Goal: Information Seeking & Learning: Learn about a topic

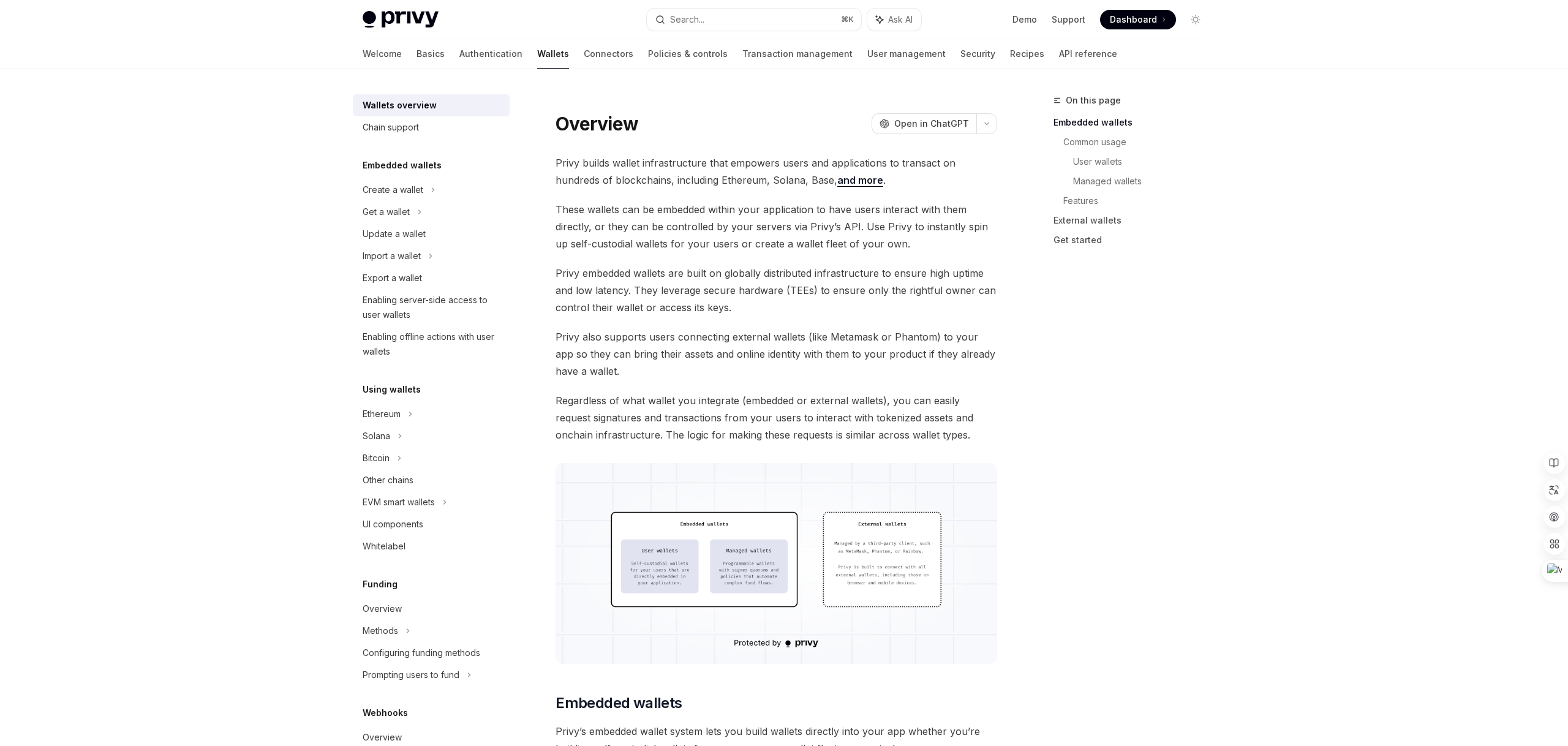
click at [460, 53] on link "Authentication" at bounding box center [491, 53] width 64 height 29
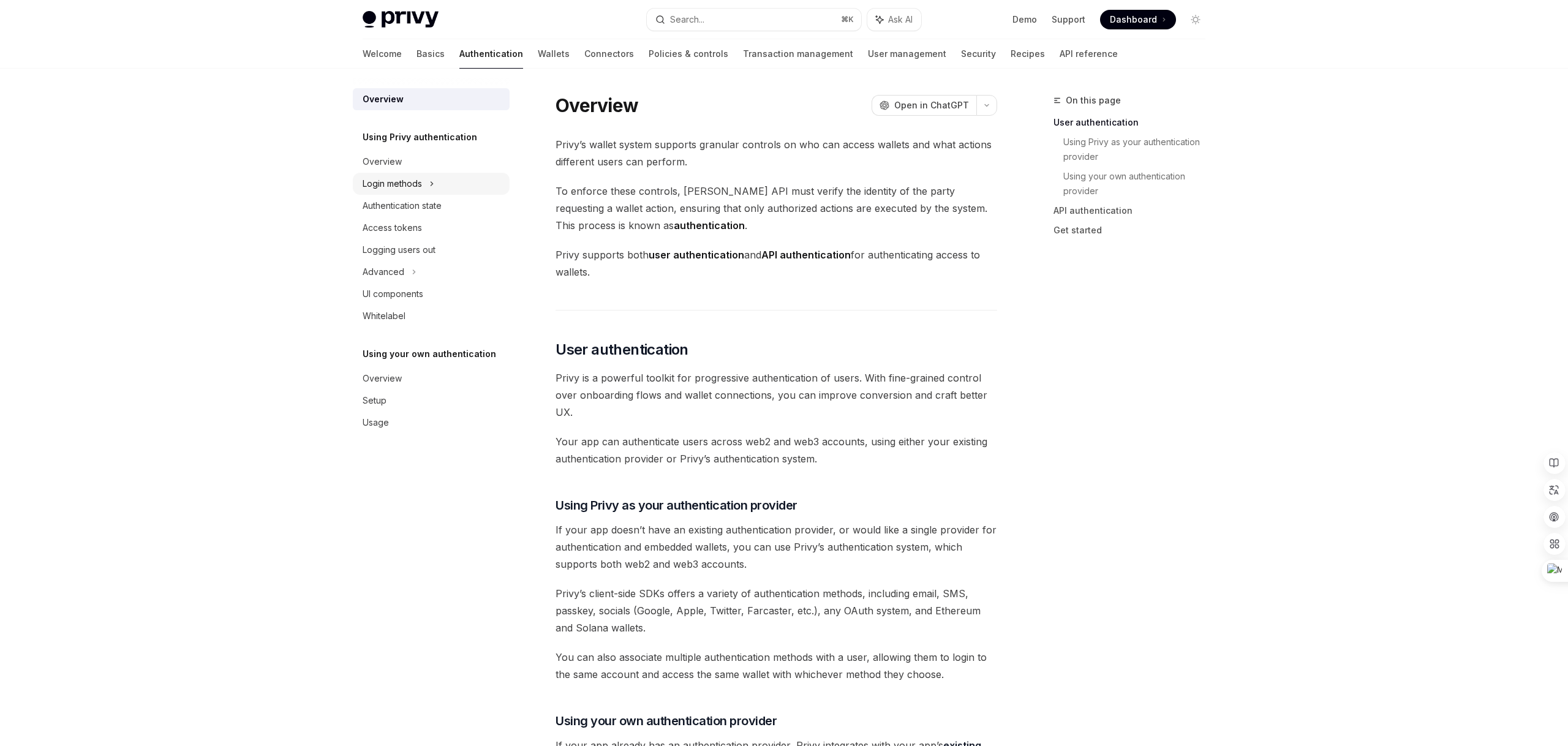
click at [376, 190] on div "Login methods" at bounding box center [392, 183] width 59 height 15
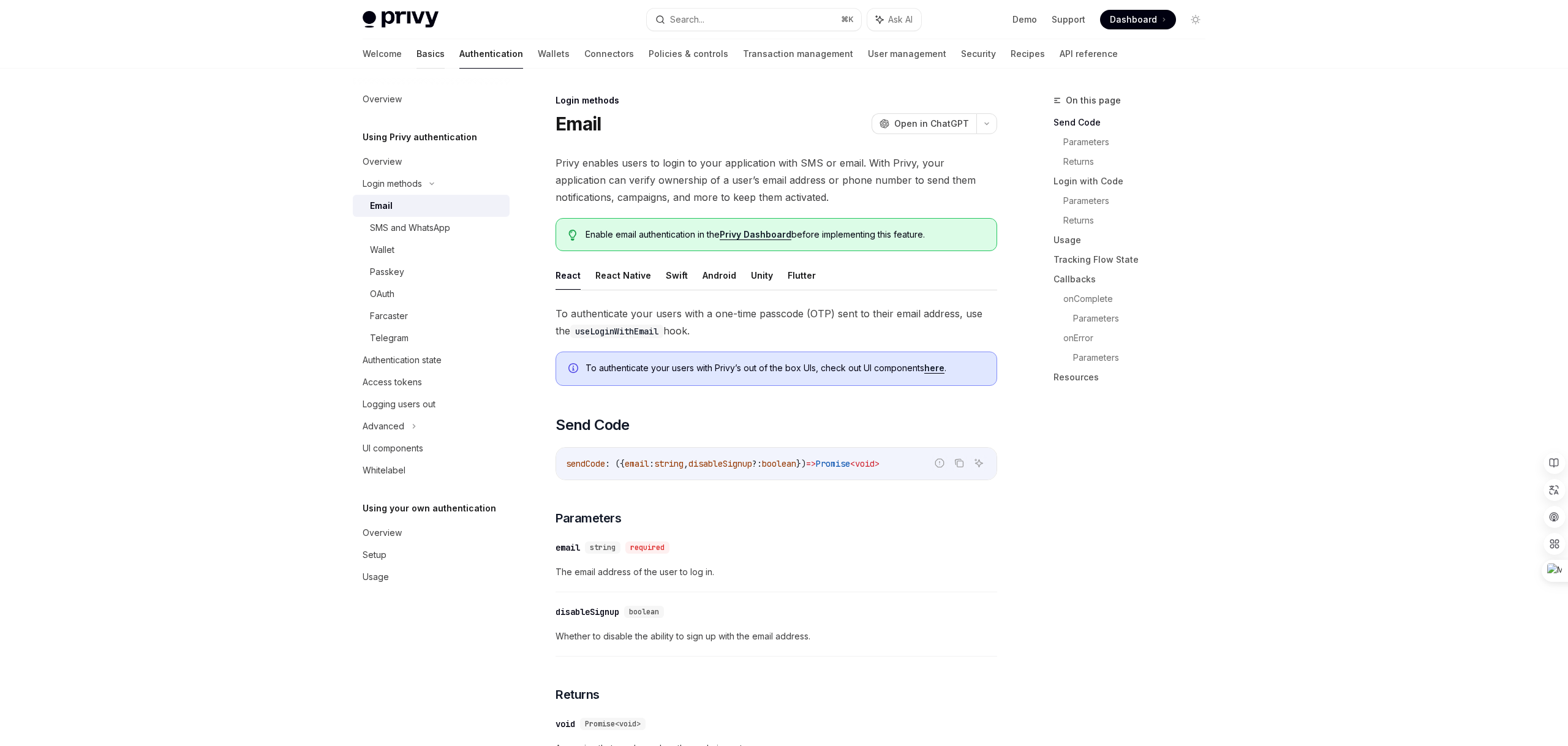
click at [416, 54] on link "Basics" at bounding box center [431, 53] width 28 height 29
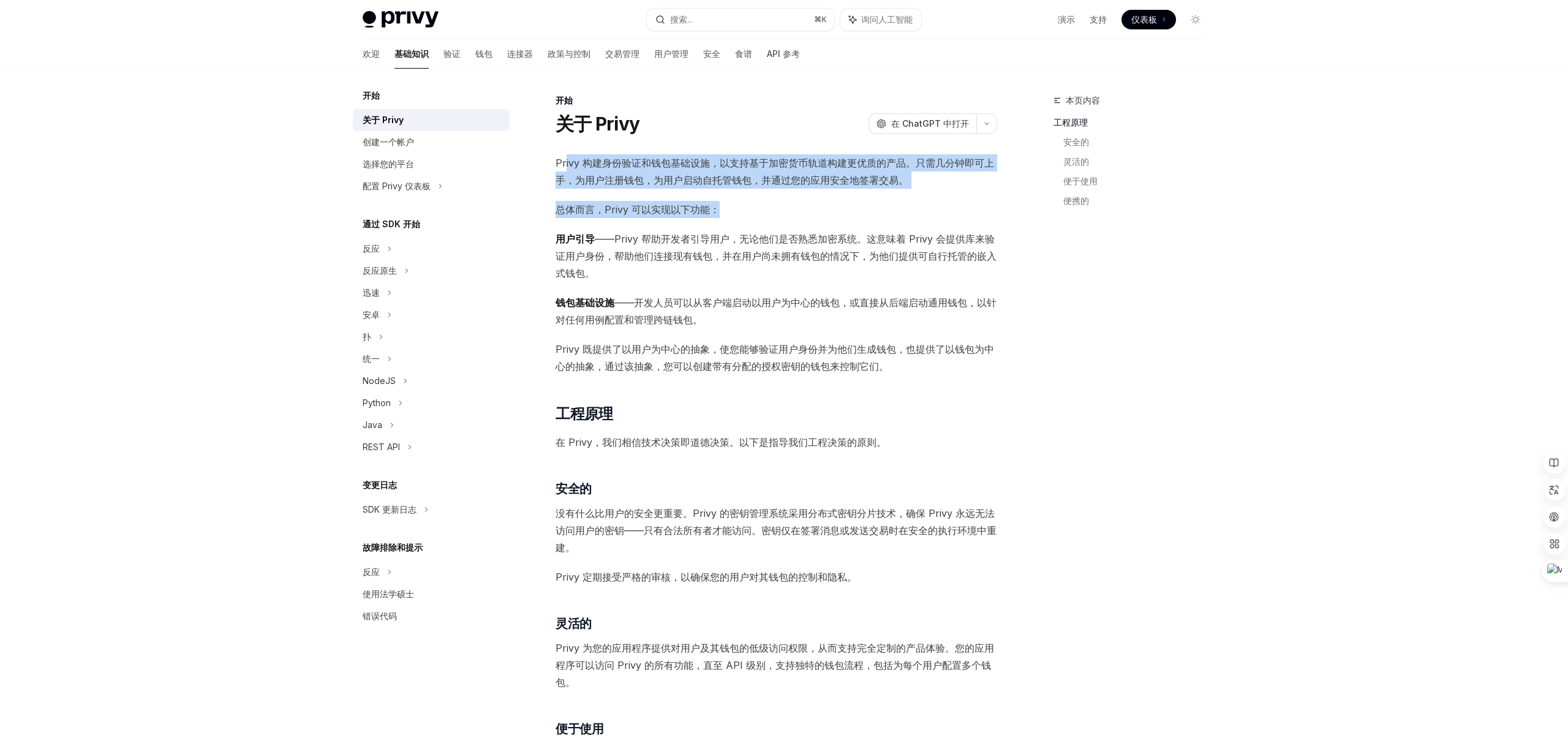
drag, startPoint x: 566, startPoint y: 156, endPoint x: 933, endPoint y: 206, distance: 370.4
click at [933, 206] on div "Privy 构建身份验证和钱包基础设施，以支持基于加密货币轨道构建更优质的产品。只需几分钟即可上手，为用户注册钱包，为用户启动自托管钱包，并通过您的应用安全地…" at bounding box center [776, 701] width 442 height 1094
click at [653, 258] on font "——Privy 帮助开发者引导用户，无论他们是否熟悉加密系统。这意味着 Privy 会提供库来验证用户身份，帮助他们连接现有钱包，并在用户尚未拥有钱包的情况下…" at bounding box center [776, 256] width 441 height 47
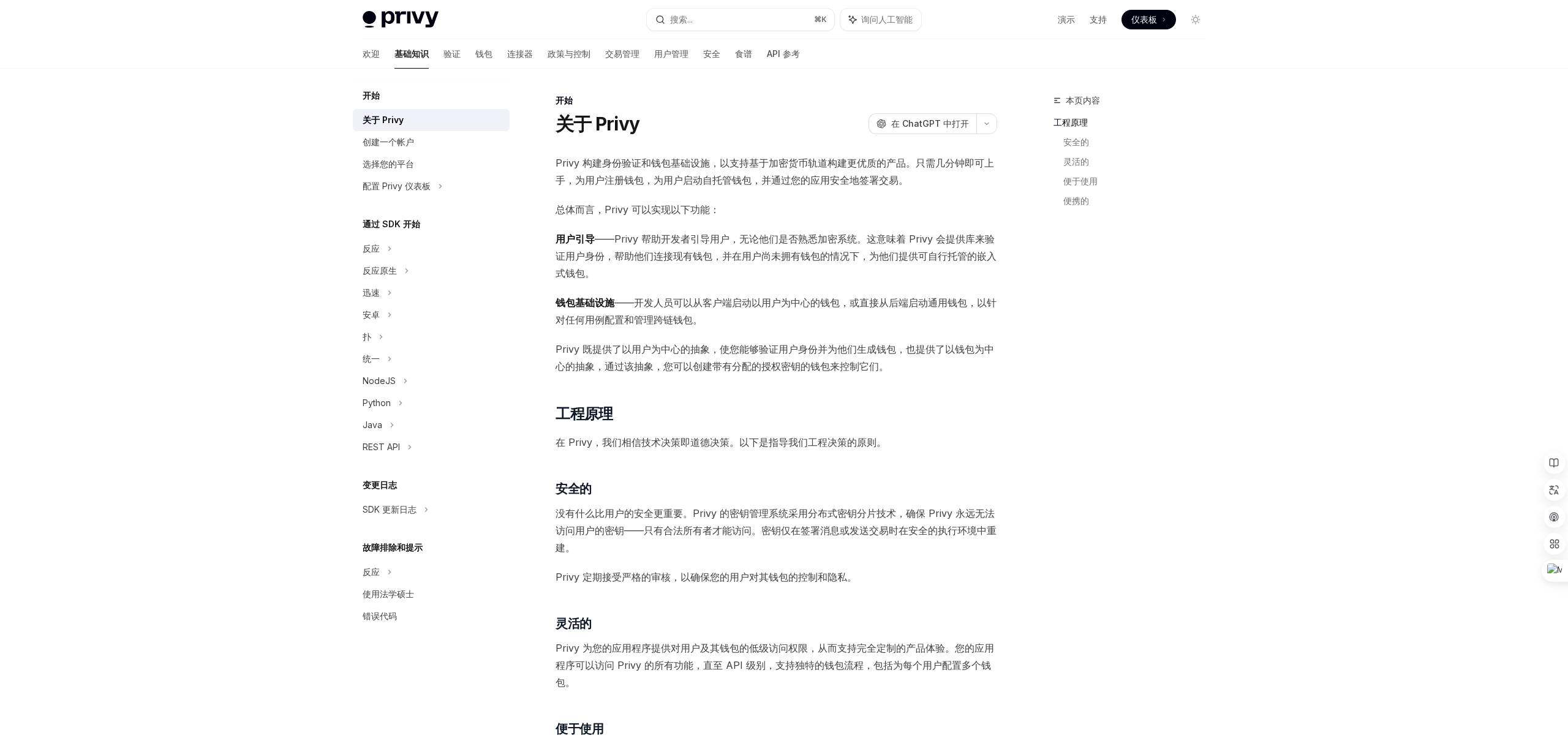
click at [604, 365] on font "Privy 既提供了以用户为中心的抽象，使您能够验证用户身份并为他们生成钱包，也提供了以钱包为中心的抽象，通过该抽象，您可以创建带有分配的授权密钥的钱包来控制…" at bounding box center [775, 357] width 439 height 29
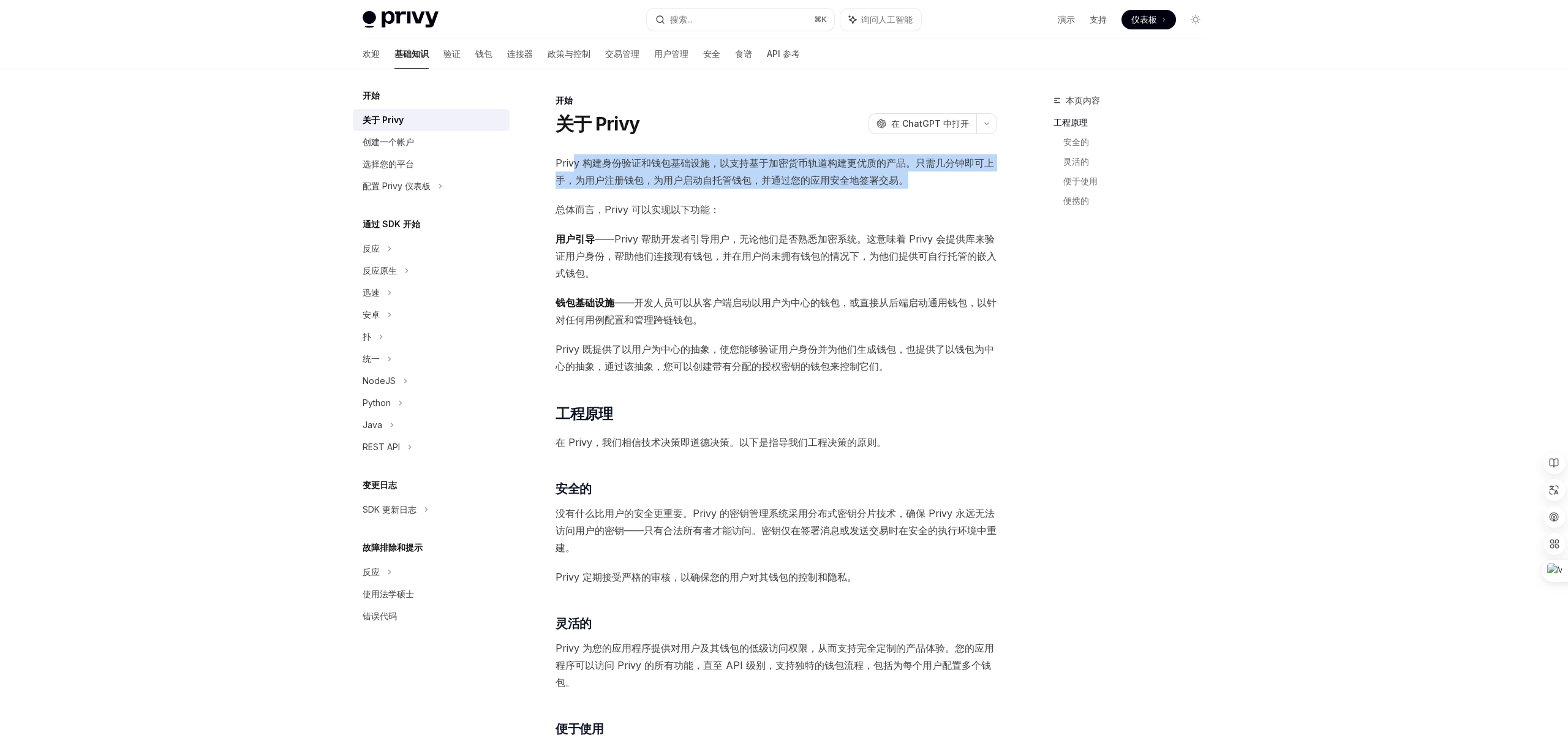
drag, startPoint x: 572, startPoint y: 161, endPoint x: 967, endPoint y: 172, distance: 395.2
click at [967, 172] on span "Privy 构建身份验证和钱包基础设施，以支持基于加密货币轨道构建更优质的产品。只需几分钟即可上手，为用户注册钱包，为用户启动自托管钱包，并通过您的应用安全地…" at bounding box center [776, 171] width 442 height 34
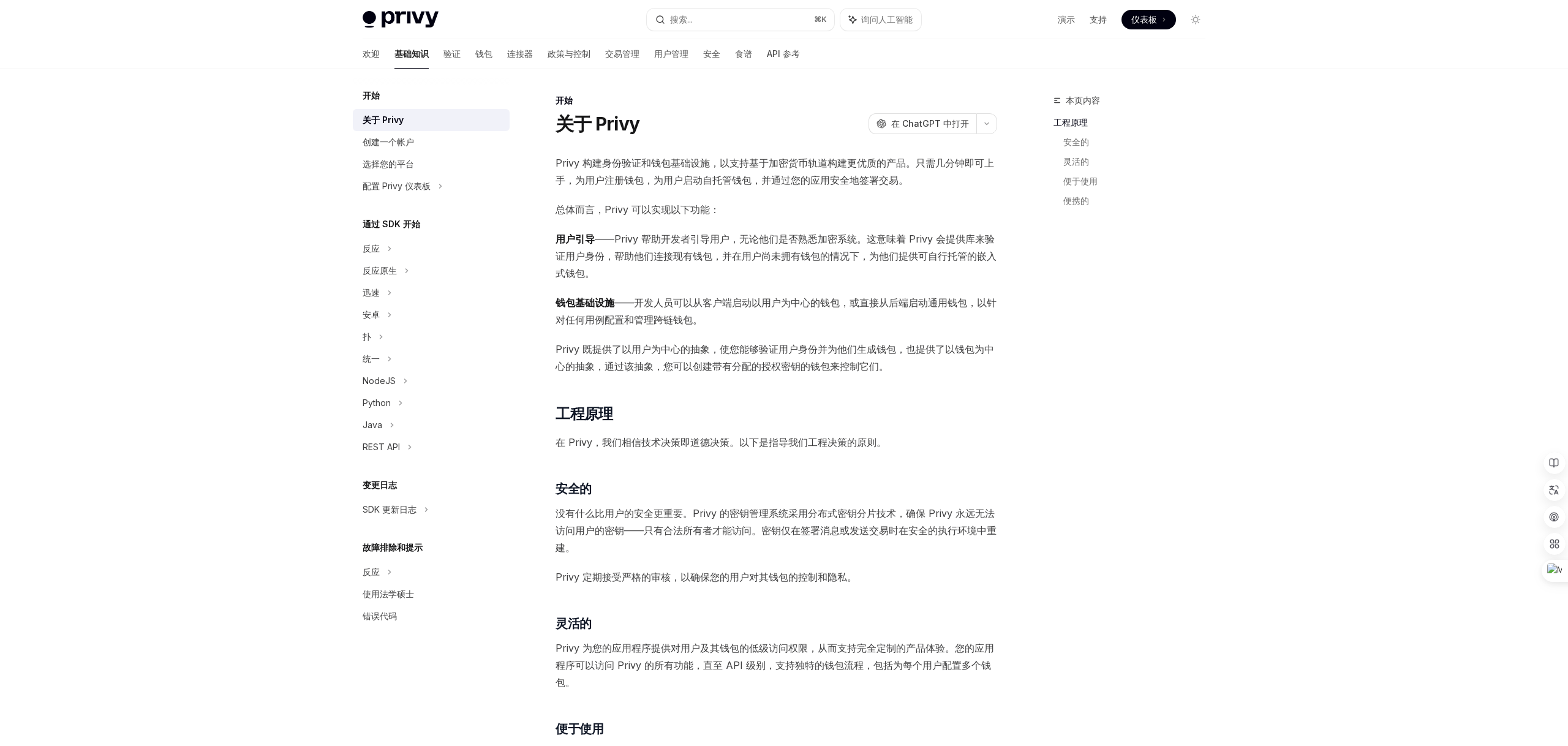
drag, startPoint x: 580, startPoint y: 182, endPoint x: 957, endPoint y: 208, distance: 377.9
click at [956, 208] on div "Privy 构建身份验证和钱包基础设施，以支持基于加密货币轨道构建更优质的产品。只需几分钟即可上手，为用户注册钱包，为用户启动自托管钱包，并通过您的应用安全地…" at bounding box center [776, 701] width 442 height 1094
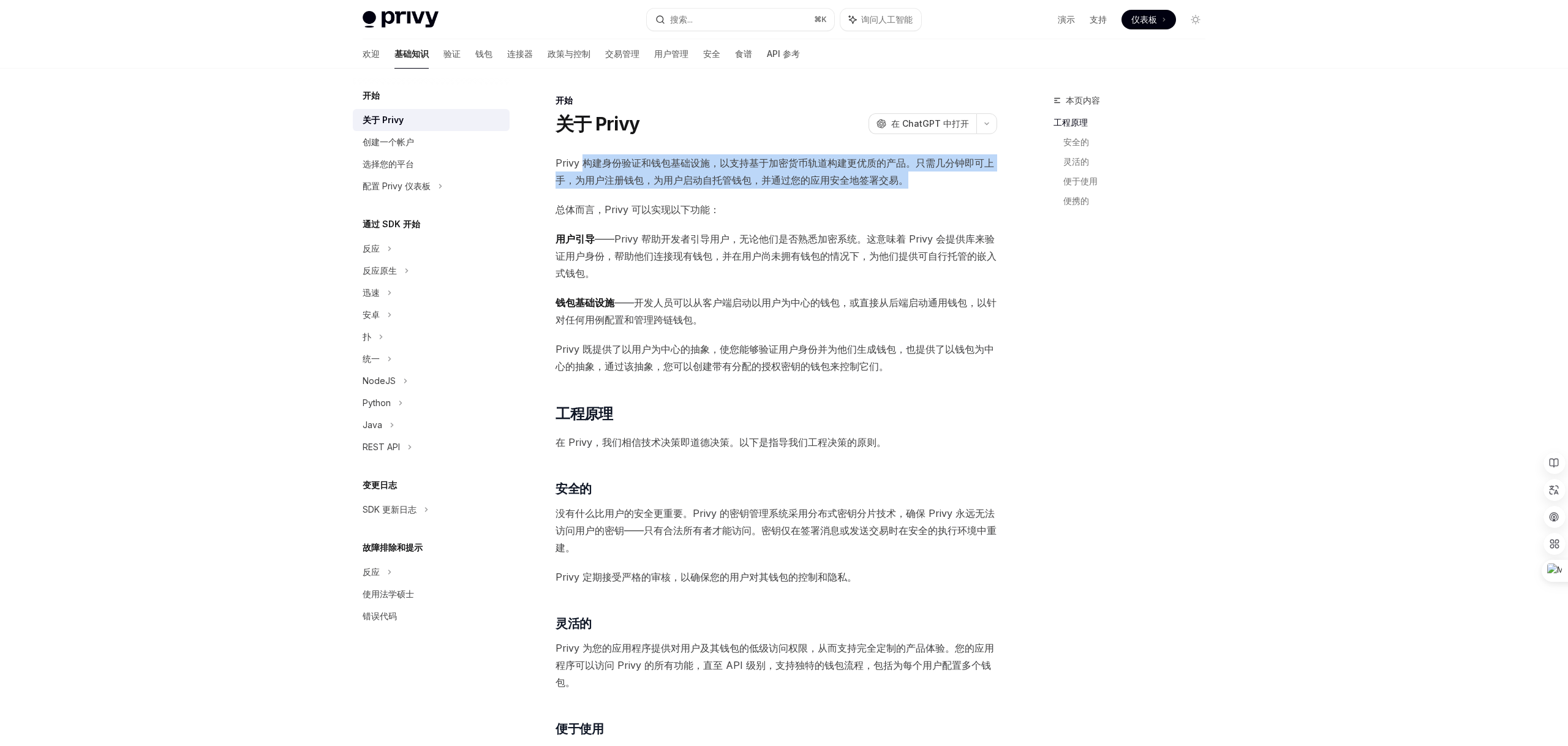
drag, startPoint x: 582, startPoint y: 165, endPoint x: 993, endPoint y: 182, distance: 411.4
click at [993, 182] on span "Privy 构建身份验证和钱包基础设施，以支持基于加密货币轨道构建更优质的产品。只需几分钟即可上手，为用户注册钱包，为用户启动自托管钱包，并通过您的应用安全地…" at bounding box center [776, 171] width 442 height 34
click at [670, 256] on font "——Privy 帮助开发者引导用户，无论他们是否熟悉加密系统。这意味着 Privy 会提供库来验证用户身份，帮助他们连接现有钱包，并在用户尚未拥有钱包的情况下…" at bounding box center [776, 256] width 441 height 47
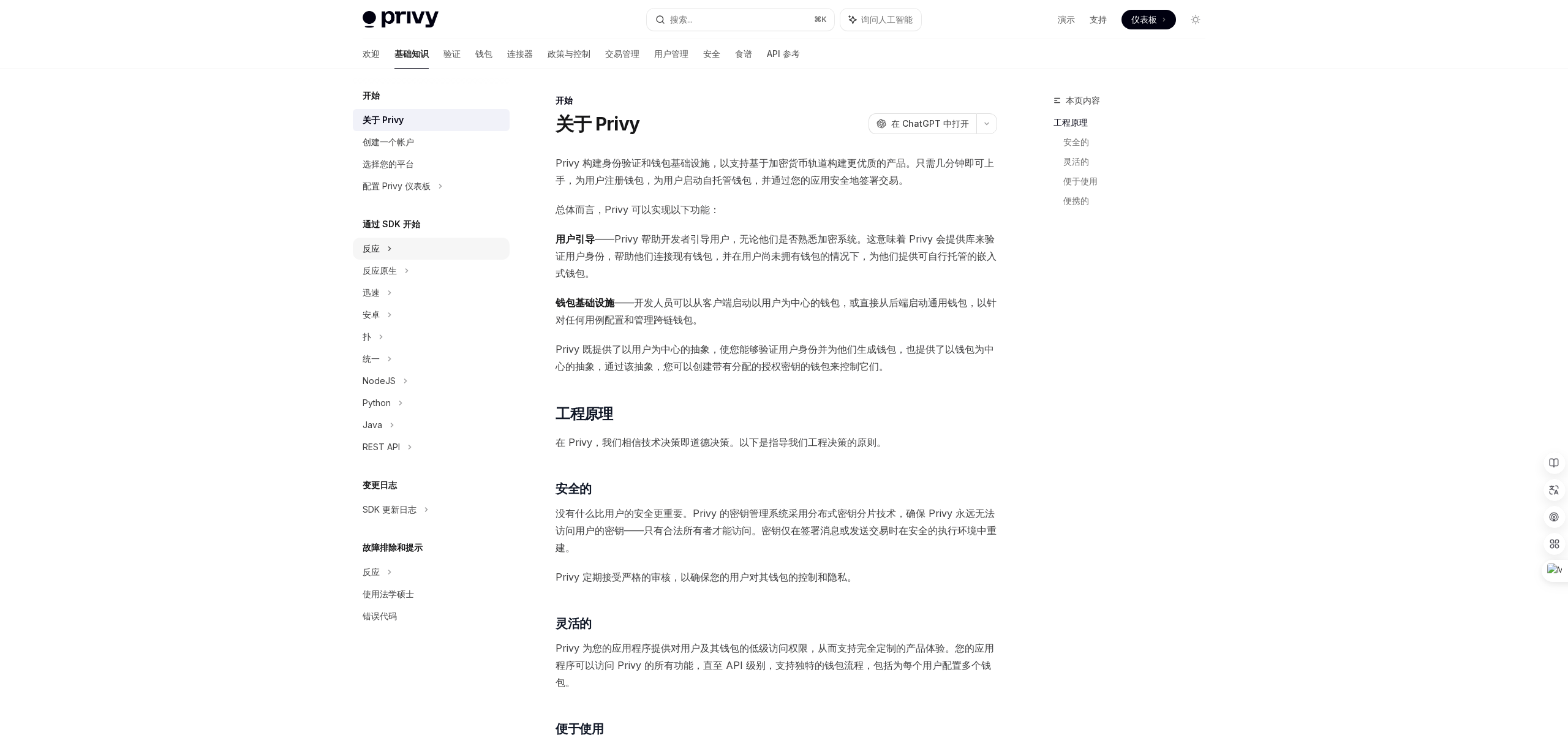
click at [389, 244] on icon at bounding box center [390, 249] width 5 height 15
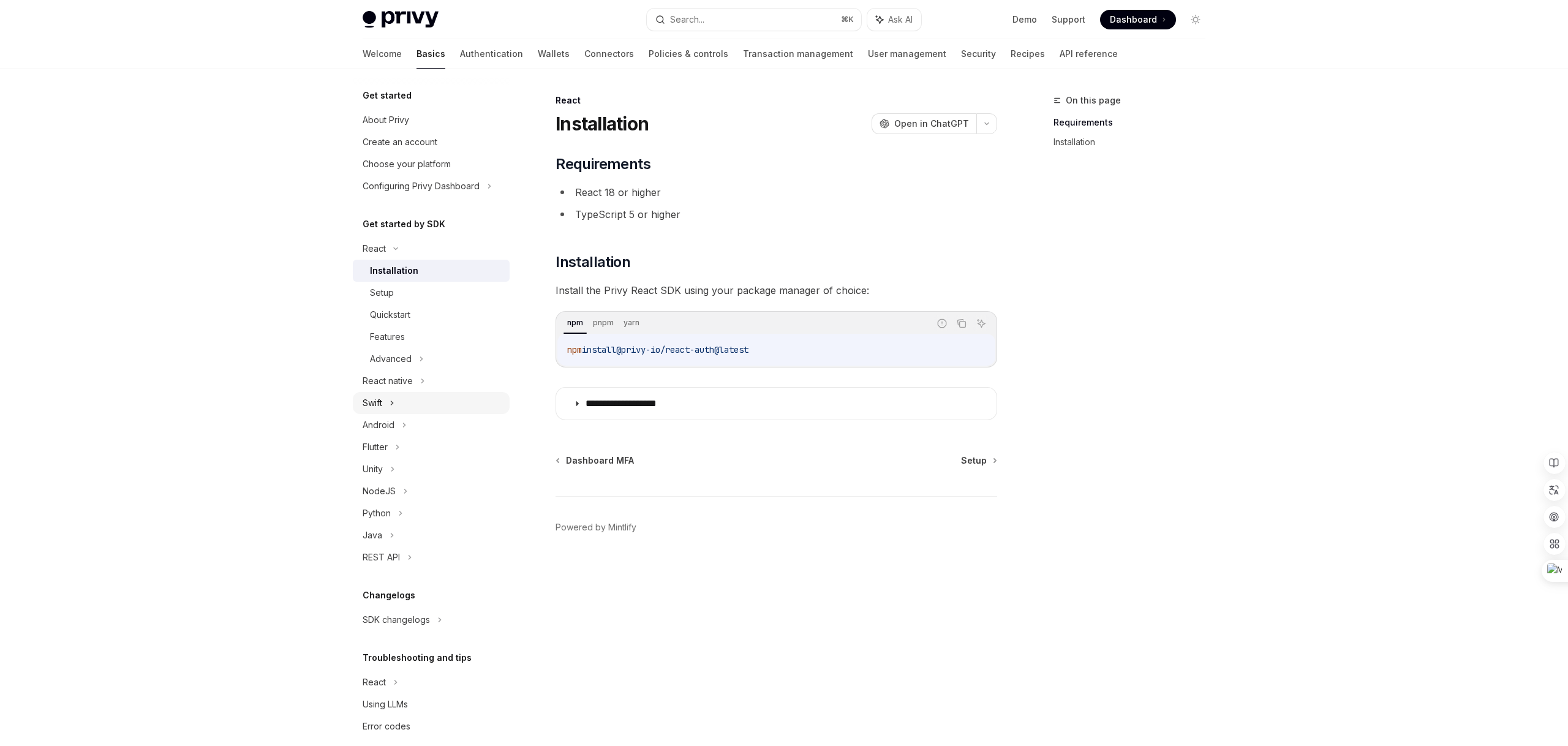
click at [375, 402] on div "Swift" at bounding box center [372, 403] width 19 height 15
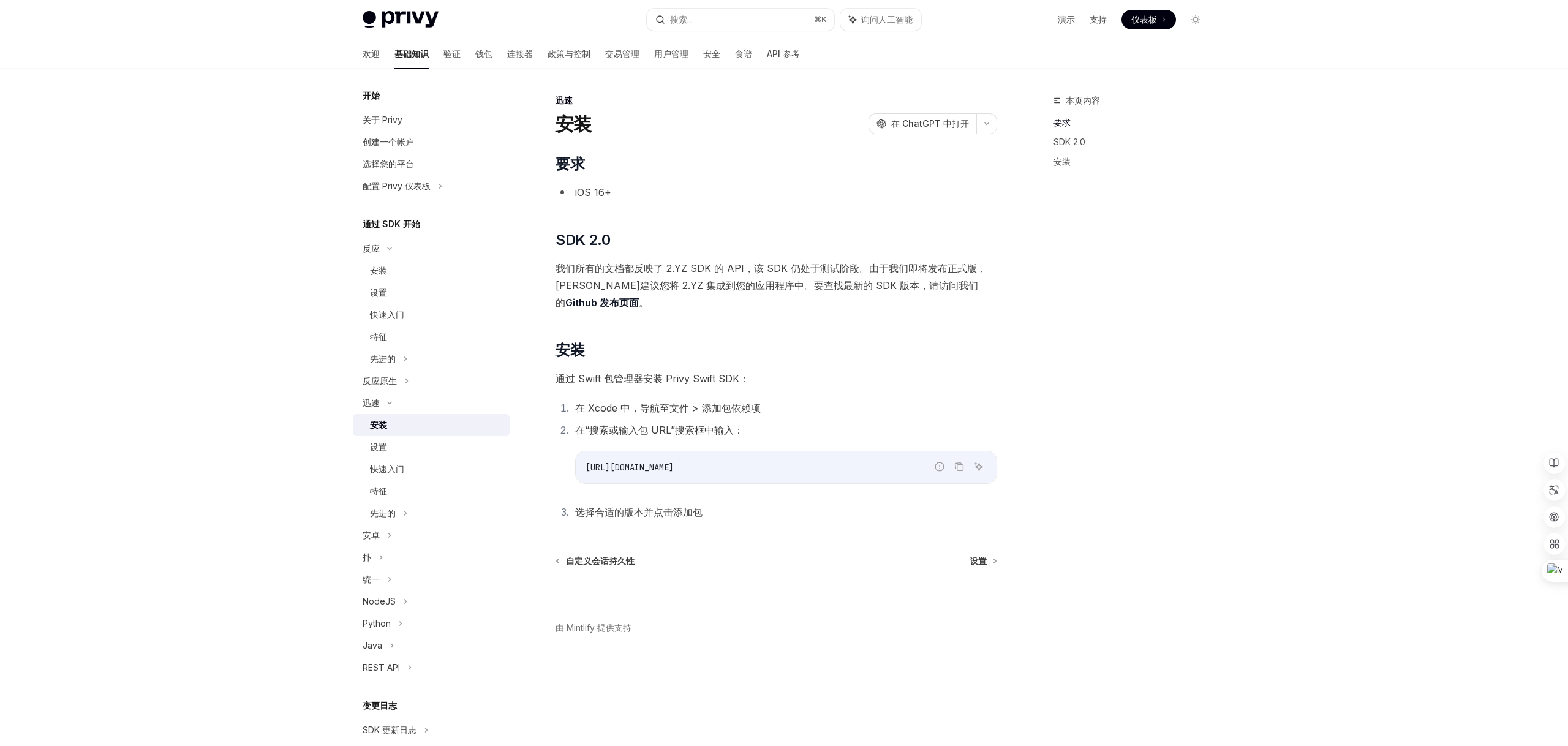
click at [600, 190] on font "iOS 16+" at bounding box center [593, 192] width 36 height 12
copy div "iOS 16+"
click at [636, 173] on h2 "​ 要求" at bounding box center [776, 164] width 442 height 19
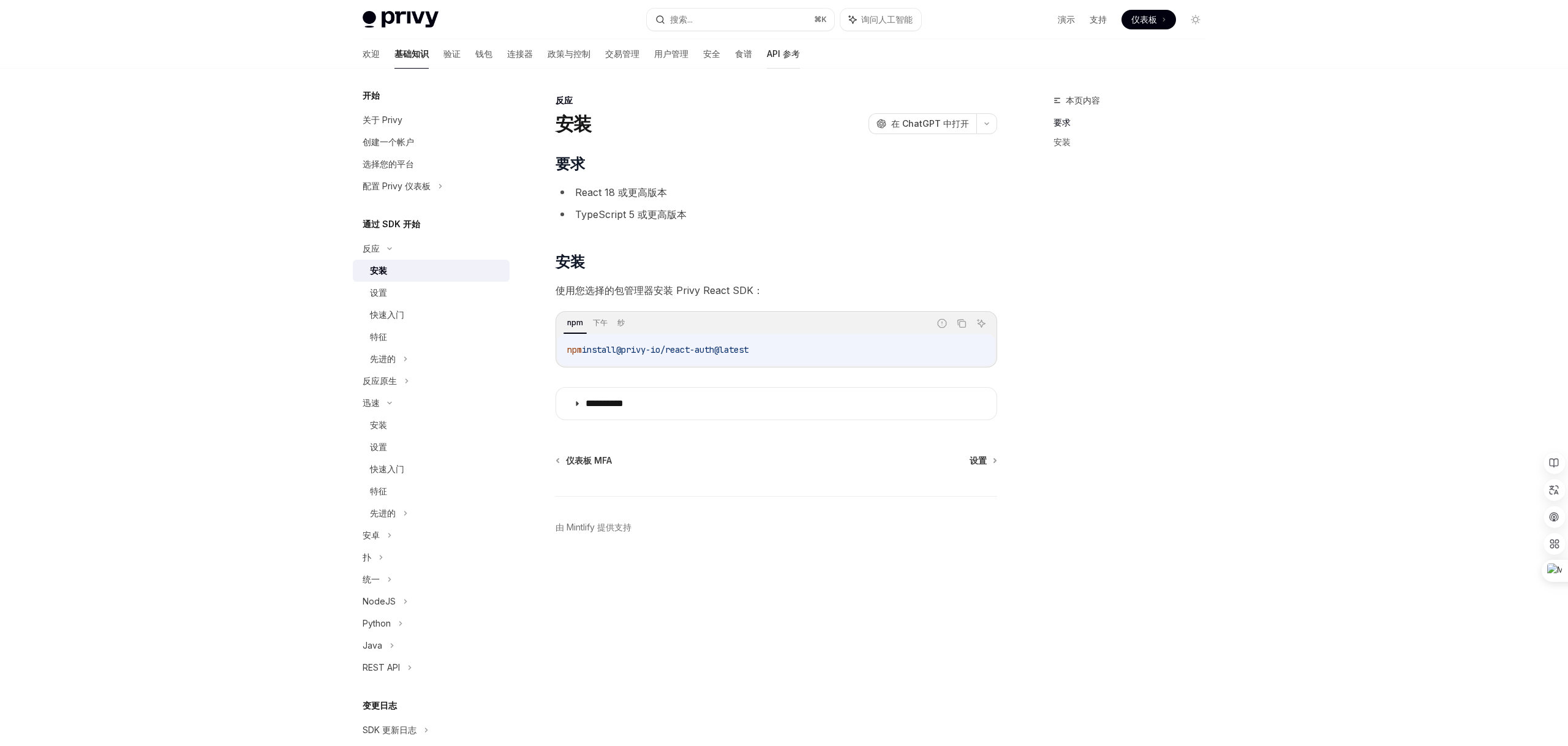
click at [767, 51] on font "API 参考" at bounding box center [783, 54] width 33 height 11
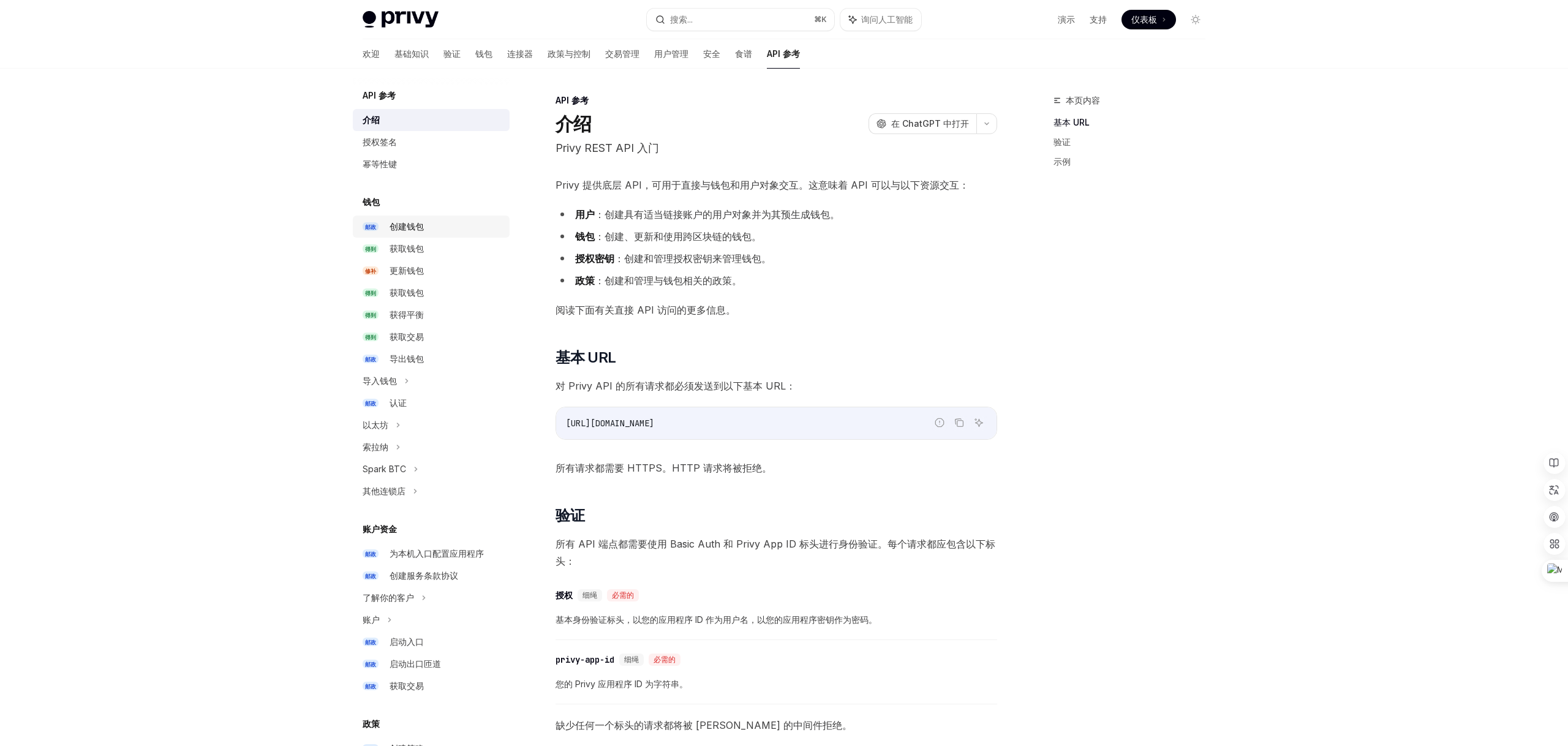
click at [420, 227] on font "创建钱包" at bounding box center [407, 227] width 34 height 11
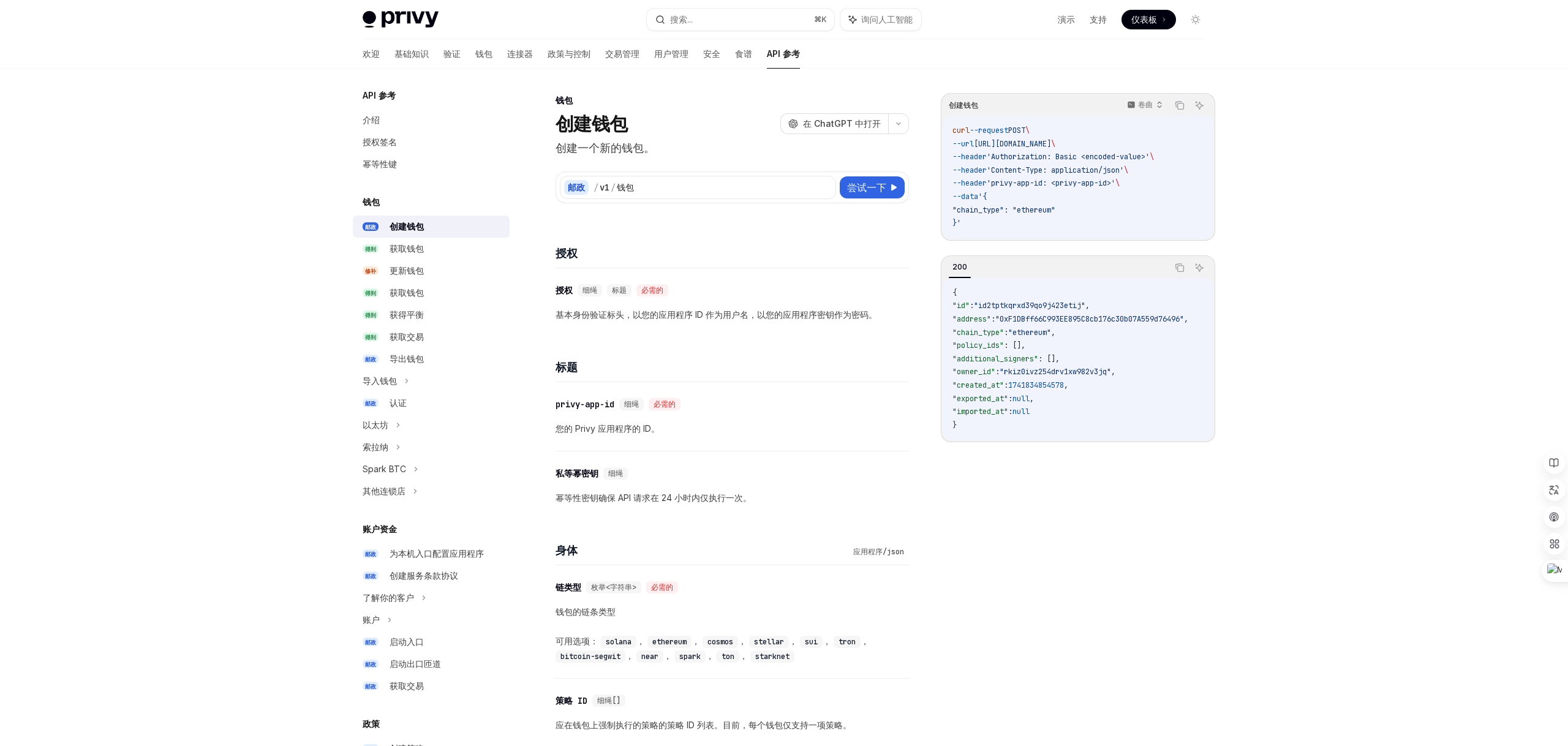
click at [586, 123] on font "创建钱包" at bounding box center [591, 123] width 71 height 22
click at [781, 290] on div "​ 授权 细绳 标题 必需的" at bounding box center [726, 290] width 341 height 15
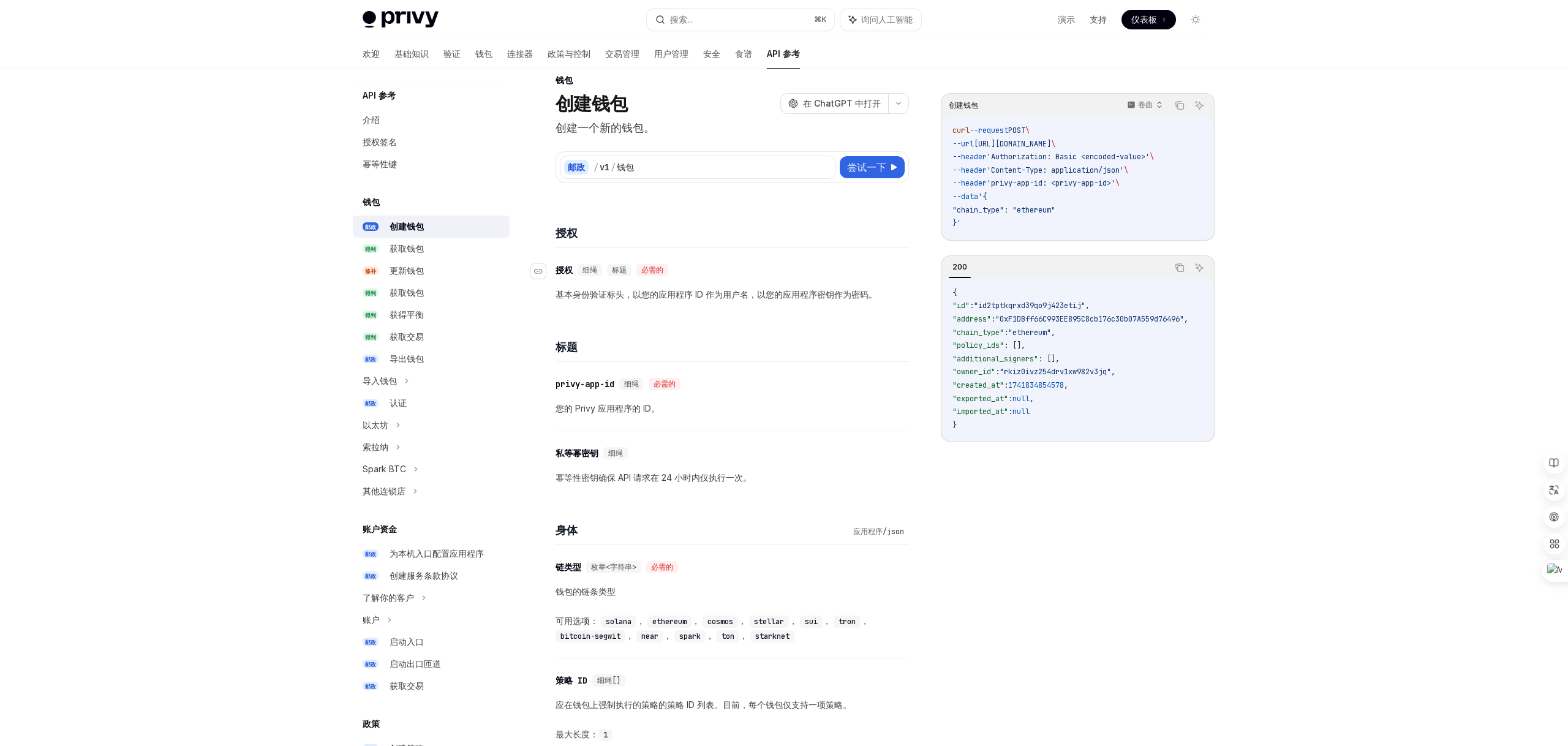
scroll to position [10, 0]
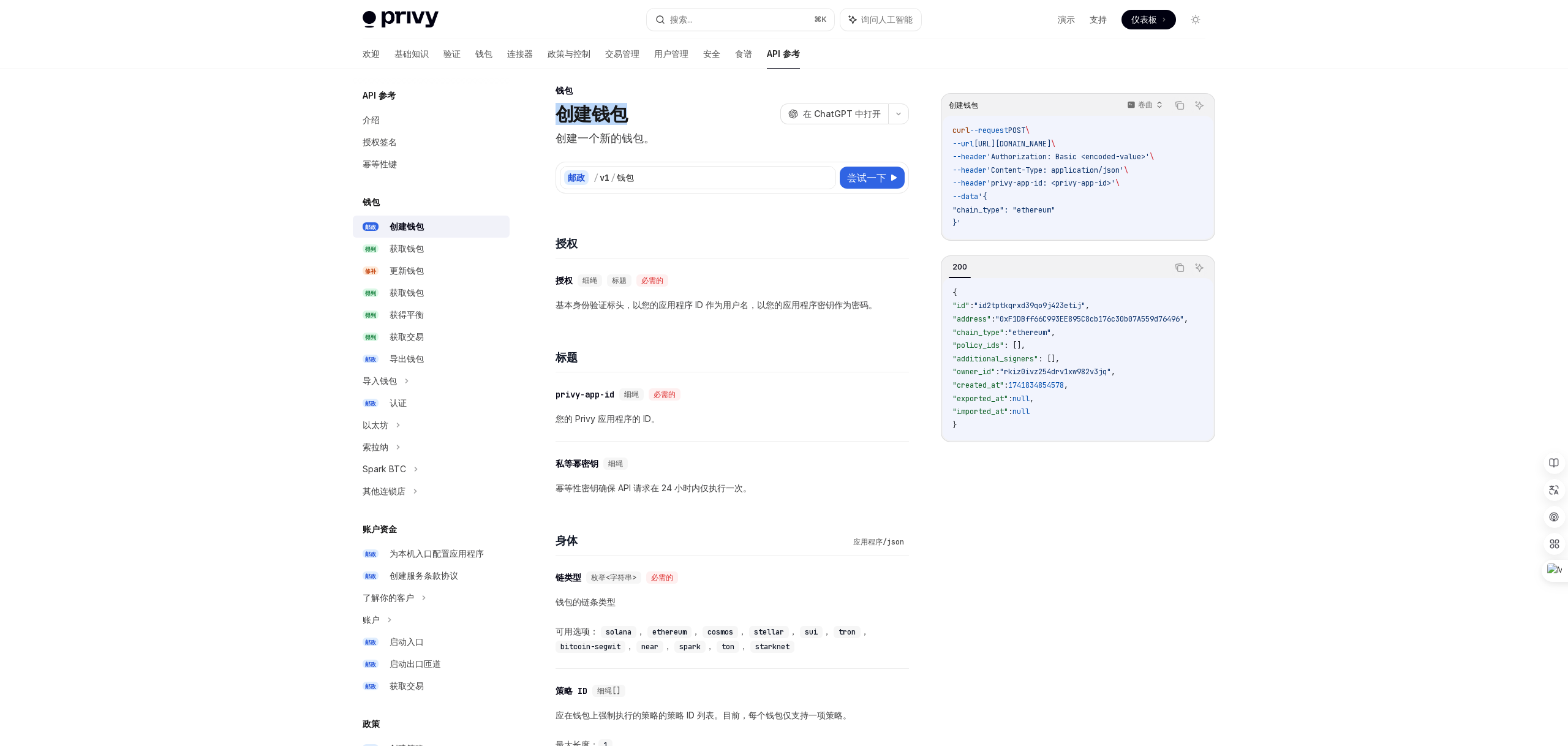
drag, startPoint x: 566, startPoint y: 114, endPoint x: 710, endPoint y: 112, distance: 144.0
click at [595, 228] on div "授权" at bounding box center [732, 235] width 354 height 45
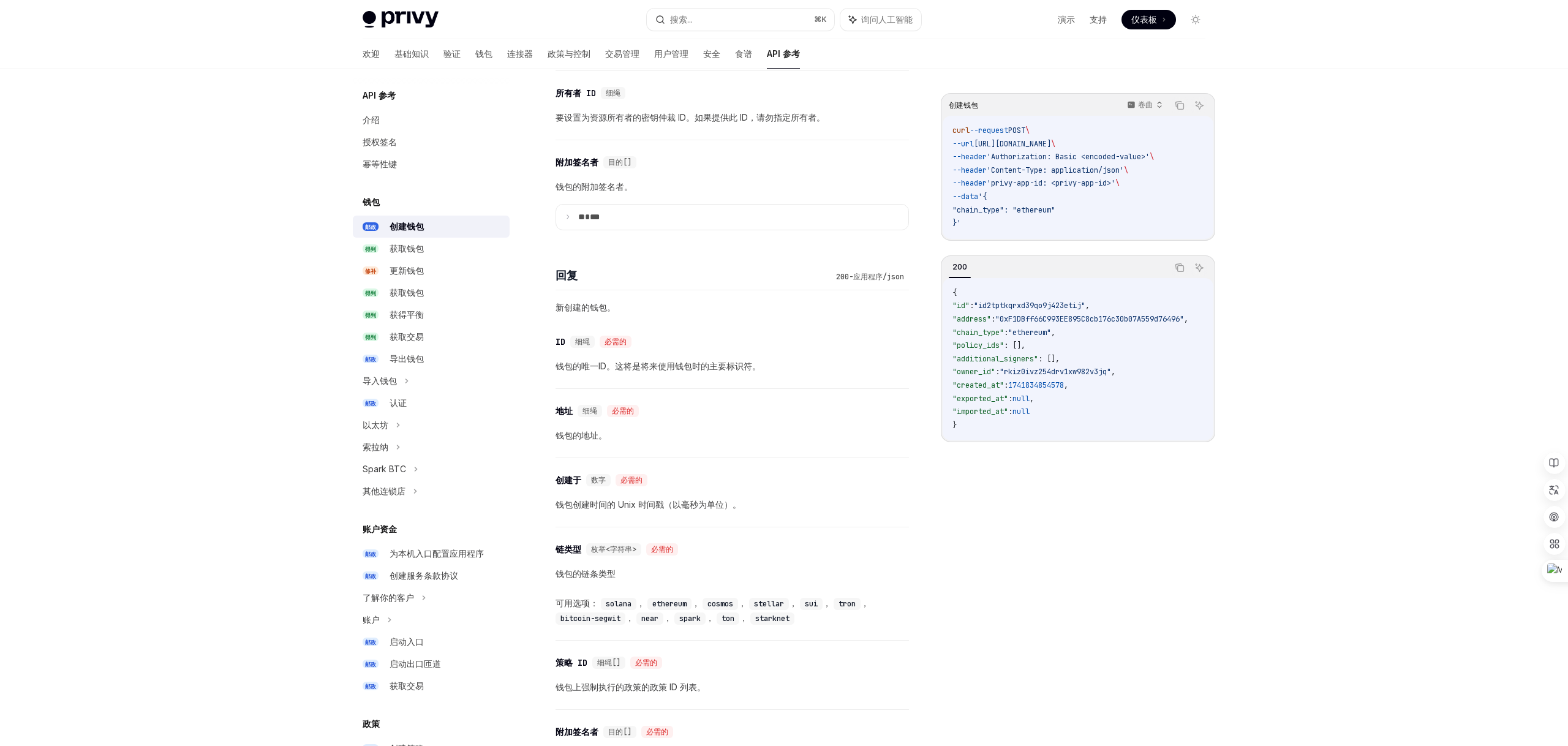
scroll to position [903, 0]
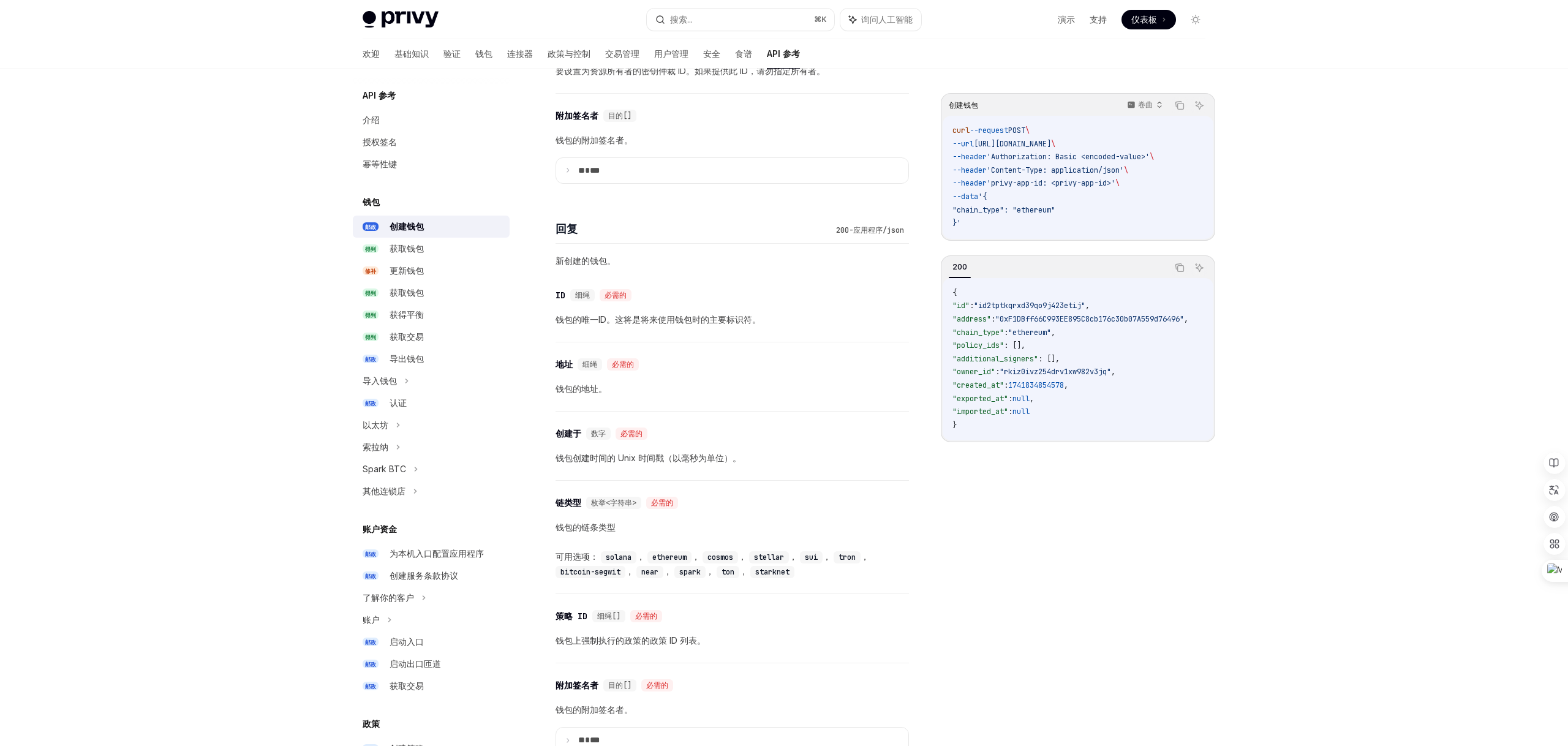
click at [416, 228] on font "创建钱包" at bounding box center [407, 227] width 34 height 11
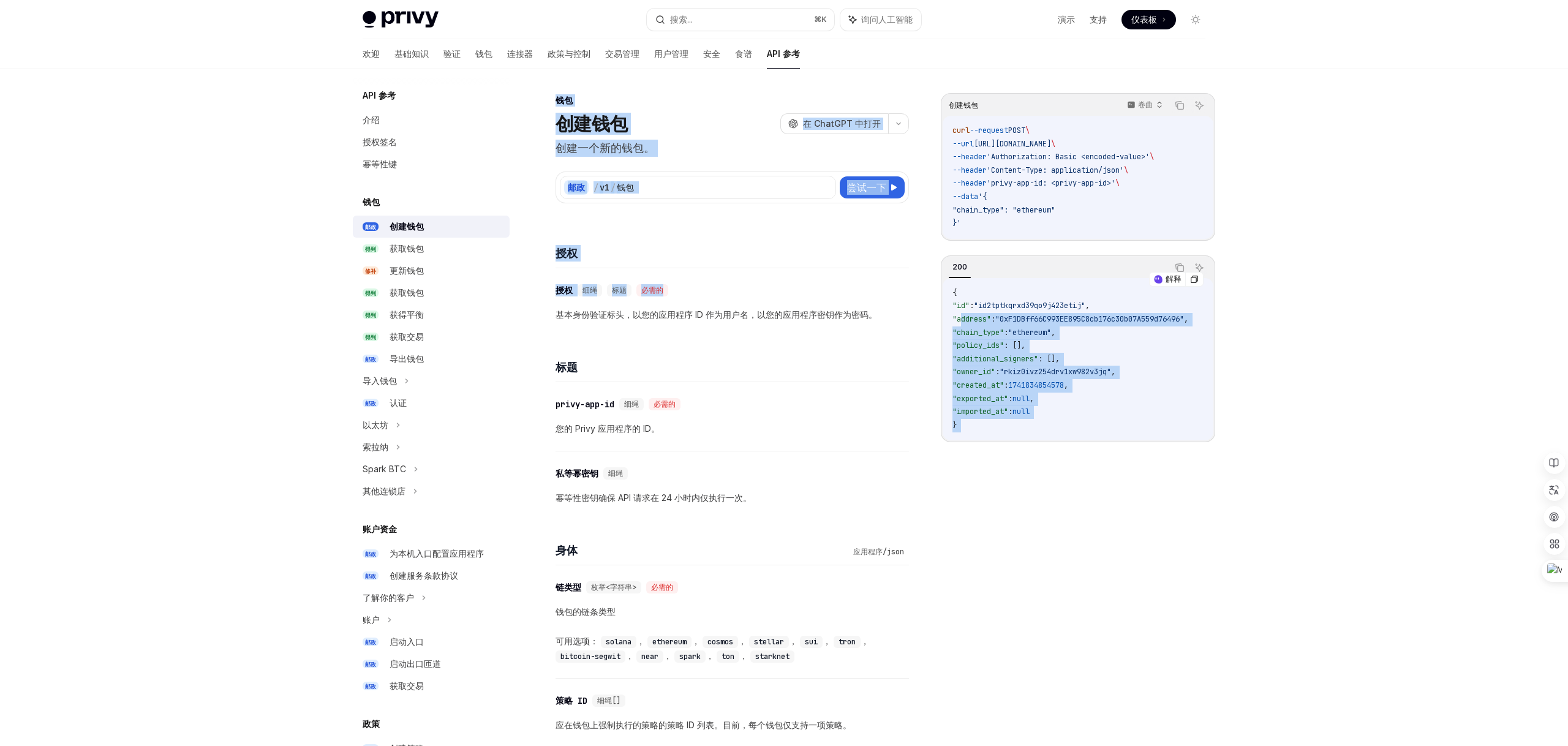
drag, startPoint x: 559, startPoint y: 316, endPoint x: 961, endPoint y: 316, distance: 402.0
click at [658, 392] on div "​ privy-app-id 细绳 必需的 您的 Privy 应用程序的 ID。" at bounding box center [732, 416] width 354 height 69
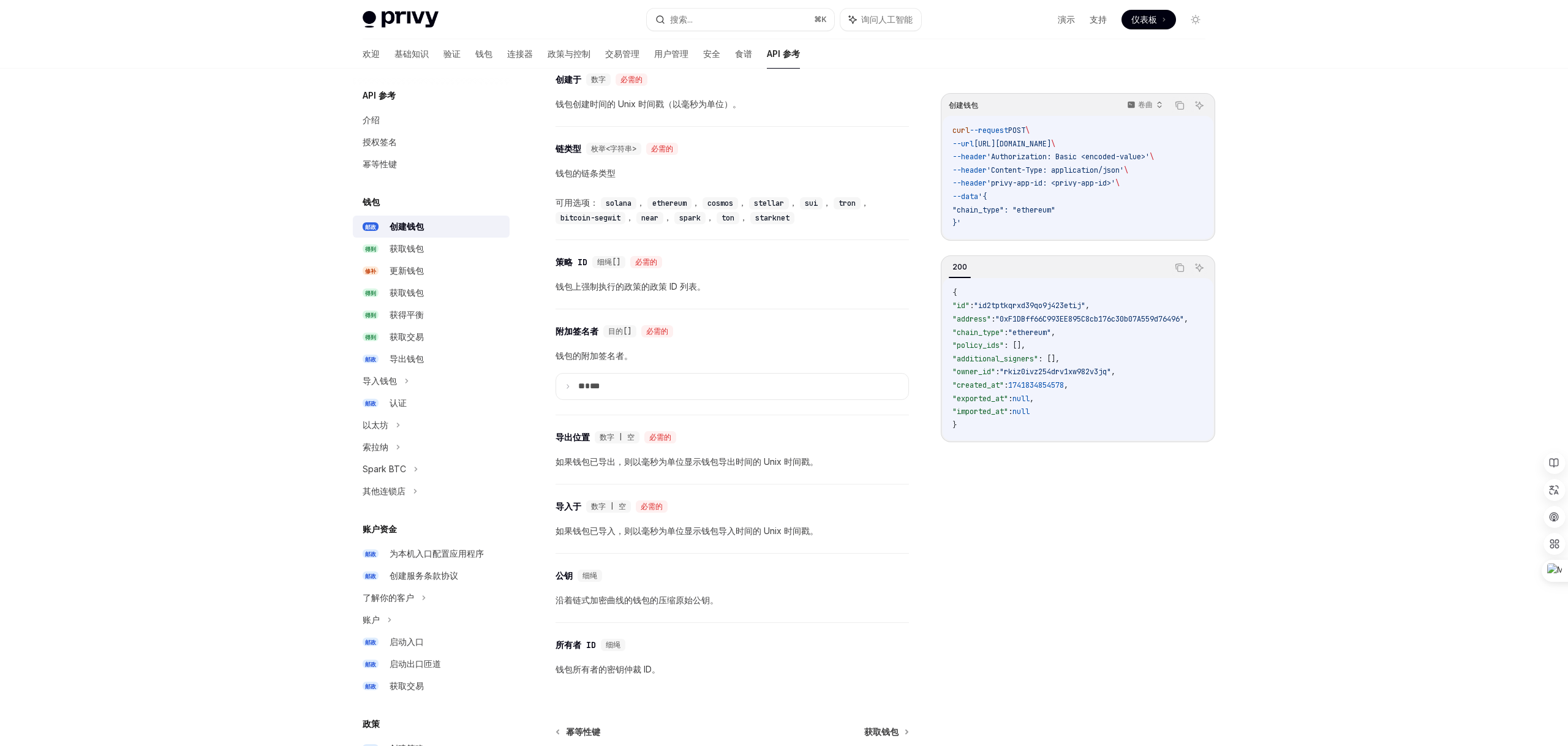
scroll to position [1369, 0]
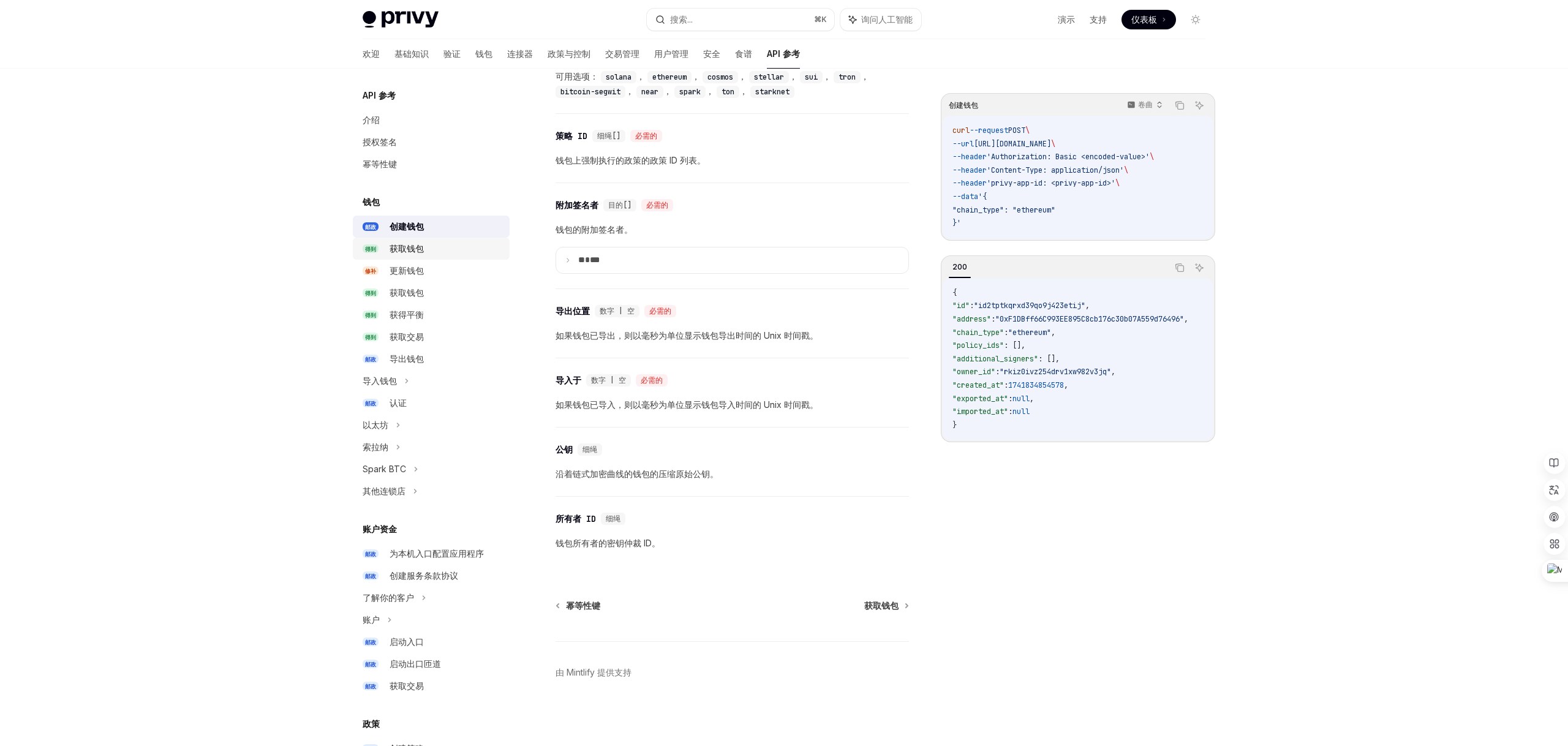
click at [407, 250] on font "获取钱包" at bounding box center [407, 249] width 34 height 11
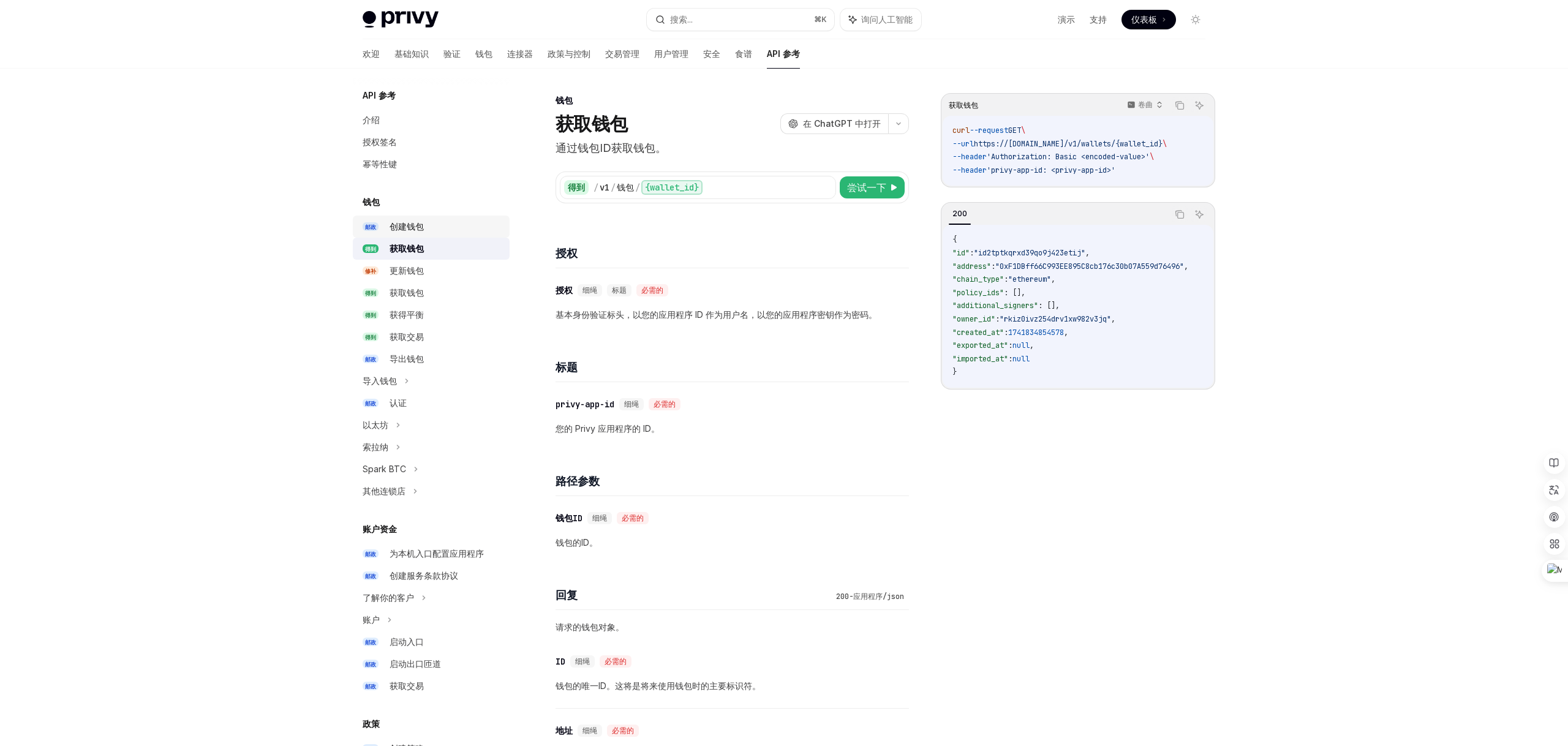
click at [408, 229] on font "创建钱包" at bounding box center [407, 227] width 34 height 11
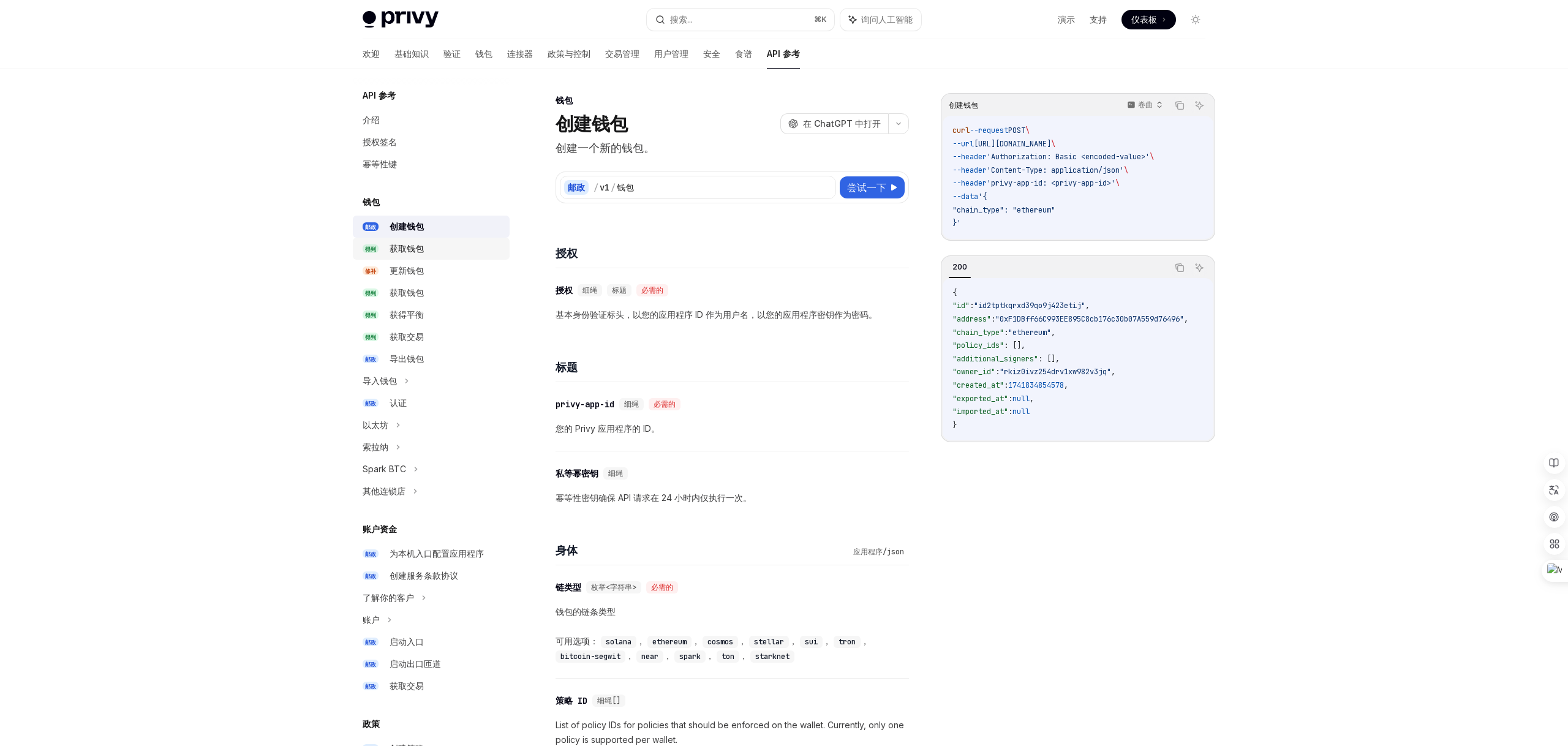
click at [399, 247] on font "获取钱包" at bounding box center [407, 249] width 34 height 11
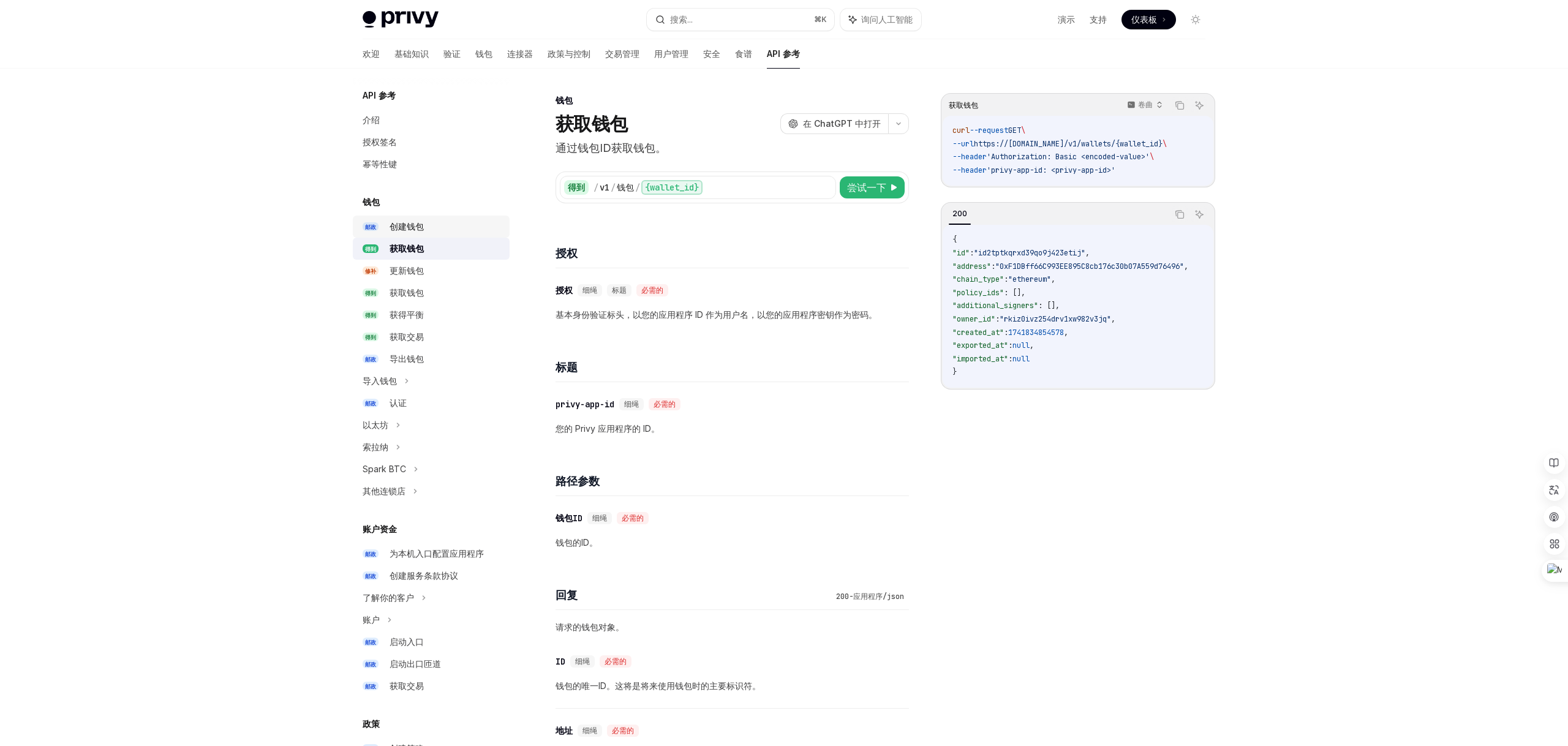
click at [403, 225] on font "创建钱包" at bounding box center [407, 227] width 34 height 11
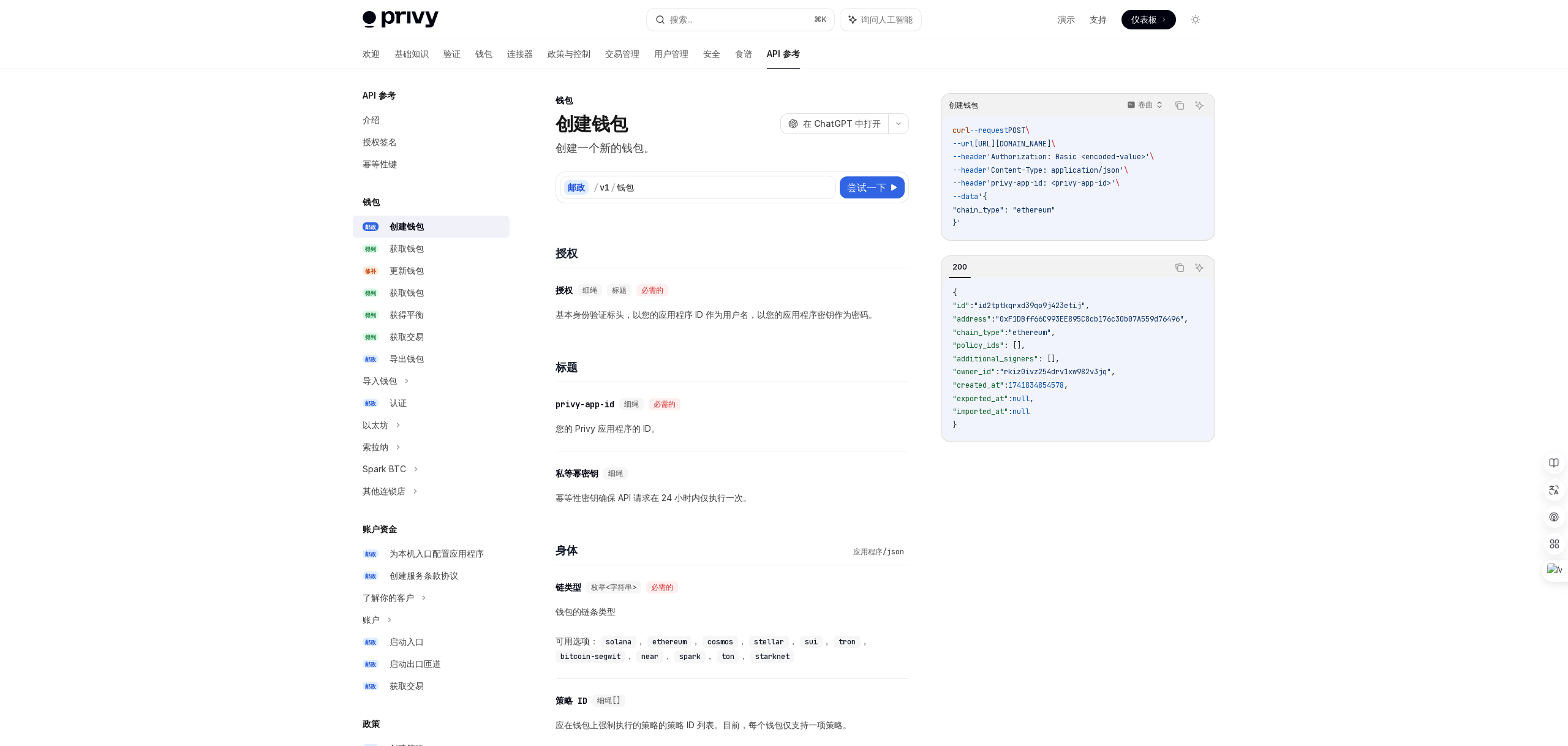
drag, startPoint x: 318, startPoint y: 25, endPoint x: 490, endPoint y: 25, distance: 172.0
click at [490, 25] on div "Privy Docs 主页 搜索... ⌘ K 询问人工智能 演示 支持 仪表板 仪表板 搜索... 导航 钱包 创建钱包 欢迎 基础知识 验证 钱包 连接器…" at bounding box center [784, 34] width 1568 height 69
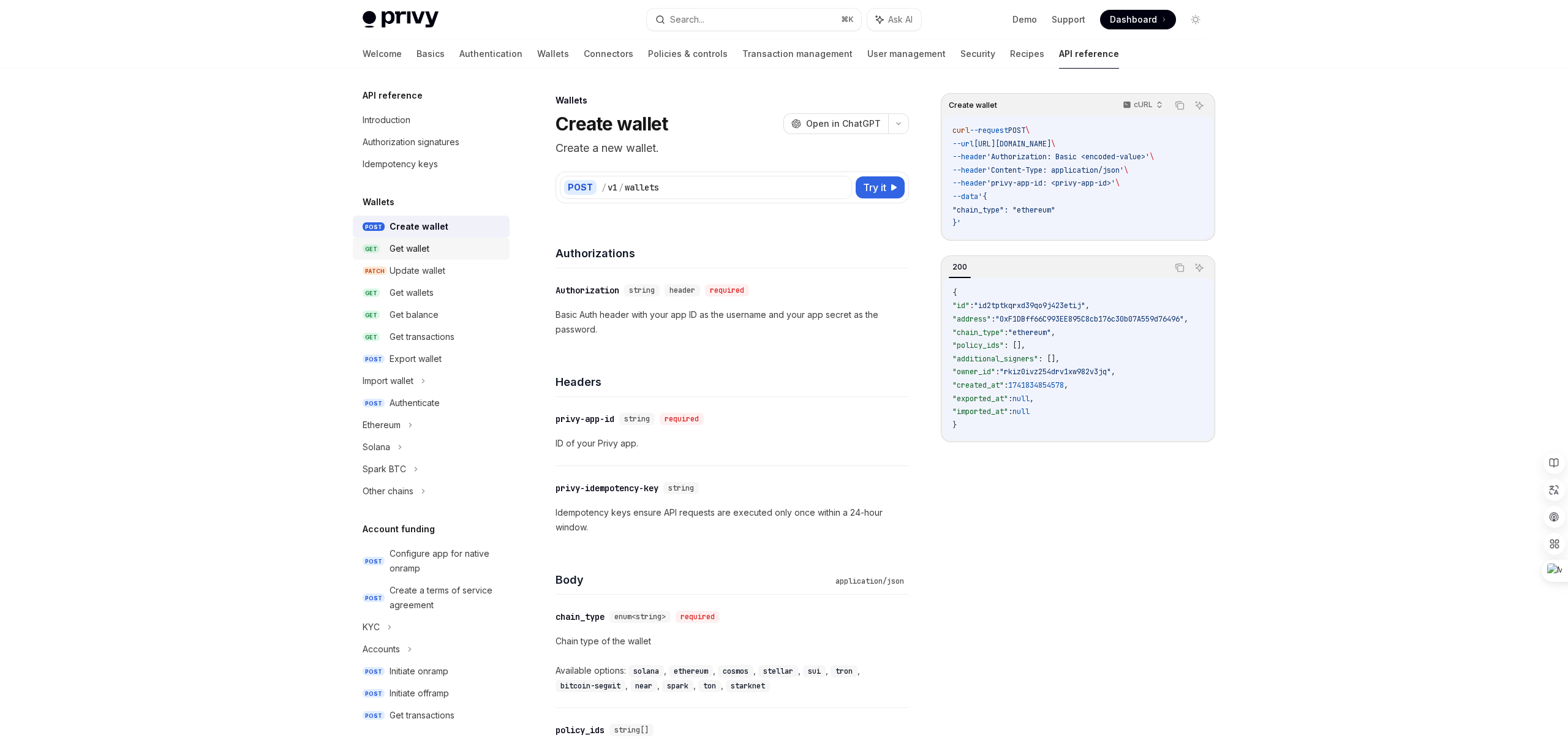
click at [406, 250] on div "Get wallet" at bounding box center [409, 249] width 40 height 15
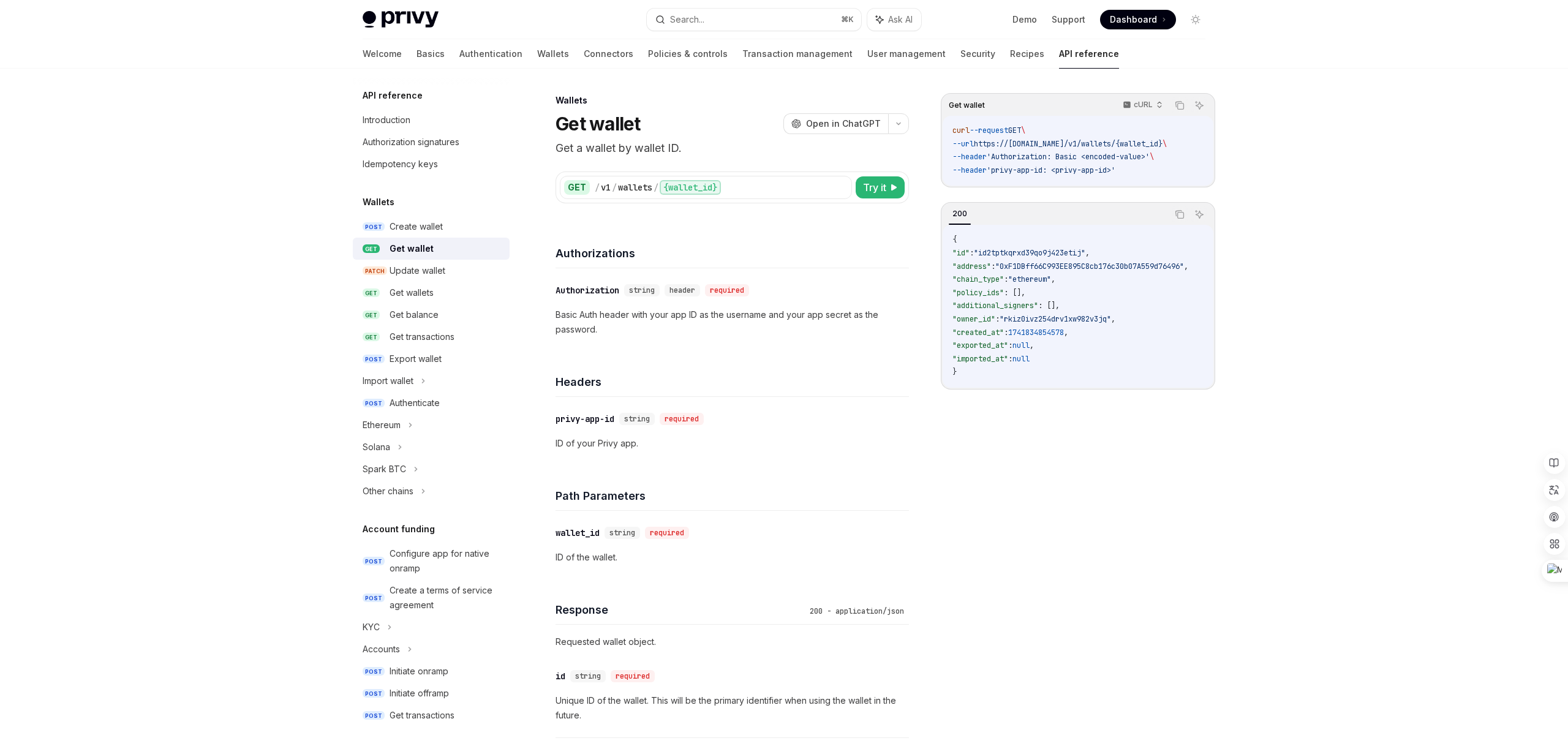
type textarea "*"
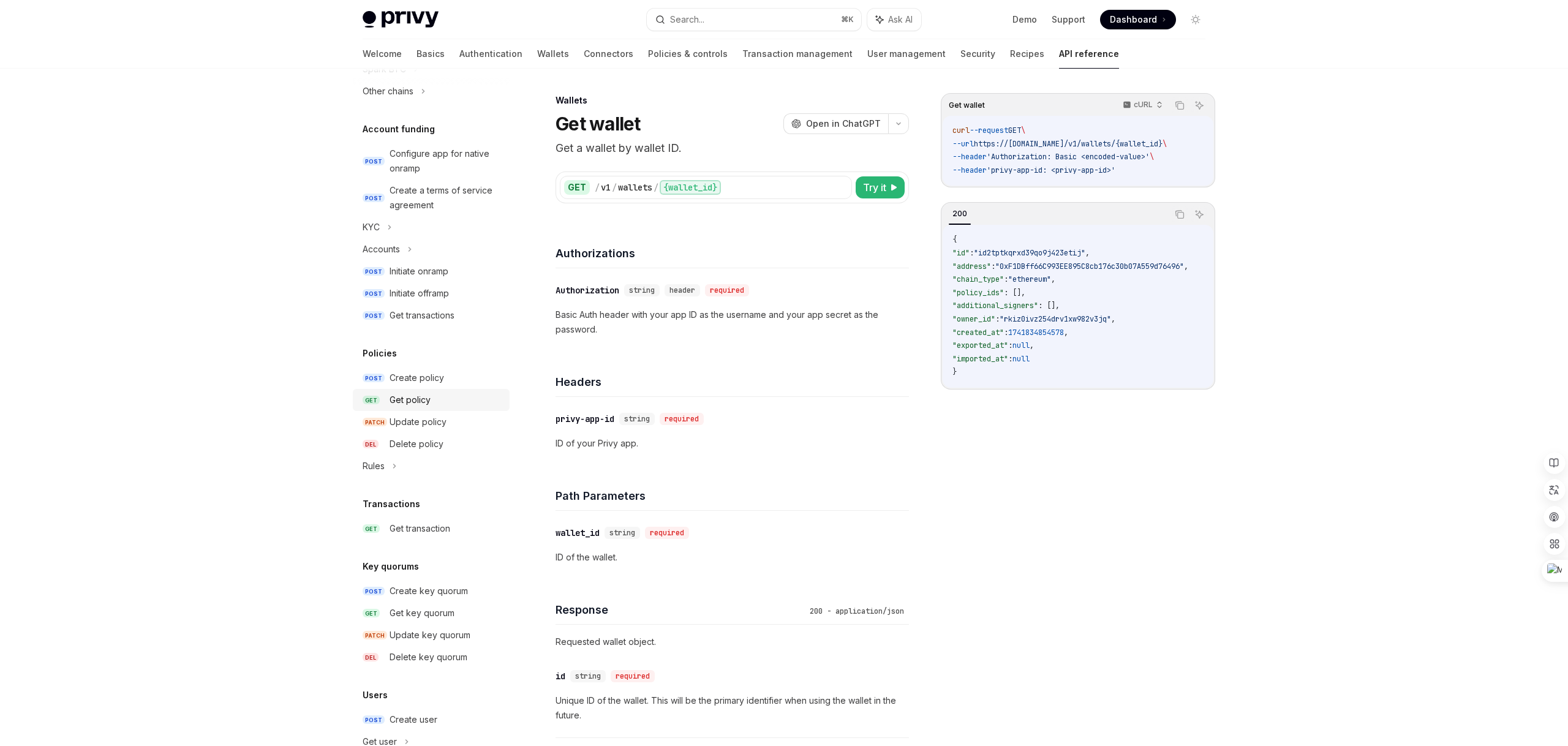
scroll to position [541, 0]
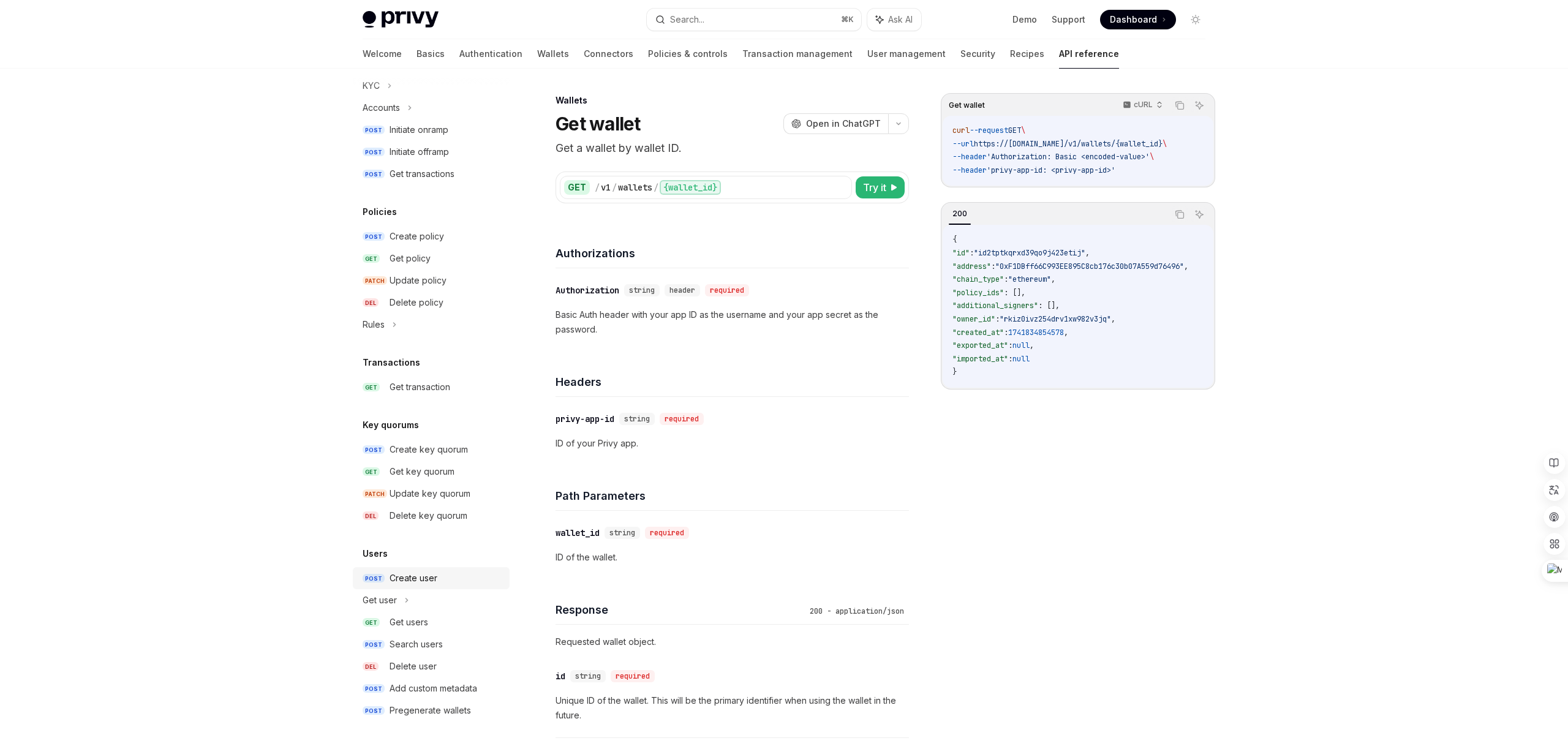
click at [396, 581] on div "Create user" at bounding box center [414, 578] width 48 height 15
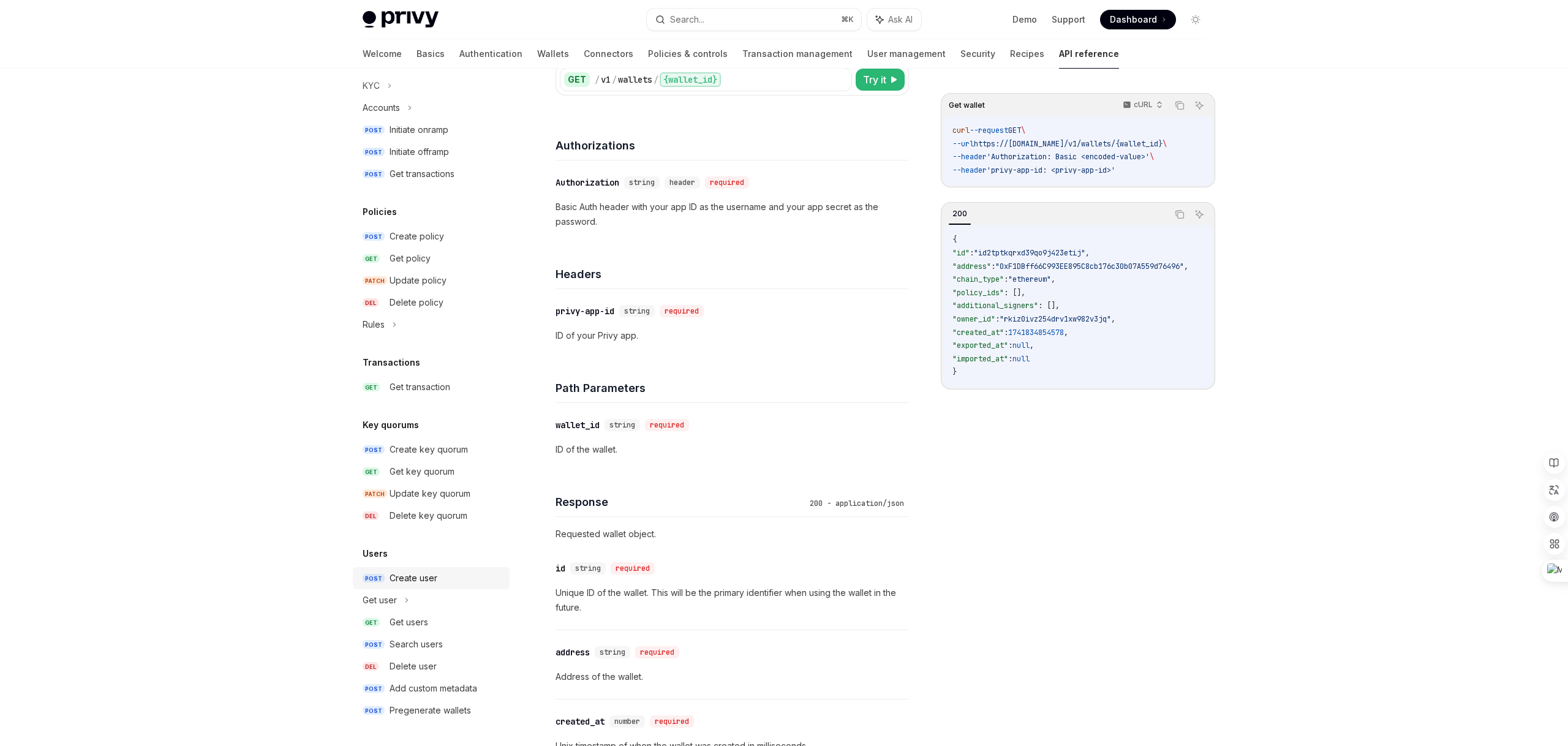
scroll to position [115, 0]
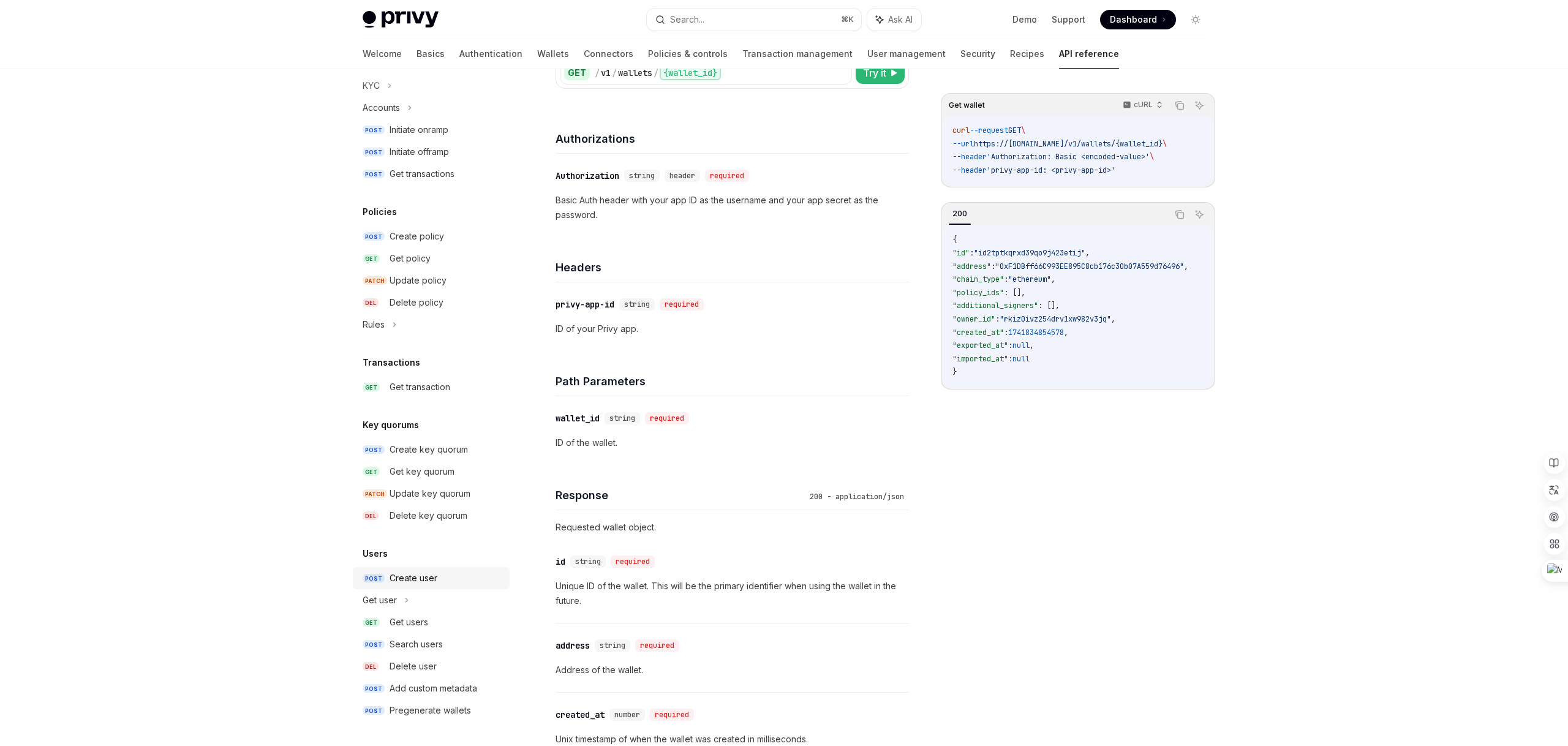
click at [401, 588] on link "POST Create user" at bounding box center [431, 578] width 157 height 22
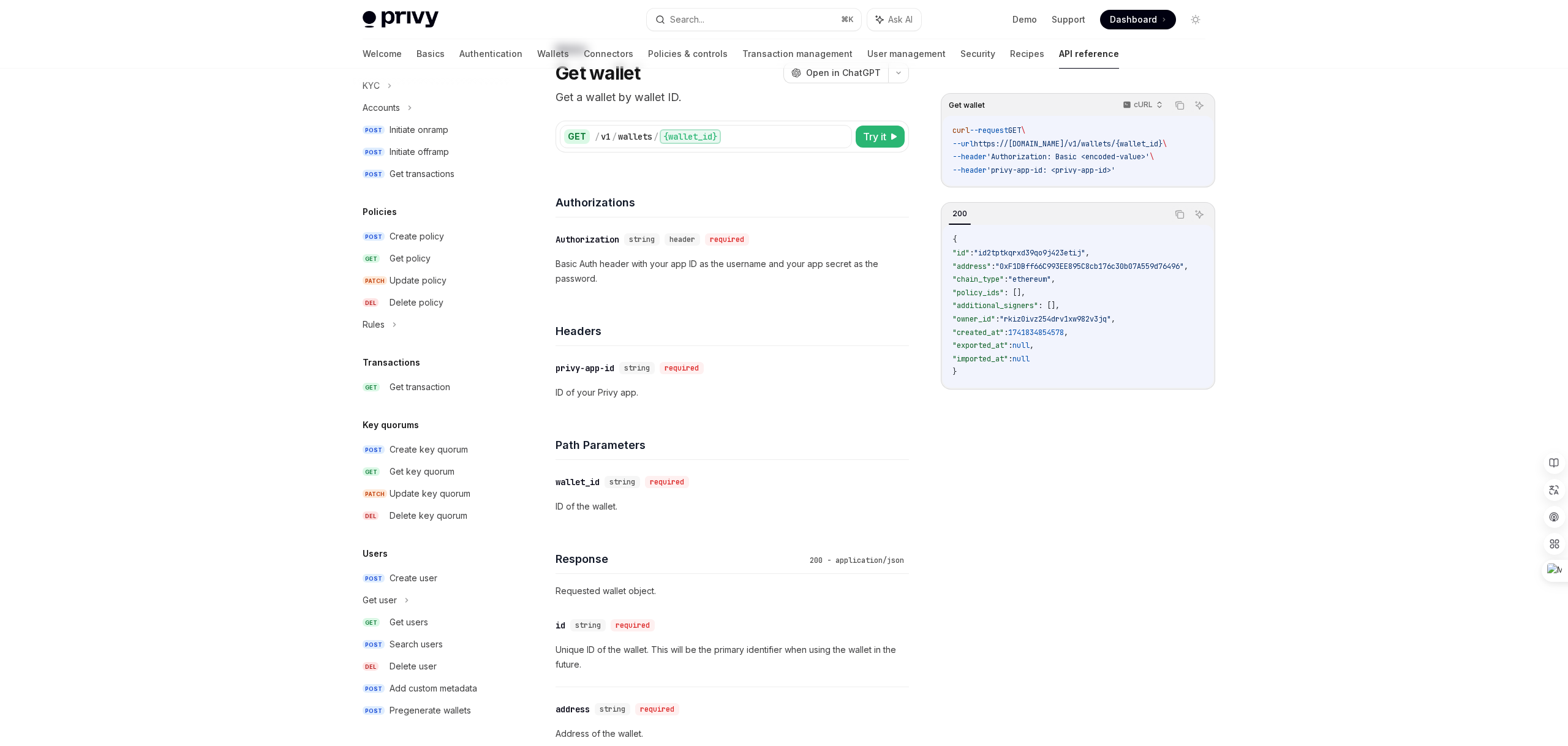
scroll to position [0, 0]
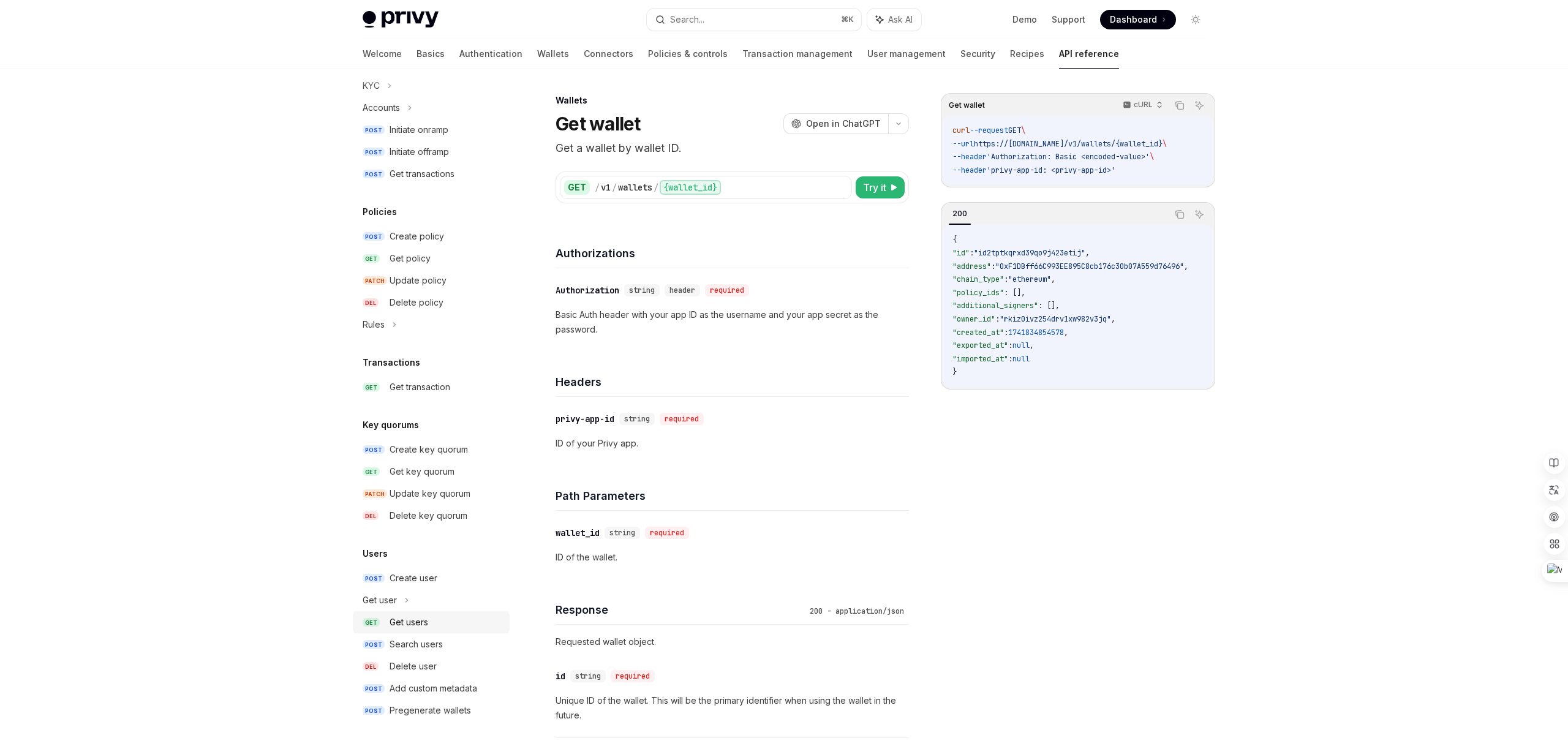
click at [407, 623] on div "Get users" at bounding box center [409, 622] width 39 height 15
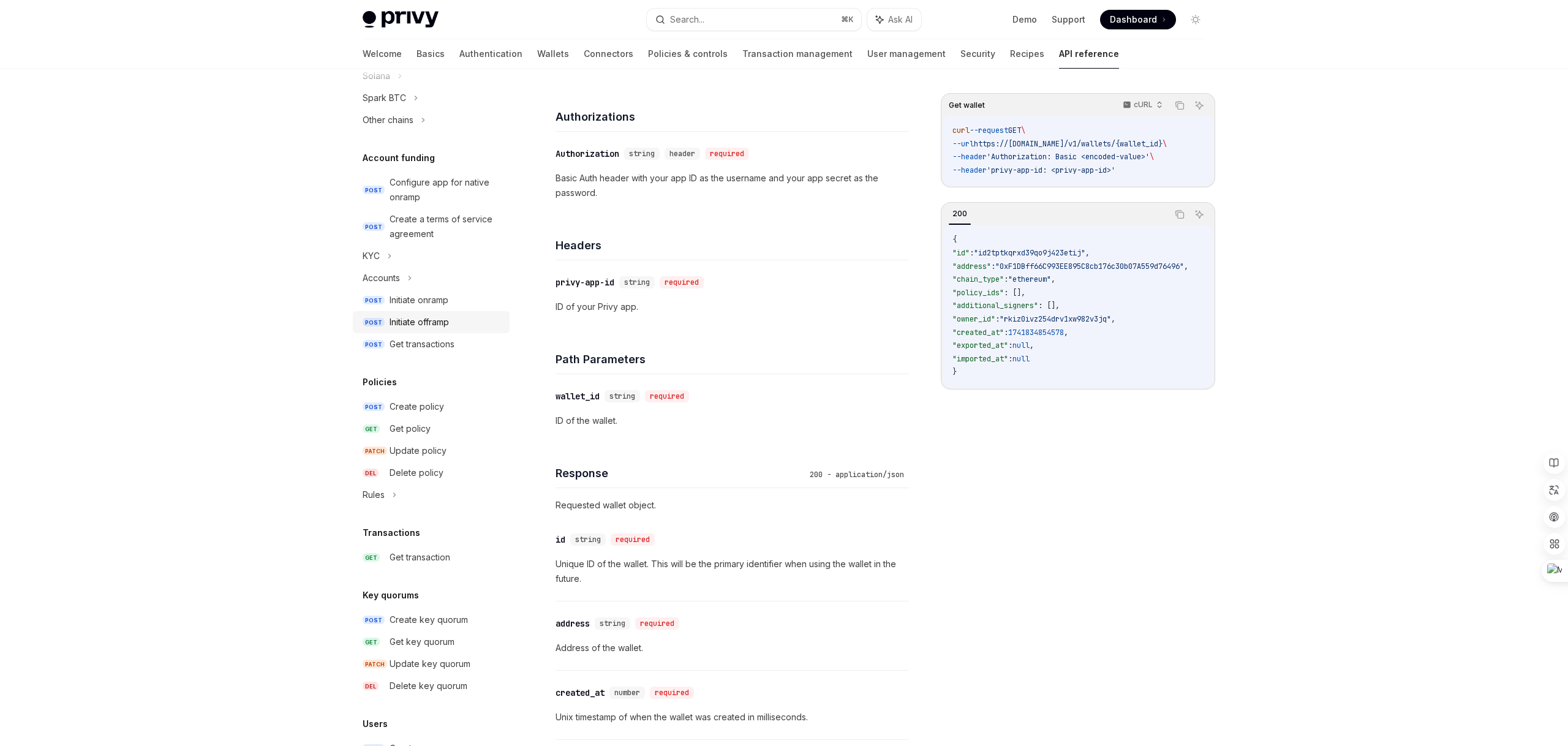
scroll to position [541, 0]
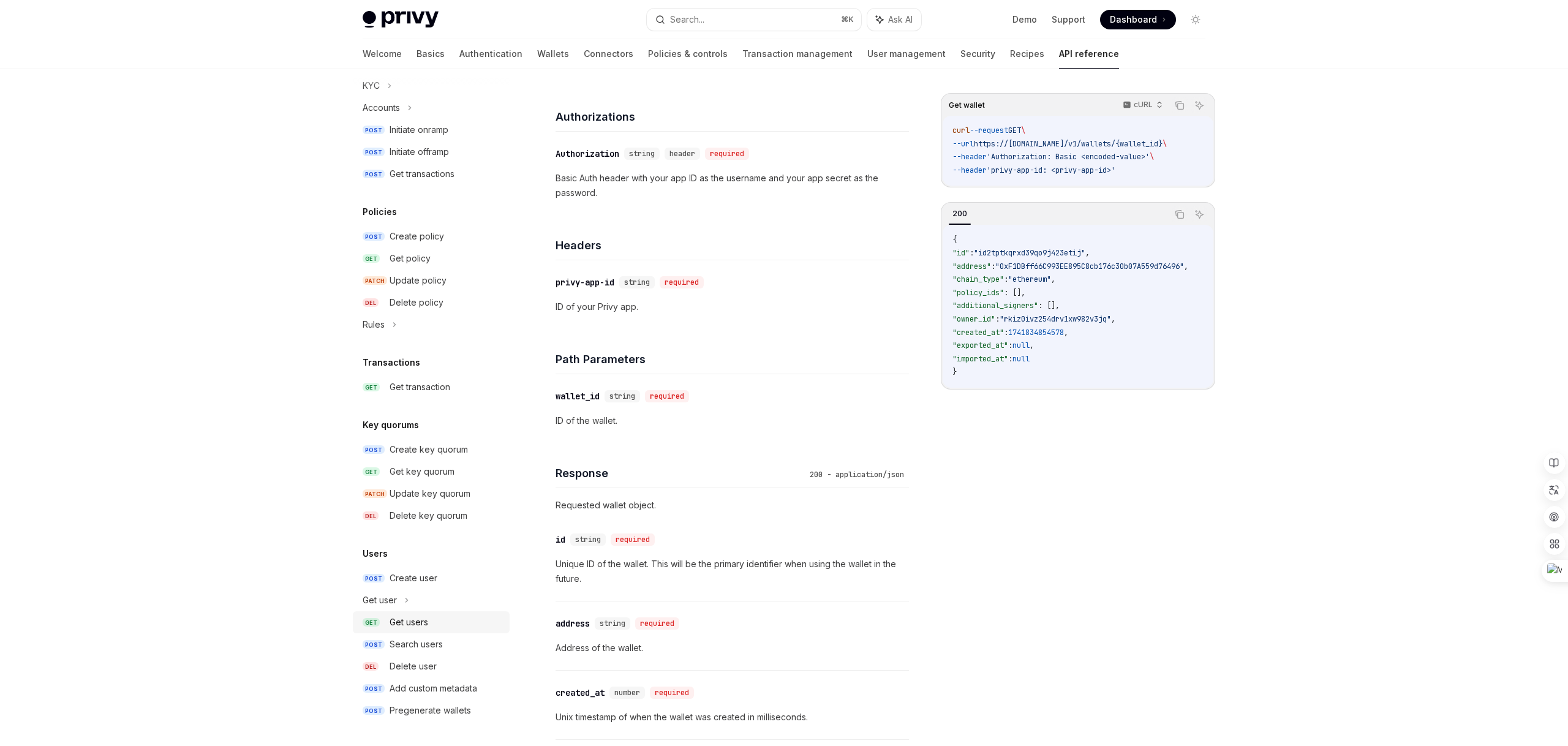
click at [412, 616] on div "Get users" at bounding box center [409, 622] width 39 height 15
click at [416, 580] on div "Create user" at bounding box center [414, 578] width 48 height 15
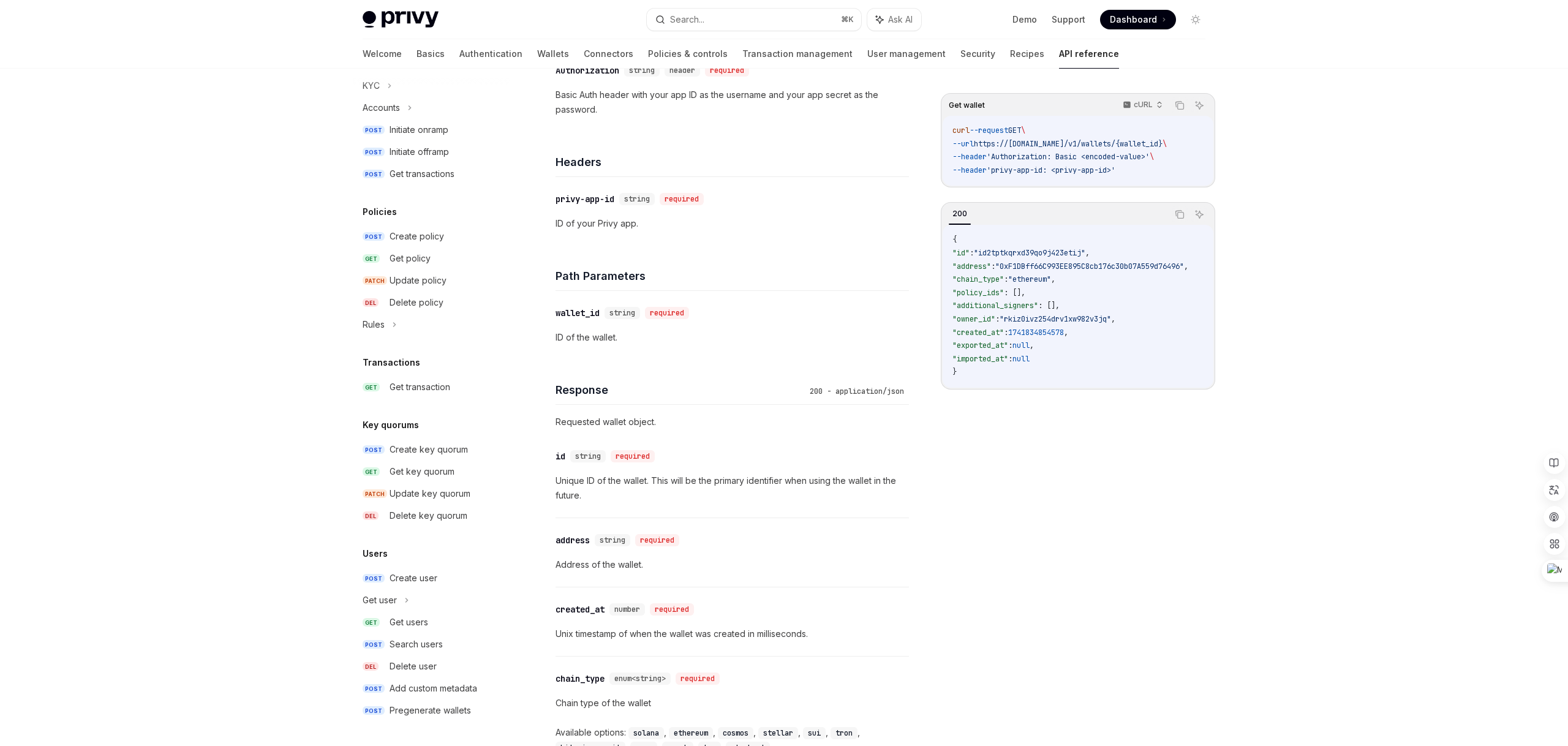
scroll to position [576, 0]
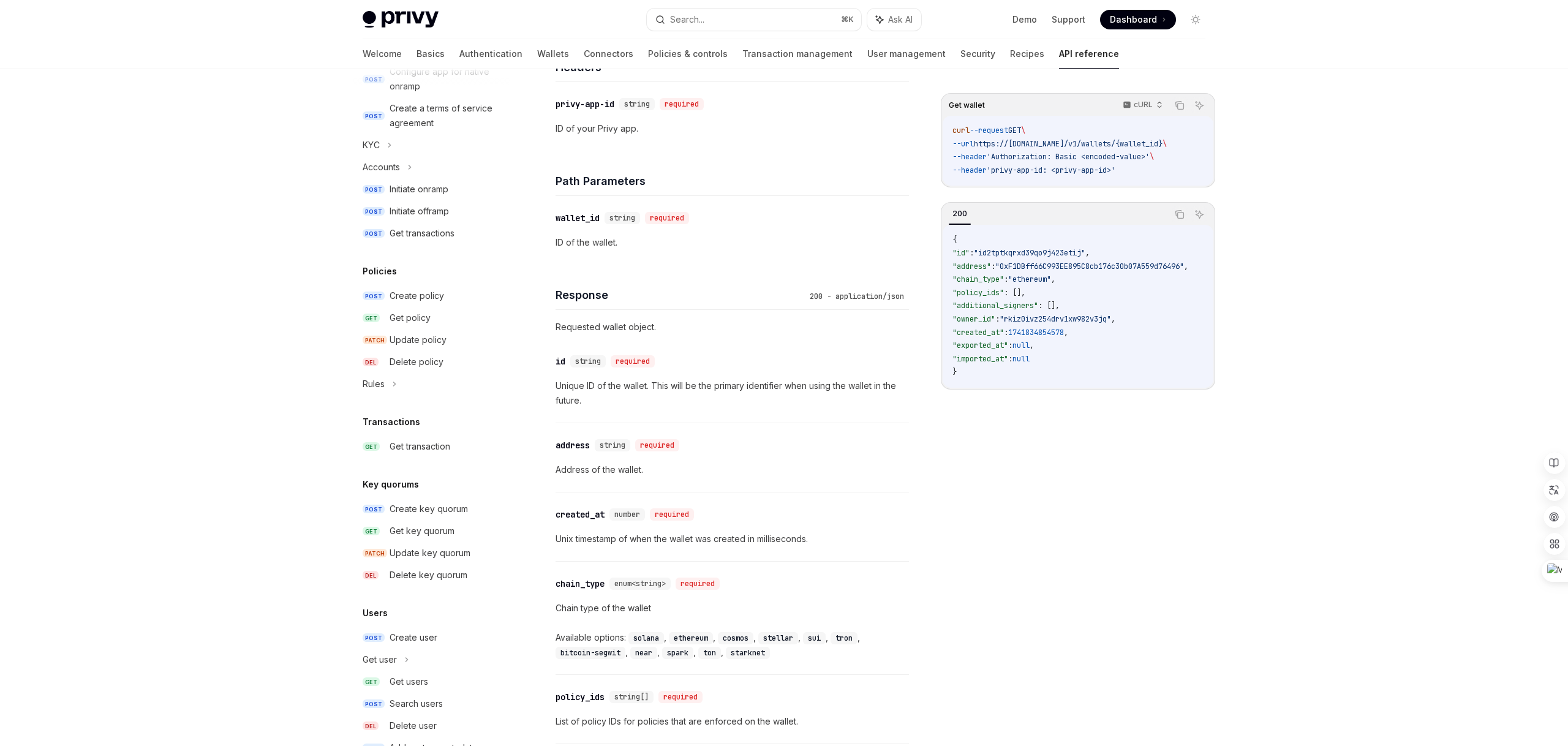
scroll to position [541, 0]
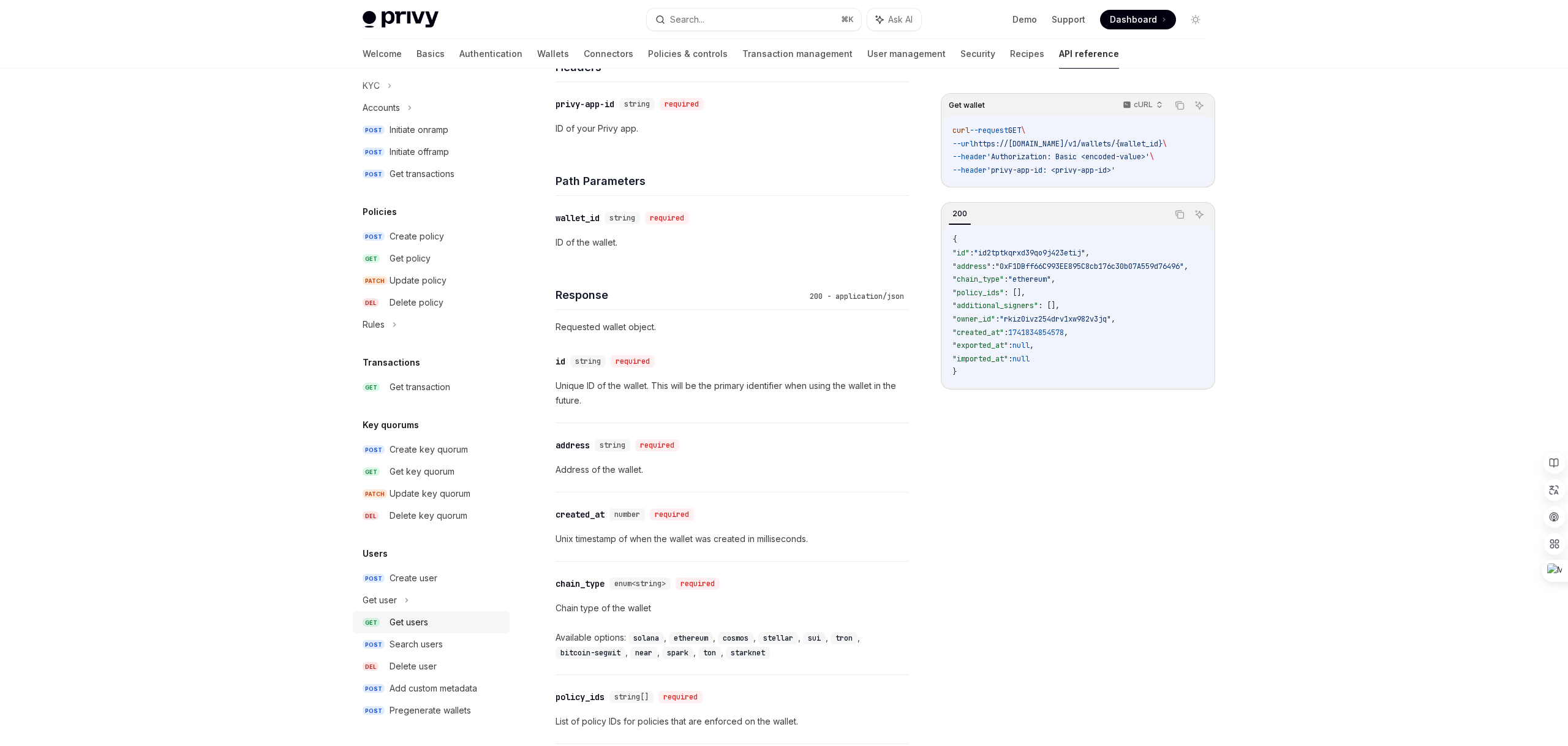
click at [410, 626] on div "Get users" at bounding box center [409, 622] width 39 height 15
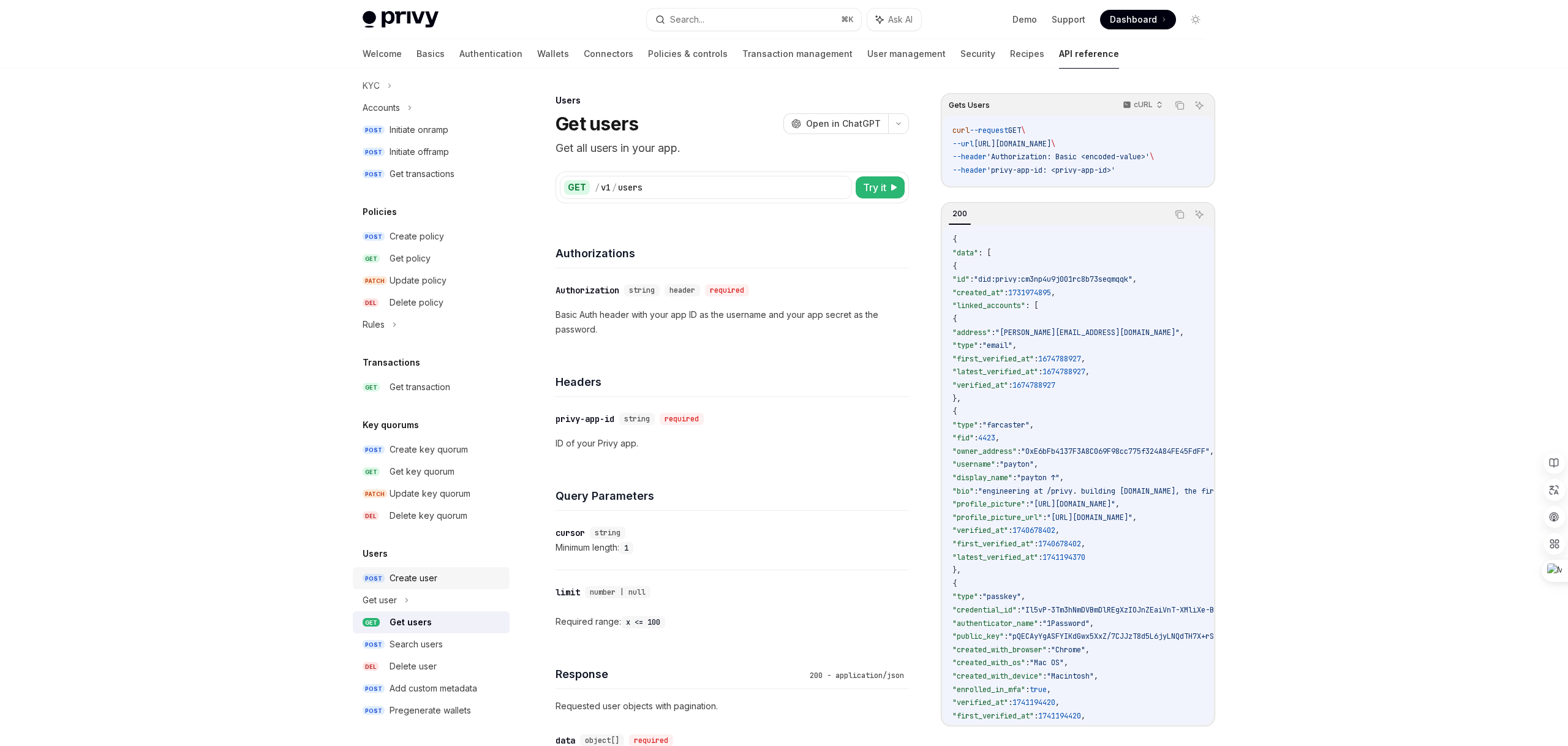
click at [424, 574] on div "Create user" at bounding box center [414, 578] width 48 height 15
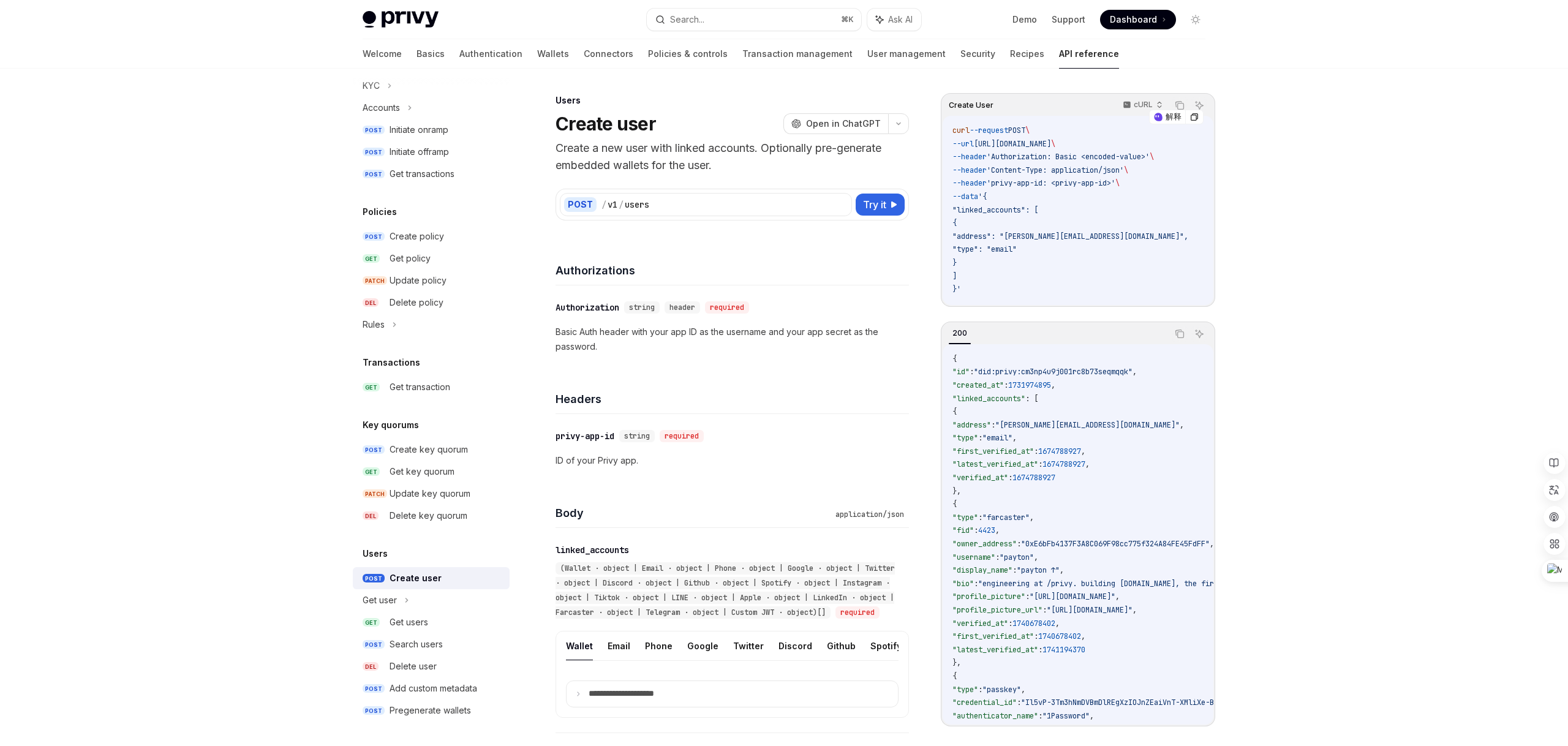
click at [1043, 237] on span ""address": "[PERSON_NAME][EMAIL_ADDRESS][DOMAIN_NAME]"," at bounding box center [1070, 235] width 236 height 10
click at [975, 256] on code "curl --request POST \ --url [URL][DOMAIN_NAME] \ --header 'Authorization: Basic…" at bounding box center [1085, 210] width 266 height 172
click at [1017, 250] on span ""type": "email"" at bounding box center [985, 249] width 64 height 10
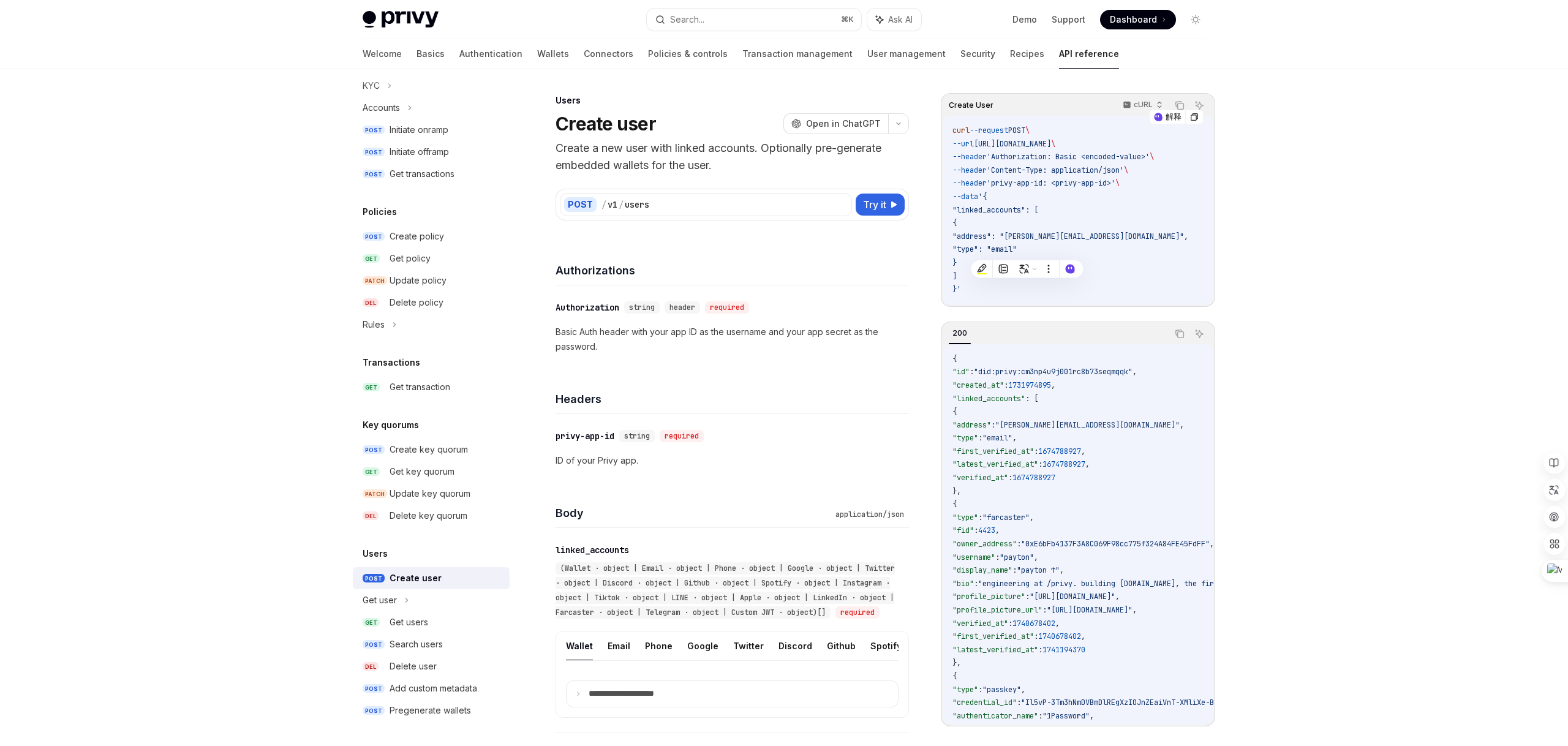
click at [1166, 226] on code "curl --request POST \ --url [URL][DOMAIN_NAME] \ --header 'Authorization: Basic…" at bounding box center [1085, 210] width 266 height 172
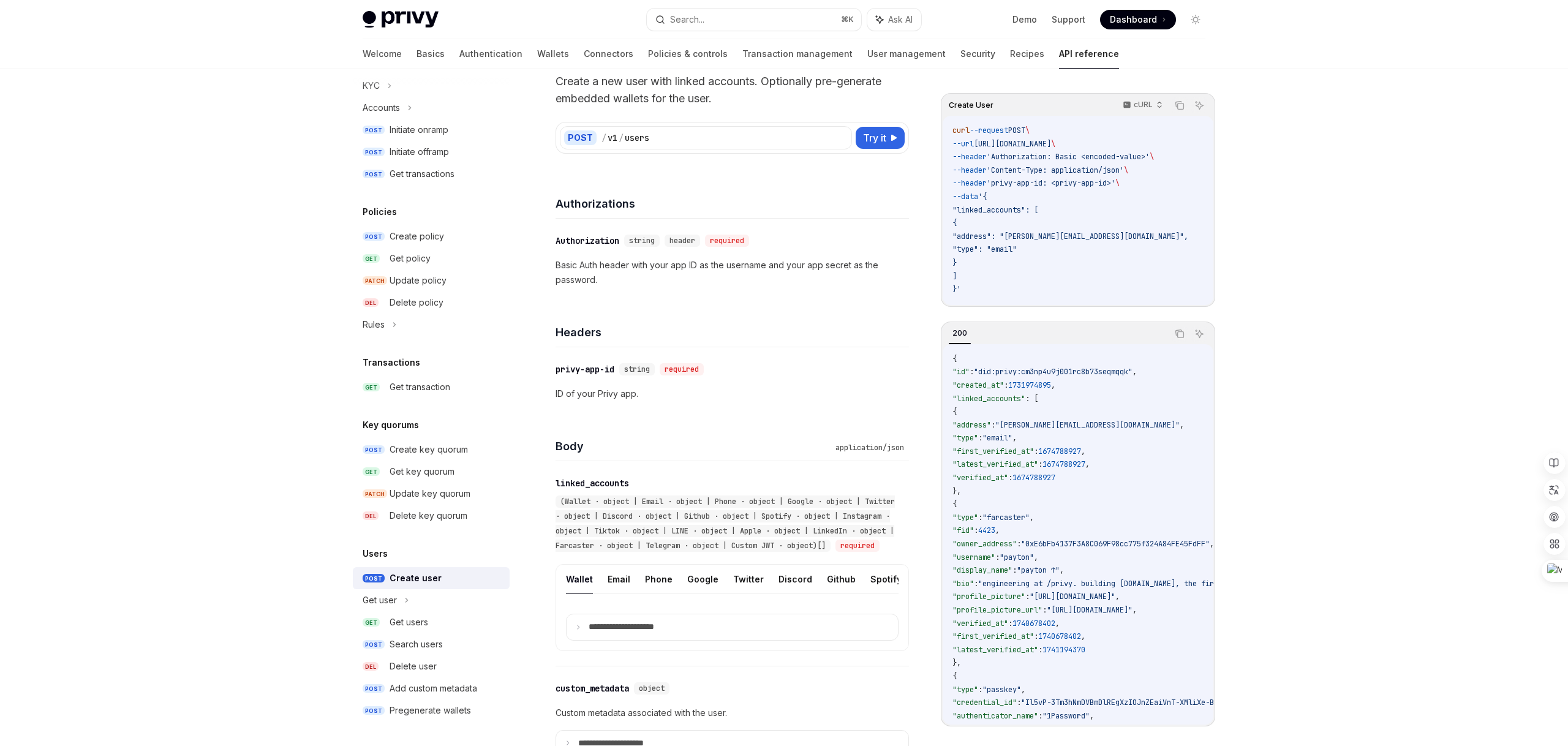
scroll to position [61, 0]
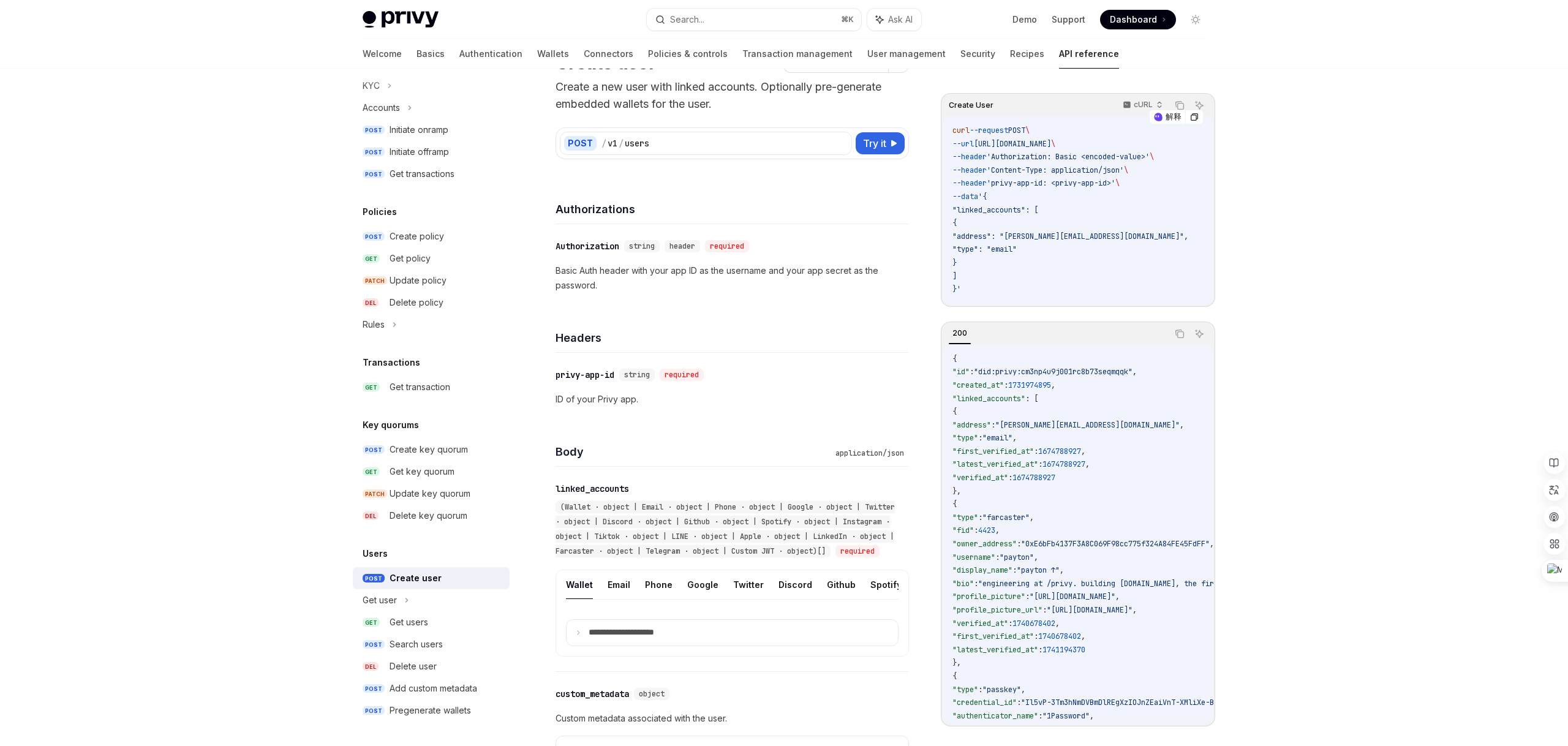
click at [1047, 234] on span ""address": "[PERSON_NAME][EMAIL_ADDRESS][DOMAIN_NAME]"," at bounding box center [1070, 235] width 236 height 10
click at [1046, 237] on span ""address": "[PERSON_NAME][EMAIL_ADDRESS][DOMAIN_NAME]"," at bounding box center [1070, 235] width 236 height 10
click at [1002, 236] on span ""address": "[PERSON_NAME][EMAIL_ADDRESS][DOMAIN_NAME]"," at bounding box center [1070, 235] width 236 height 10
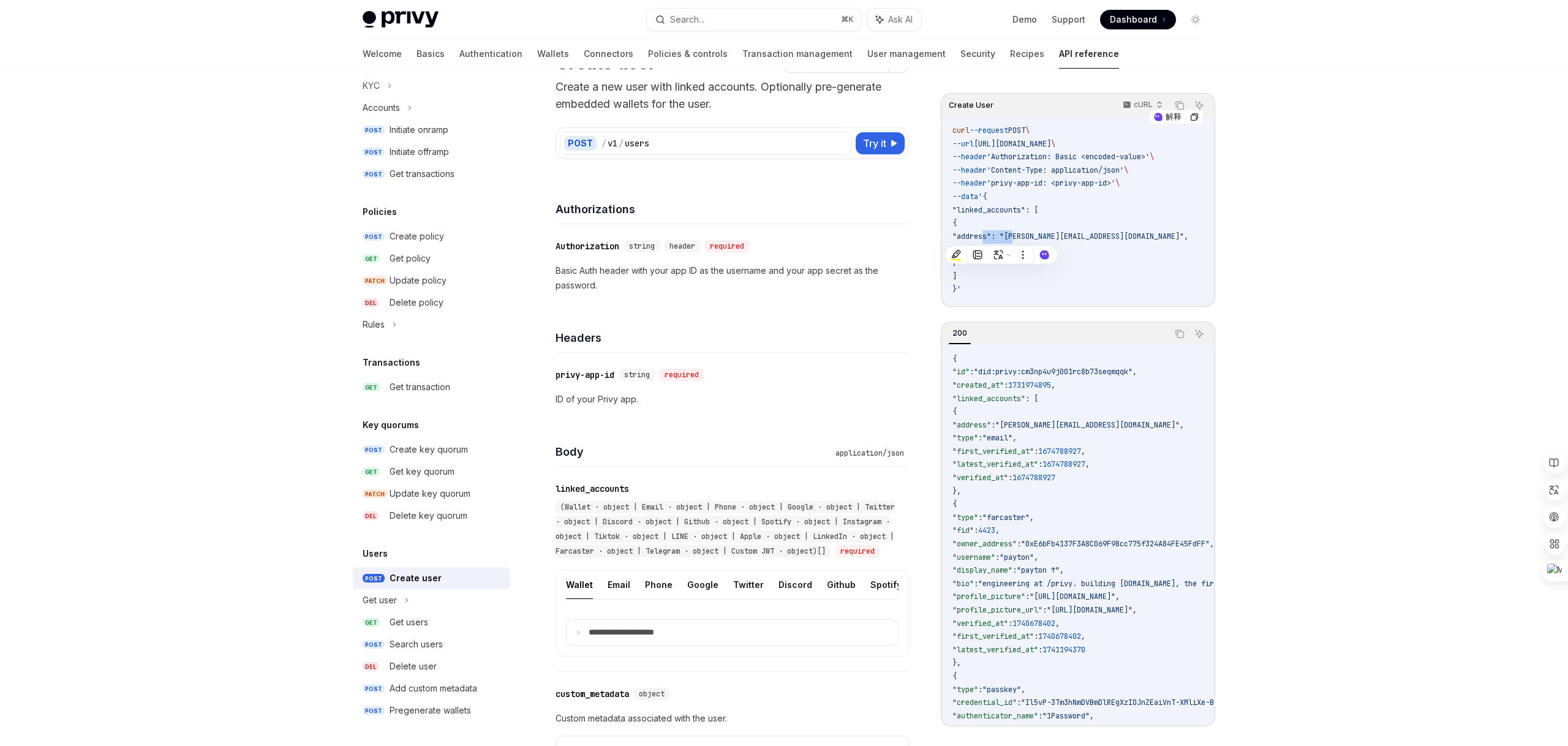
click at [1069, 242] on code "curl --request POST \ --url [URL][DOMAIN_NAME] \ --header 'Authorization: Basic…" at bounding box center [1085, 210] width 266 height 172
click at [1053, 259] on code "curl --request POST \ --url [URL][DOMAIN_NAME] \ --header 'Authorization: Basic…" at bounding box center [1085, 210] width 266 height 172
drag, startPoint x: 957, startPoint y: 213, endPoint x: 1073, endPoint y: 268, distance: 128.4
click at [1073, 269] on code "curl --request POST \ --url [URL][DOMAIN_NAME] \ --header 'Authorization: Basic…" at bounding box center [1085, 210] width 266 height 172
click at [1065, 269] on div at bounding box center [1065, 269] width 0 height 0
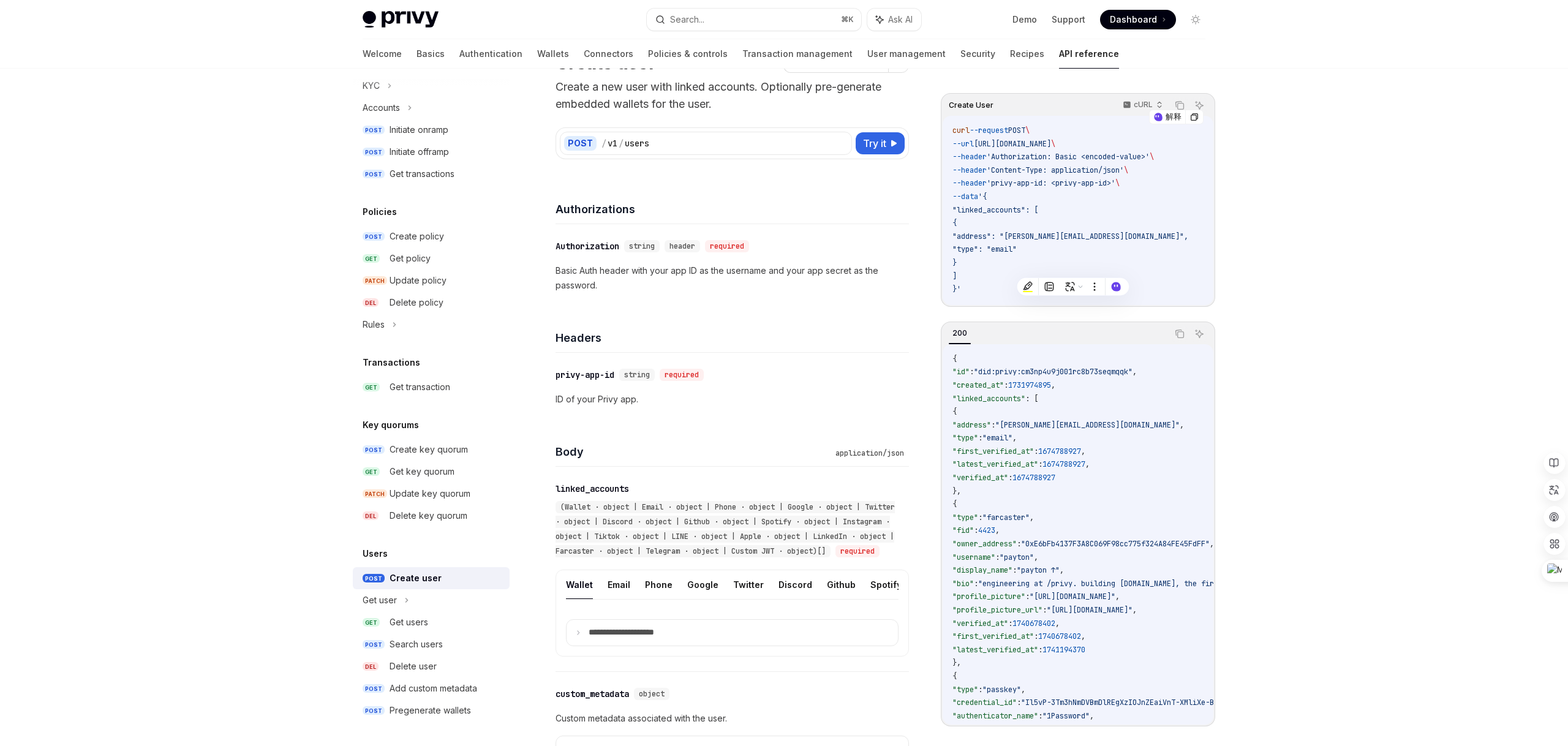
click at [962, 243] on code "curl --request POST \ --url [URL][DOMAIN_NAME] \ --header 'Authorization: Basic…" at bounding box center [1085, 210] width 266 height 172
drag, startPoint x: 983, startPoint y: 251, endPoint x: 1122, endPoint y: 250, distance: 139.0
click at [1122, 250] on code "curl --request POST \ --url [URL][DOMAIN_NAME] \ --header 'Authorization: Basic…" at bounding box center [1085, 210] width 266 height 172
drag, startPoint x: 1133, startPoint y: 237, endPoint x: 967, endPoint y: 237, distance: 166.0
click at [966, 237] on span ""address": "[PERSON_NAME][EMAIL_ADDRESS][DOMAIN_NAME]"," at bounding box center [1070, 235] width 236 height 10
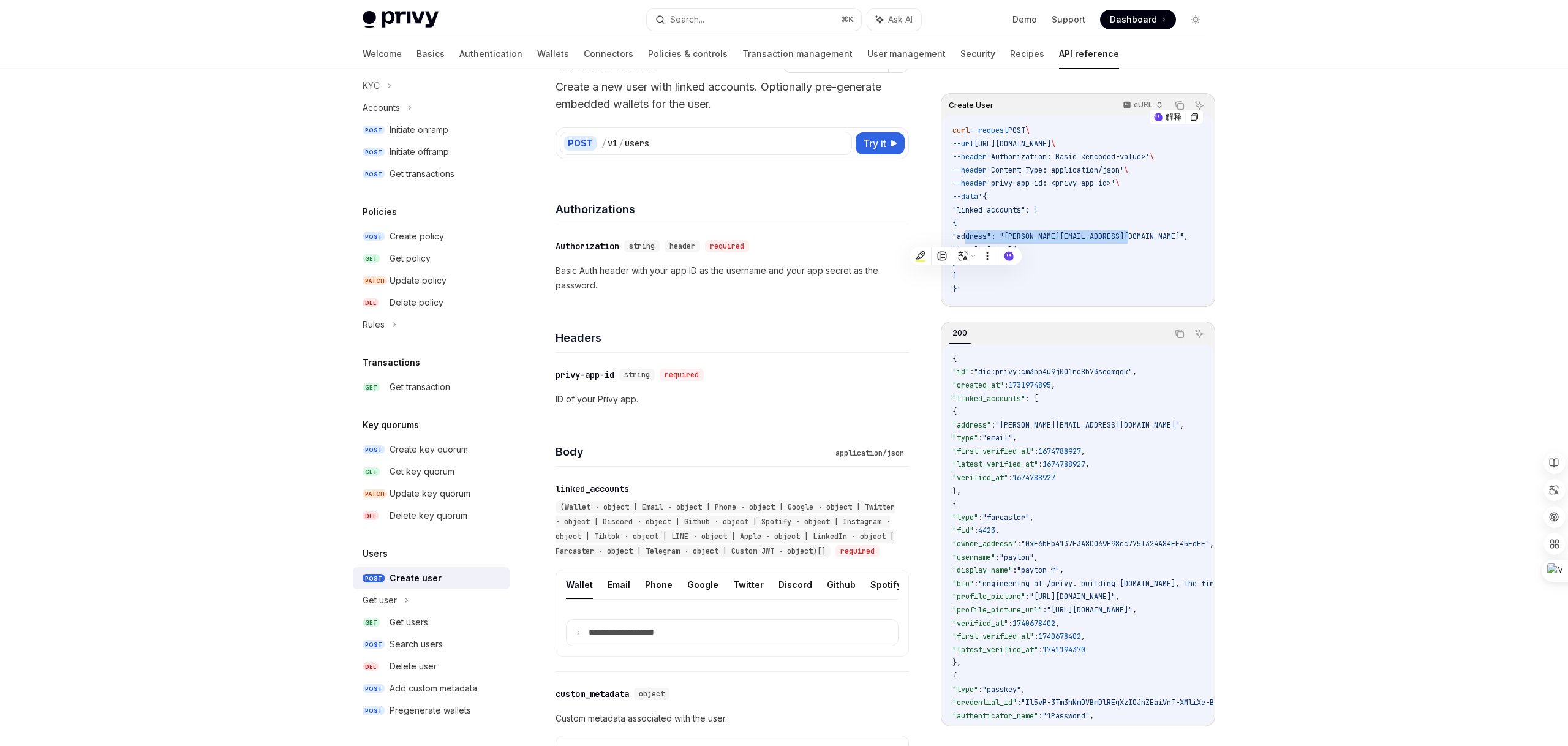
click at [1134, 239] on span ""address": "[PERSON_NAME][EMAIL_ADDRESS][DOMAIN_NAME]"," at bounding box center [1070, 235] width 236 height 10
click at [401, 629] on div "Get users" at bounding box center [409, 622] width 39 height 15
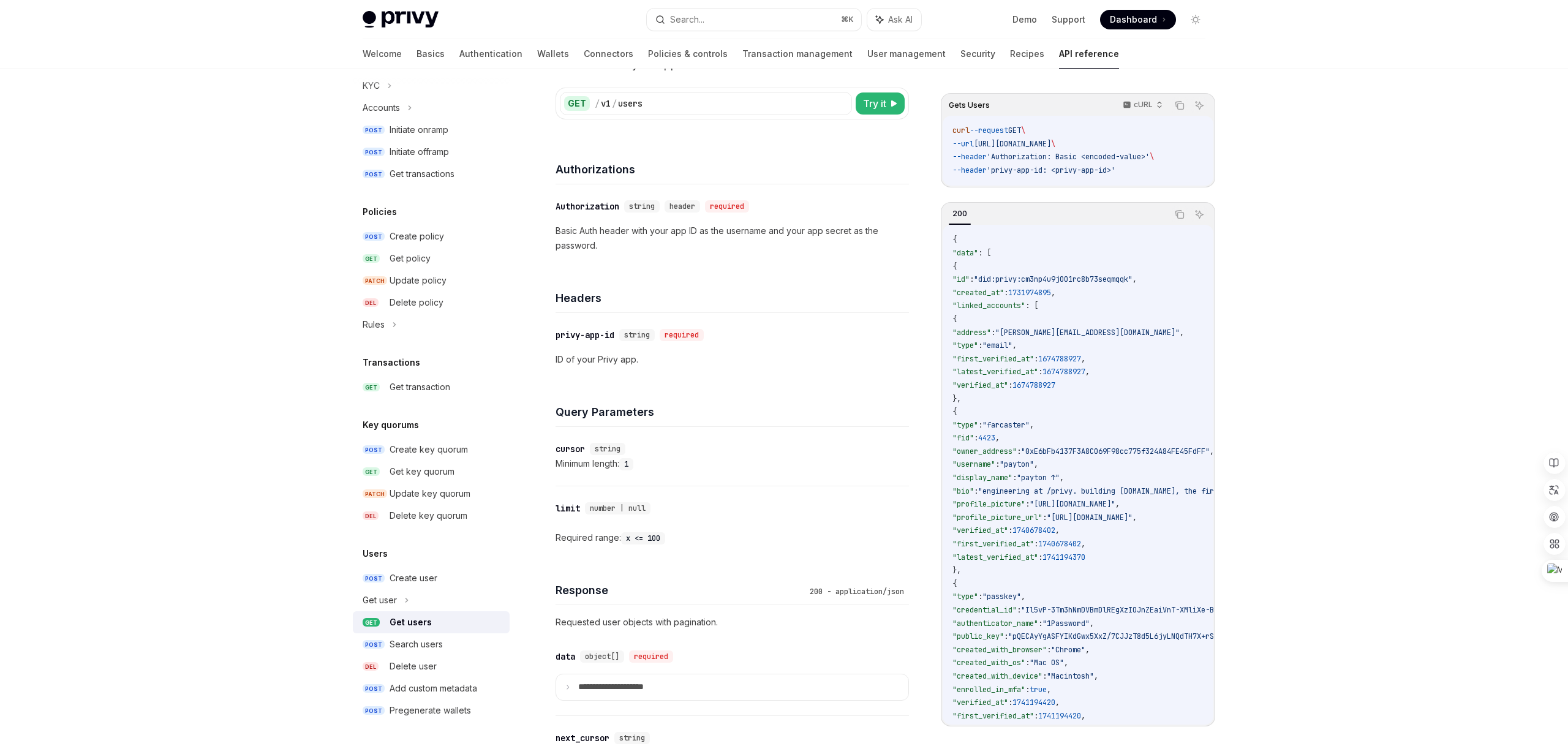
scroll to position [86, 0]
click at [606, 360] on p "ID of your Privy app." at bounding box center [732, 357] width 354 height 15
click at [746, 358] on p "ID of your Privy app." at bounding box center [732, 357] width 354 height 15
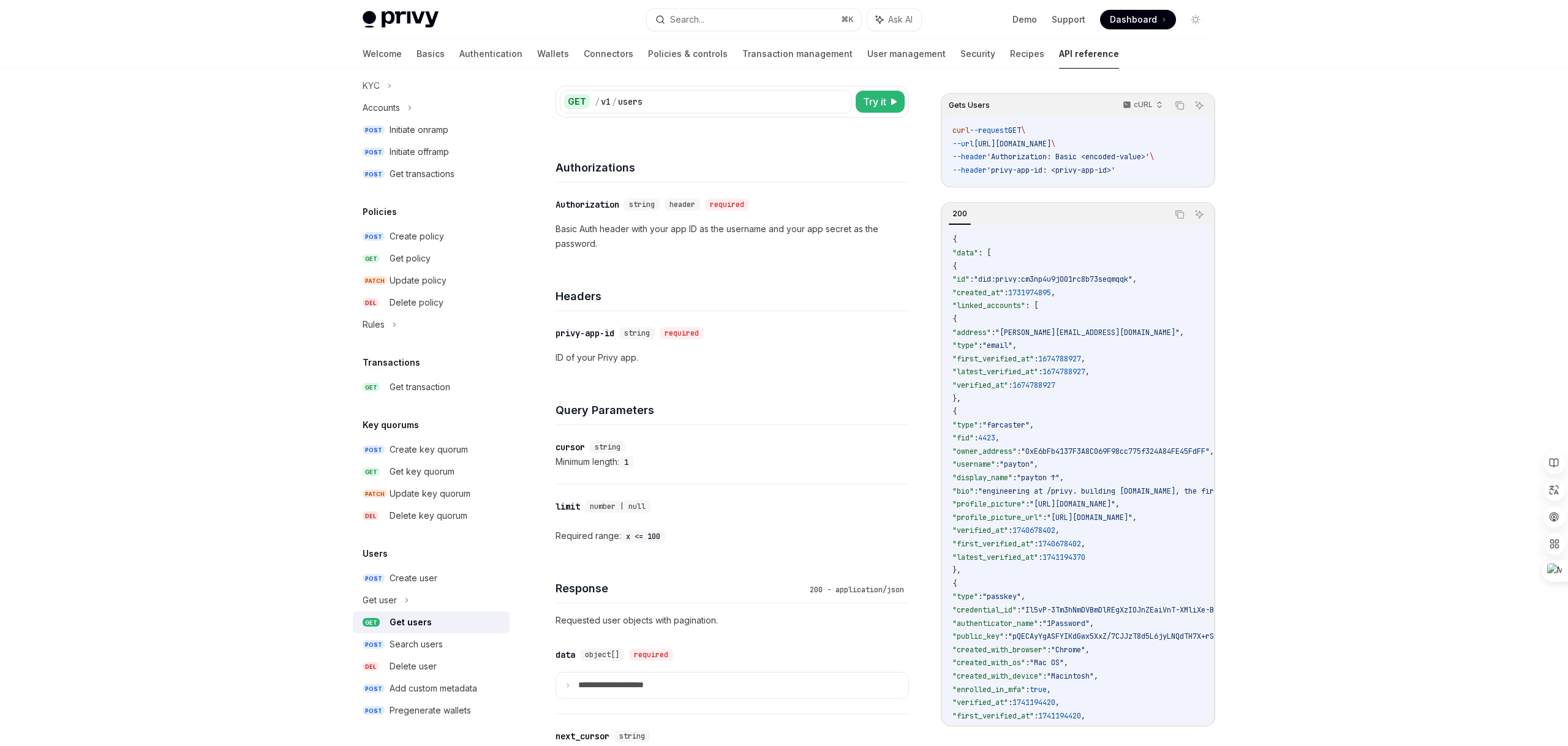
scroll to position [117, 0]
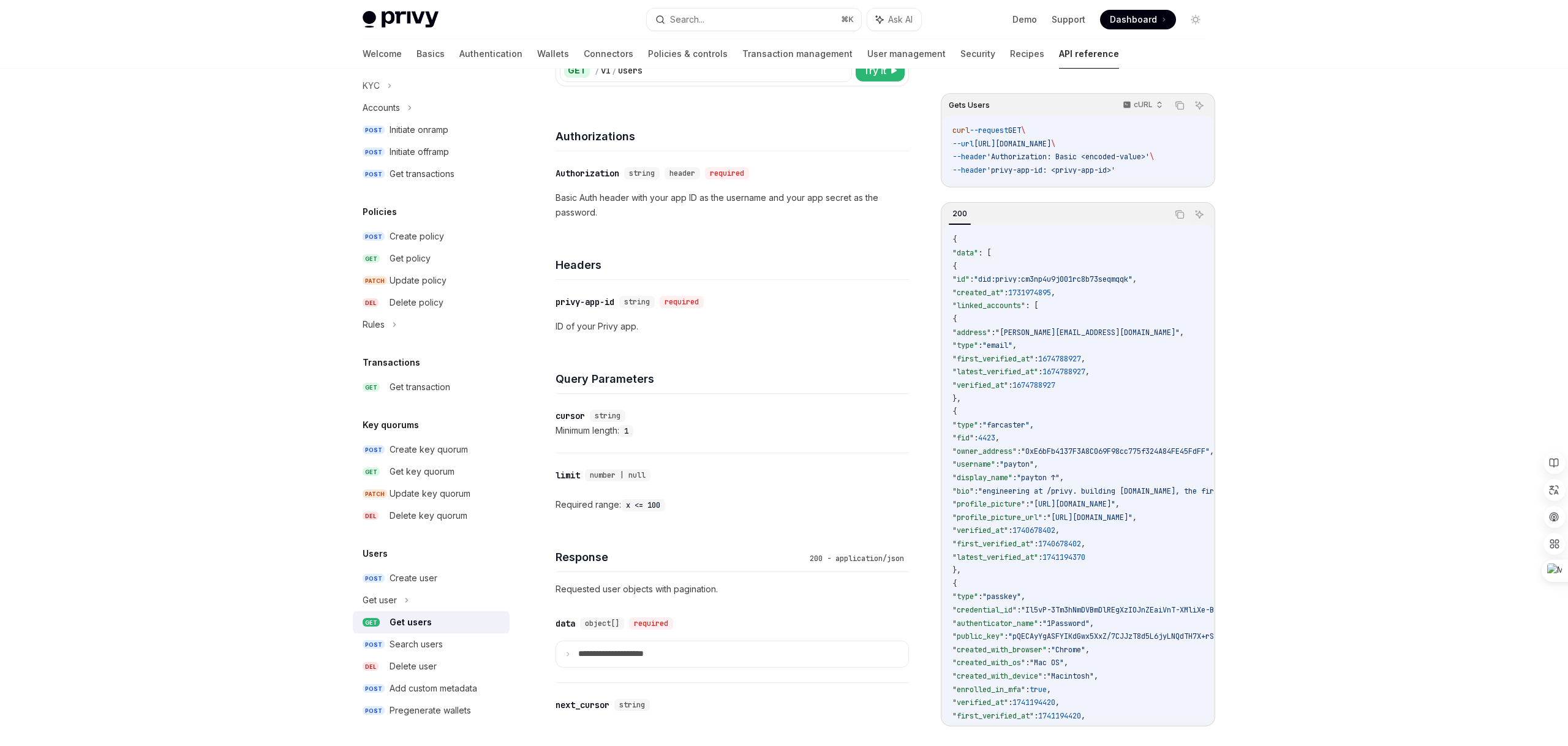
click at [596, 327] on p "ID of your Privy app." at bounding box center [732, 326] width 354 height 15
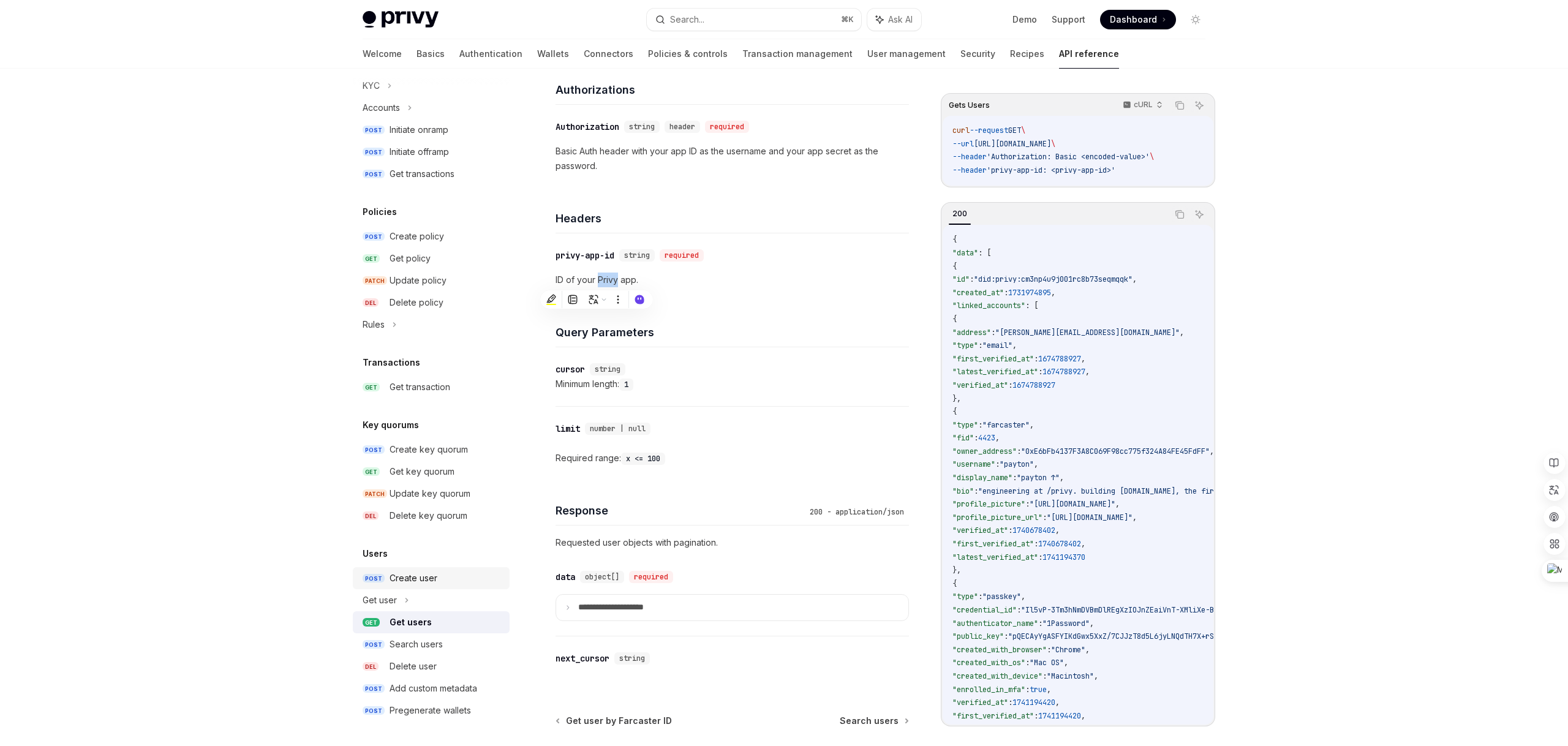
scroll to position [160, 0]
click at [739, 375] on div "​ cursor string" at bounding box center [726, 373] width 341 height 15
click at [716, 297] on div "​ privy-app-id string required ID of your Privy app." at bounding box center [732, 272] width 354 height 69
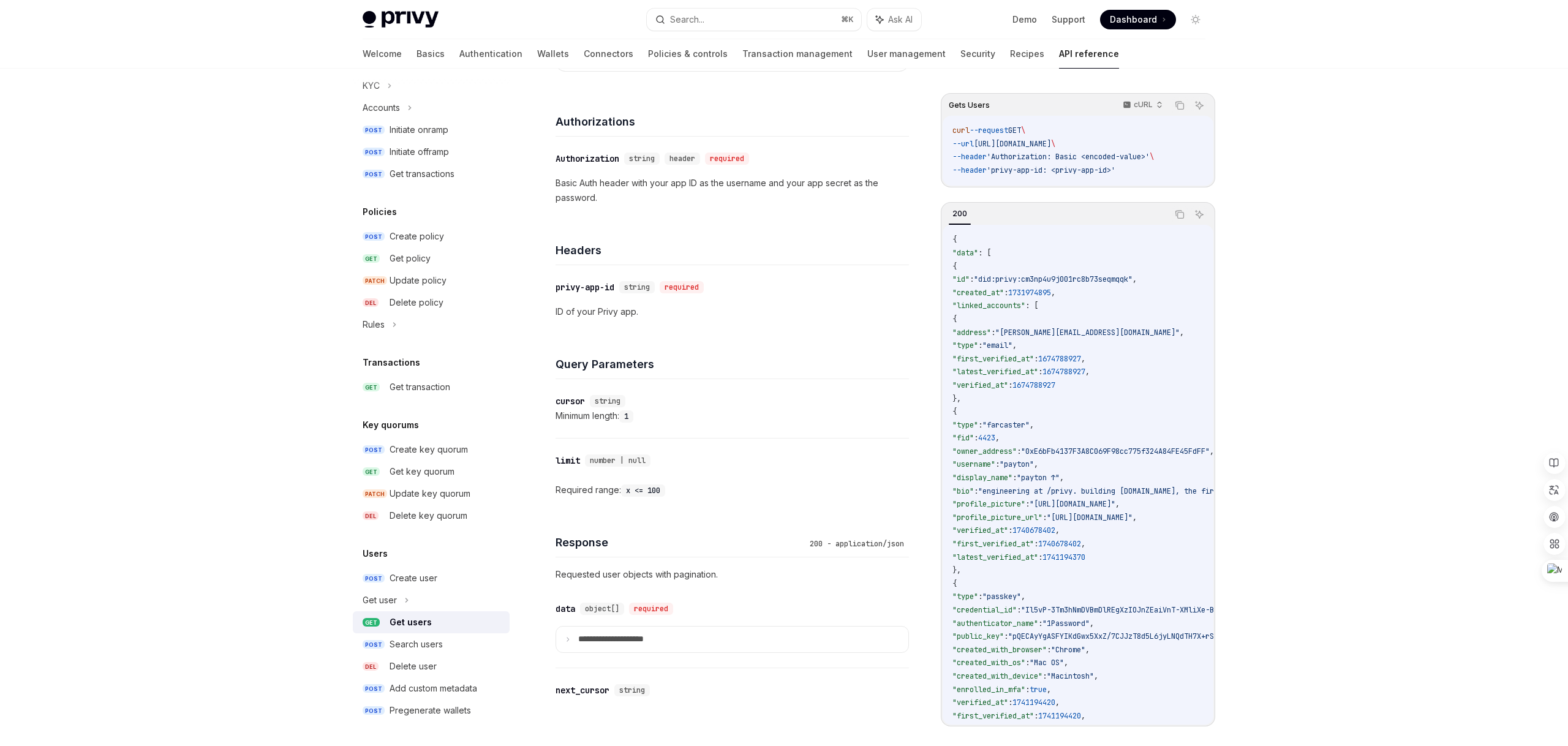
scroll to position [131, 0]
click at [628, 313] on p "ID of your Privy app." at bounding box center [732, 312] width 354 height 15
click at [694, 319] on div "​ privy-app-id string required ID of your Privy app." at bounding box center [732, 300] width 354 height 69
click at [397, 647] on div "Search users" at bounding box center [416, 644] width 53 height 15
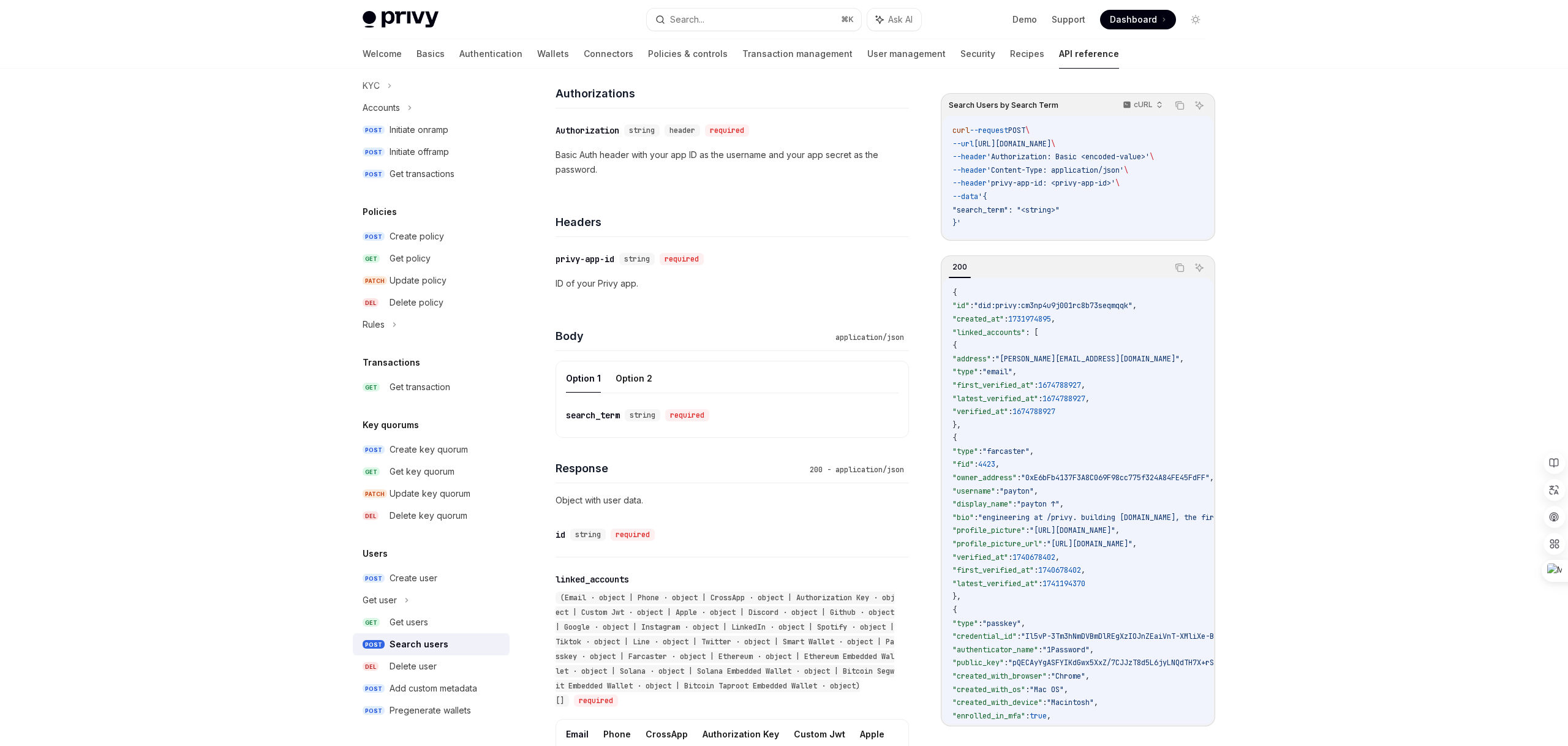
scroll to position [282, 0]
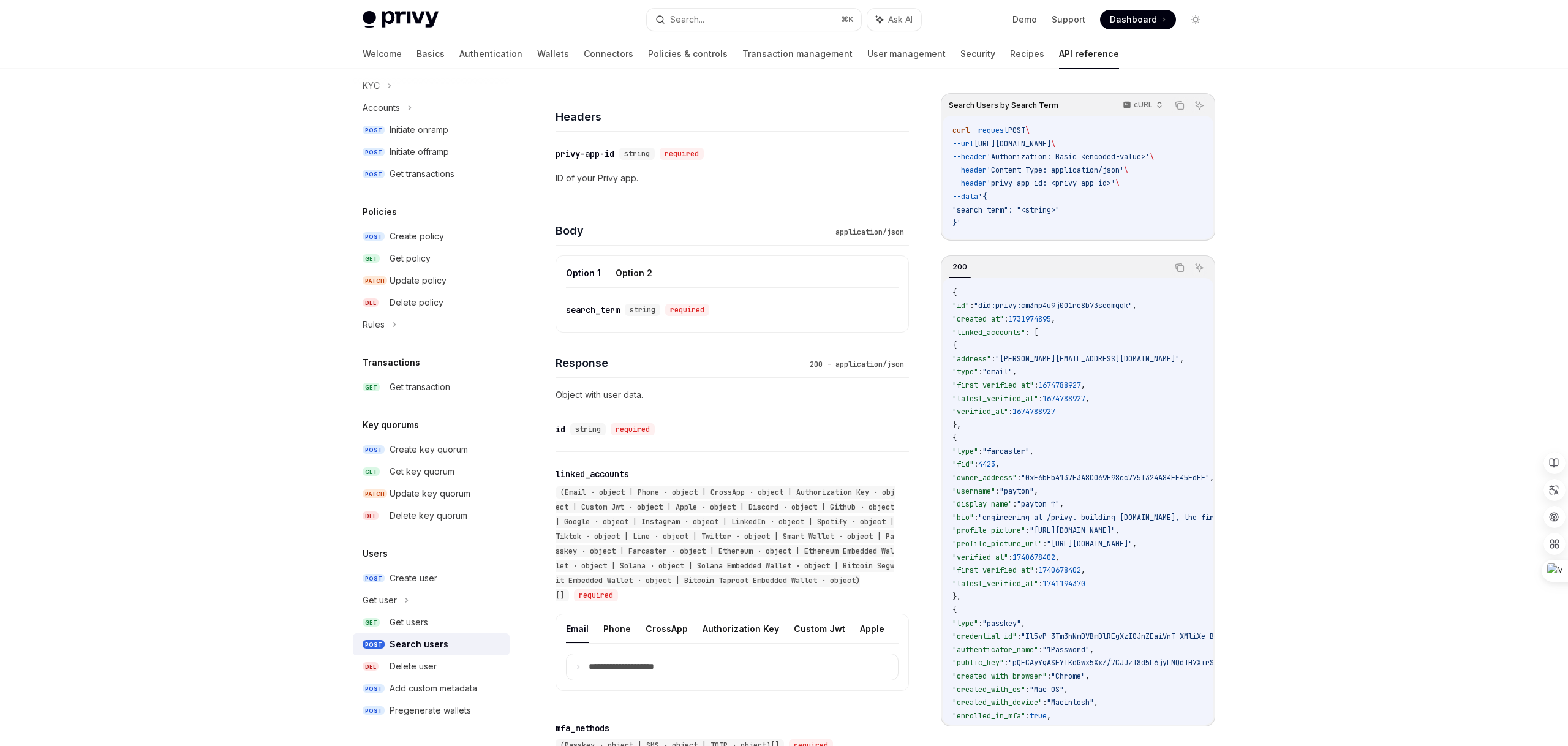
click at [630, 278] on button "Option 2" at bounding box center [634, 272] width 37 height 29
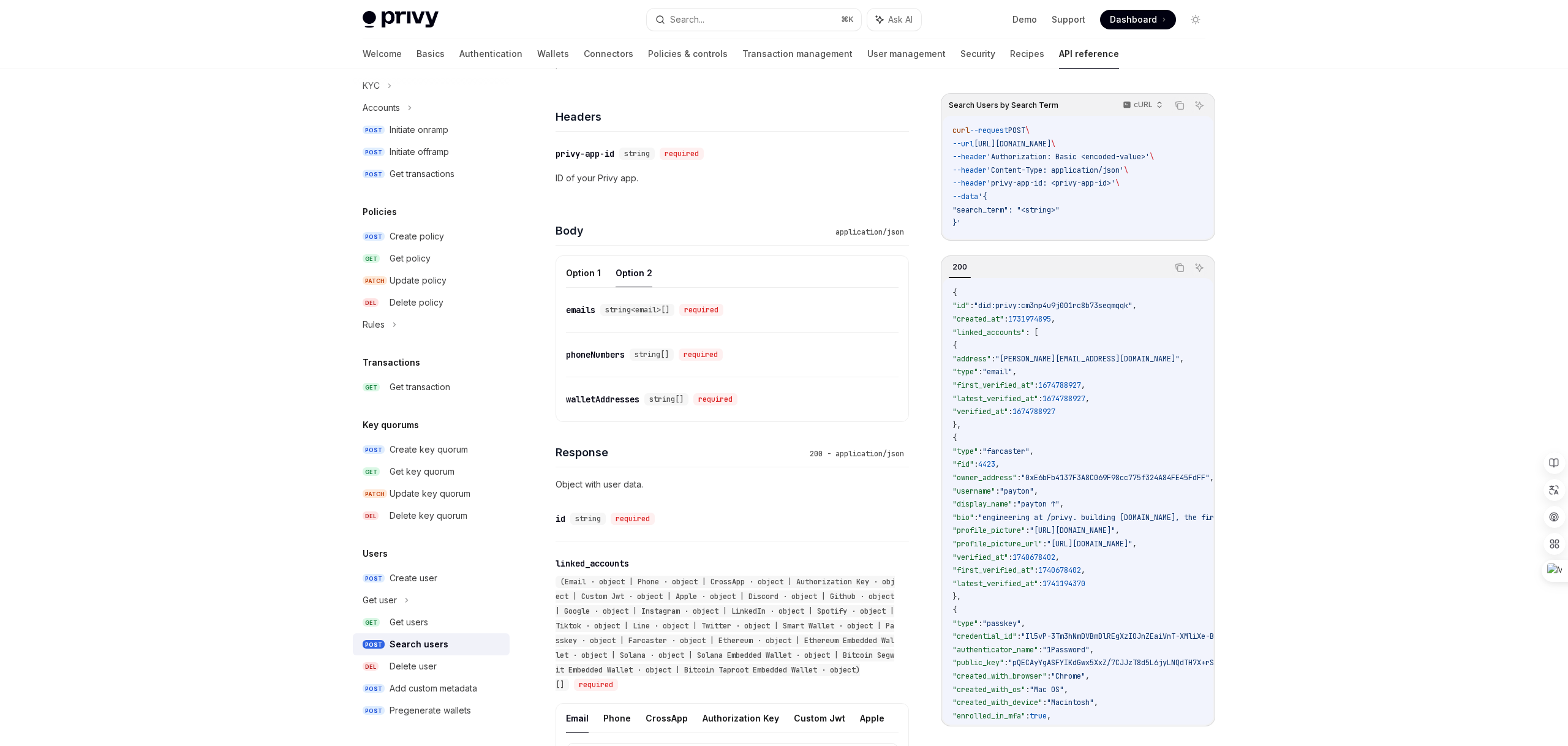
click at [620, 400] on div "walletAddresses" at bounding box center [603, 399] width 73 height 12
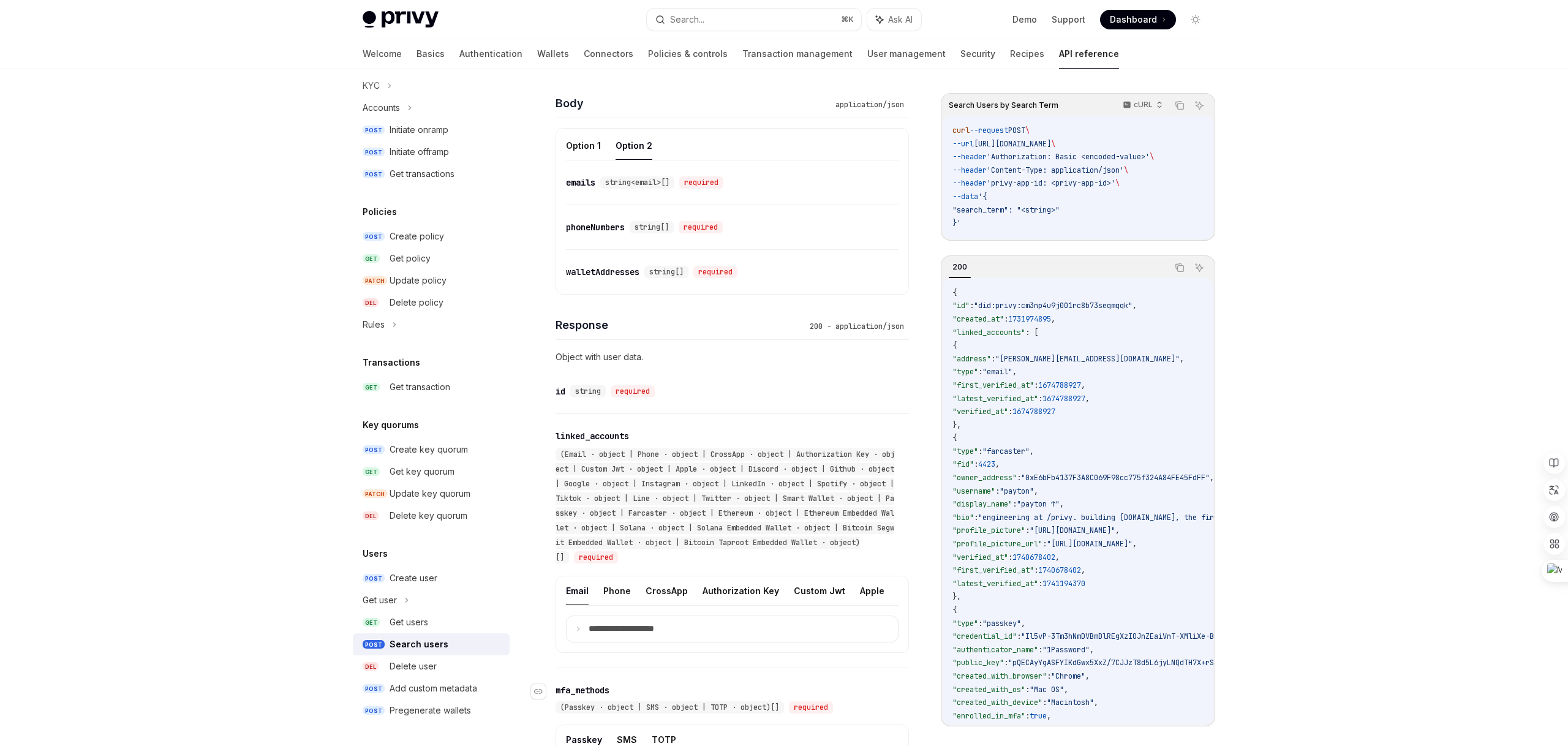
scroll to position [341, 0]
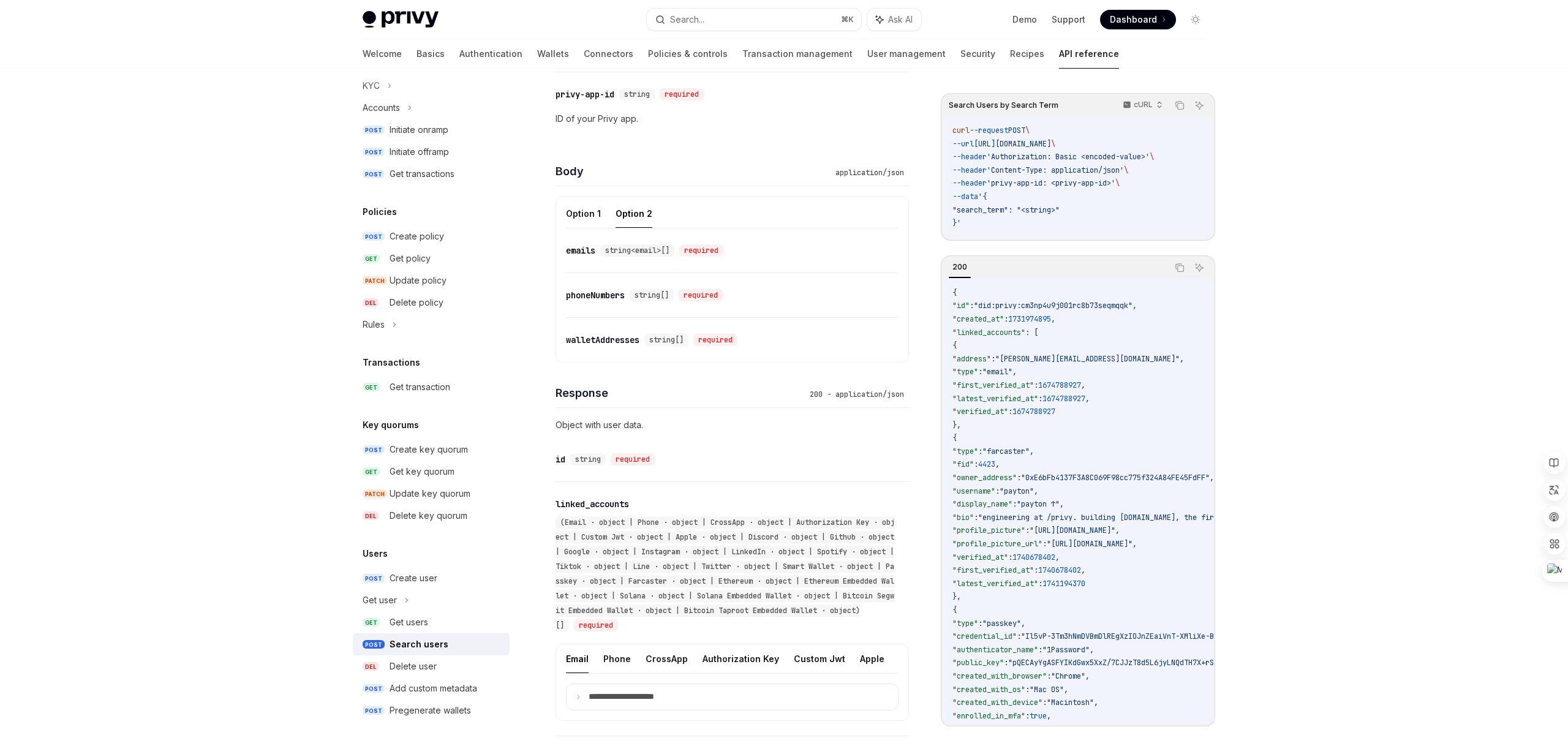
click at [614, 338] on div "walletAddresses" at bounding box center [603, 339] width 73 height 12
click at [618, 339] on div "walletAddresses" at bounding box center [603, 339] width 73 height 12
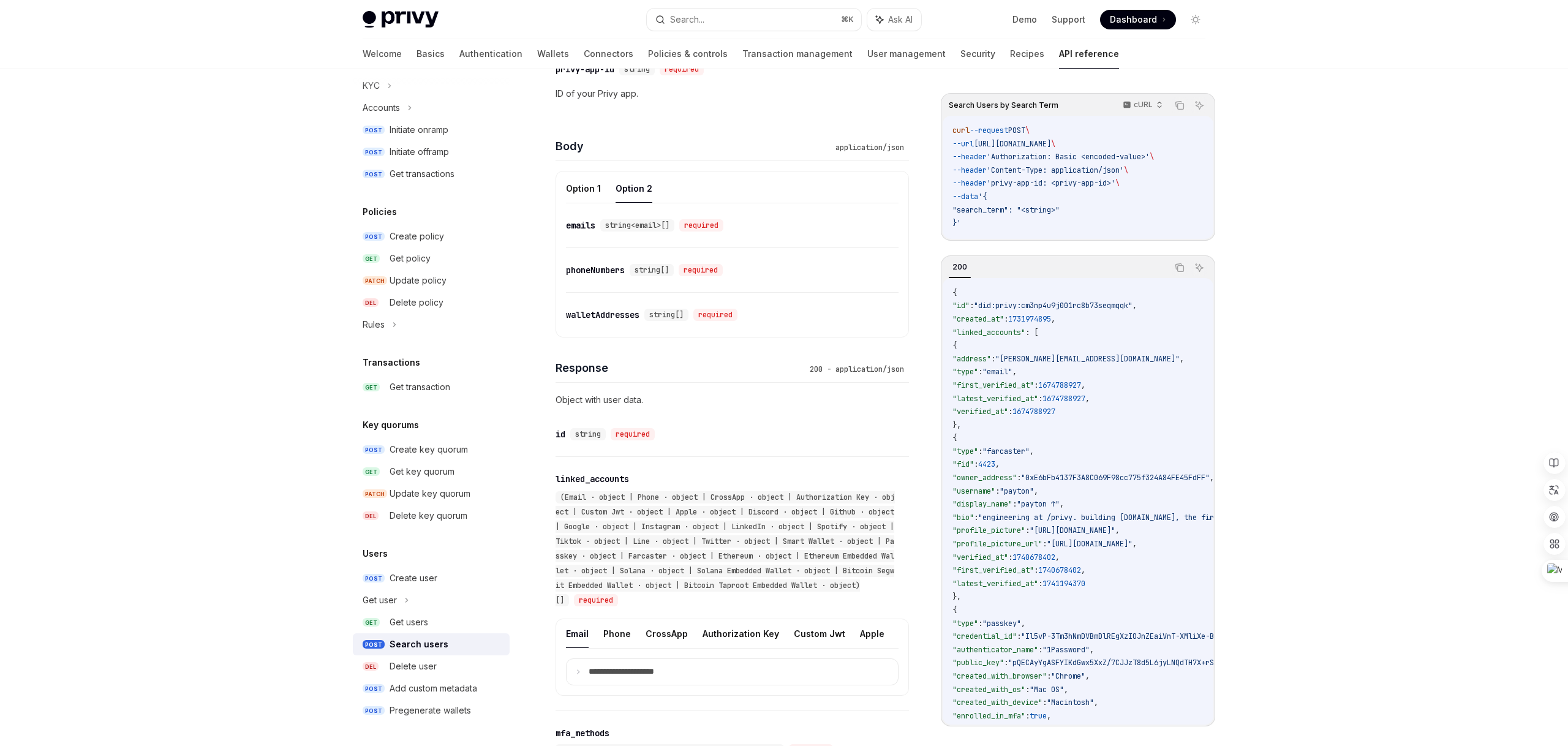
scroll to position [354, 0]
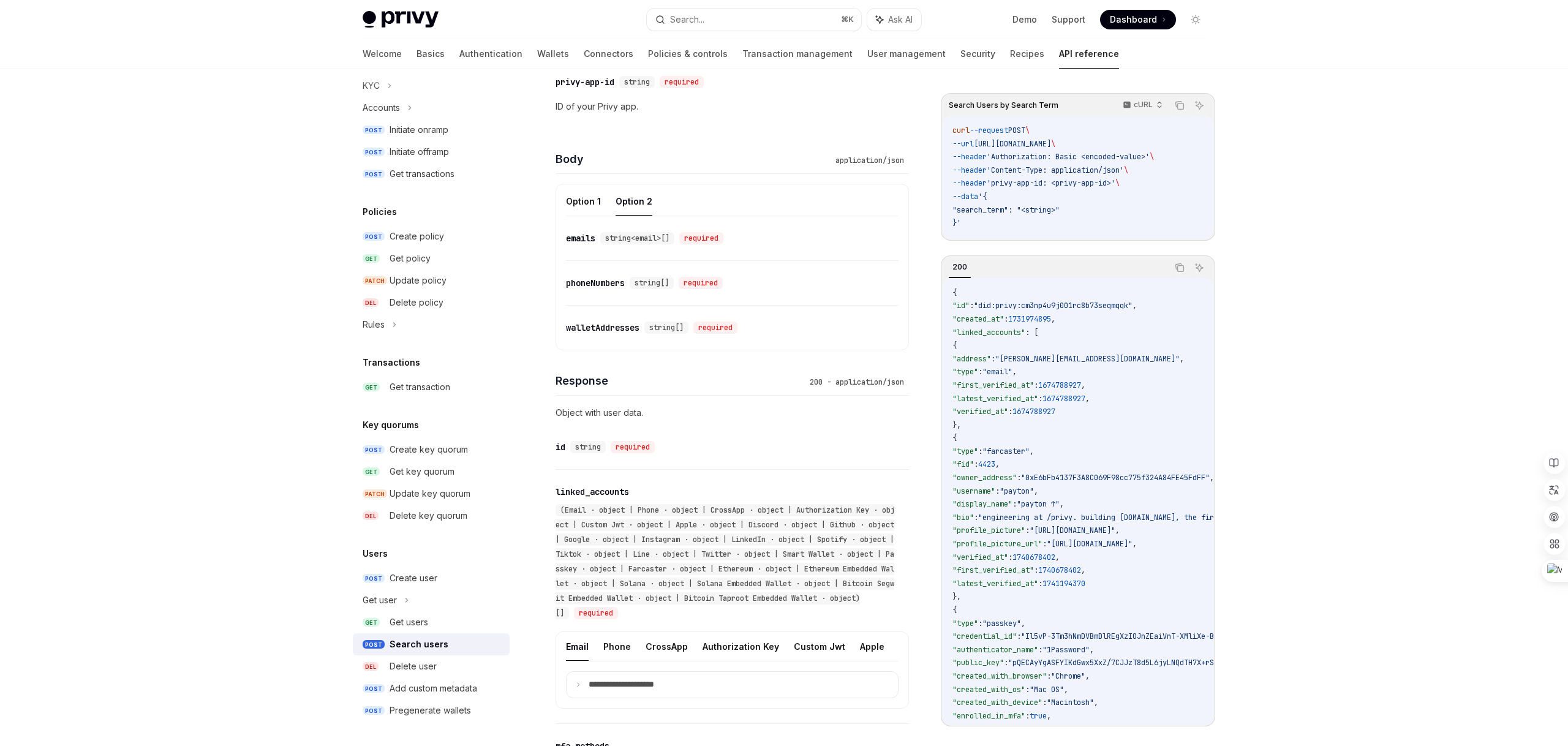
click at [614, 332] on div "walletAddresses" at bounding box center [603, 328] width 73 height 12
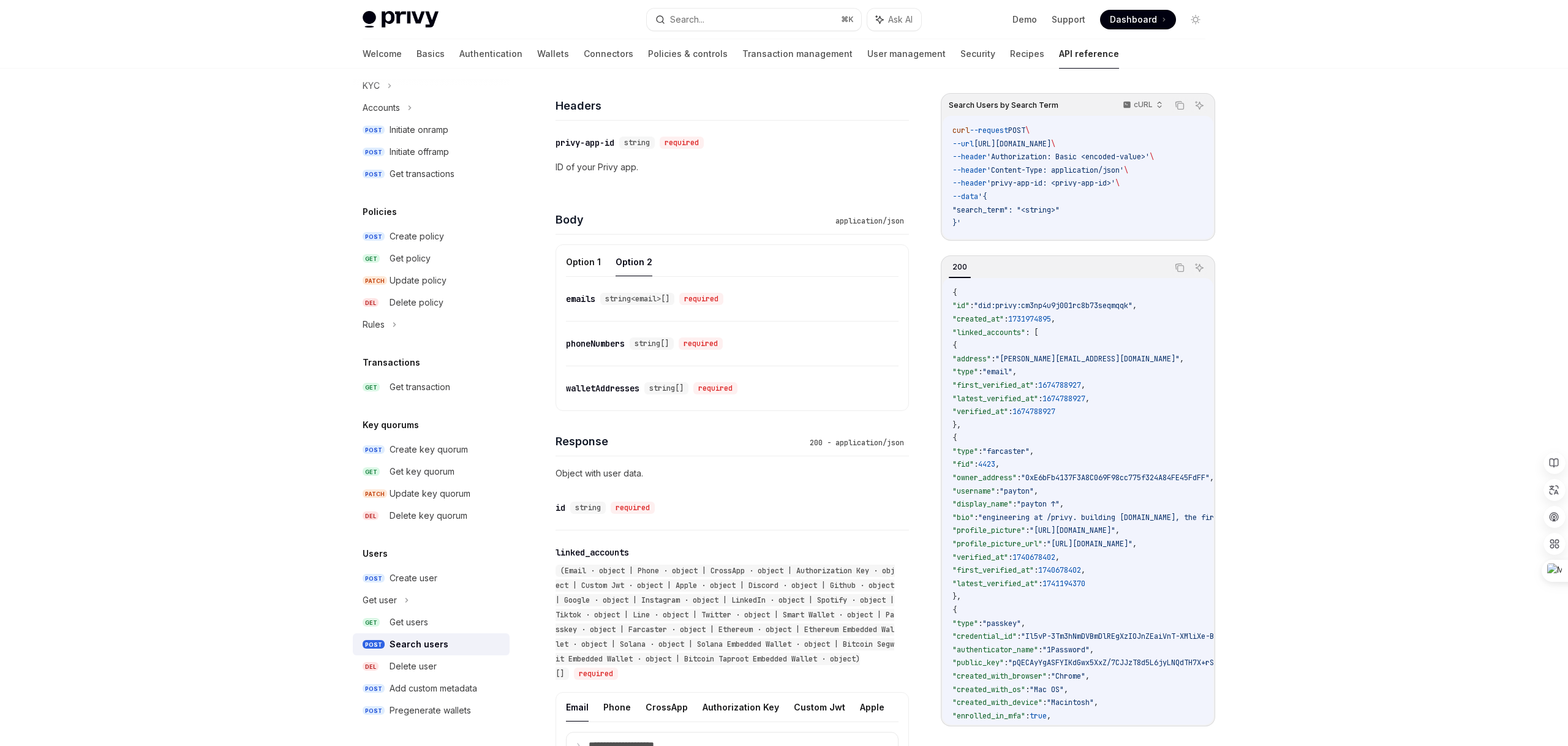
scroll to position [269, 0]
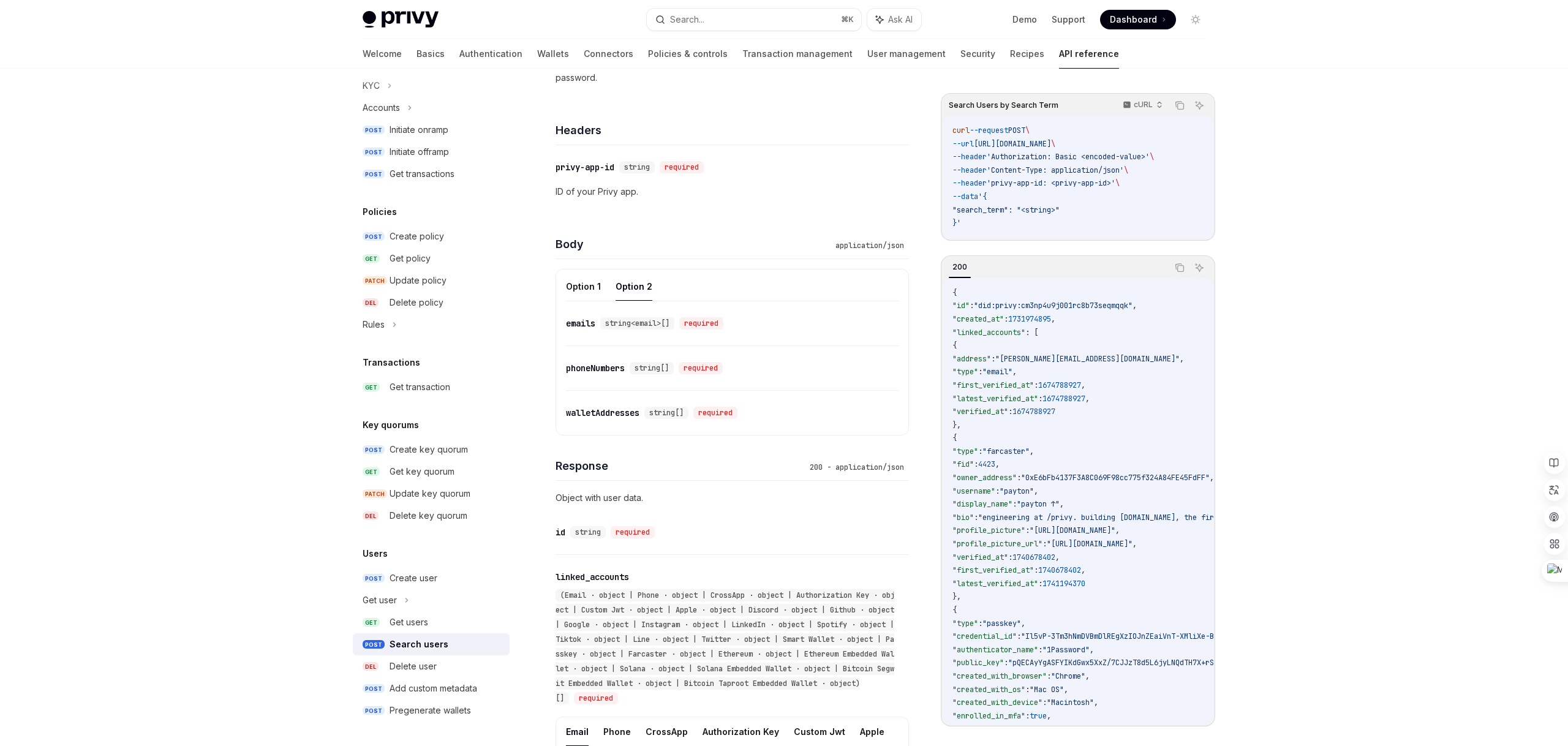
click at [600, 414] on div "walletAddresses" at bounding box center [603, 413] width 73 height 12
click at [720, 412] on div "required" at bounding box center [716, 413] width 44 height 12
click at [604, 412] on div "walletAddresses" at bounding box center [603, 413] width 73 height 12
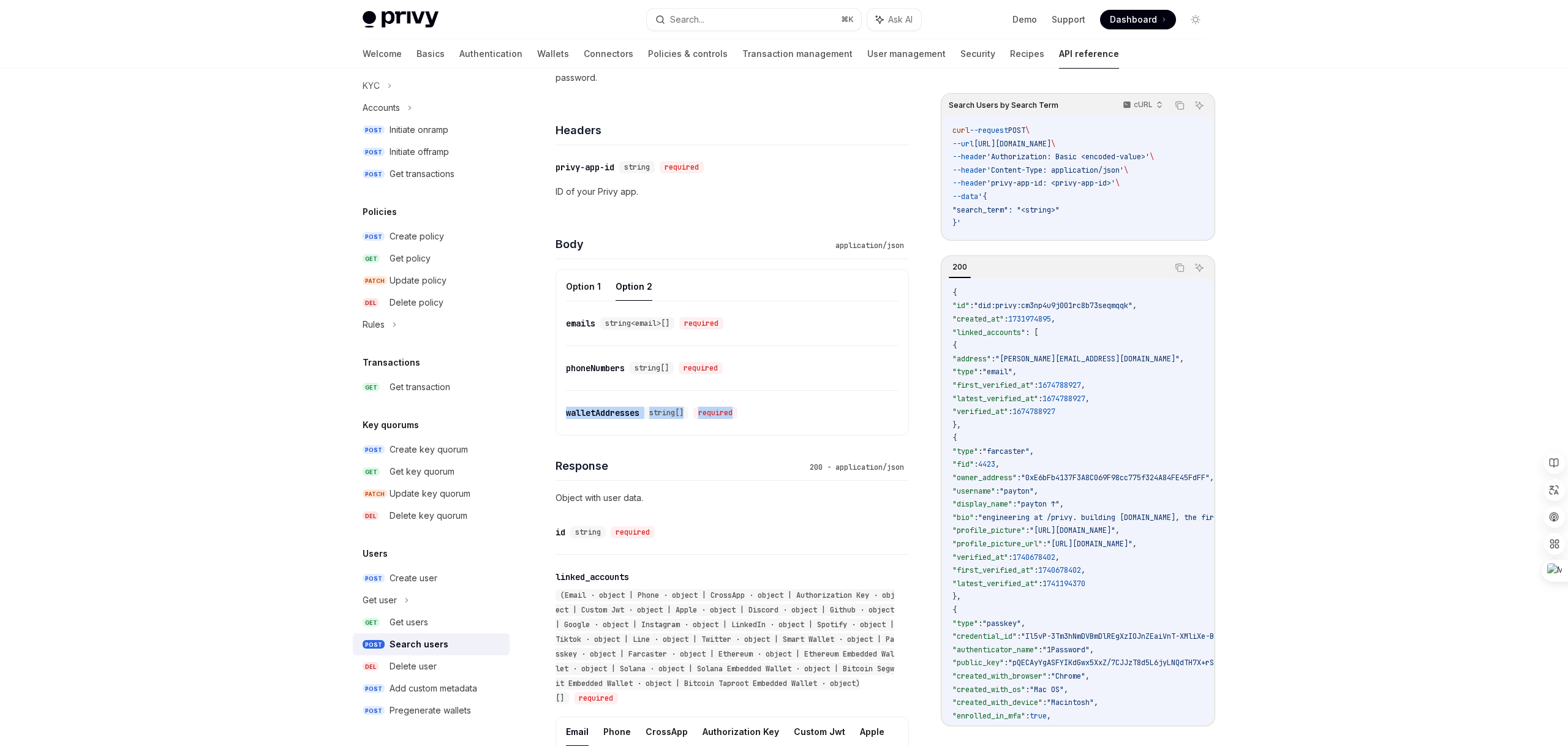
drag, startPoint x: 761, startPoint y: 417, endPoint x: 533, endPoint y: 418, distance: 228.0
click at [532, 418] on div "Users Search users OpenAI Open in ChatGPT Search users by search term, emails, …" at bounding box center [618, 638] width 589 height 1627
click at [622, 410] on div "walletAddresses" at bounding box center [603, 413] width 73 height 12
click at [789, 406] on div "​ walletAddresses string[] required" at bounding box center [726, 413] width 320 height 15
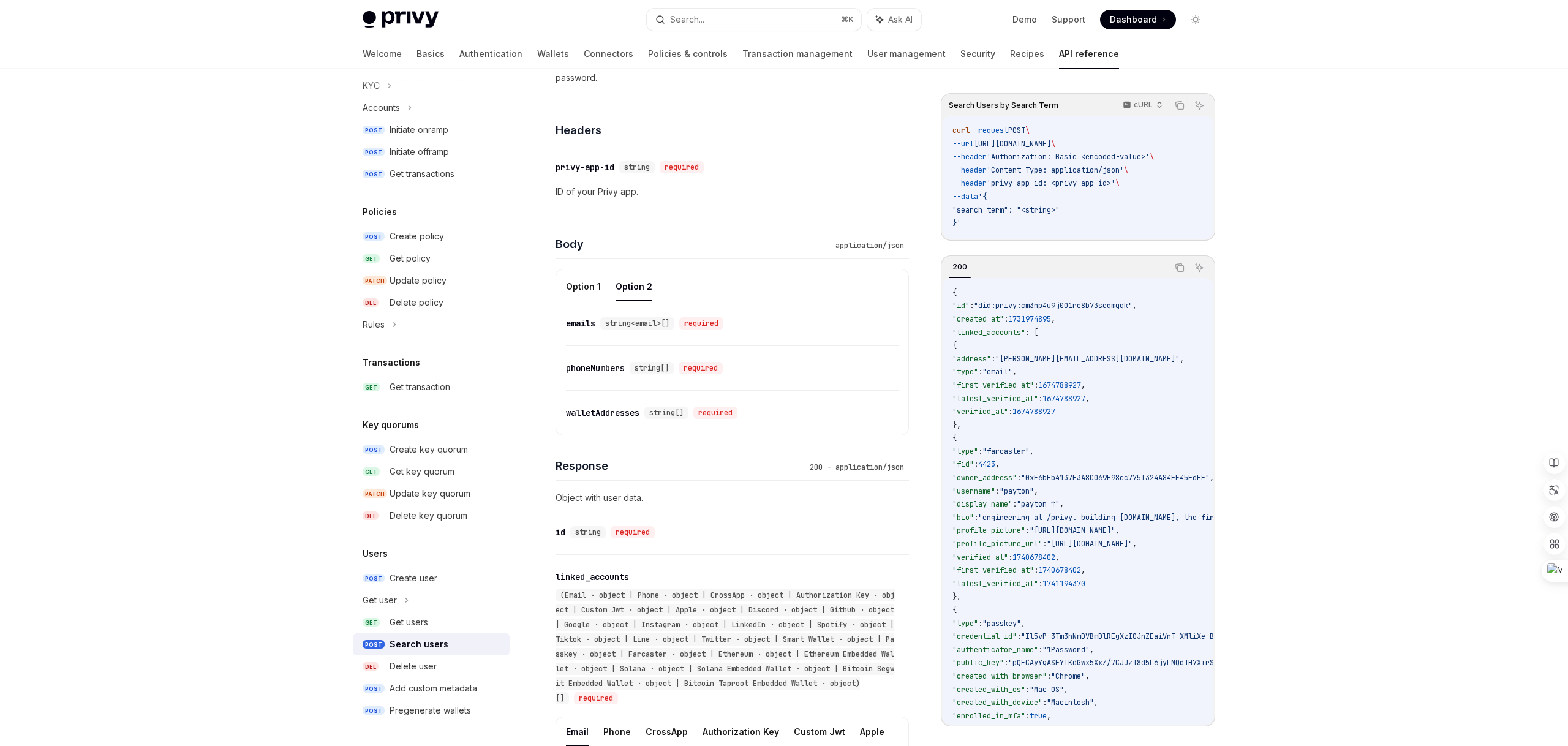
click at [588, 411] on div "walletAddresses" at bounding box center [603, 413] width 73 height 12
click at [793, 409] on div "​ walletAddresses string[] required" at bounding box center [726, 413] width 320 height 15
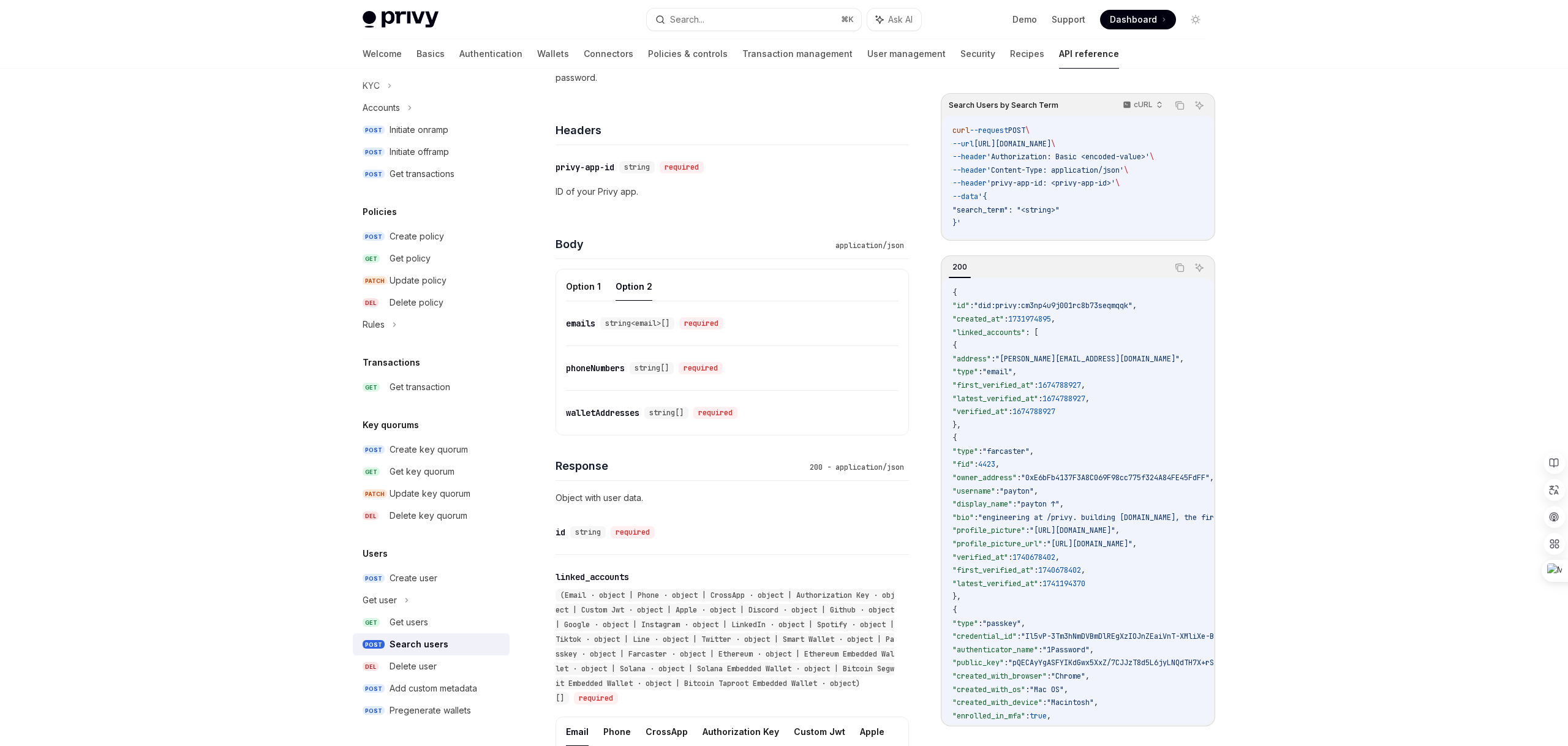
click at [619, 413] on div "walletAddresses" at bounding box center [603, 413] width 73 height 12
copy div "walletAddresses"
click at [582, 280] on button "Option 1" at bounding box center [584, 286] width 35 height 29
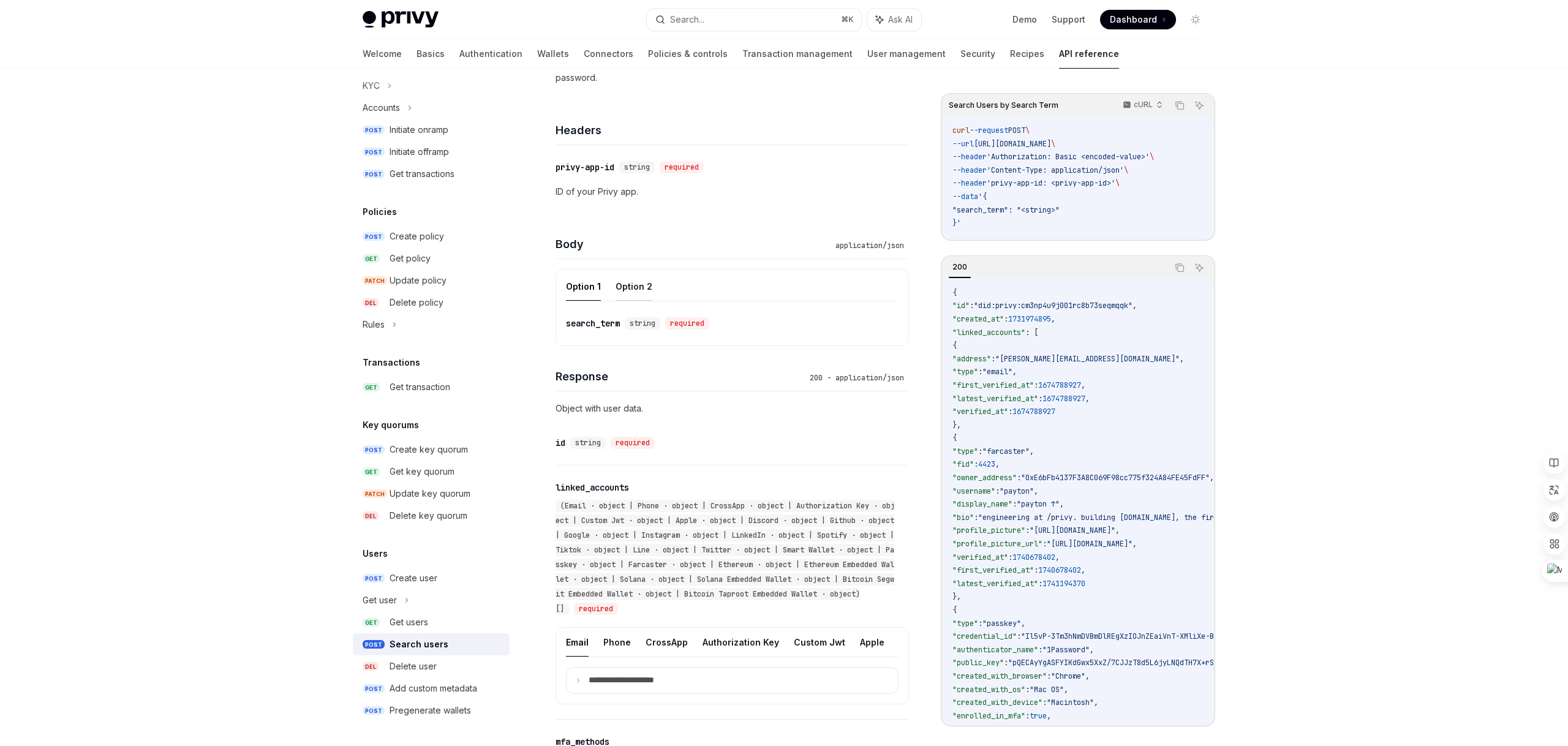
click at [638, 291] on button "Option 2" at bounding box center [634, 286] width 37 height 29
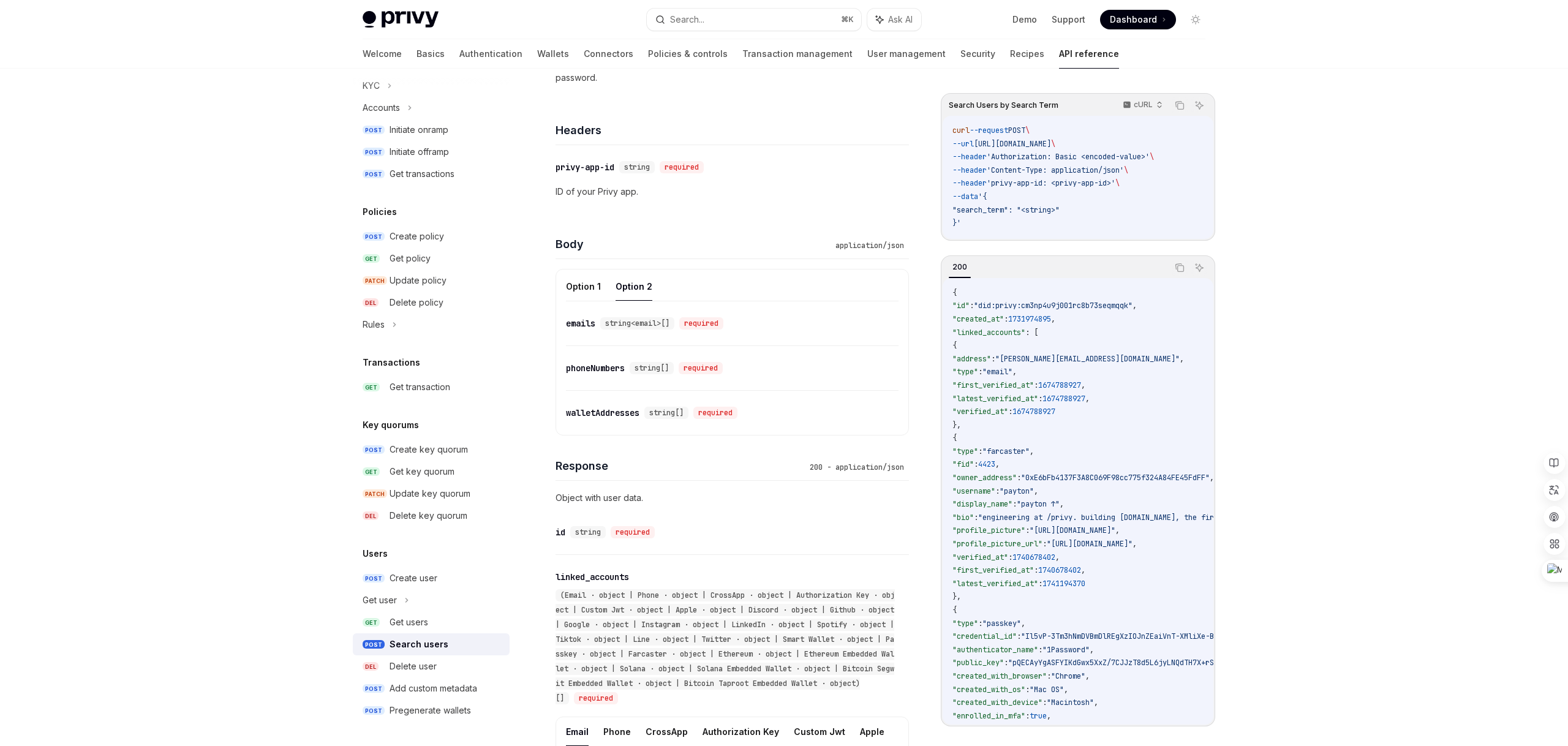
click at [600, 413] on div "walletAddresses" at bounding box center [603, 413] width 73 height 12
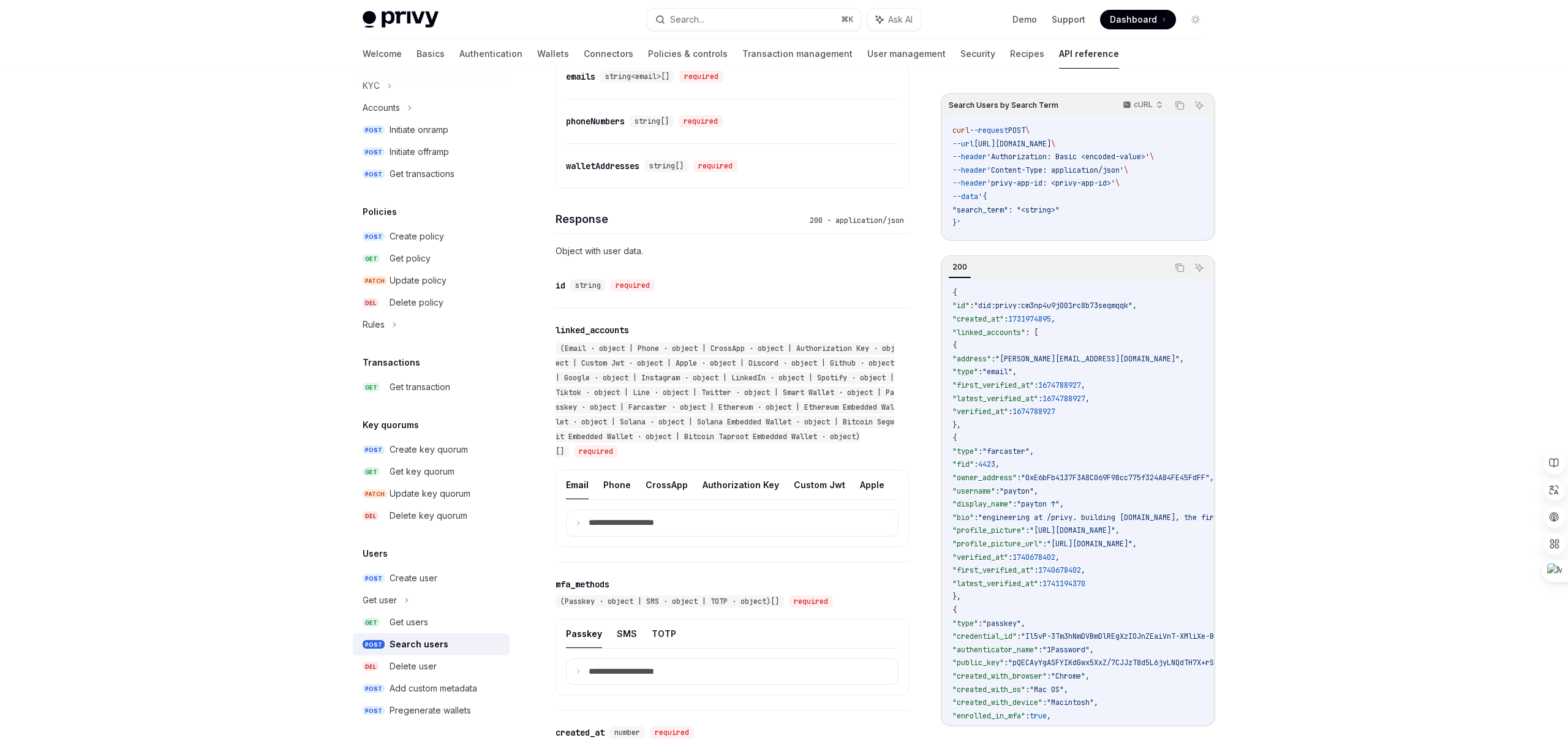
click at [600, 413] on div "(Email · object | Phone · object | CrossApp · object | Authorization Key · obje…" at bounding box center [726, 399] width 341 height 117
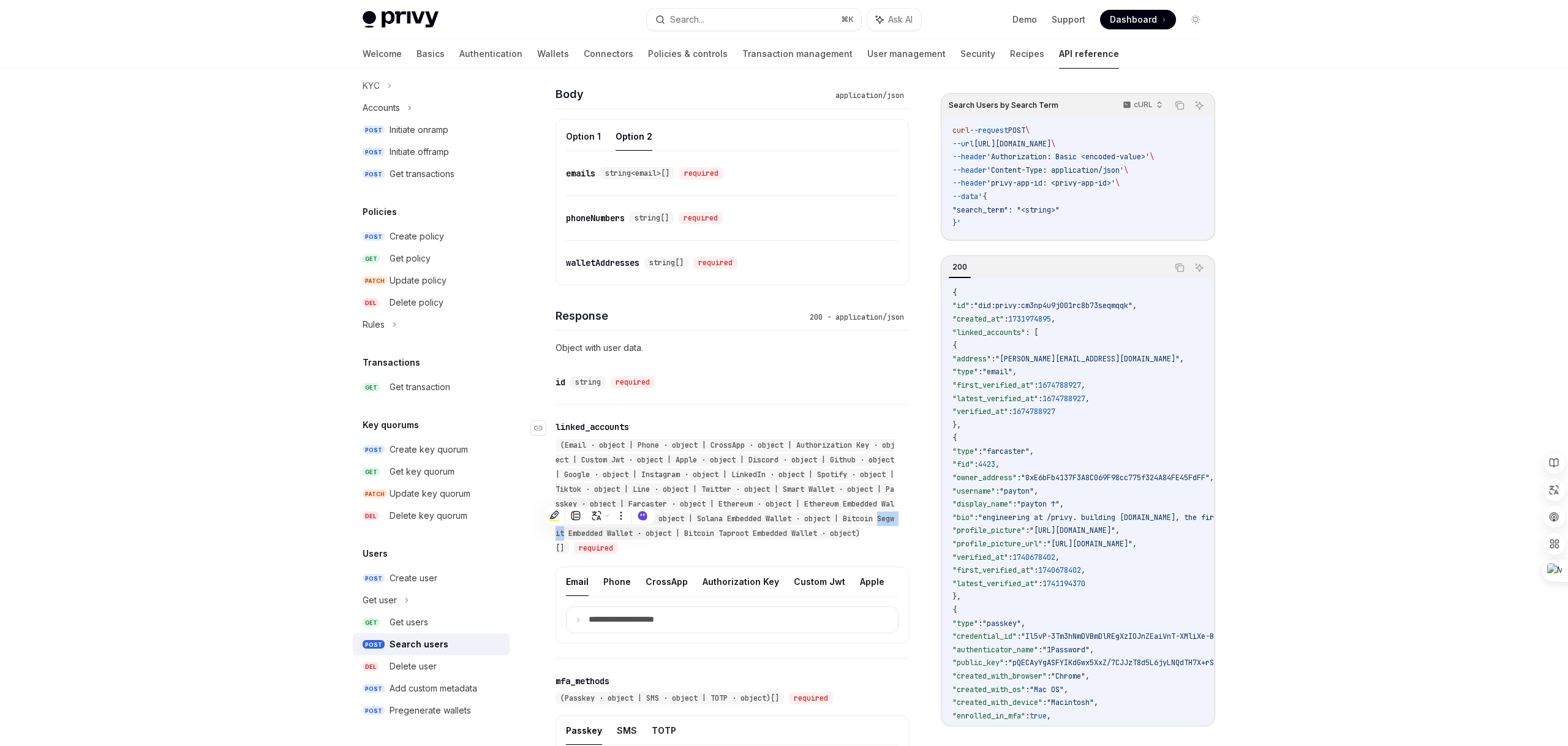
scroll to position [368, 0]
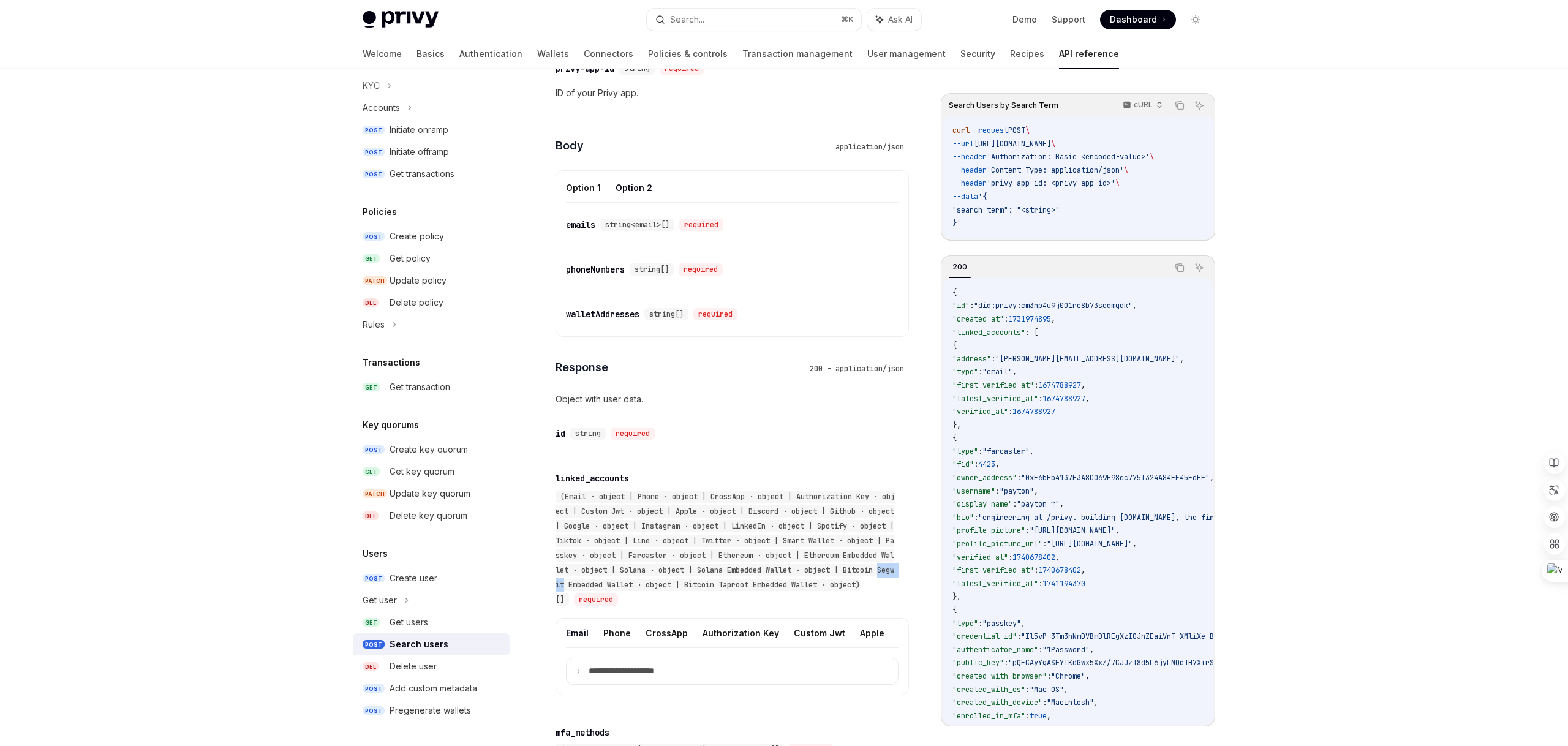
click at [583, 184] on button "Option 1" at bounding box center [584, 187] width 35 height 29
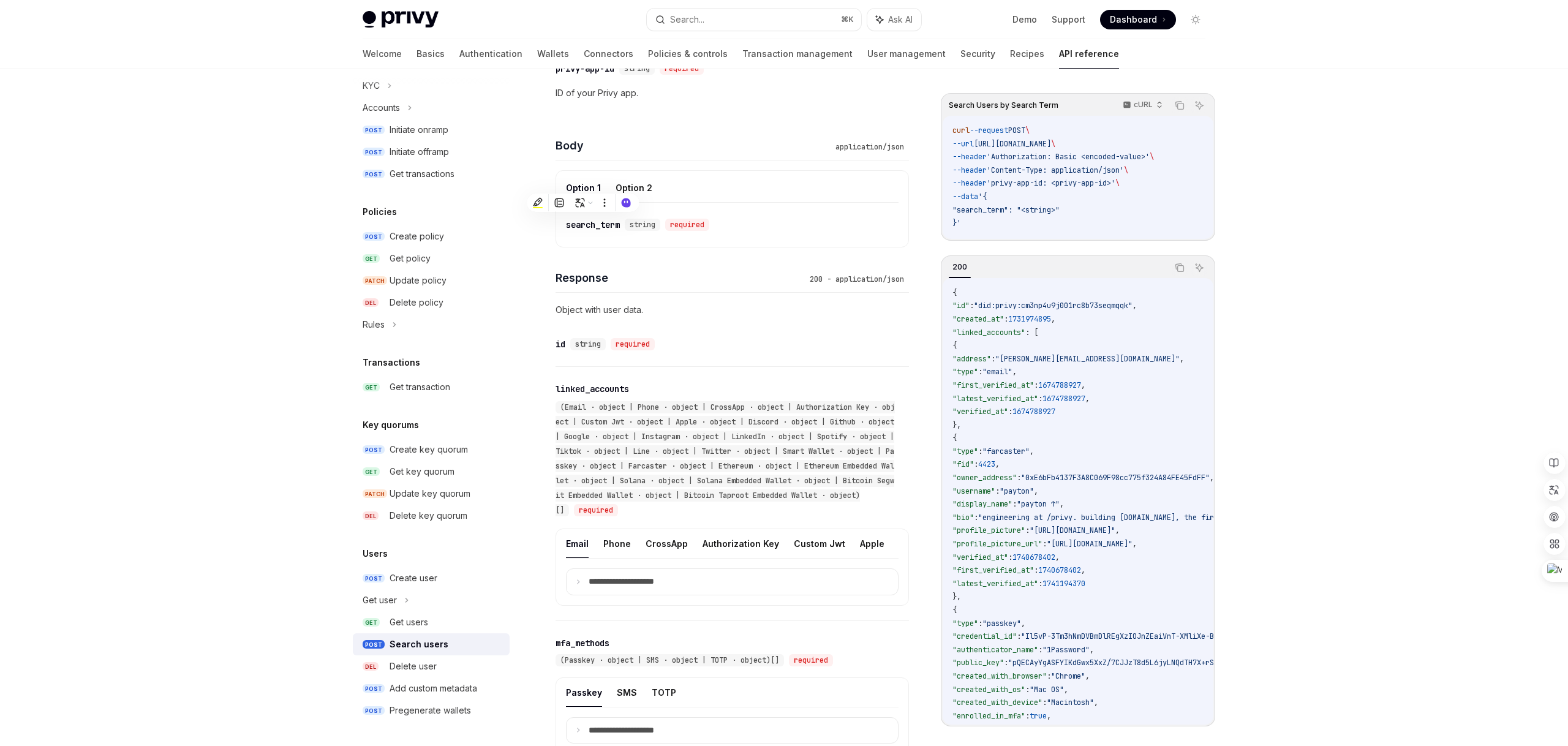
click at [688, 186] on ul "Option 1 Option 2" at bounding box center [732, 187] width 333 height 29
click at [632, 190] on button "Option 2" at bounding box center [634, 187] width 37 height 29
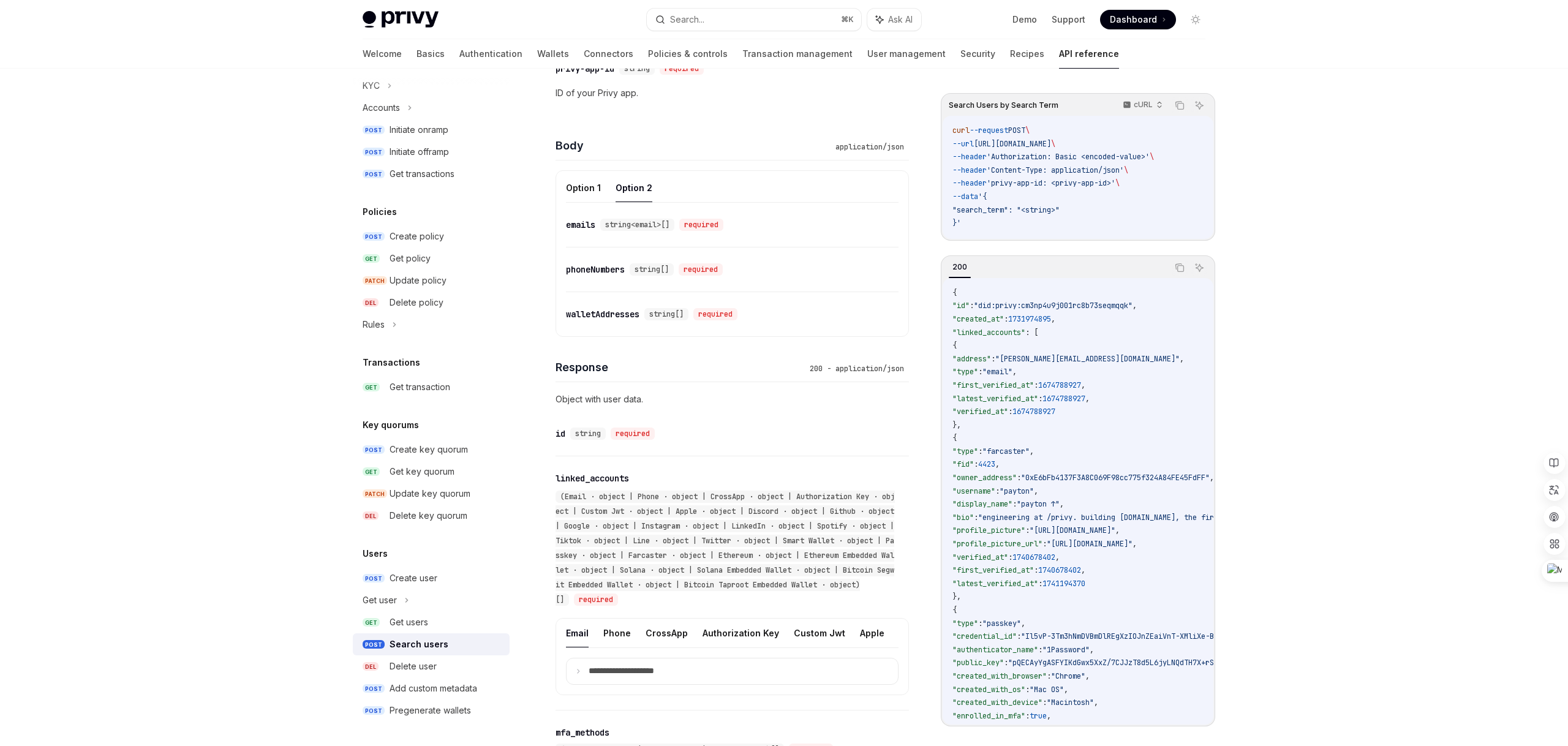
click at [627, 311] on div "walletAddresses" at bounding box center [603, 314] width 73 height 12
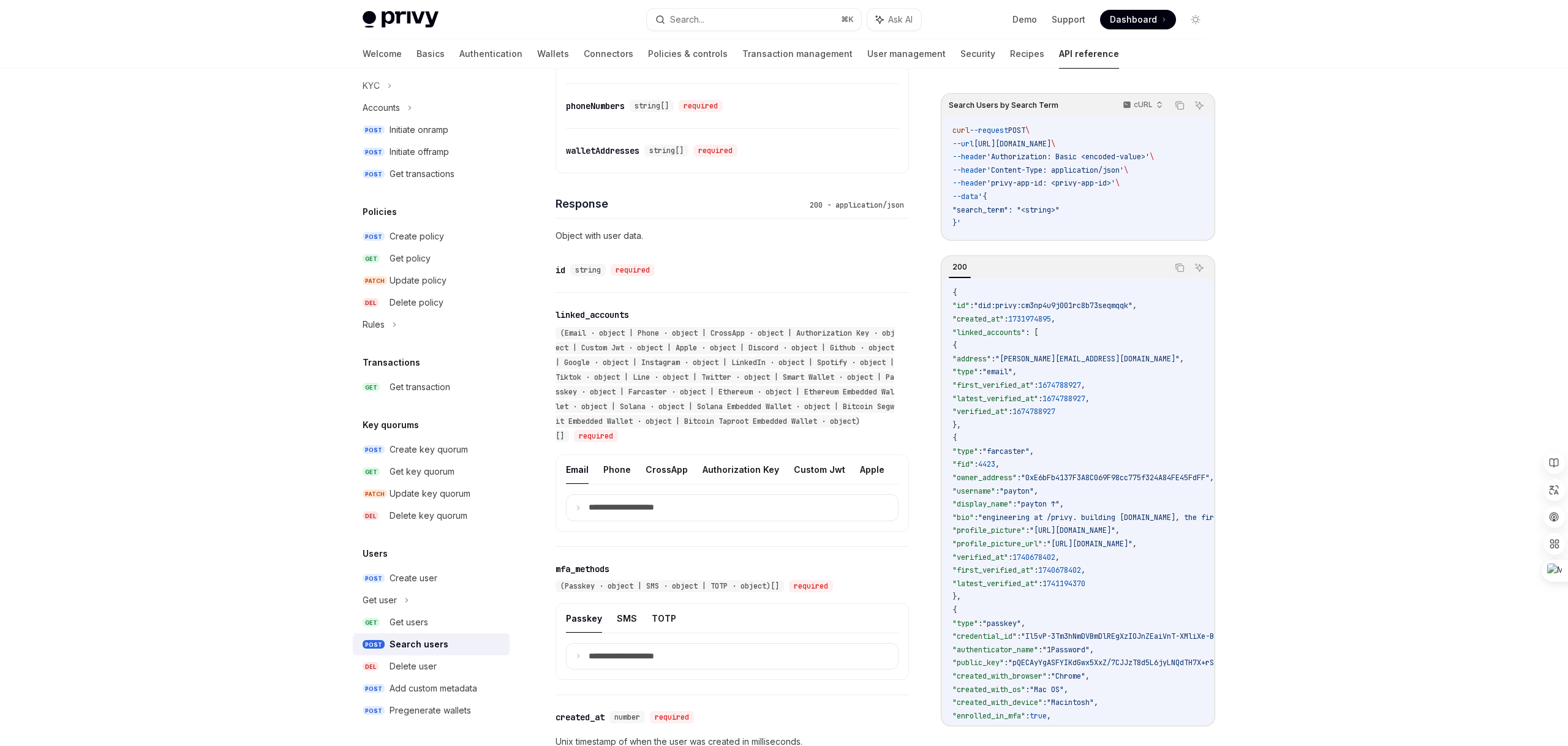
scroll to position [456, 0]
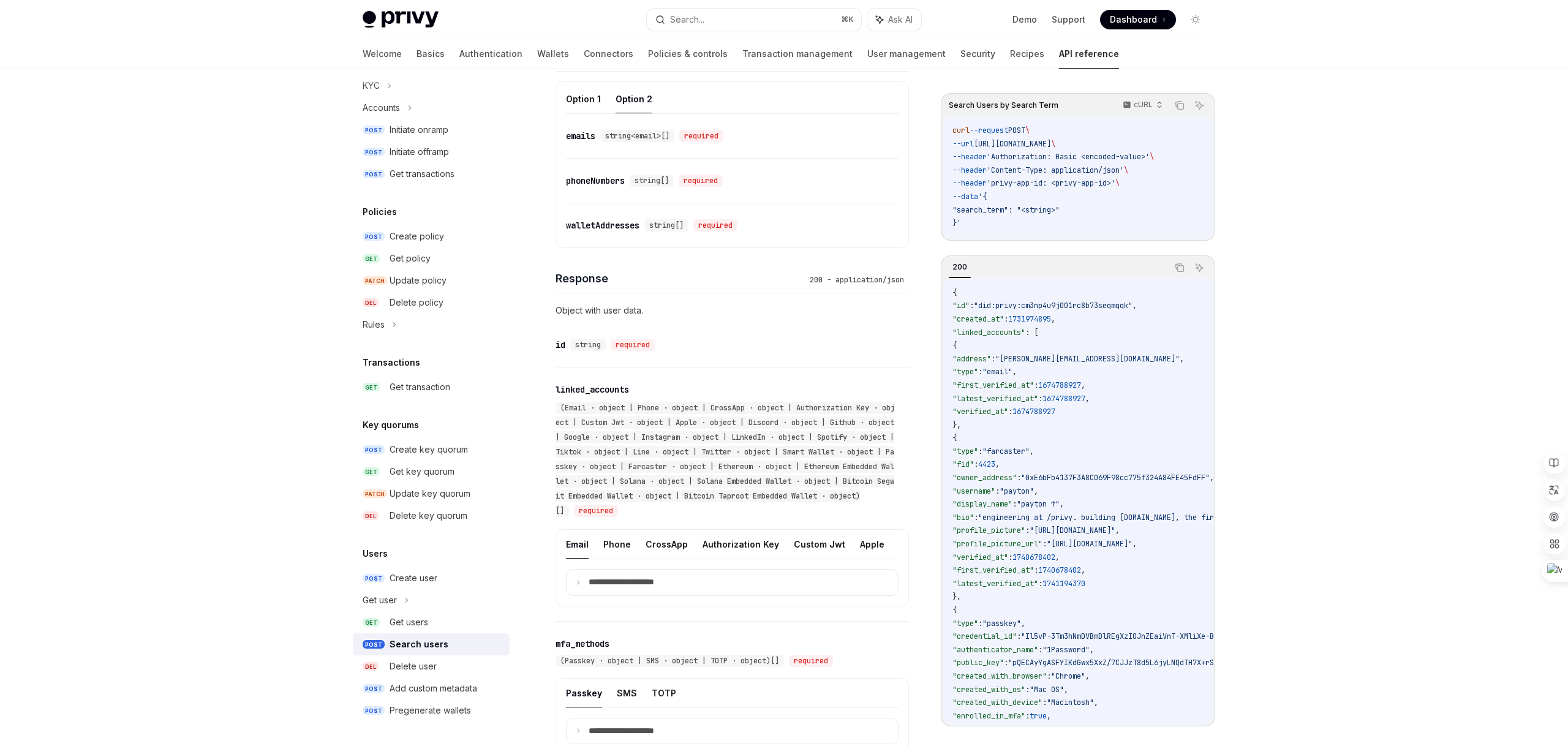
click at [618, 228] on div "walletAddresses" at bounding box center [603, 226] width 73 height 12
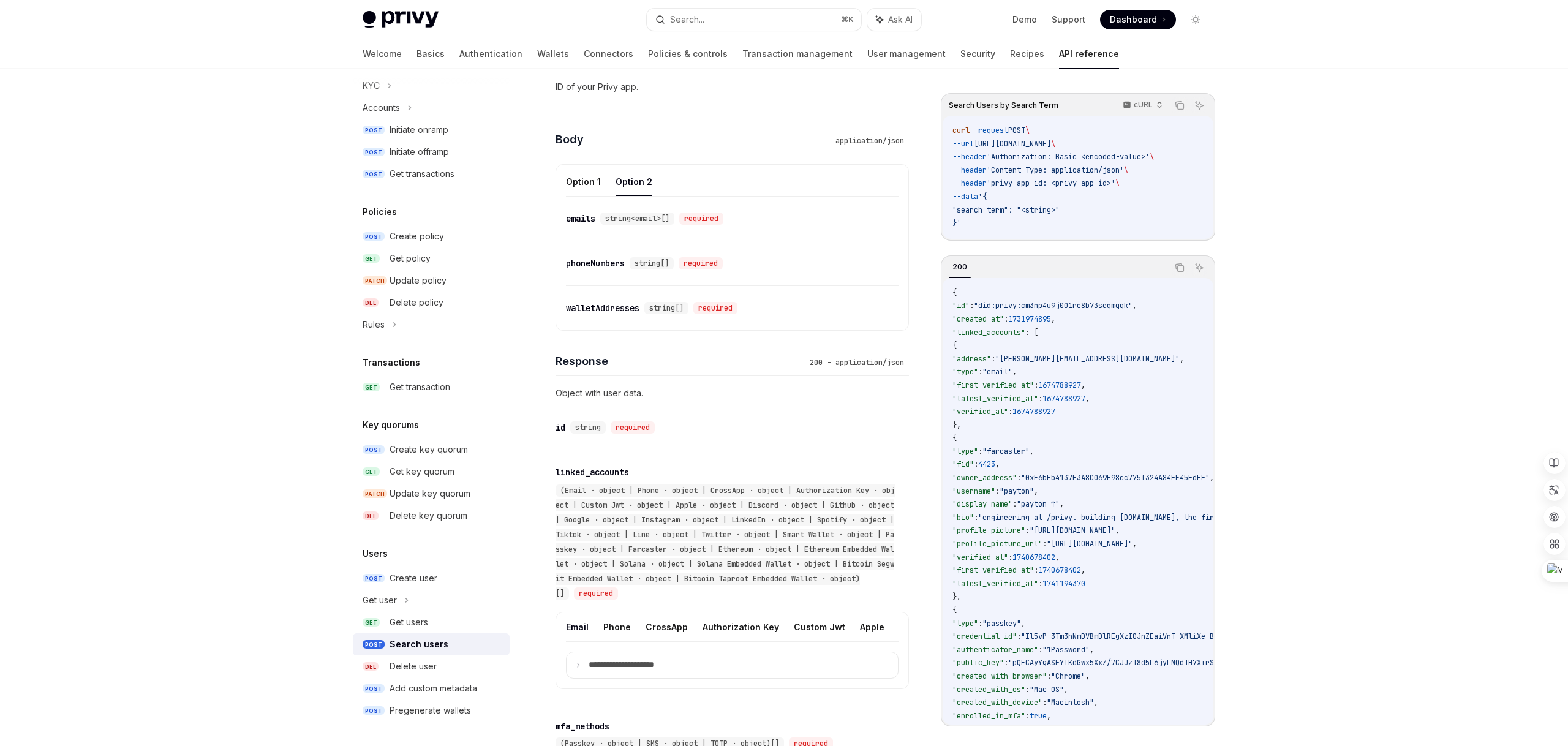
scroll to position [144, 0]
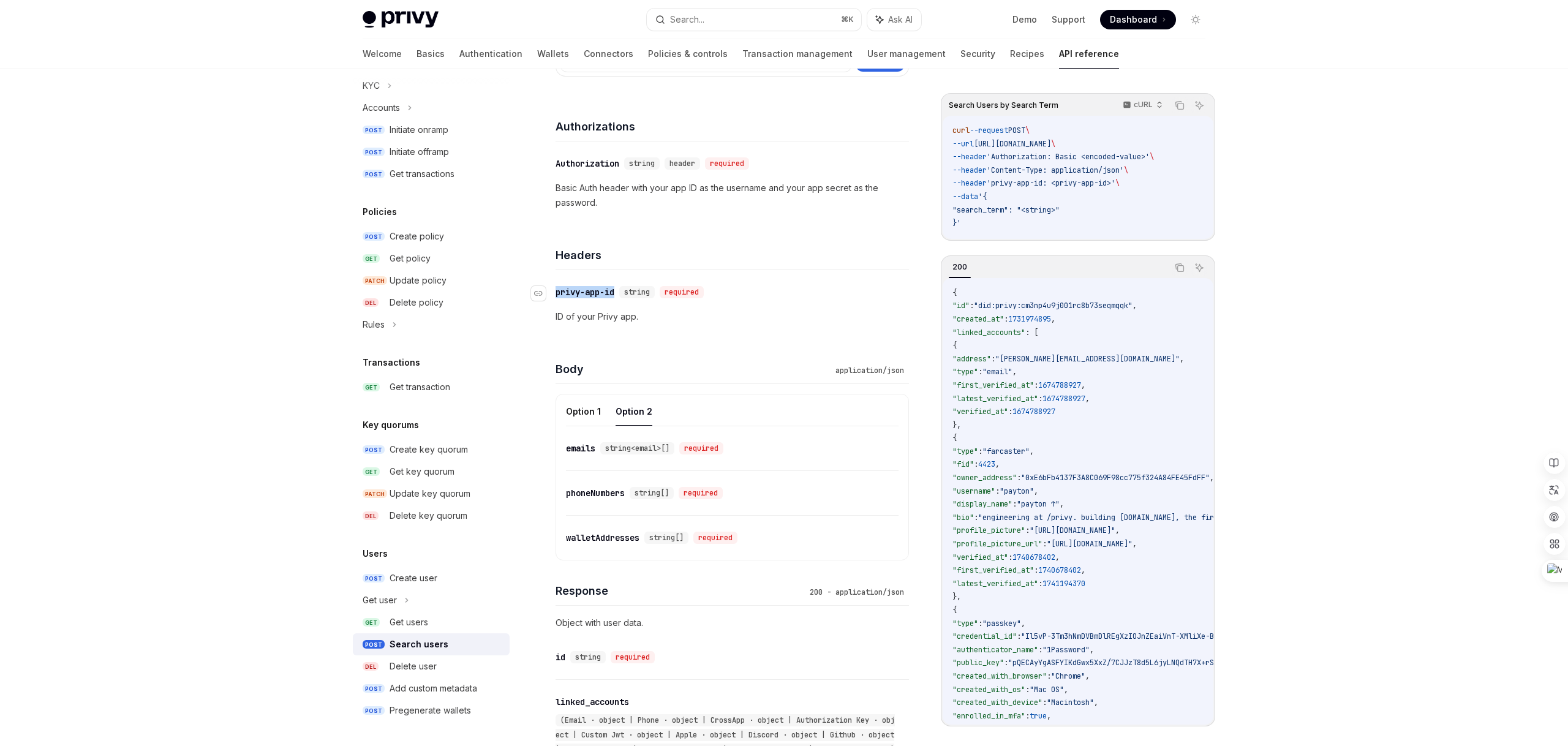
drag, startPoint x: 619, startPoint y: 293, endPoint x: 552, endPoint y: 291, distance: 67.0
click at [556, 291] on div "​ privy-app-id string required" at bounding box center [633, 292] width 154 height 12
click at [674, 322] on p "ID of your Privy app." at bounding box center [732, 317] width 354 height 15
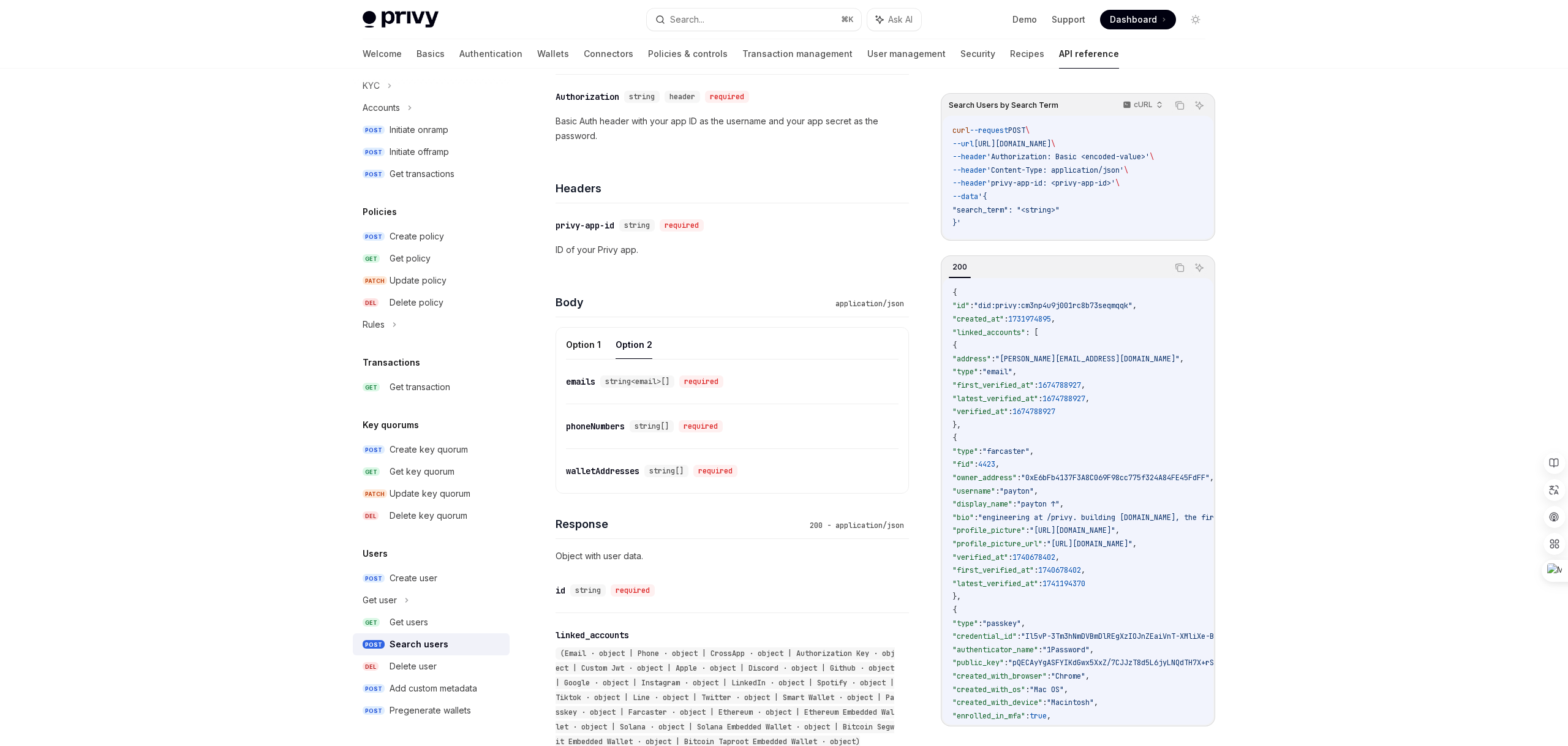
scroll to position [223, 0]
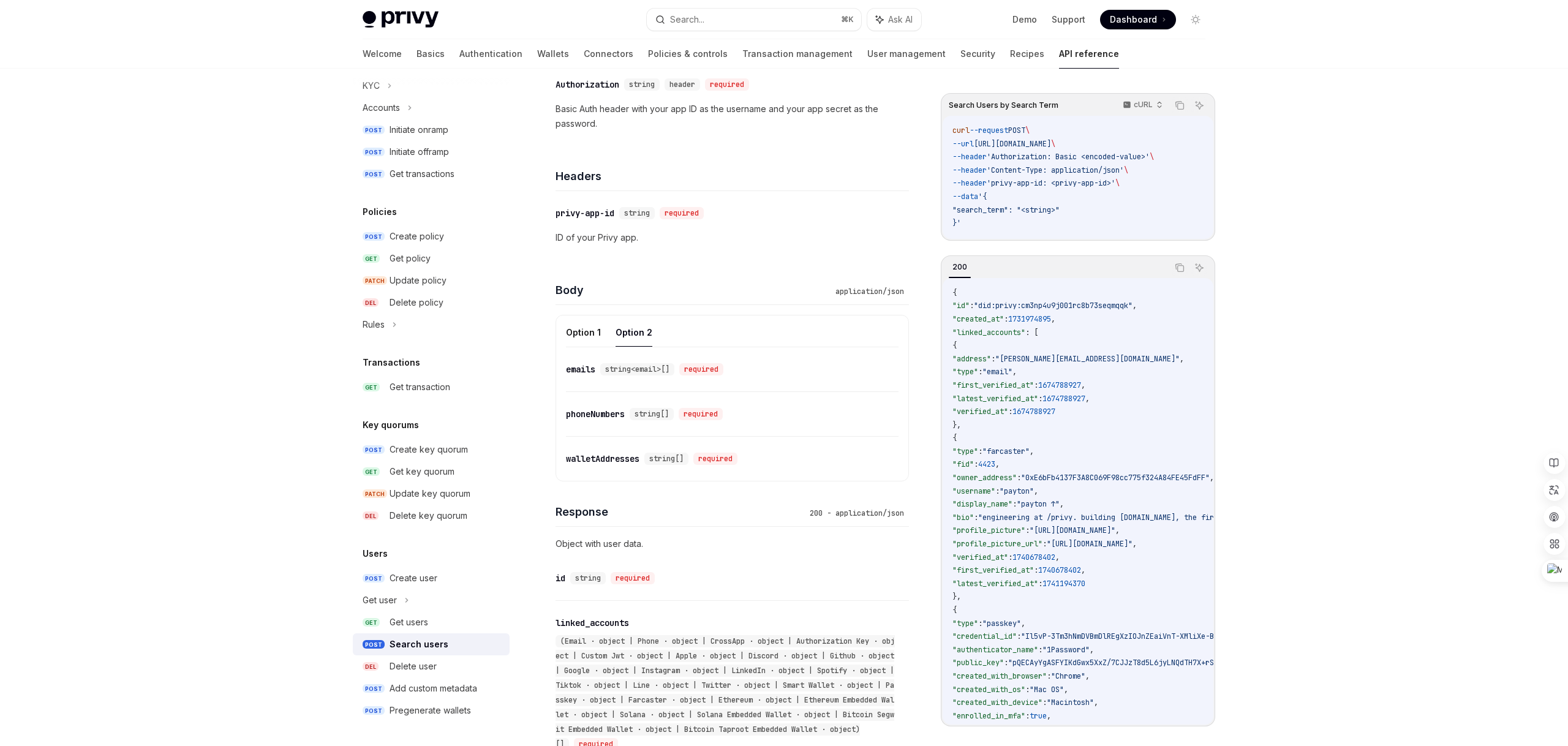
click at [608, 456] on div "walletAddresses" at bounding box center [603, 459] width 73 height 12
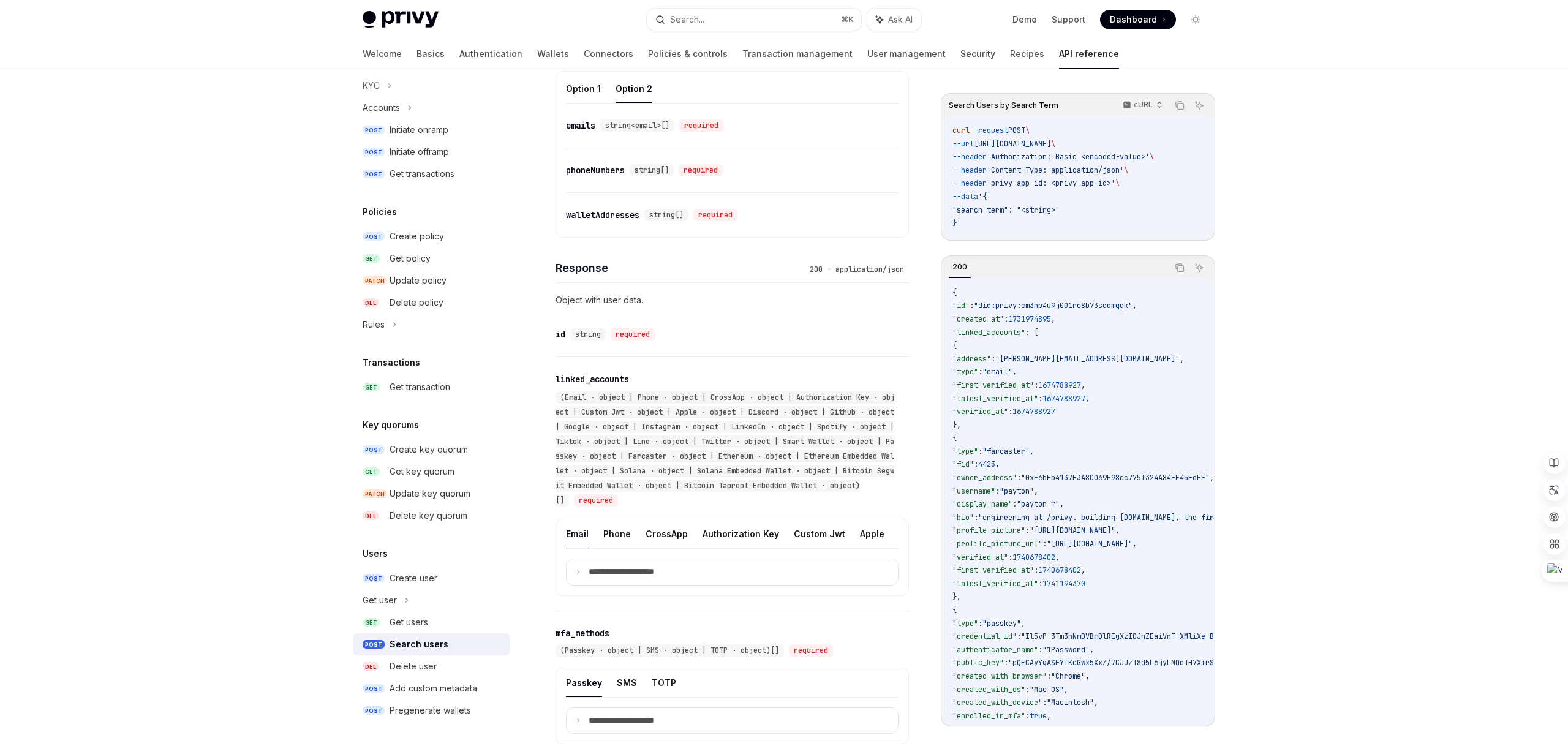
scroll to position [479, 0]
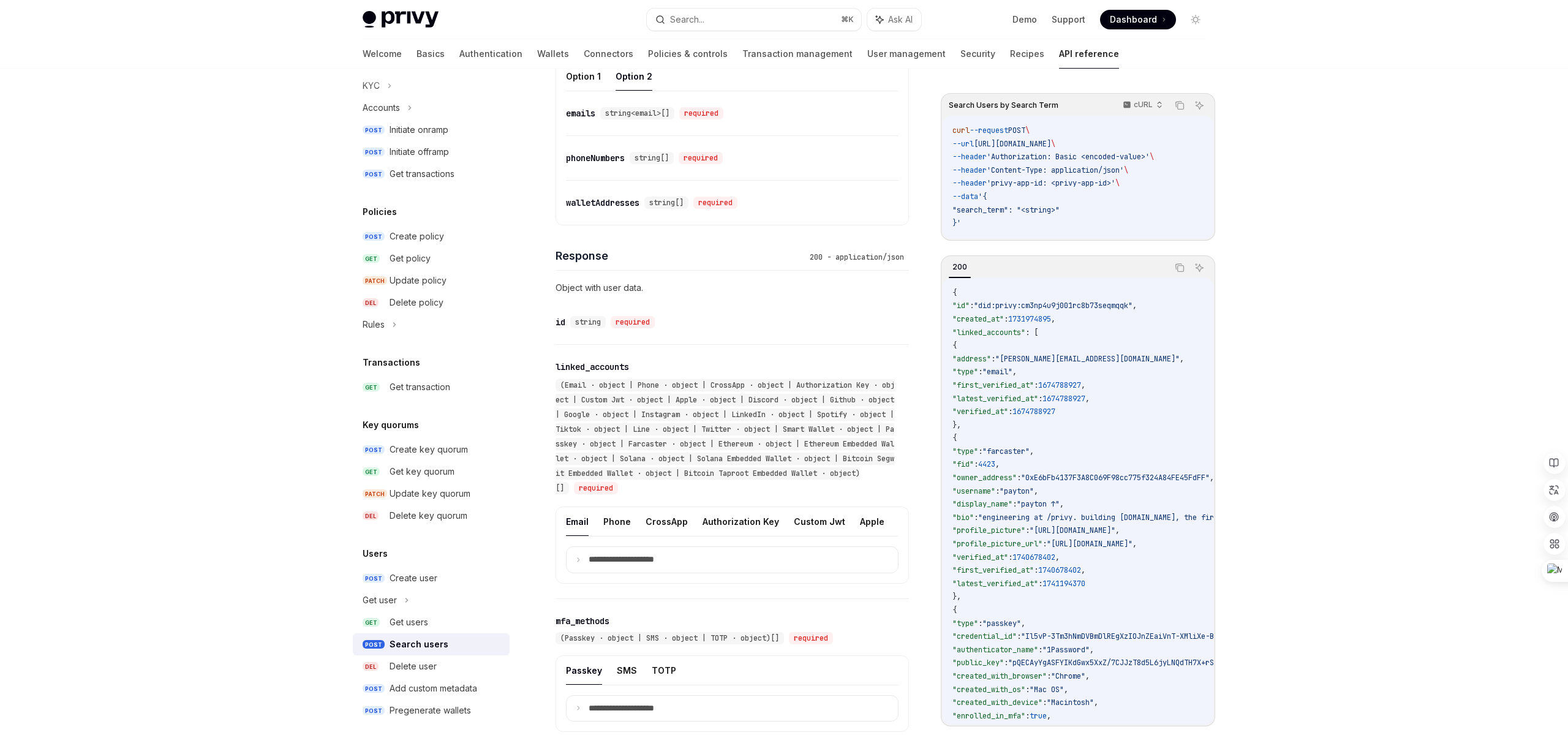
click at [624, 207] on div "walletAddresses" at bounding box center [603, 203] width 73 height 12
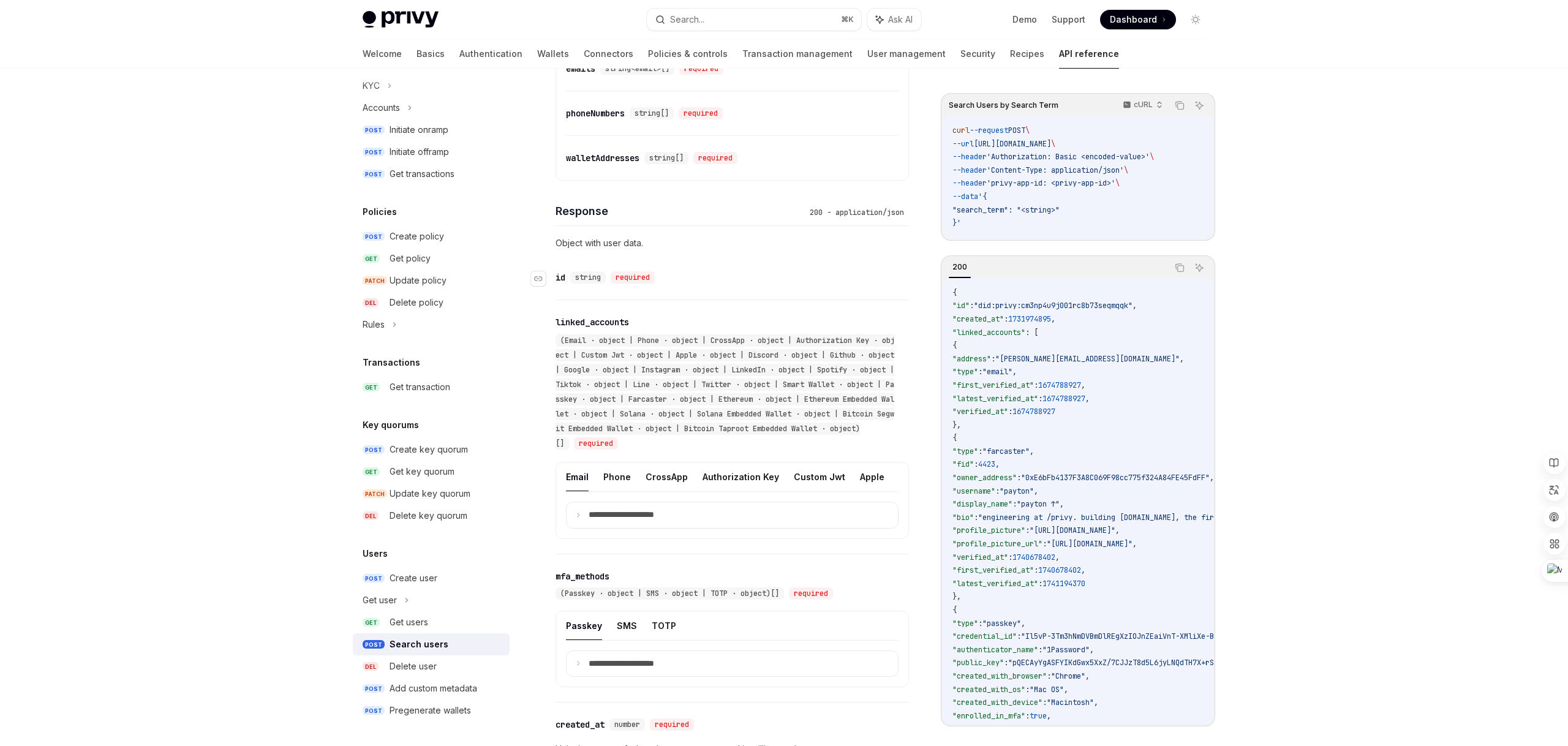
scroll to position [442, 0]
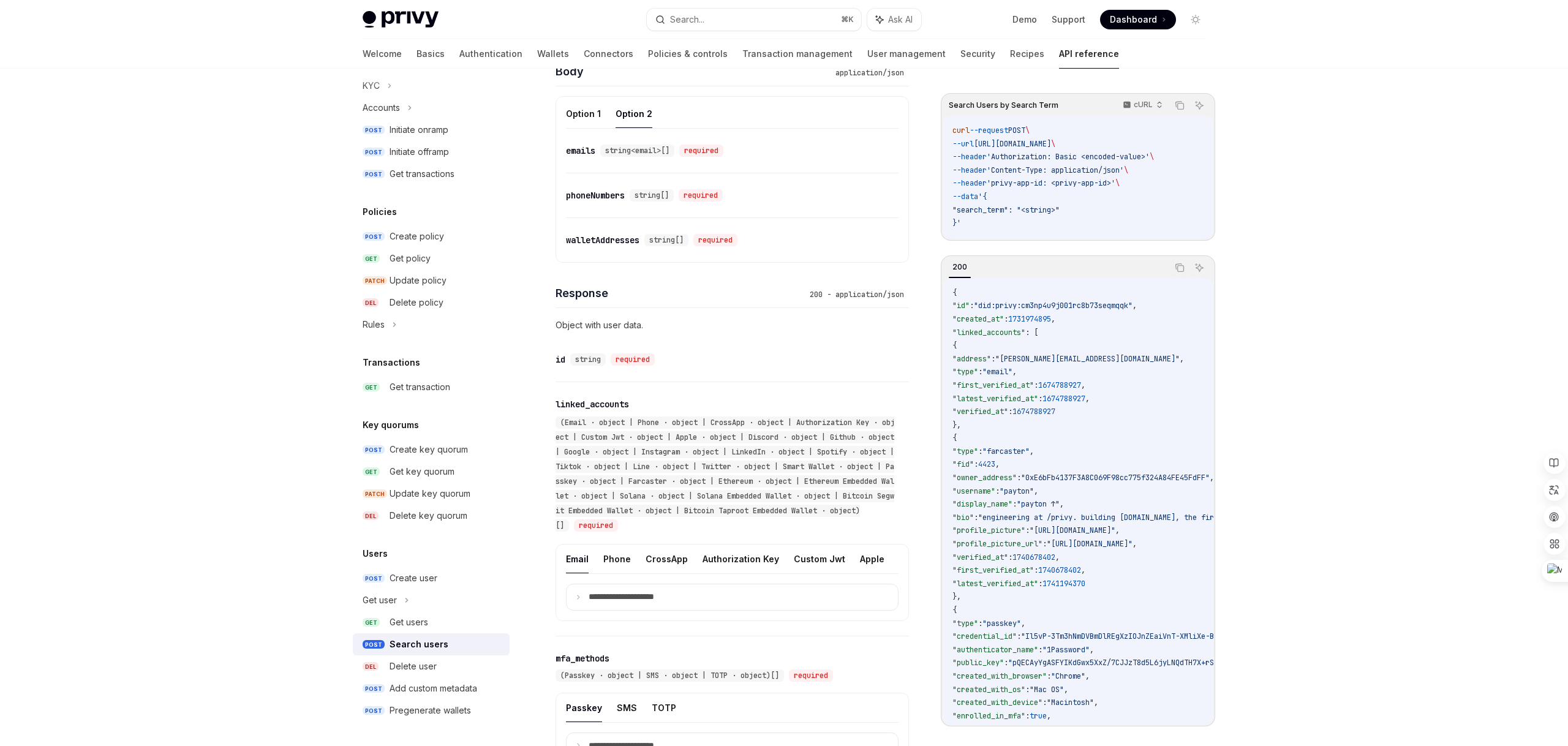
click at [608, 240] on div "walletAddresses" at bounding box center [603, 240] width 73 height 12
click at [1047, 360] on span ""[PERSON_NAME][EMAIL_ADDRESS][DOMAIN_NAME]"" at bounding box center [1087, 358] width 184 height 10
click at [1047, 350] on code "{ "id" : "did:privy:cm3np4u9j001rc8b73seqmqqk" , "created_at" : 1731974895 , "l…" at bounding box center [1256, 597] width 606 height 622
drag, startPoint x: 1034, startPoint y: 360, endPoint x: 1131, endPoint y: 361, distance: 97.0
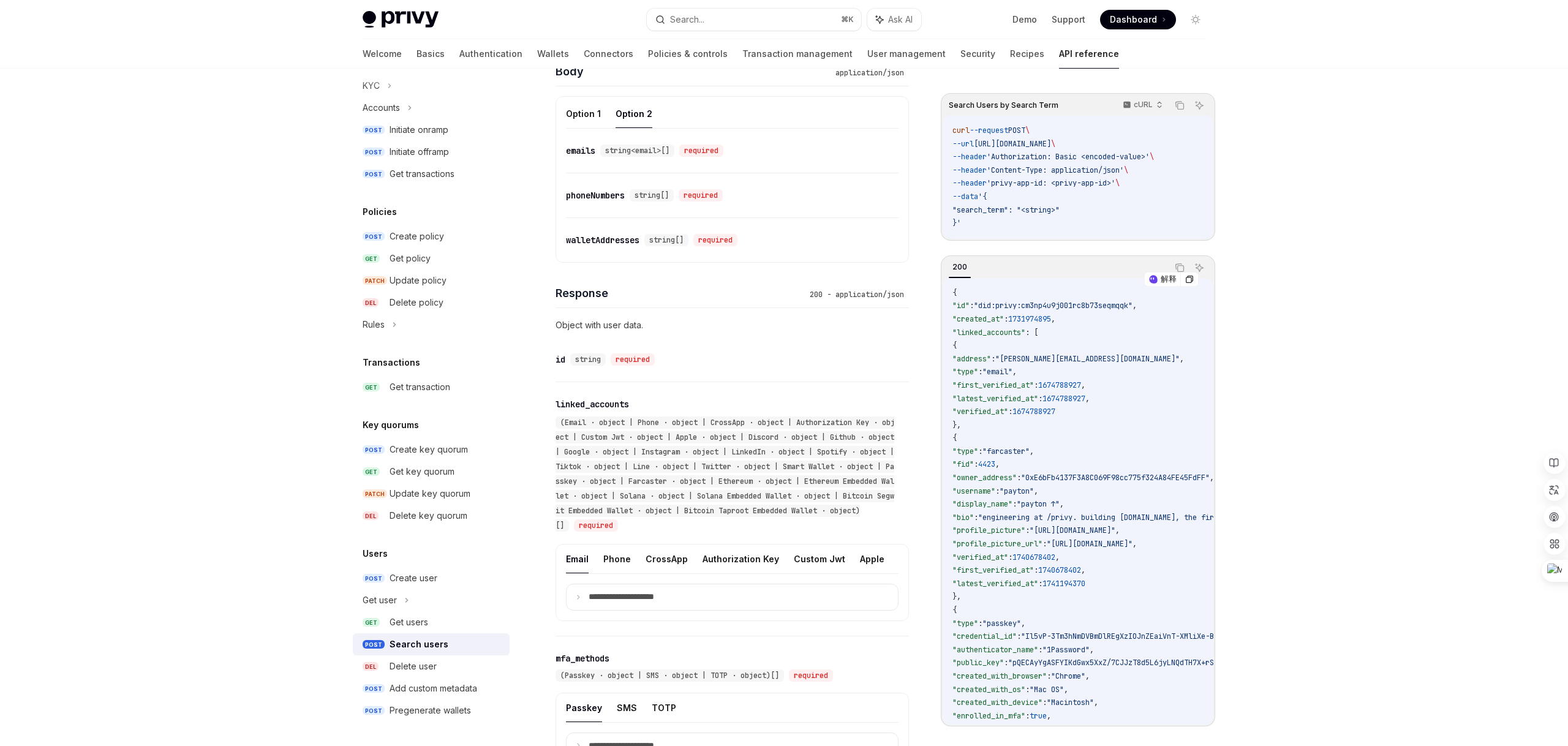
click at [1133, 361] on span ""[PERSON_NAME][EMAIL_ADDRESS][DOMAIN_NAME]"" at bounding box center [1087, 358] width 184 height 10
click at [1130, 357] on span ""[PERSON_NAME][EMAIL_ADDRESS][DOMAIN_NAME]"" at bounding box center [1087, 358] width 184 height 10
drag, startPoint x: 1129, startPoint y: 357, endPoint x: 1038, endPoint y: 357, distance: 91.0
click at [1038, 357] on span ""[PERSON_NAME][EMAIL_ADDRESS][DOMAIN_NAME]"" at bounding box center [1087, 358] width 184 height 10
click at [1010, 355] on div "摘要" at bounding box center [1014, 353] width 25 height 19
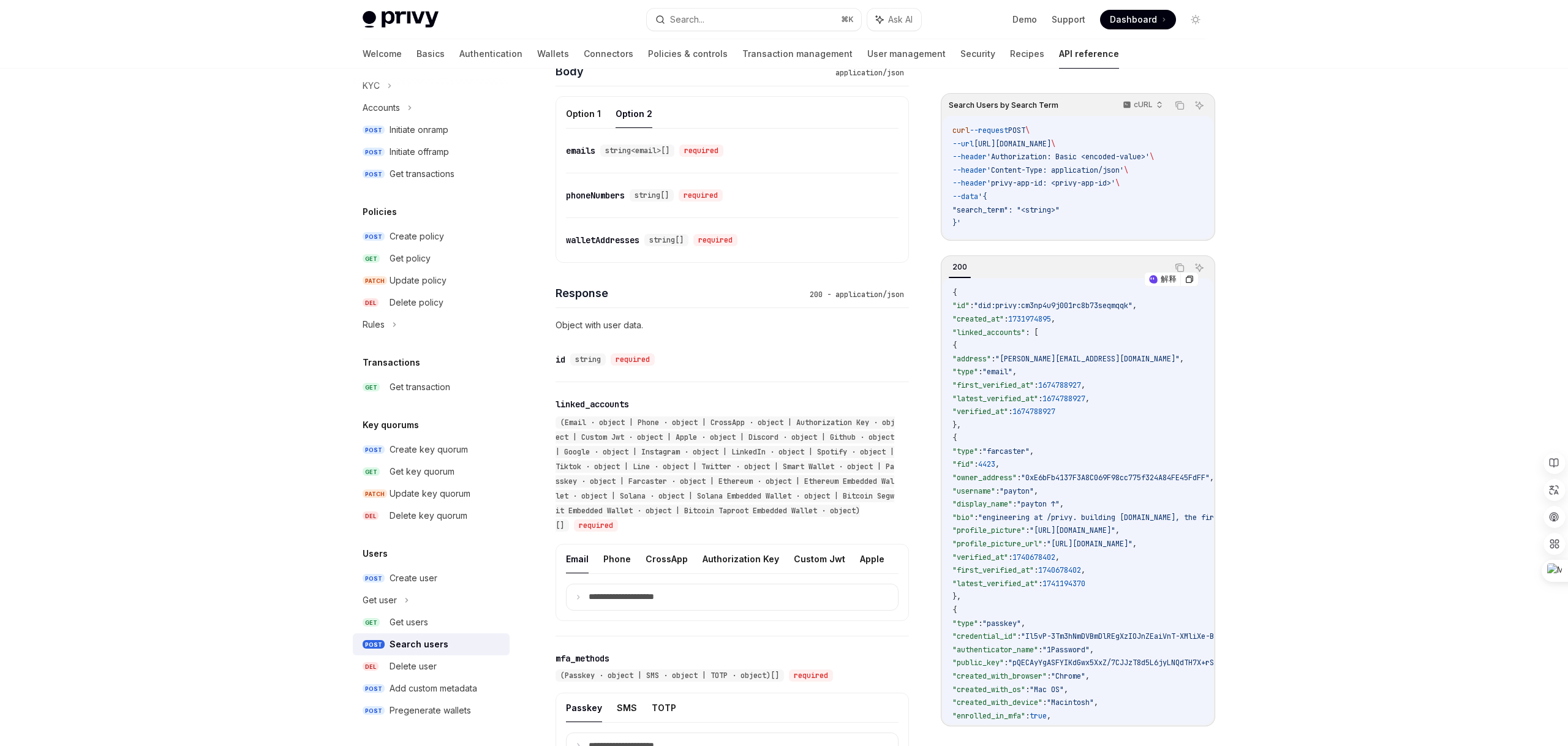
click at [960, 378] on code "{ "id" : "did:privy:cm3np4u9j001rc8b73seqmqqk" , "created_at" : 1731974895 , "l…" at bounding box center [1256, 597] width 606 height 622
click at [1013, 374] on span ""email"" at bounding box center [998, 371] width 30 height 10
click at [1152, 357] on code "{ "id" : "did:privy:cm3np4u9j001rc8b73seqmqqk" , "created_at" : 1731974895 , "l…" at bounding box center [1256, 597] width 606 height 622
drag, startPoint x: 1129, startPoint y: 358, endPoint x: 1015, endPoint y: 358, distance: 114.0
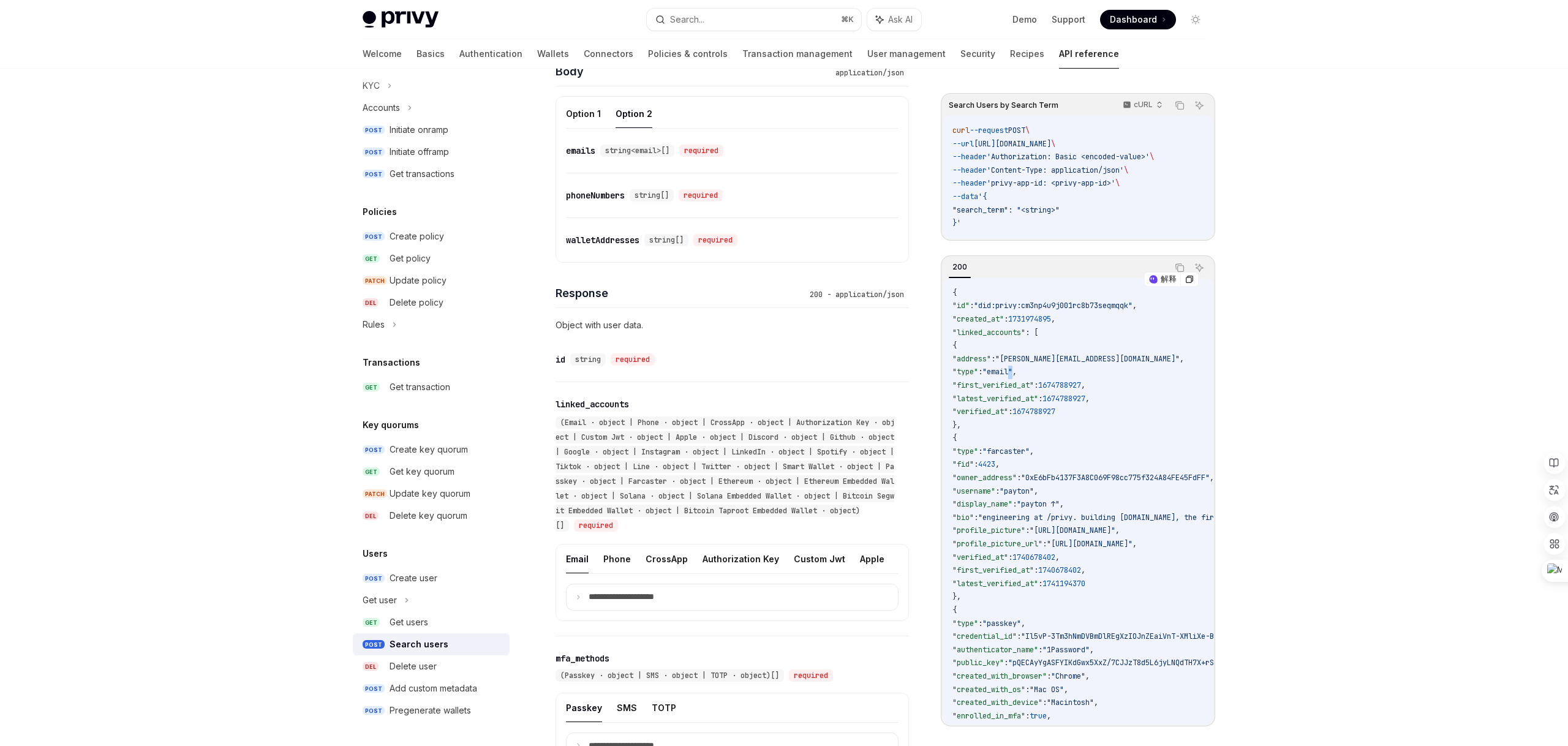
click at [1015, 358] on span ""address" : "[PERSON_NAME][EMAIL_ADDRESS][DOMAIN_NAME]" ," at bounding box center [1069, 358] width 231 height 10
click at [991, 358] on span ""address"" at bounding box center [972, 358] width 39 height 10
click at [1013, 377] on span ""email"" at bounding box center [998, 371] width 30 height 10
click at [1054, 373] on code "{ "id" : "did:privy:cm3np4u9j001rc8b73seqmqqk" , "created_at" : 1731974895 , "l…" at bounding box center [1256, 597] width 606 height 622
click at [1055, 358] on span ""[PERSON_NAME][EMAIL_ADDRESS][DOMAIN_NAME]"" at bounding box center [1087, 358] width 184 height 10
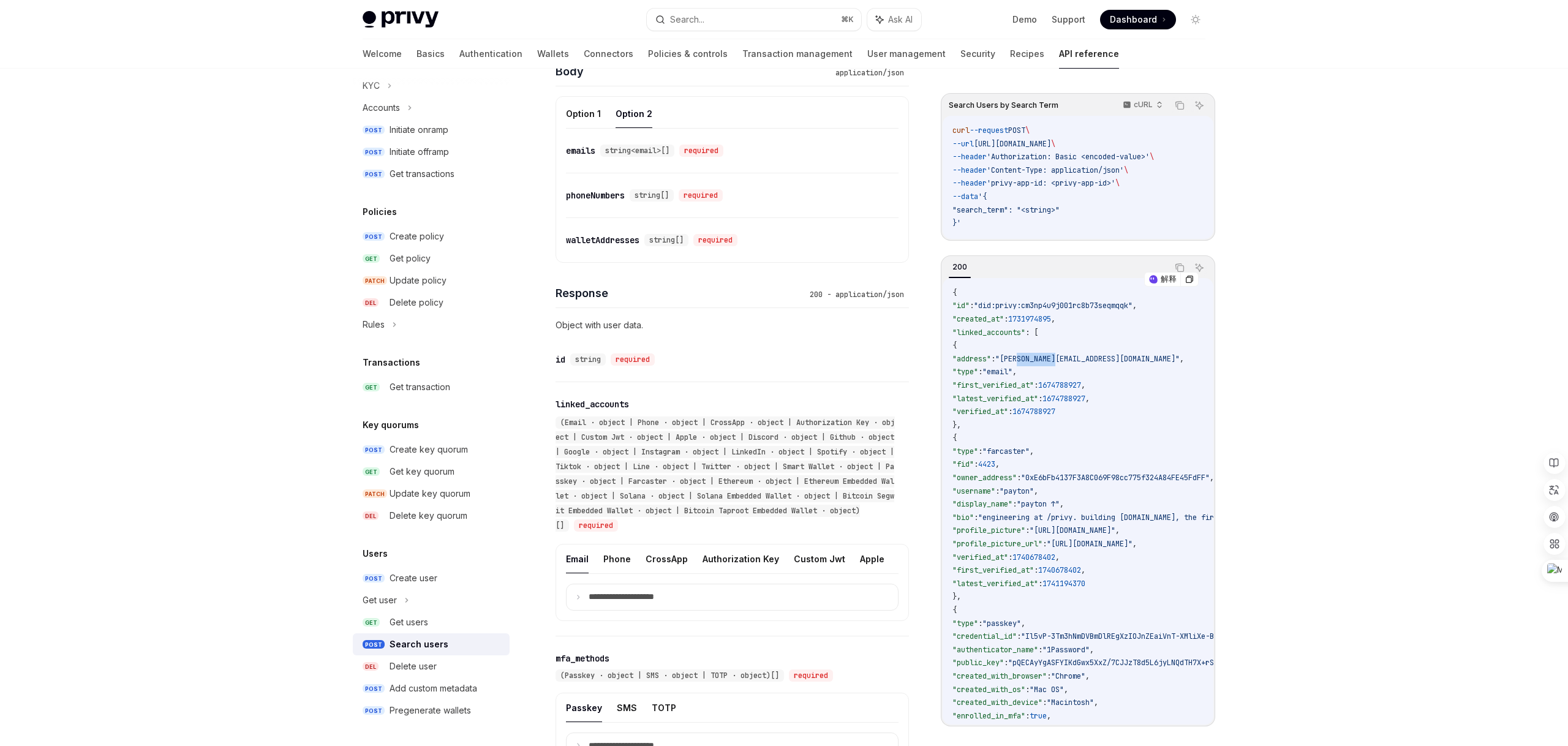
click at [1055, 358] on span ""[PERSON_NAME][EMAIL_ADDRESS][DOMAIN_NAME]"" at bounding box center [1087, 358] width 184 height 10
click at [1132, 361] on span ""[PERSON_NAME][EMAIL_ADDRESS][DOMAIN_NAME]"" at bounding box center [1087, 358] width 184 height 10
drag, startPoint x: 1128, startPoint y: 360, endPoint x: 1036, endPoint y: 359, distance: 92.0
click at [1035, 360] on span ""[PERSON_NAME][EMAIL_ADDRESS][DOMAIN_NAME]"" at bounding box center [1087, 358] width 184 height 10
click at [1040, 357] on span ""[PERSON_NAME][EMAIL_ADDRESS][DOMAIN_NAME]"" at bounding box center [1087, 358] width 184 height 10
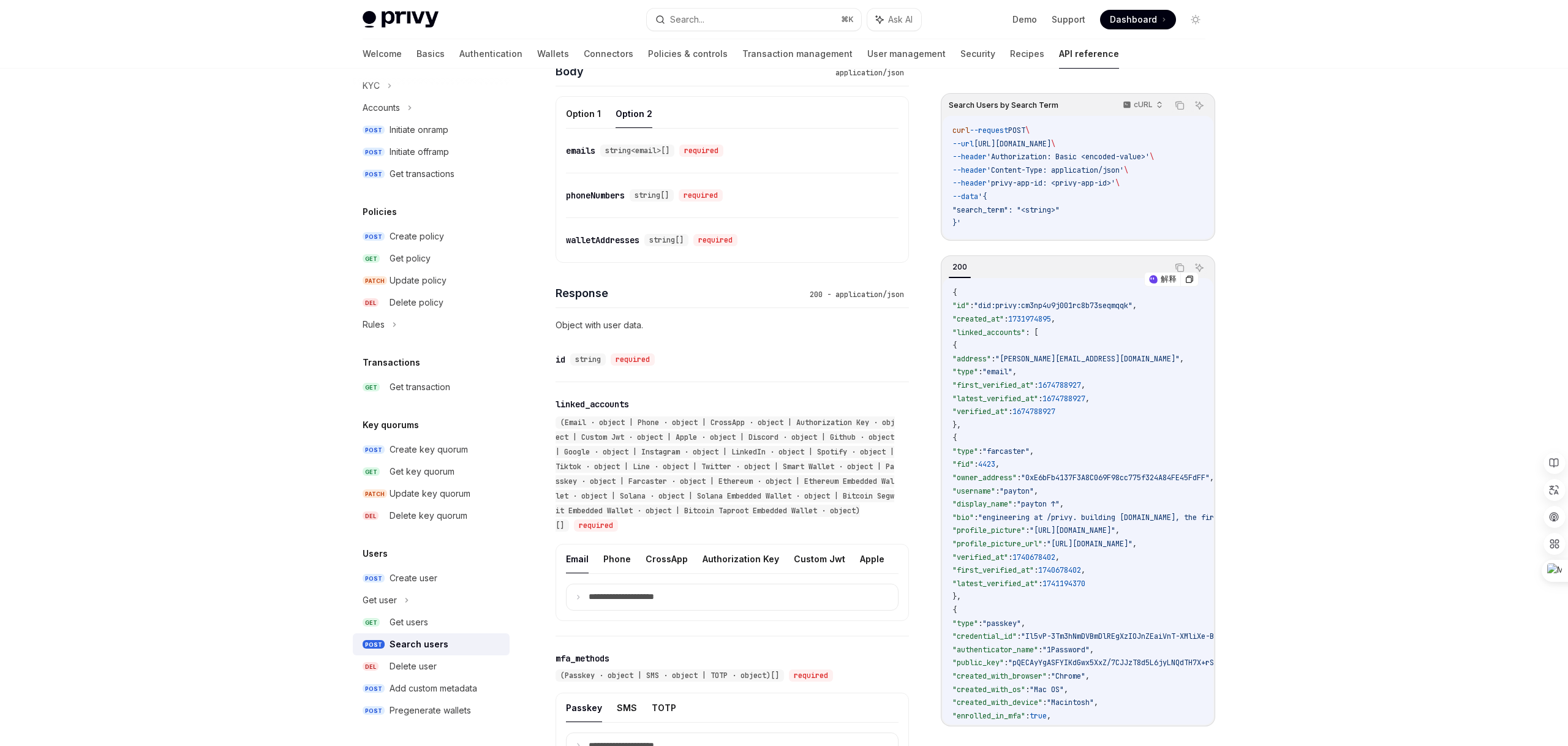
click at [991, 360] on span ""address"" at bounding box center [972, 358] width 39 height 10
click at [1013, 374] on span ""email"" at bounding box center [998, 371] width 30 height 10
click at [979, 375] on span ""type"" at bounding box center [965, 371] width 26 height 10
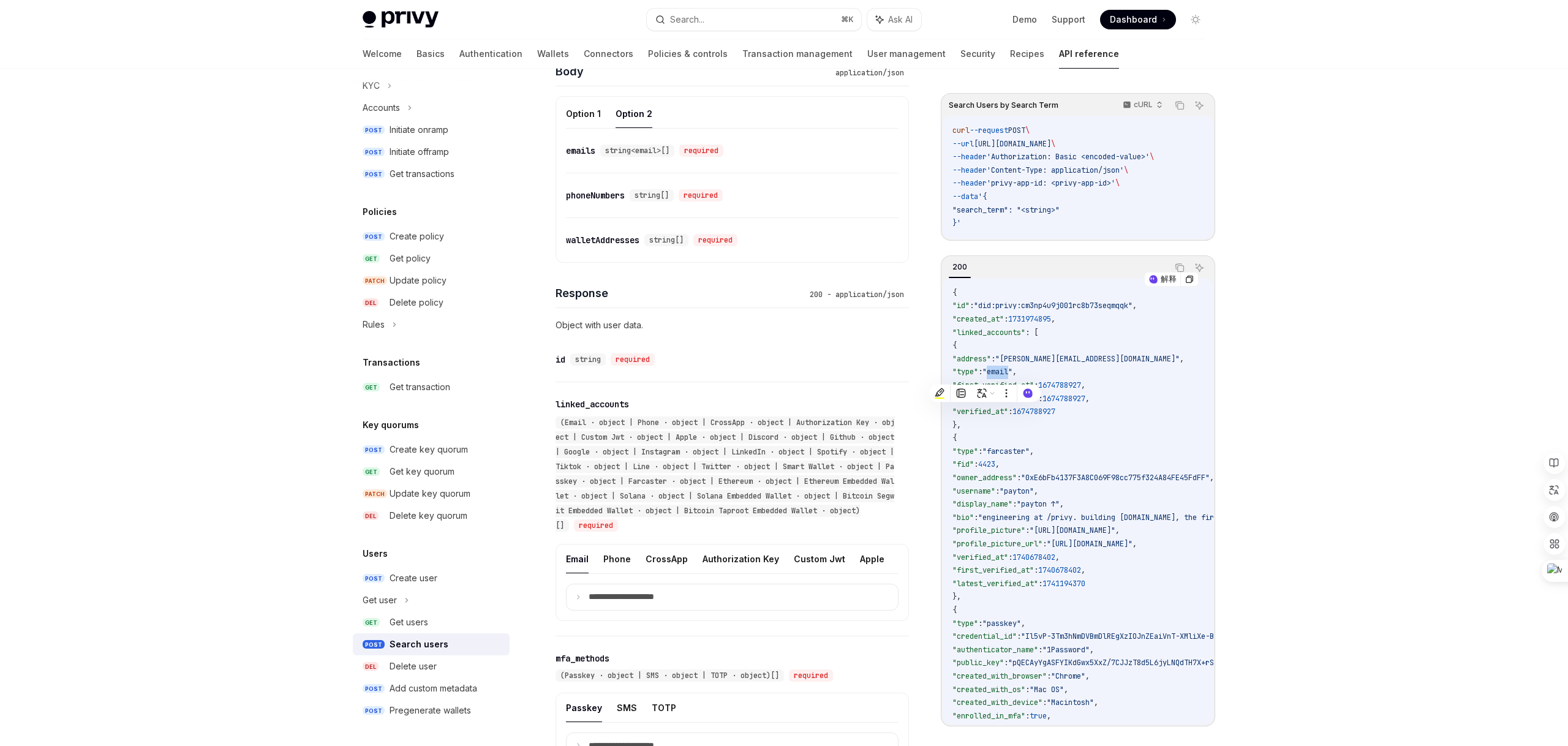
copy span "type"
click at [1013, 372] on span ""email"" at bounding box center [998, 371] width 30 height 10
click at [979, 376] on span ""type"" at bounding box center [965, 371] width 26 height 10
click at [979, 369] on span ""type"" at bounding box center [965, 371] width 26 height 10
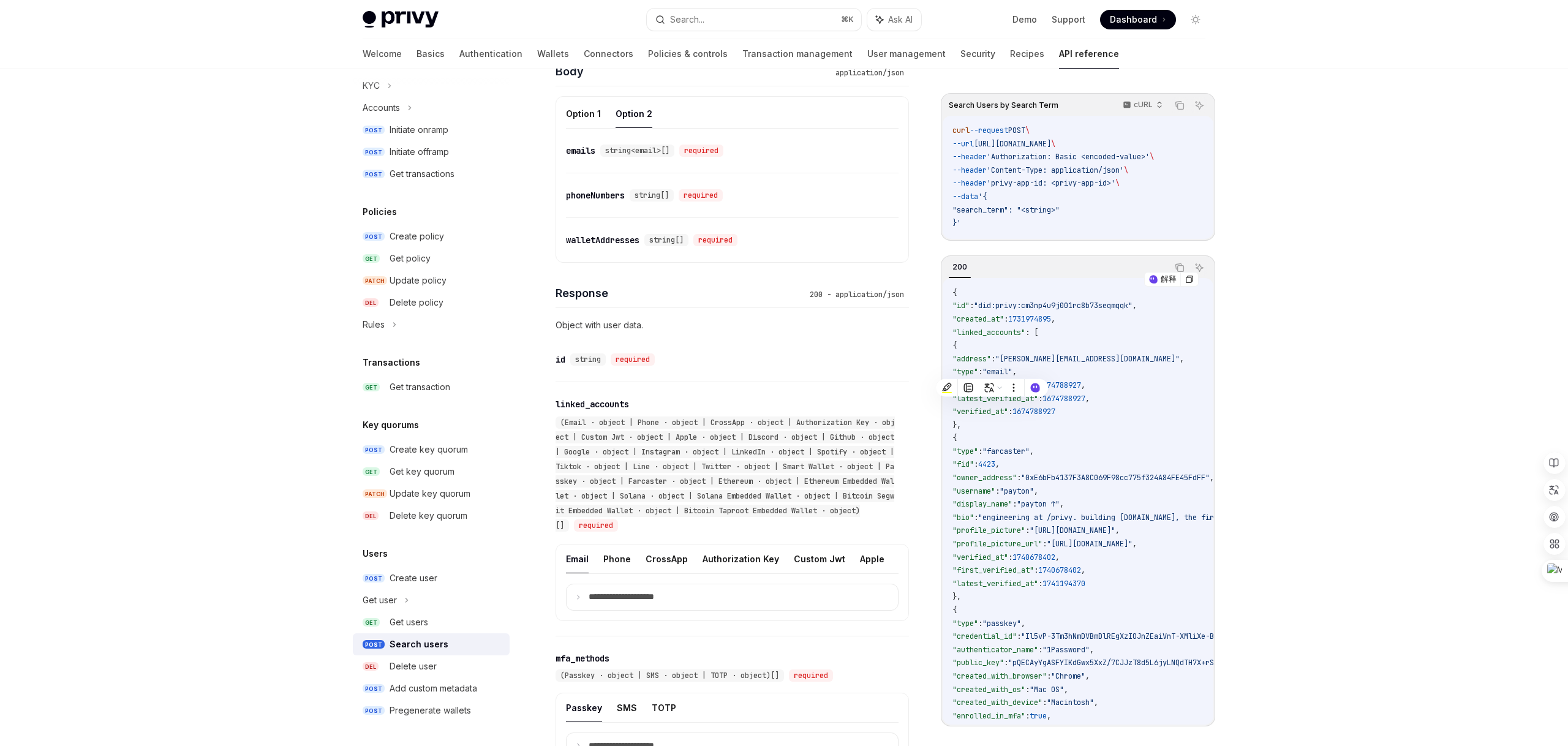
copy span "type"
click at [1039, 361] on span ""[PERSON_NAME][EMAIL_ADDRESS][DOMAIN_NAME]"" at bounding box center [1087, 358] width 184 height 10
click at [1013, 373] on span ""email"" at bounding box center [998, 371] width 30 height 10
click at [1013, 376] on span ""email"" at bounding box center [998, 371] width 30 height 10
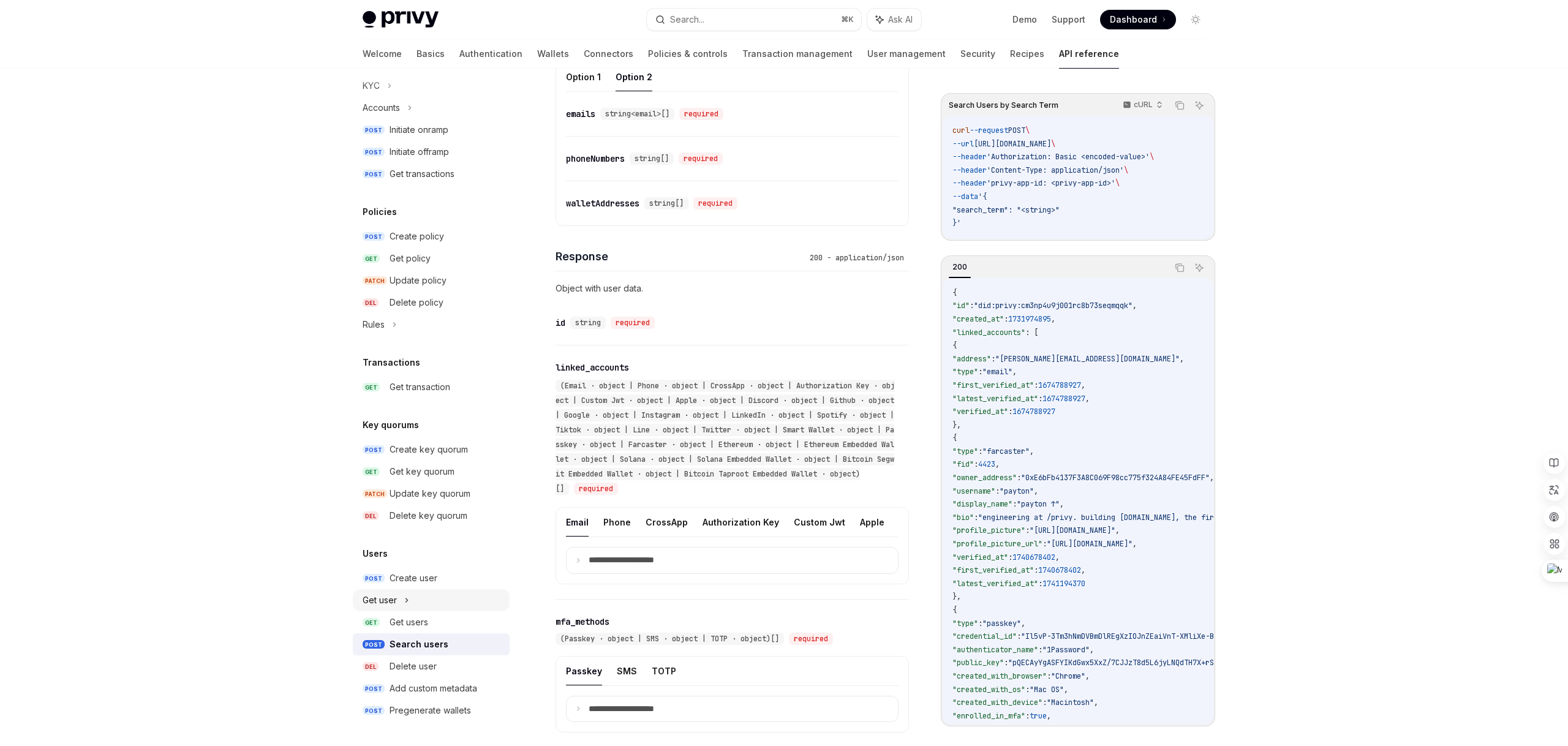
scroll to position [467, 0]
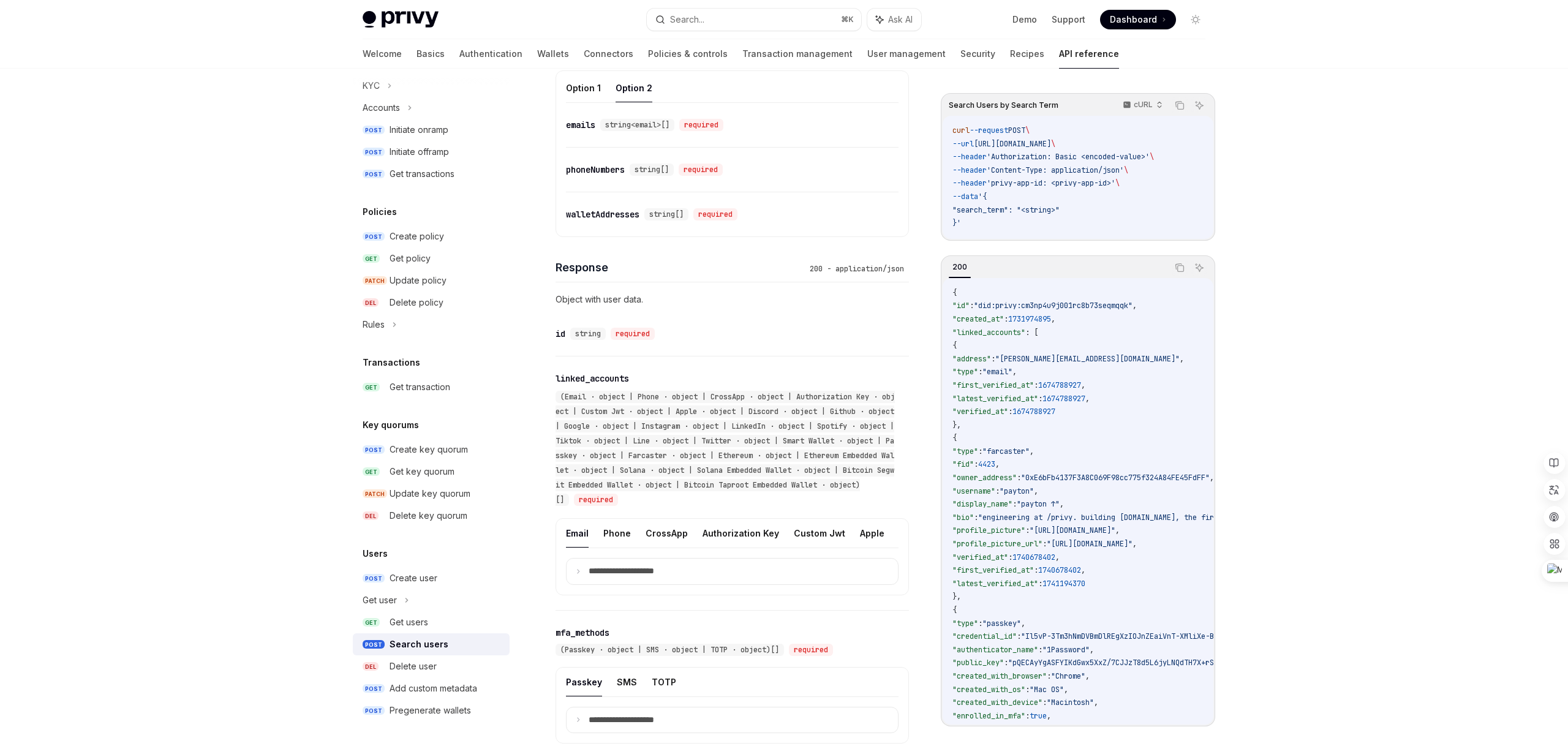
click at [633, 302] on p "Object with user data." at bounding box center [732, 299] width 354 height 15
click at [659, 300] on p "Object with user data." at bounding box center [732, 299] width 354 height 15
click at [636, 216] on div "walletAddresses" at bounding box center [603, 214] width 73 height 12
click at [412, 584] on div "Create user" at bounding box center [414, 578] width 48 height 15
click at [417, 624] on div "Get users" at bounding box center [409, 622] width 39 height 15
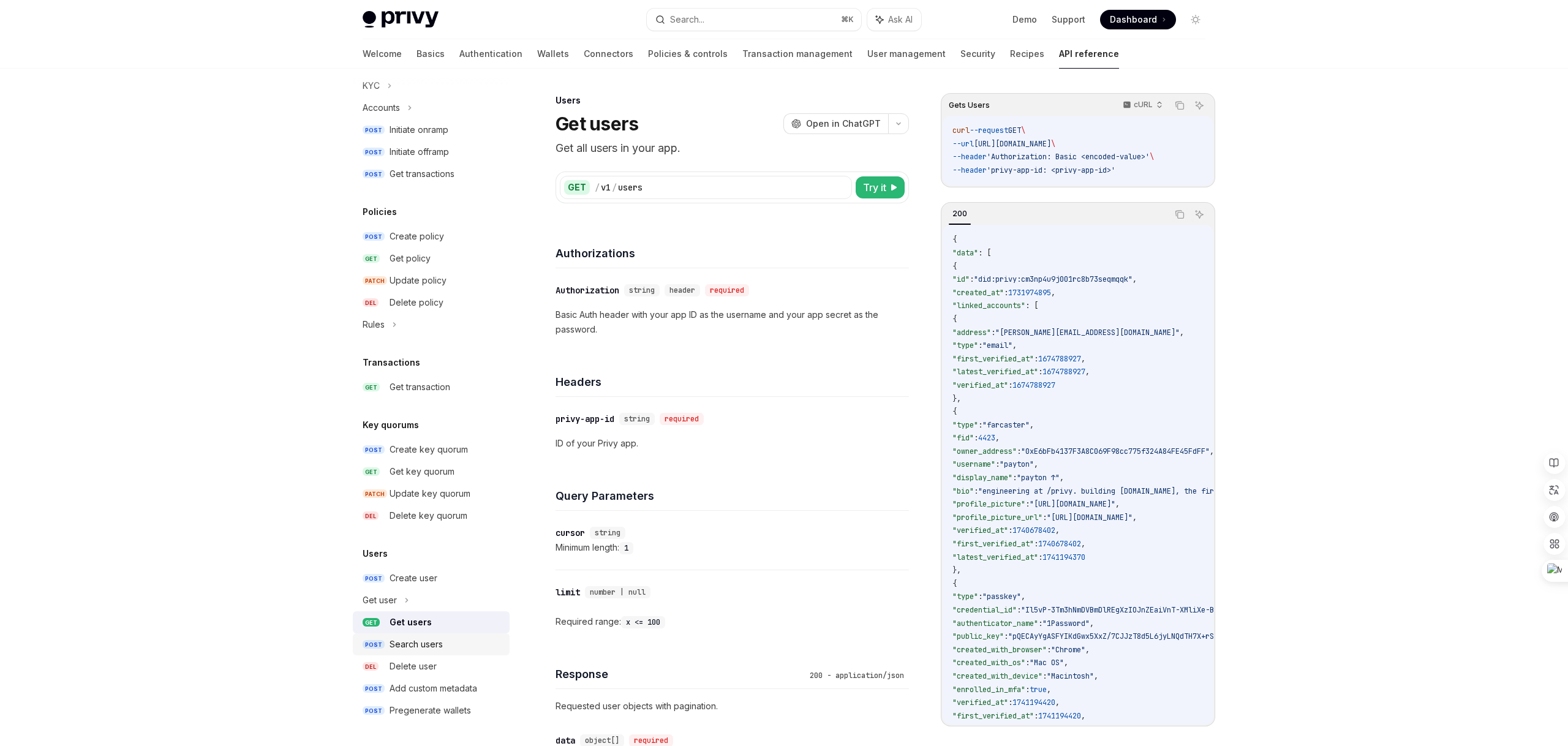
click at [415, 646] on div "Search users" at bounding box center [416, 644] width 53 height 15
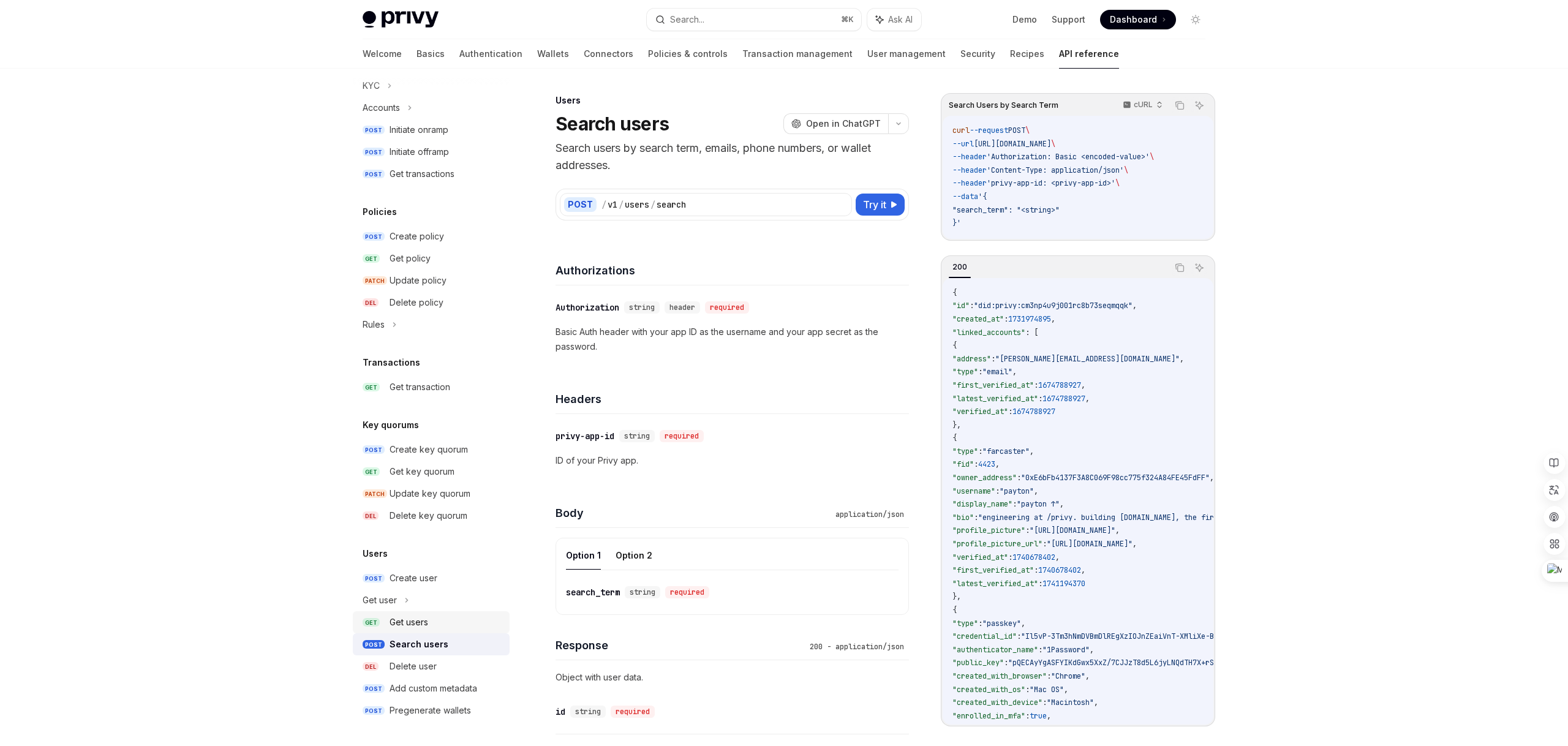
click at [418, 623] on div "Get users" at bounding box center [409, 622] width 39 height 15
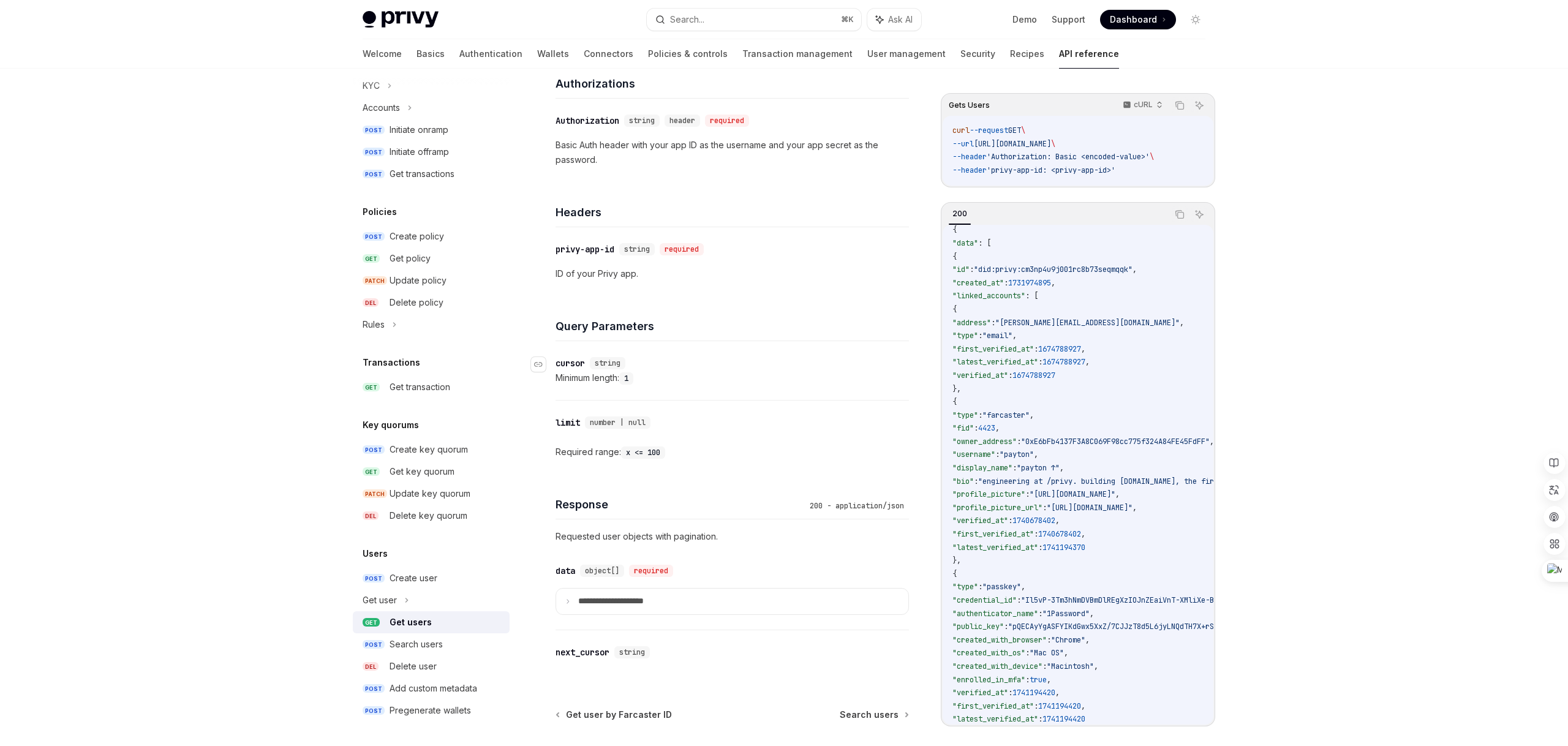
scroll to position [280, 0]
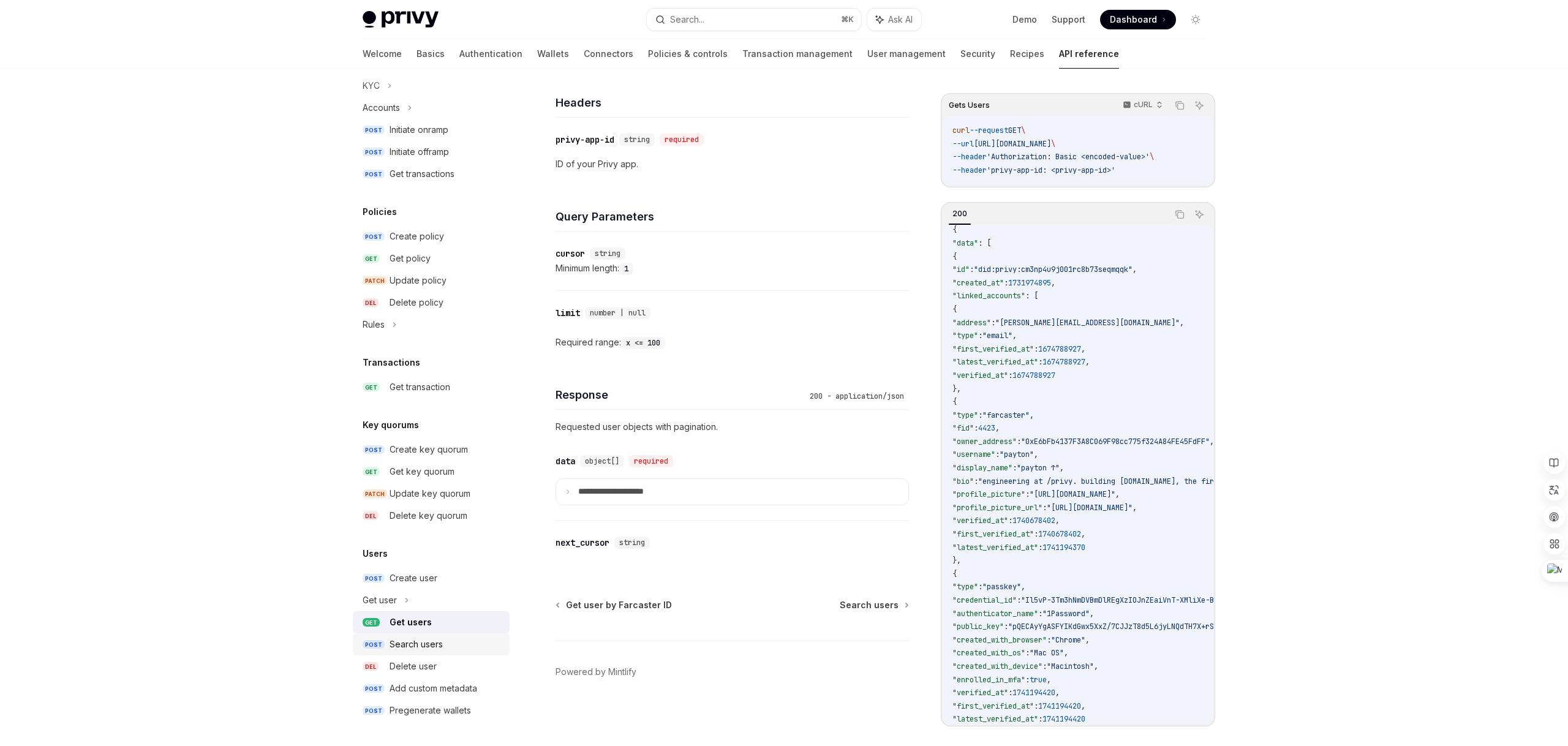
click at [408, 640] on div "Search users" at bounding box center [416, 644] width 53 height 15
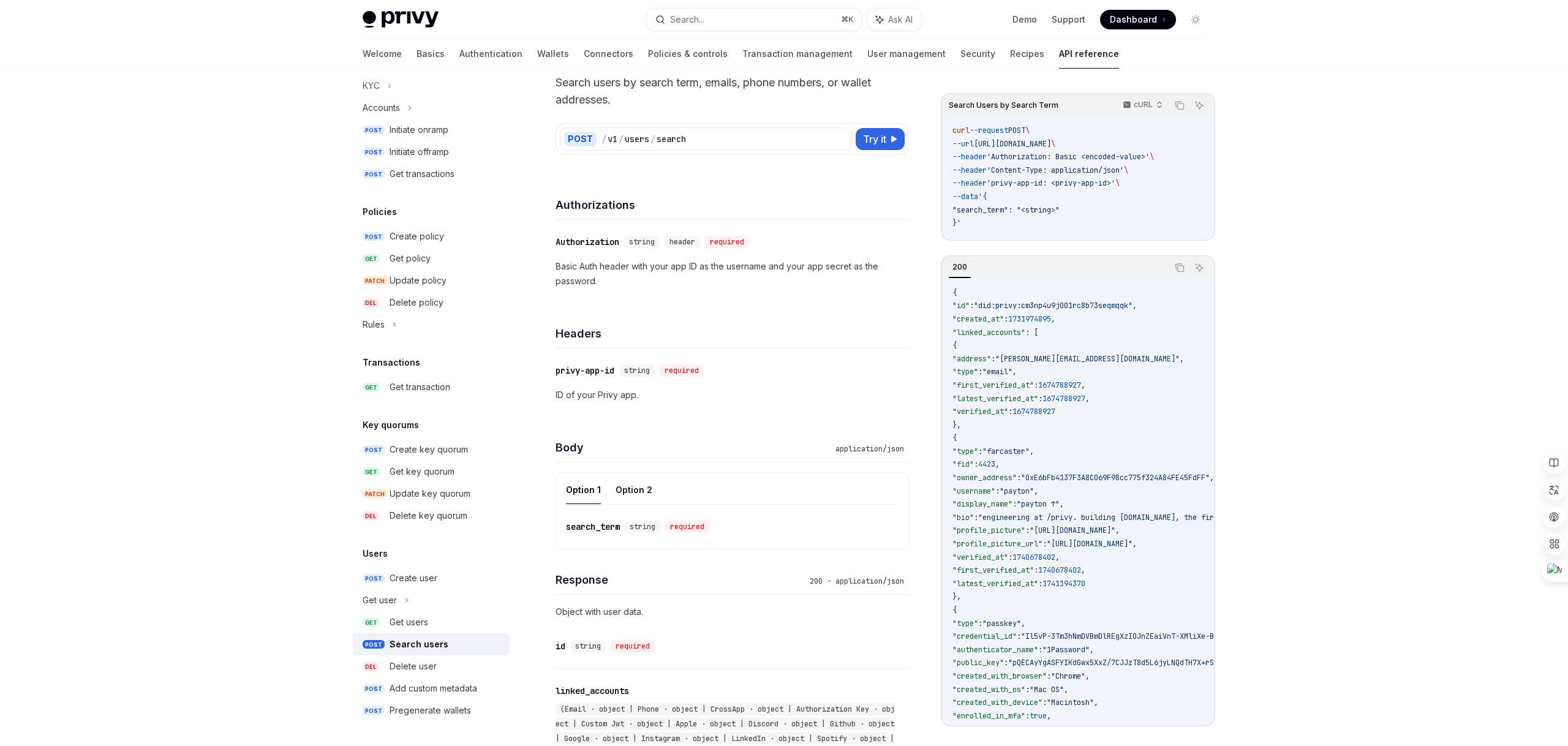
scroll to position [81, 0]
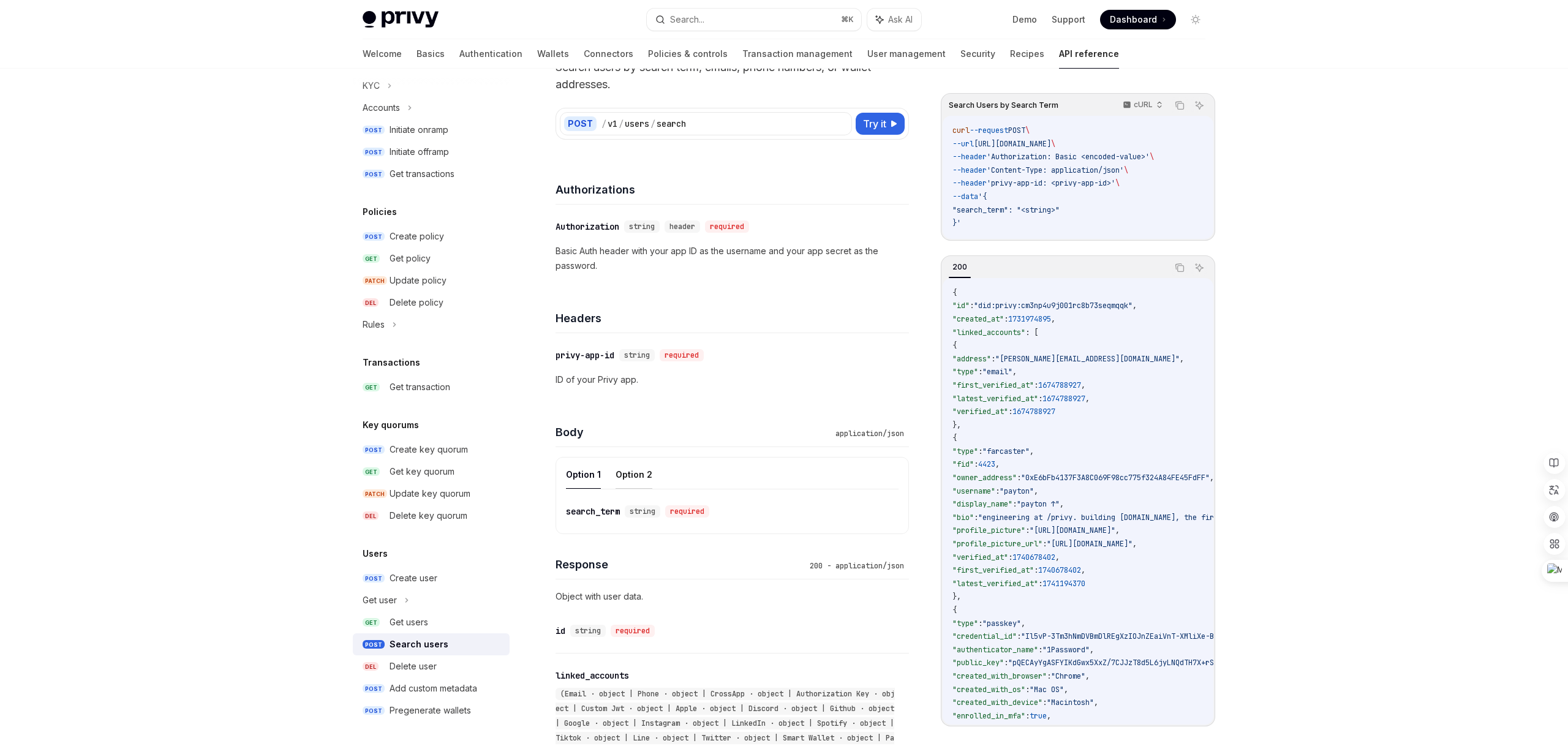
click at [633, 474] on button "Option 2" at bounding box center [634, 474] width 37 height 29
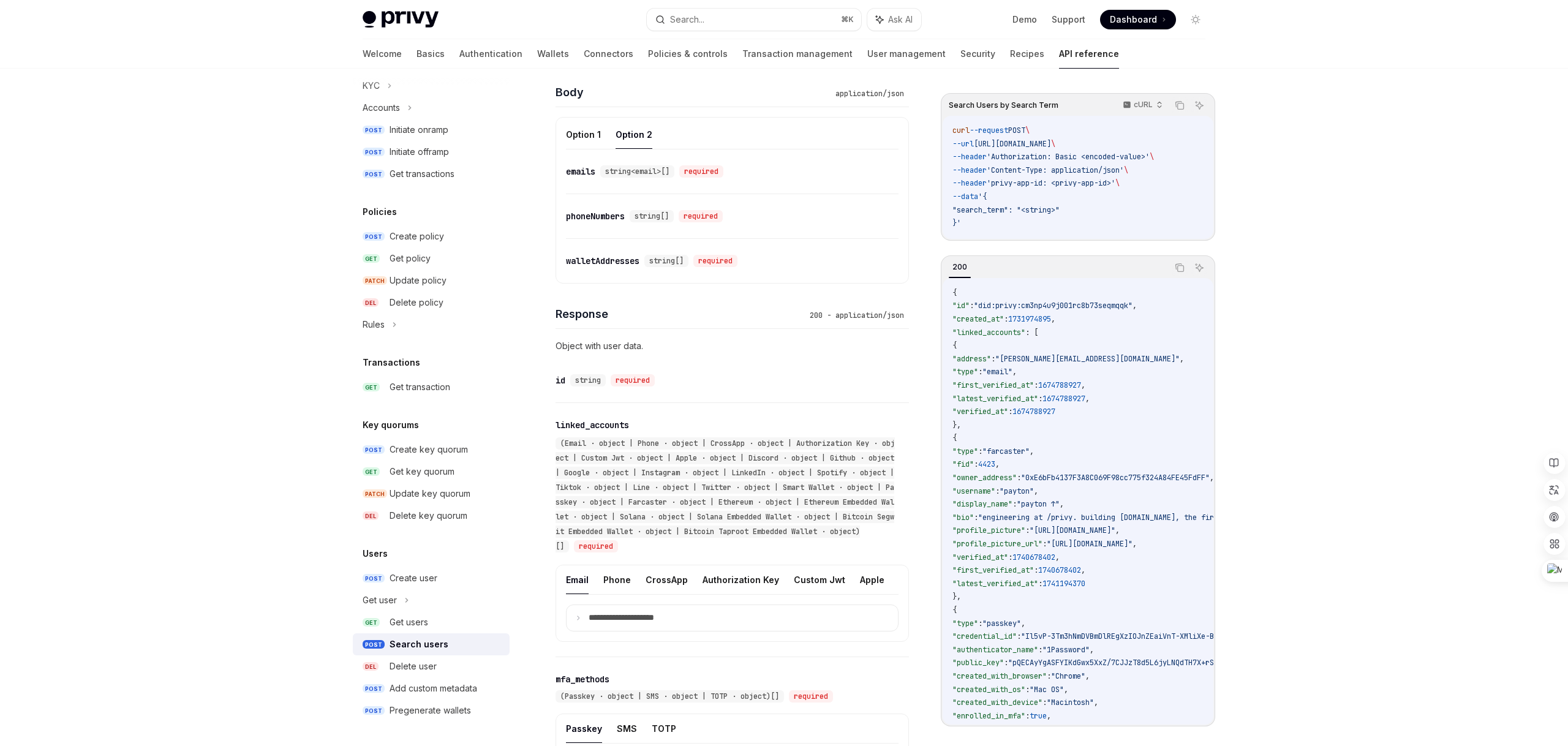
scroll to position [404, 0]
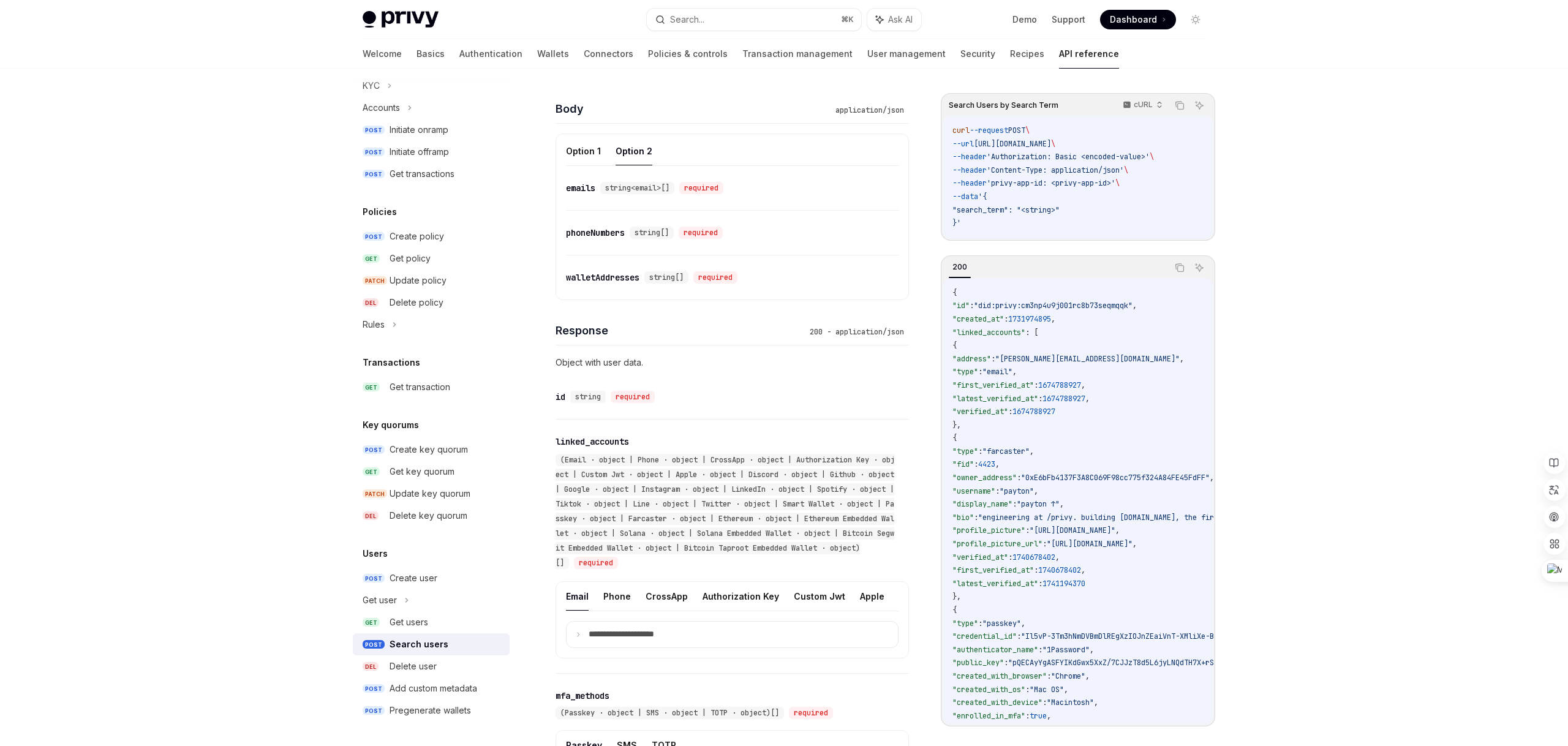
click at [606, 283] on div "​ walletAddresses string[] required" at bounding box center [726, 277] width 320 height 15
click at [606, 275] on div "walletAddresses" at bounding box center [603, 278] width 73 height 12
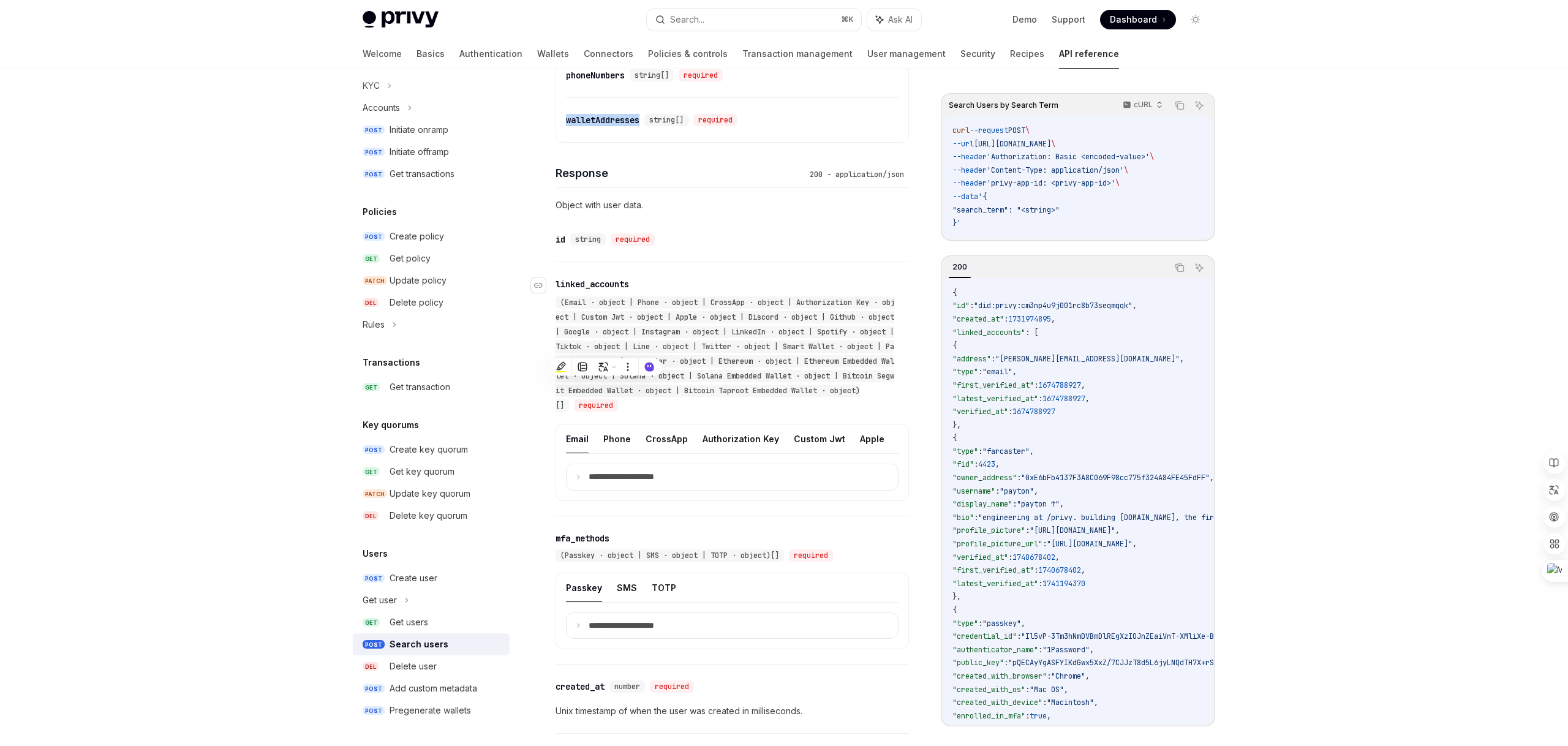
scroll to position [513, 0]
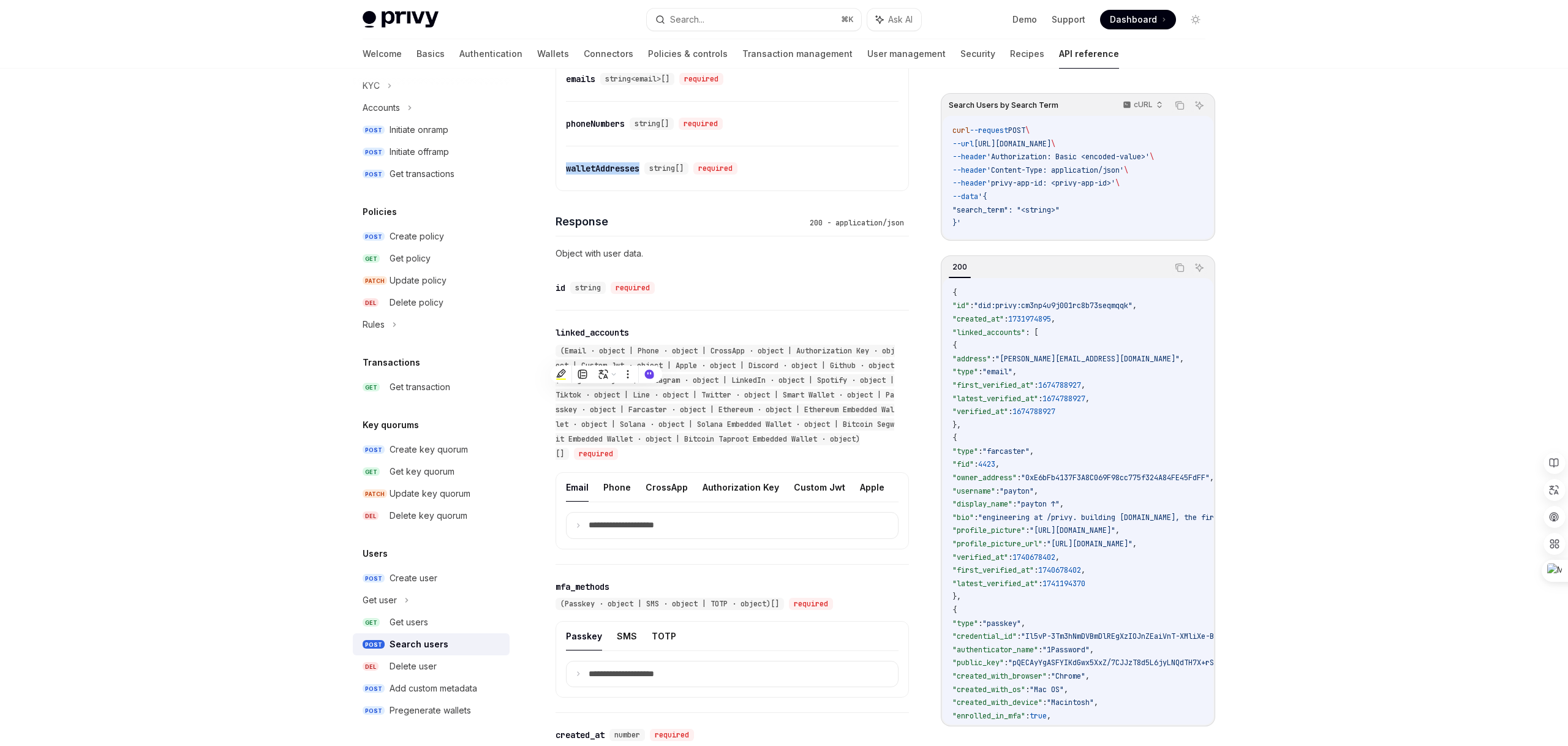
click at [621, 171] on div "walletAddresses" at bounding box center [603, 168] width 73 height 12
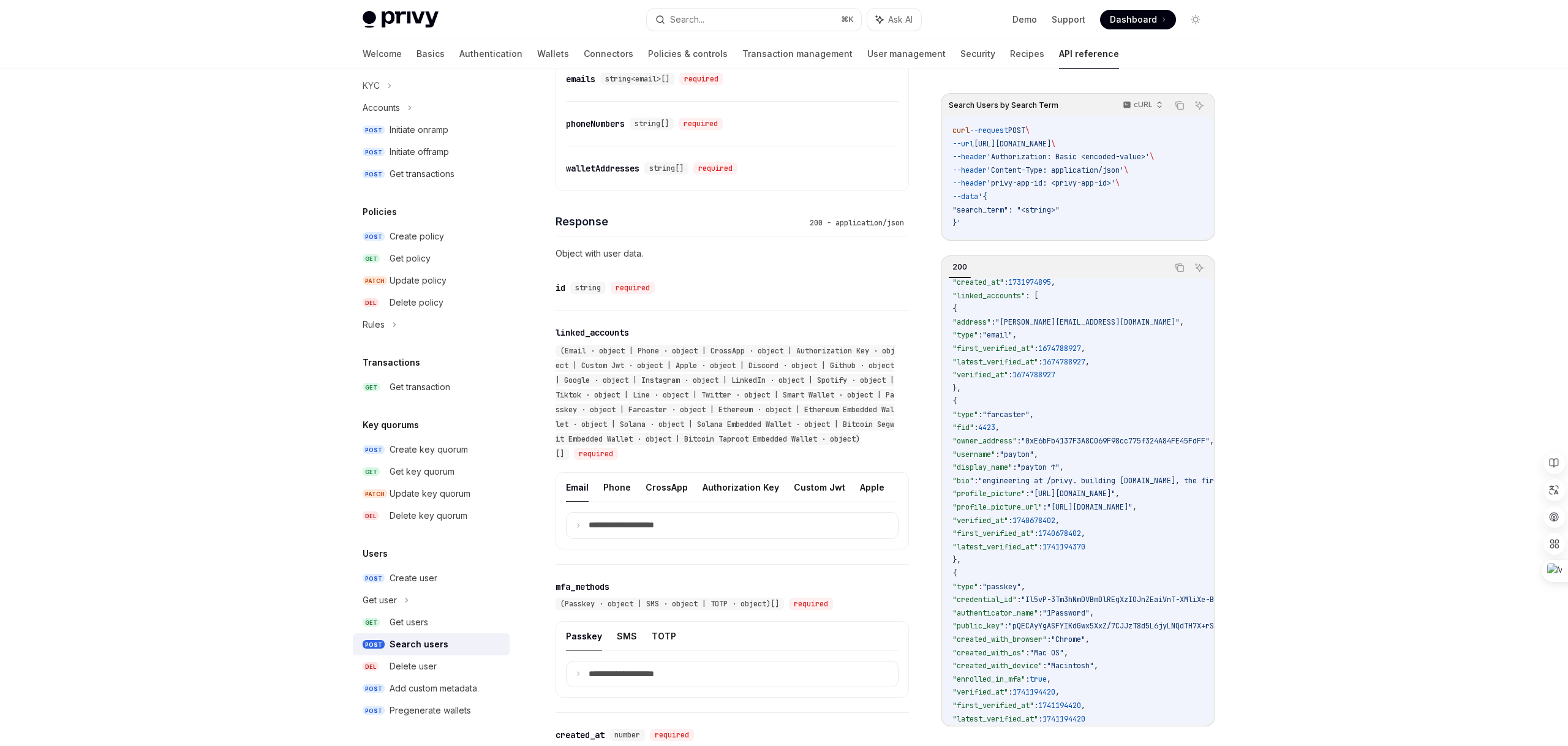
scroll to position [25, 0]
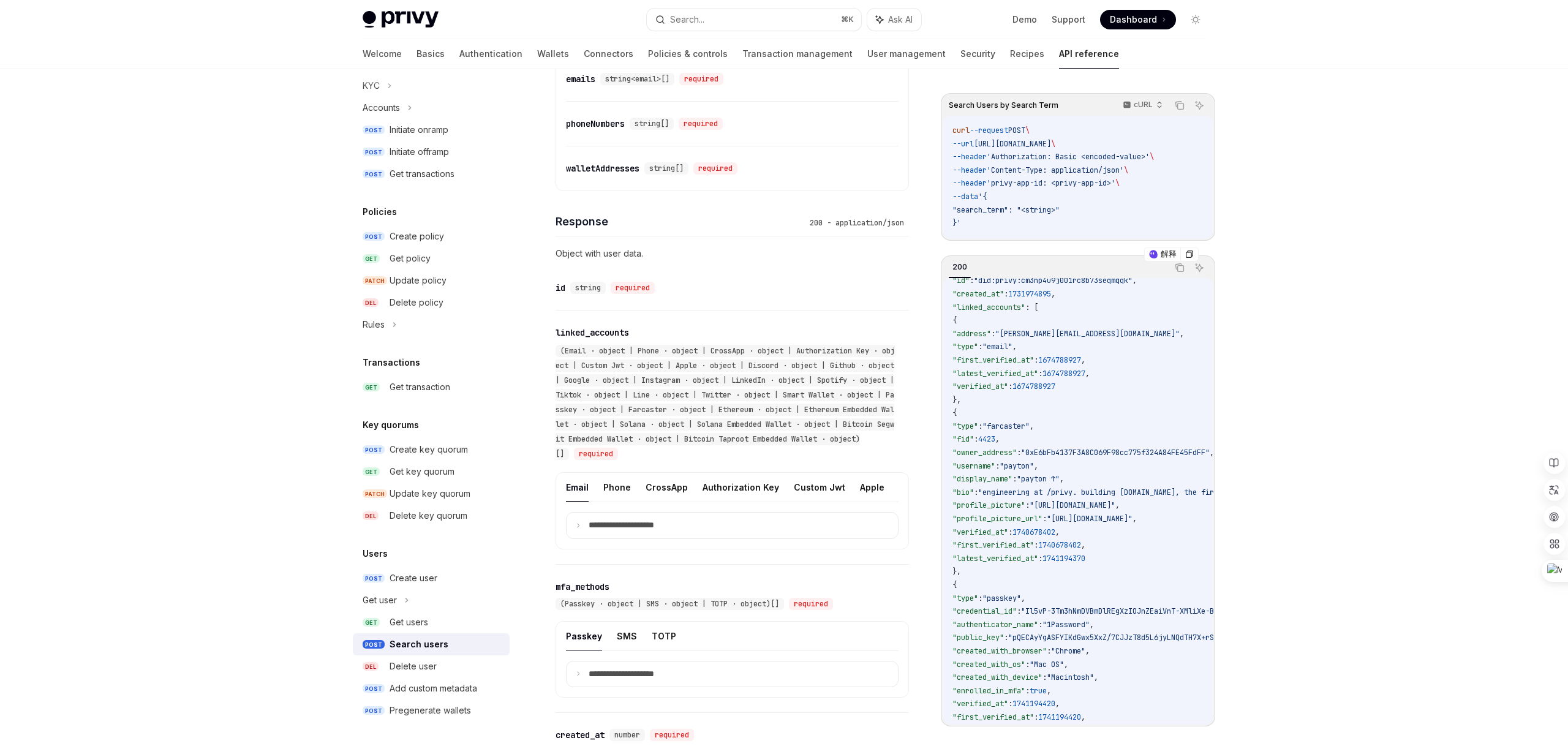
click at [1015, 303] on span ""linked_accounts"" at bounding box center [989, 307] width 73 height 10
click at [1148, 331] on code "{ "id" : "did:privy:cm3np4u9j001rc8b73seqmqqk" , "created_at" : 1731974895 , "l…" at bounding box center [1256, 571] width 606 height 622
click at [991, 332] on span ""address"" at bounding box center [972, 333] width 39 height 10
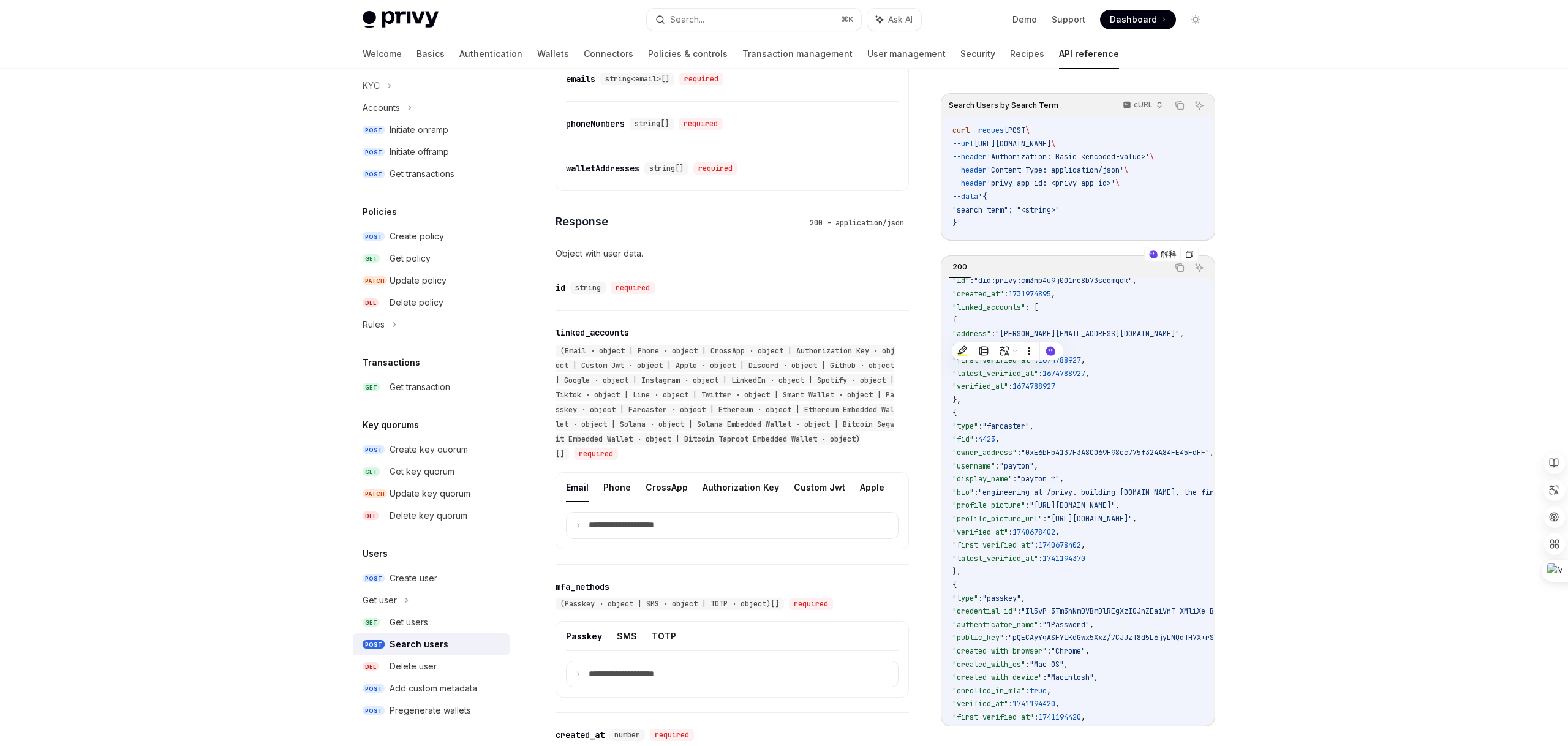
click at [1137, 336] on code "{ "id" : "did:privy:cm3np4u9j001rc8b73seqmqqk" , "created_at" : 1731974895 , "l…" at bounding box center [1256, 571] width 606 height 622
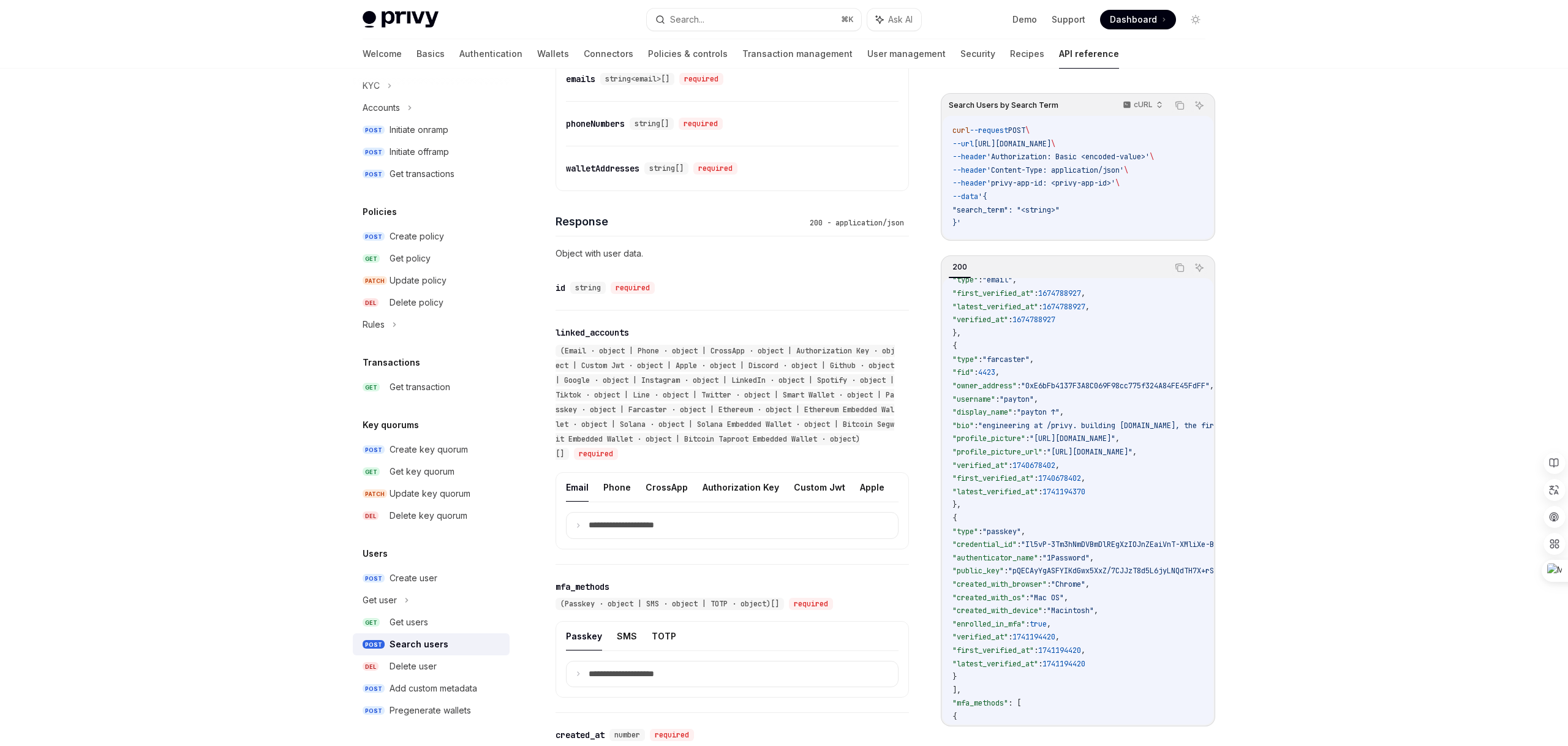
scroll to position [93, 0]
click at [1053, 483] on code "{ "id" : "did:privy:cm3np4u9j001rc8b73seqmqqk" , "created_at" : 1731974895 , "l…" at bounding box center [1256, 504] width 606 height 622
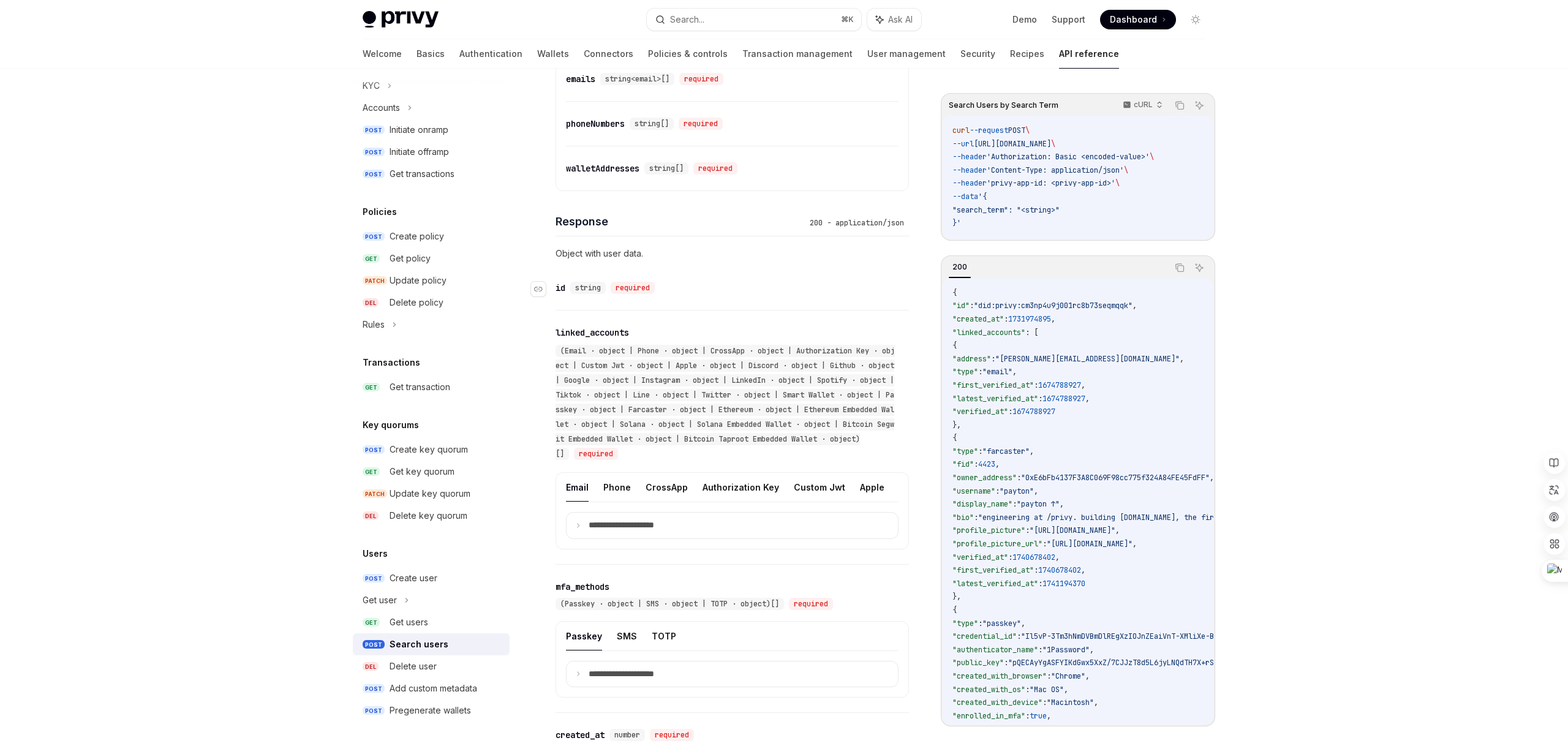
click at [730, 280] on div "​ id string required" at bounding box center [726, 287] width 341 height 15
click at [753, 246] on p "Object with user data." at bounding box center [732, 253] width 354 height 15
click at [757, 289] on div "​ id string required" at bounding box center [726, 287] width 341 height 15
click at [412, 586] on link "POST Create user" at bounding box center [431, 578] width 157 height 22
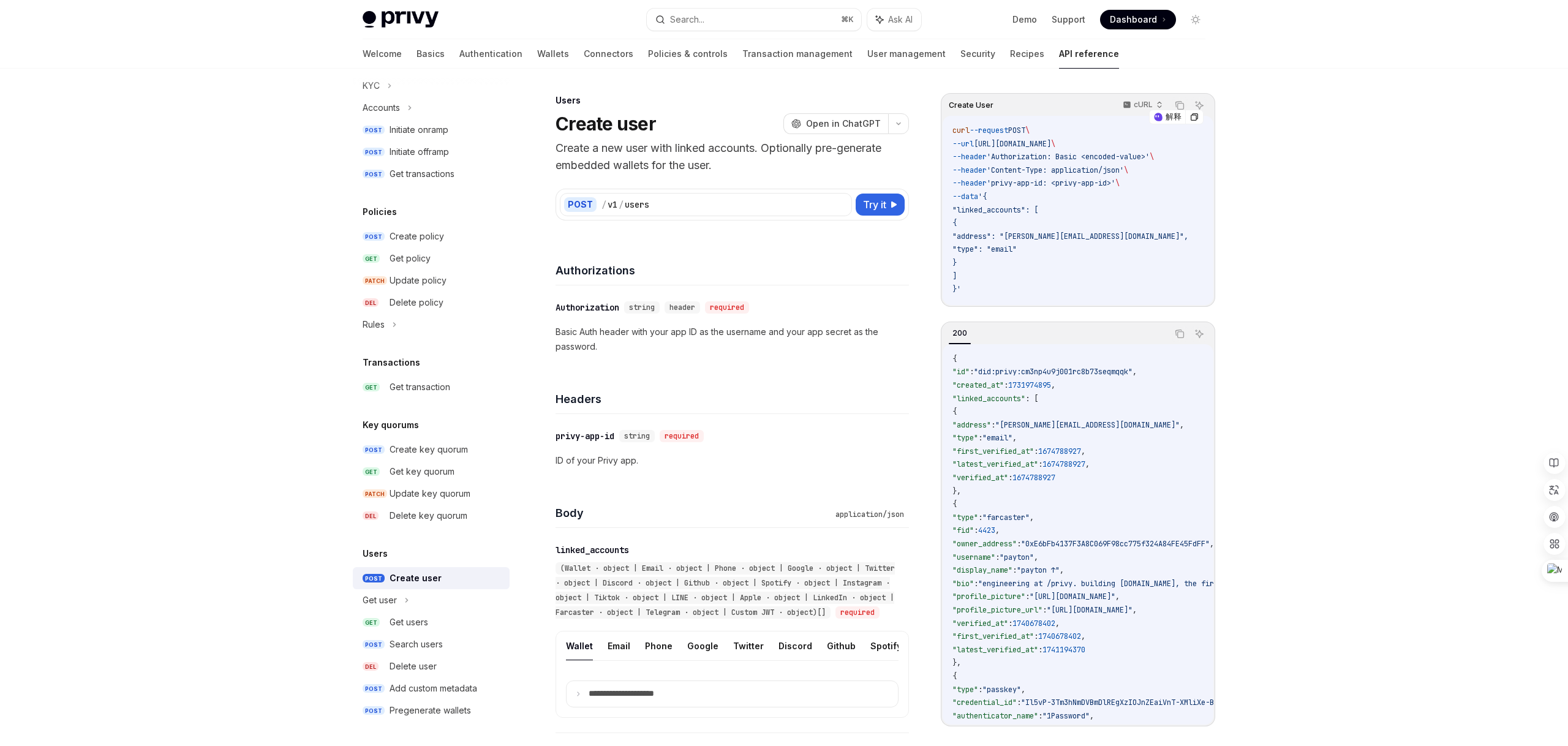
click at [1045, 243] on code "curl --request POST \ --url [URL][DOMAIN_NAME] \ --header 'Authorization: Basic…" at bounding box center [1085, 210] width 266 height 172
click at [1017, 253] on span ""type": "email"" at bounding box center [985, 249] width 64 height 10
click at [1084, 252] on code "curl --request POST \ --url [URL][DOMAIN_NAME] \ --header 'Authorization: Basic…" at bounding box center [1085, 210] width 266 height 172
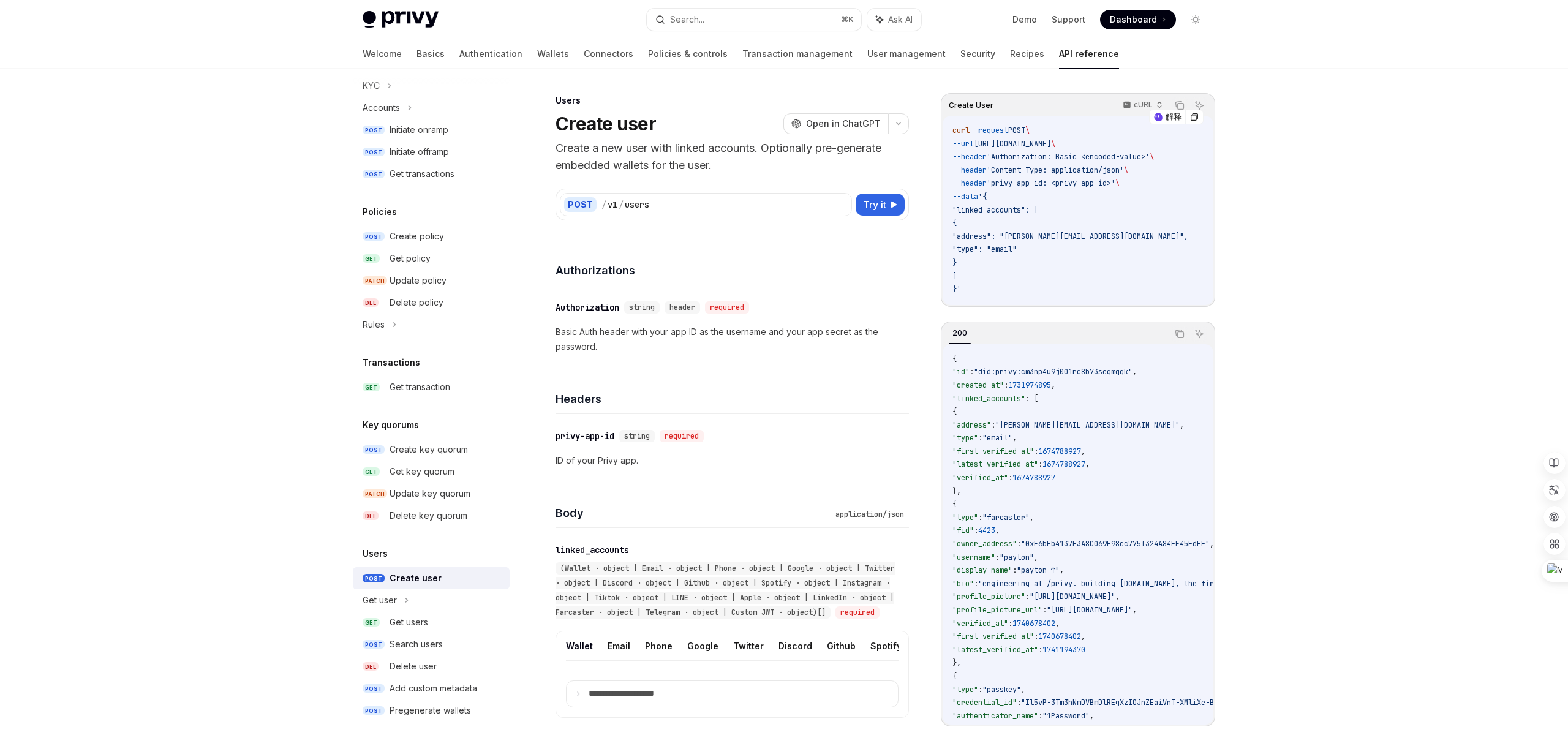
click at [1017, 216] on code "curl --request POST \ --url [URL][DOMAIN_NAME] \ --header 'Authorization: Basic…" at bounding box center [1085, 210] width 266 height 172
click at [1039, 235] on span ""address": "[PERSON_NAME][EMAIL_ADDRESS][DOMAIN_NAME]"," at bounding box center [1070, 235] width 236 height 10
click at [1008, 210] on span ""linked_accounts": [" at bounding box center [995, 210] width 86 height 10
click at [1013, 437] on span ""email"" at bounding box center [998, 437] width 30 height 10
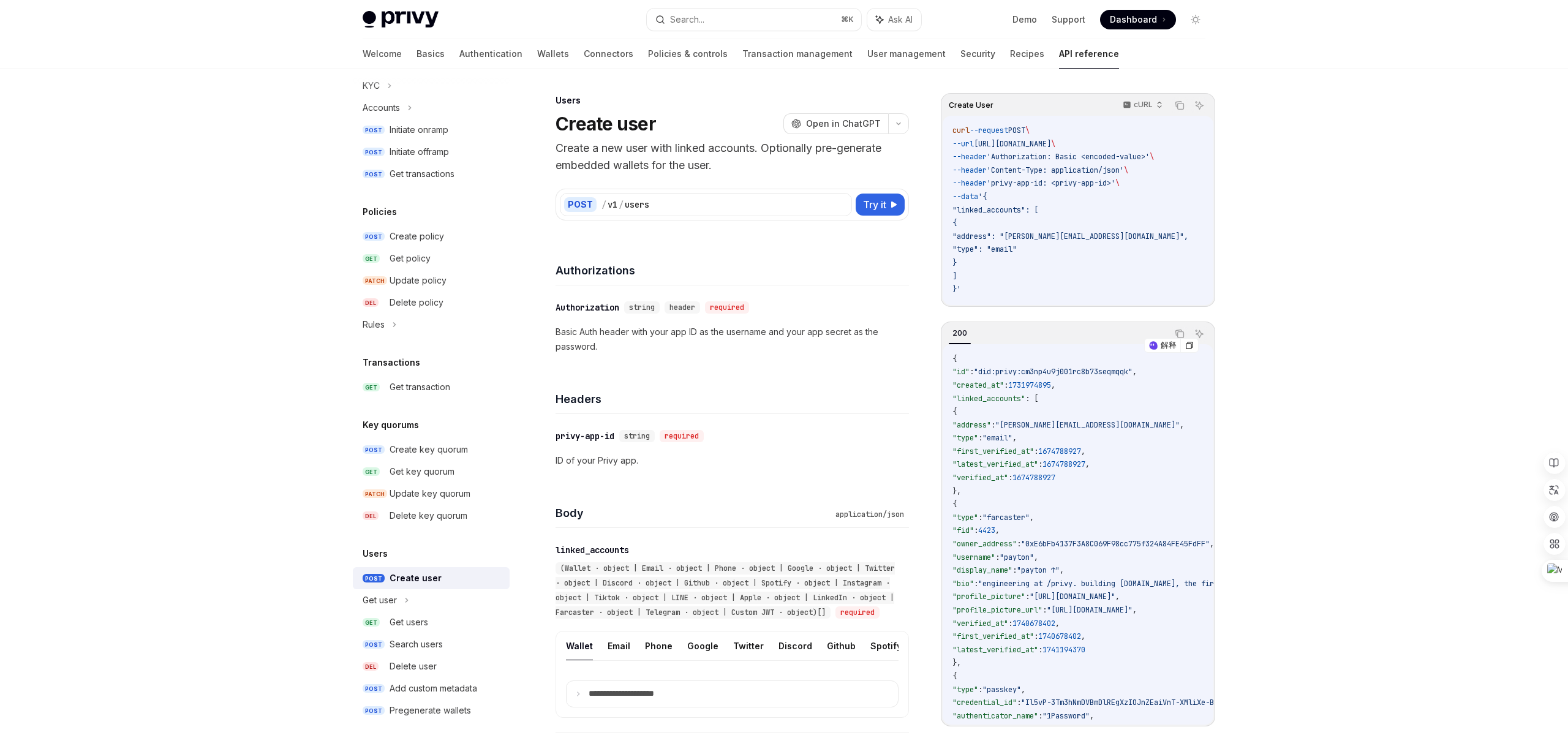
click at [1021, 400] on span ""linked_accounts"" at bounding box center [989, 398] width 73 height 10
drag, startPoint x: 985, startPoint y: 128, endPoint x: 1016, endPoint y: 272, distance: 147.3
click at [1015, 273] on code "curl --request POST \ --url [URL][DOMAIN_NAME] \ --header 'Authorization: Basic…" at bounding box center [1085, 210] width 266 height 172
click at [1069, 409] on code "{ "id" : "did:privy:cm3np4u9j001rc8b73seqmqqk" , "created_at" : 1731974895 , "l…" at bounding box center [1256, 663] width 606 height 622
drag, startPoint x: 985, startPoint y: 370, endPoint x: 1032, endPoint y: 472, distance: 112.3
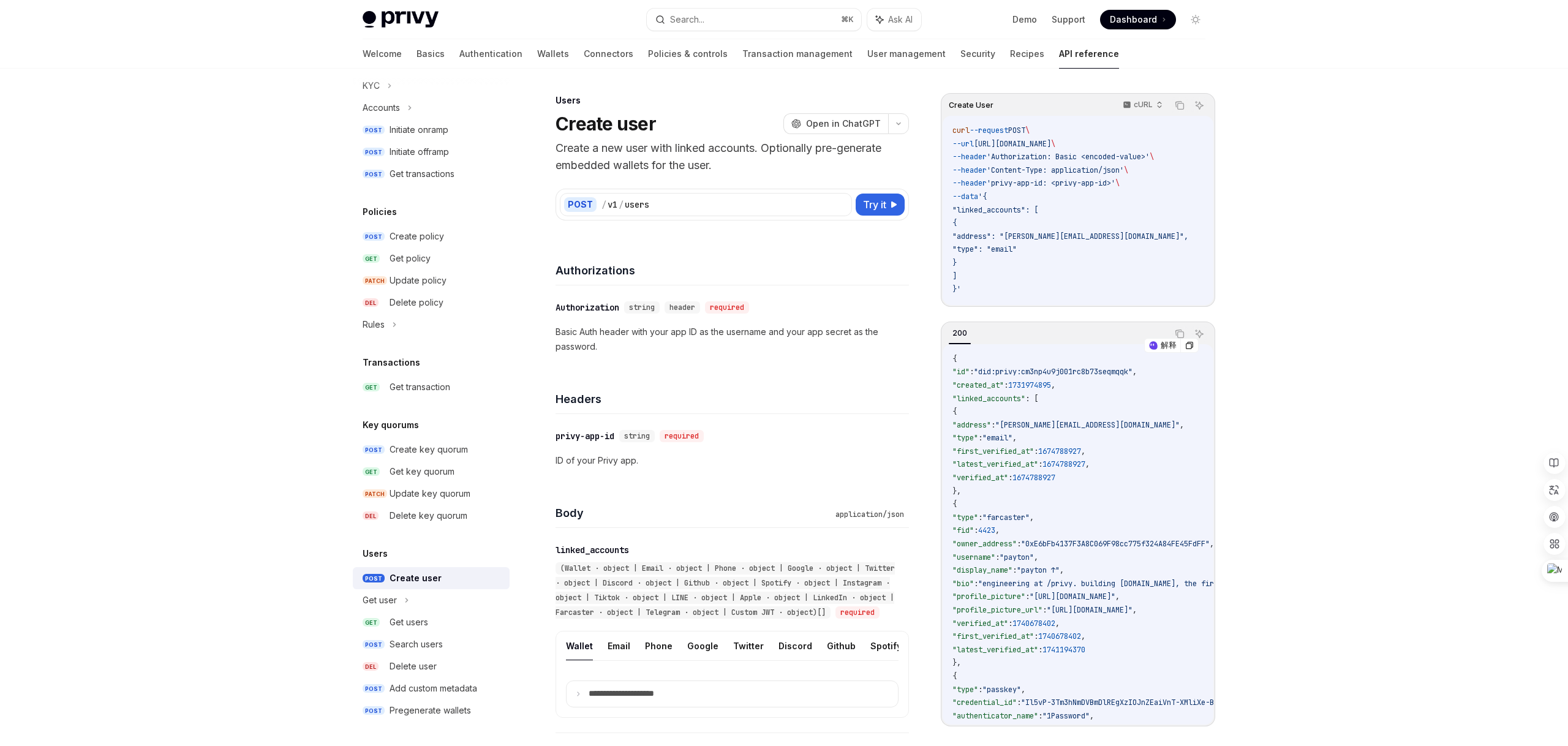
click at [1032, 474] on code "{ "id" : "did:privy:cm3np4u9j001rc8b73seqmqqk" , "created_at" : 1731974895 , "l…" at bounding box center [1256, 663] width 606 height 622
click at [1086, 420] on code "{ "id" : "did:privy:cm3np4u9j001rc8b73seqmqqk" , "created_at" : 1731974895 , "l…" at bounding box center [1256, 663] width 606 height 622
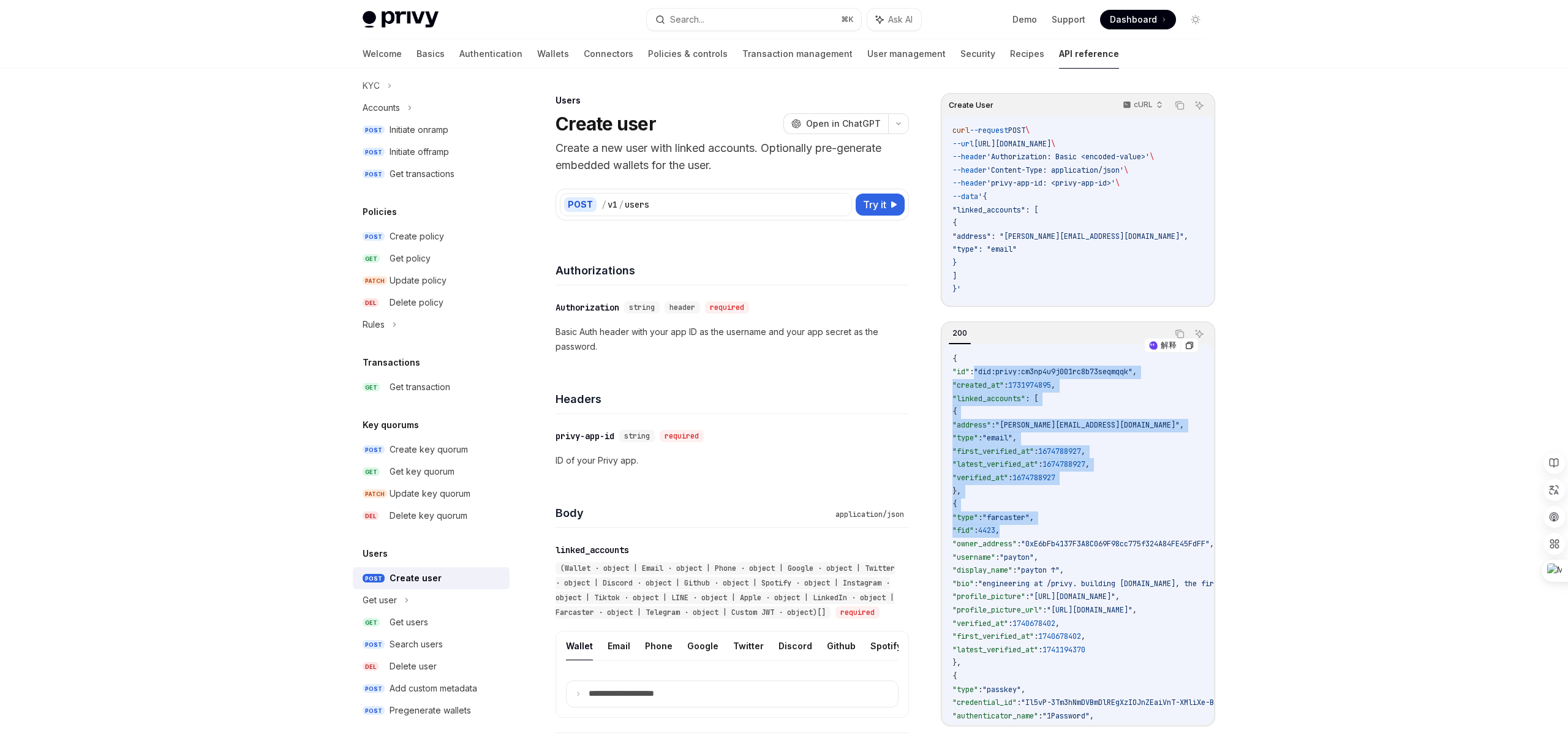
drag, startPoint x: 981, startPoint y: 365, endPoint x: 1071, endPoint y: 531, distance: 188.8
click at [1071, 533] on code "{ "id" : "did:privy:cm3np4u9j001rc8b73seqmqqk" , "created_at" : 1731974895 , "l…" at bounding box center [1256, 663] width 606 height 622
click at [1065, 433] on code "{ "id" : "did:privy:cm3np4u9j001rc8b73seqmqqk" , "created_at" : 1731974895 , "l…" at bounding box center [1256, 663] width 606 height 622
drag, startPoint x: 950, startPoint y: 357, endPoint x: 1011, endPoint y: 466, distance: 124.9
click at [1011, 467] on div "{ "id" : "did:privy:cm3np4u9j001rc8b73seqmqqk" , "created_at" : 1731974895 , "l…" at bounding box center [1078, 533] width 271 height 380
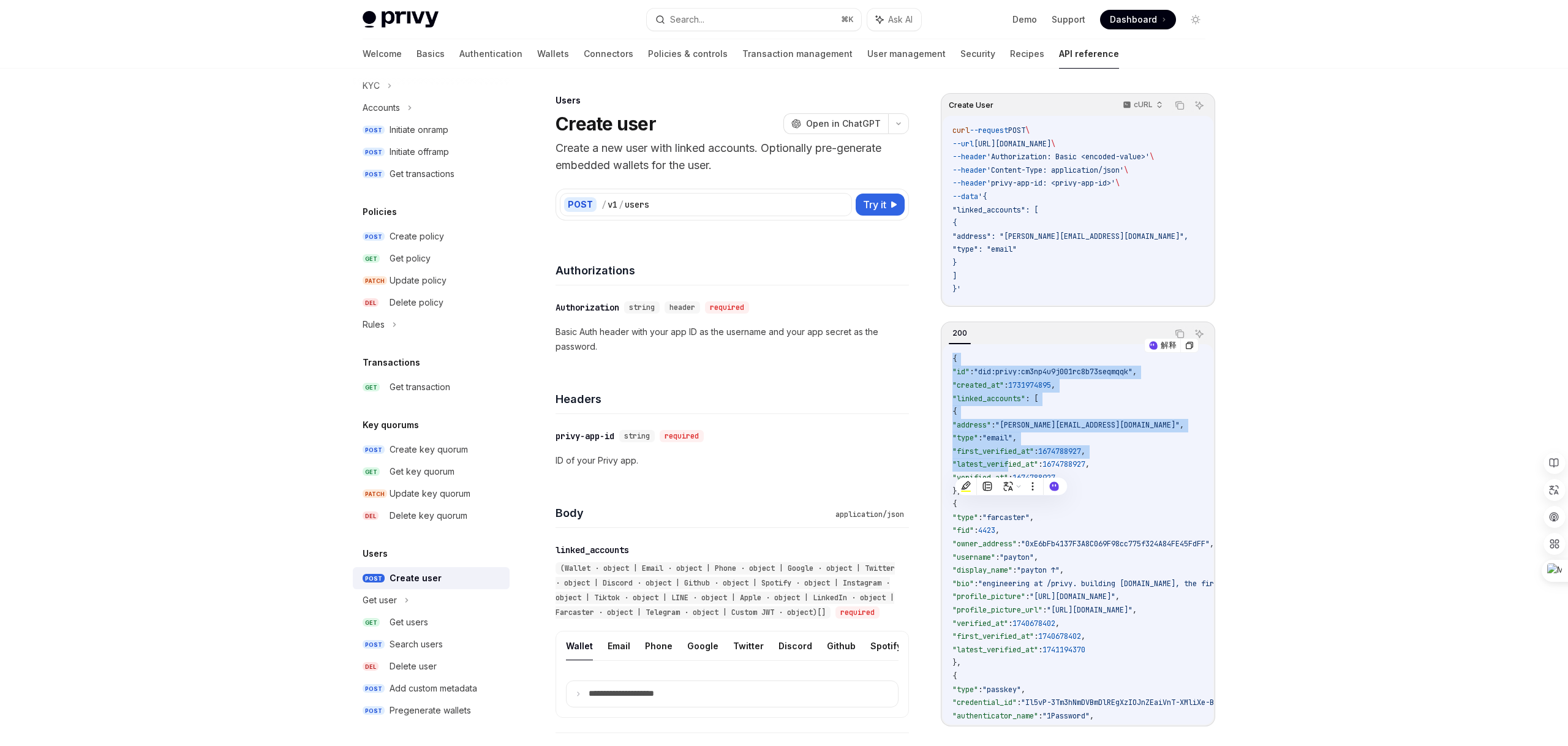
click at [1015, 415] on code "{ "id" : "did:privy:cm3np4u9j001rc8b73seqmqqk" , "created_at" : 1731974895 , "l…" at bounding box center [1256, 663] width 606 height 622
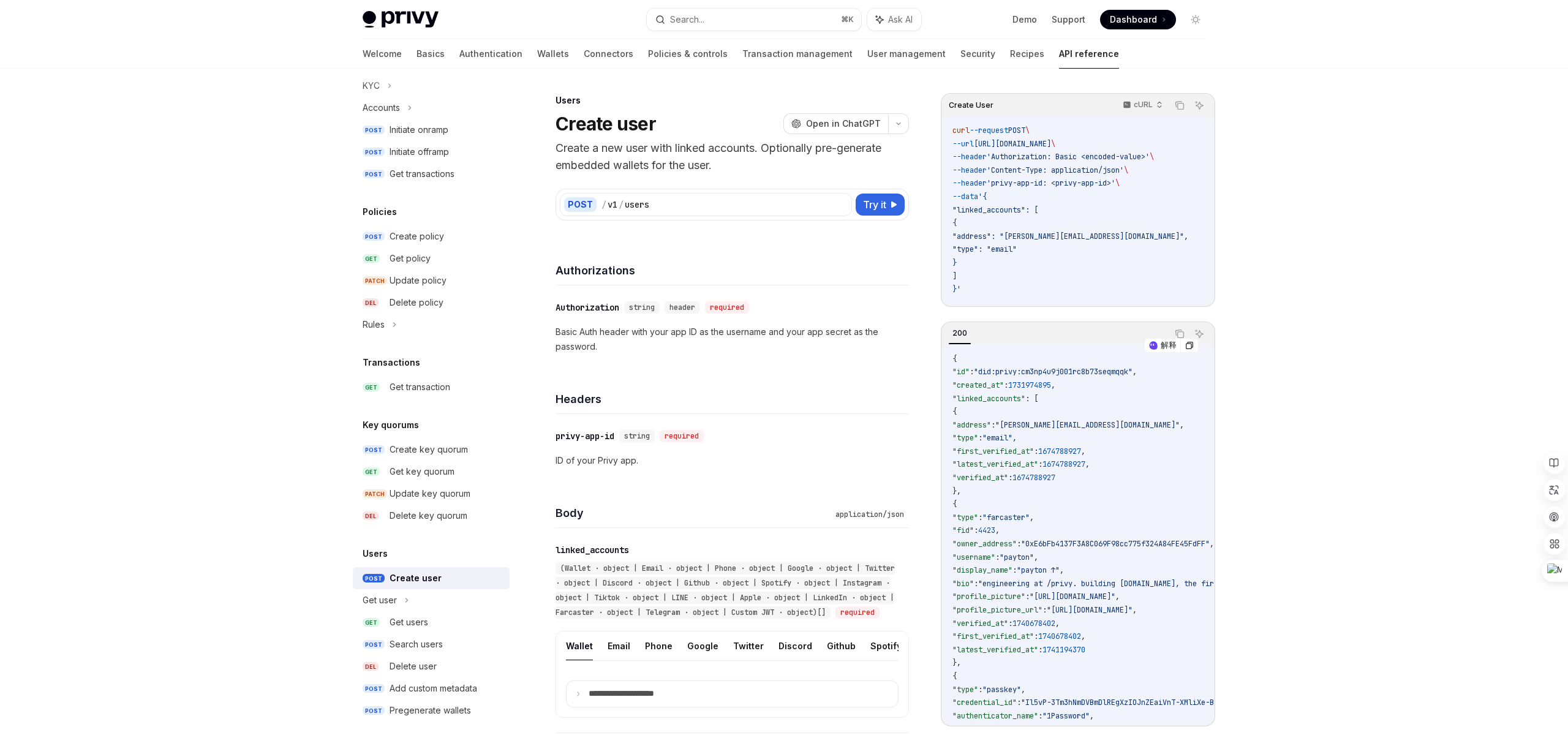
drag, startPoint x: 999, startPoint y: 370, endPoint x: 1118, endPoint y: 370, distance: 119.0
click at [1119, 370] on span ""did:privy:cm3np4u9j001rc8b73seqmqqk"" at bounding box center [1054, 371] width 159 height 10
click at [1074, 371] on span ""did:privy:cm3np4u9j001rc8b73seqmqqk"" at bounding box center [1054, 371] width 159 height 10
click at [1145, 214] on code "curl --request POST \ --url [URL][DOMAIN_NAME] \ --header 'Authorization: Basic…" at bounding box center [1085, 210] width 266 height 172
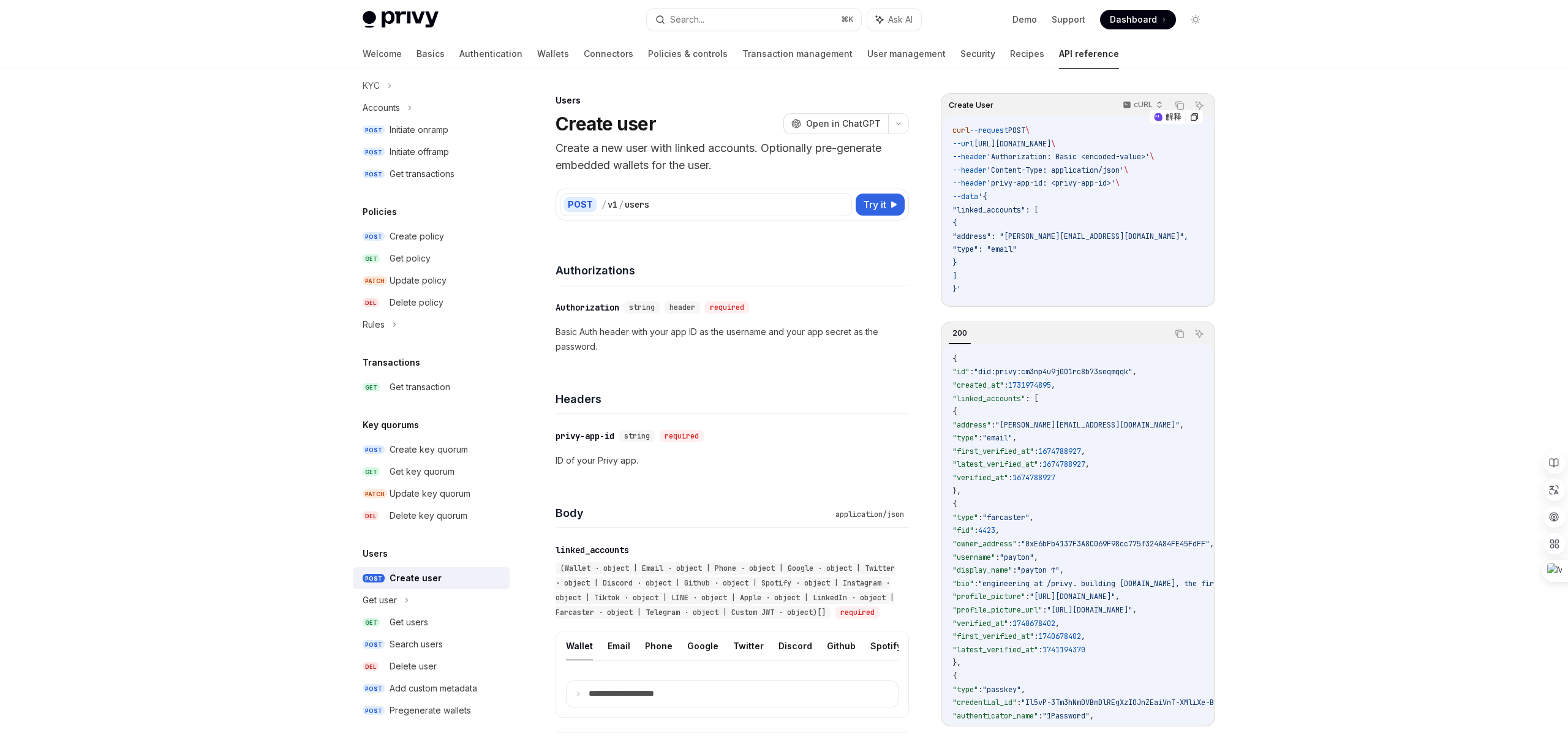
click at [1119, 253] on code "curl --request POST \ --url [URL][DOMAIN_NAME] \ --header 'Authorization: Basic…" at bounding box center [1085, 210] width 266 height 172
click at [1048, 427] on span ""[PERSON_NAME][EMAIL_ADDRESS][DOMAIN_NAME]"" at bounding box center [1087, 424] width 184 height 10
click at [426, 644] on div "Search users" at bounding box center [416, 644] width 53 height 15
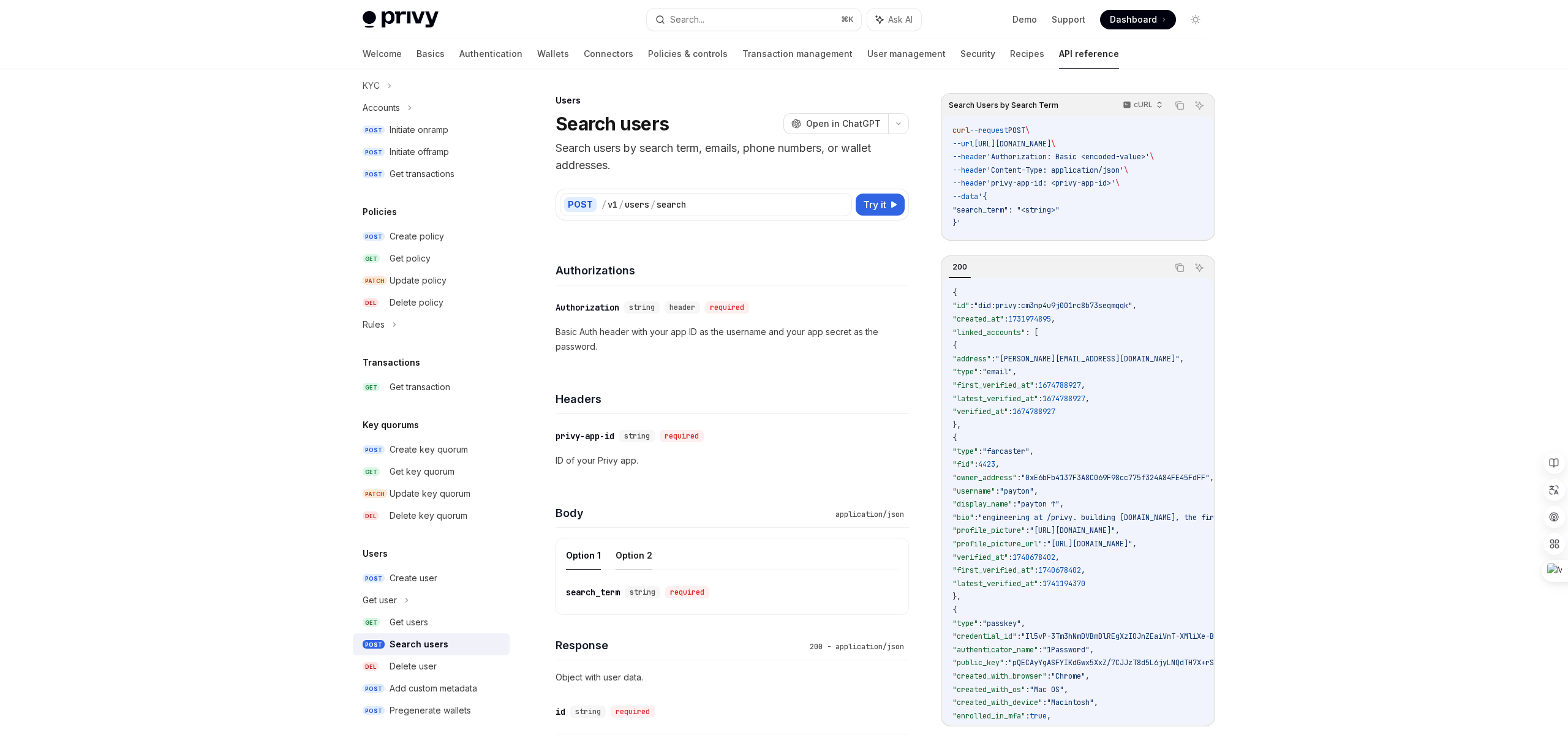
click at [634, 567] on button "Option 2" at bounding box center [634, 555] width 37 height 29
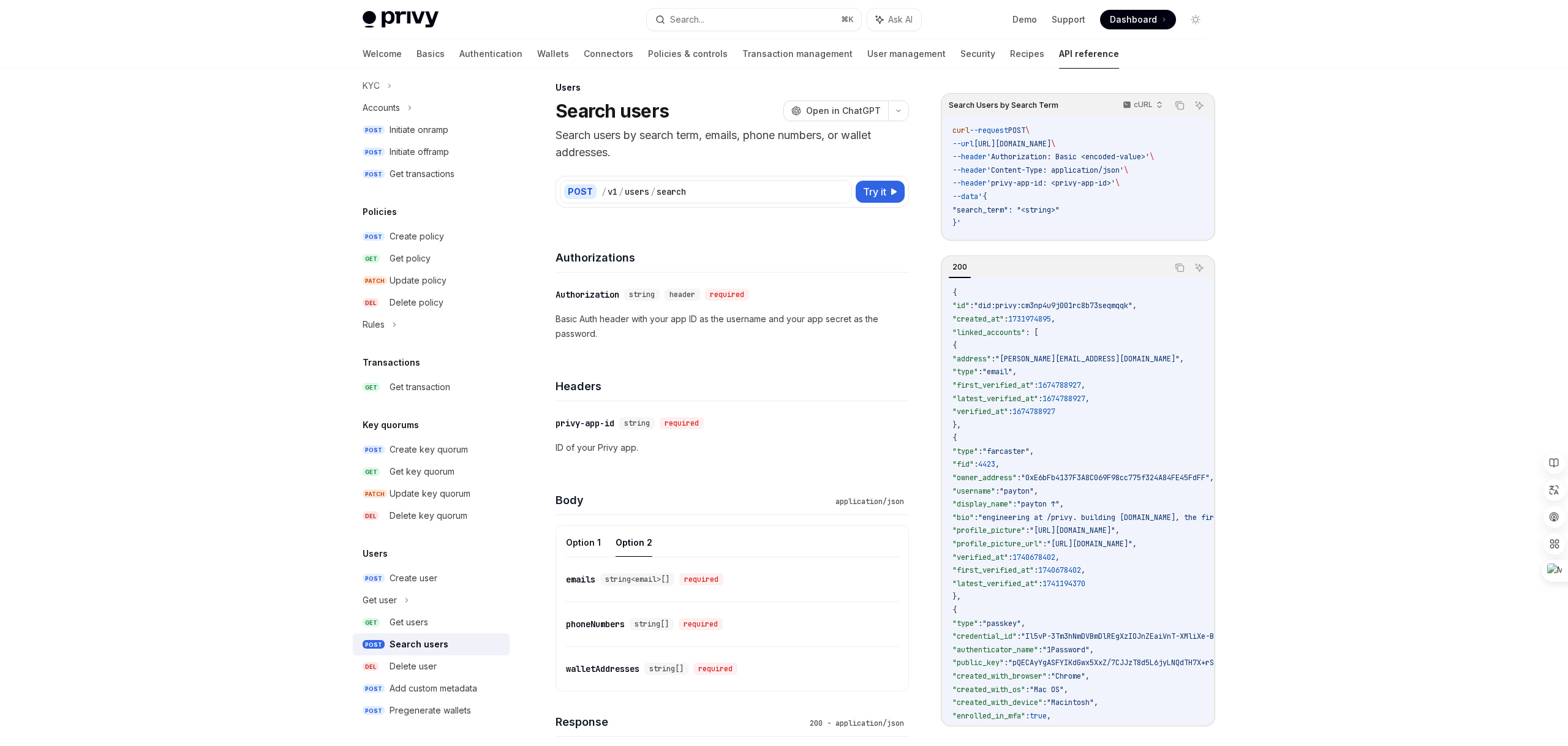
scroll to position [41, 0]
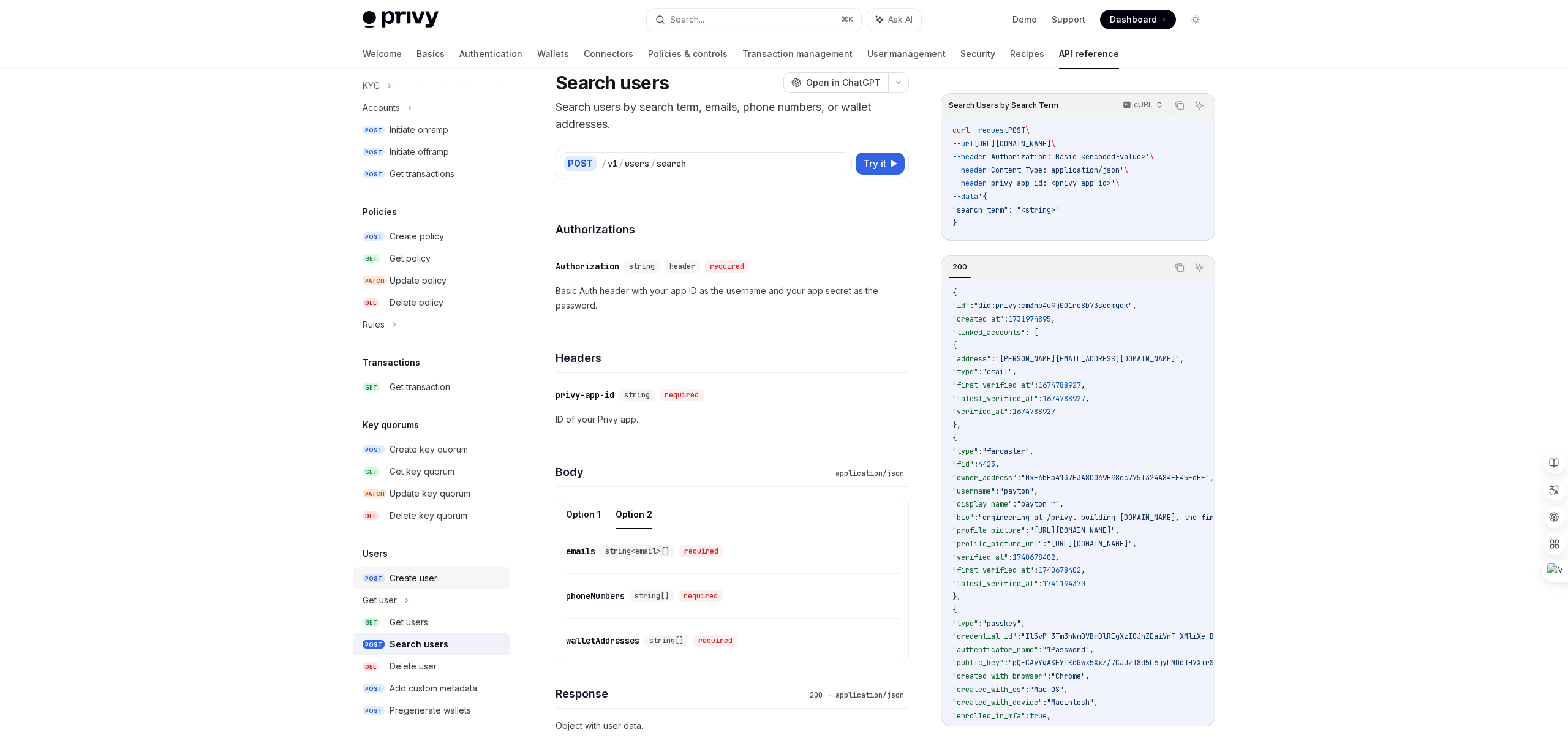
click at [391, 579] on div "Create user" at bounding box center [414, 578] width 48 height 15
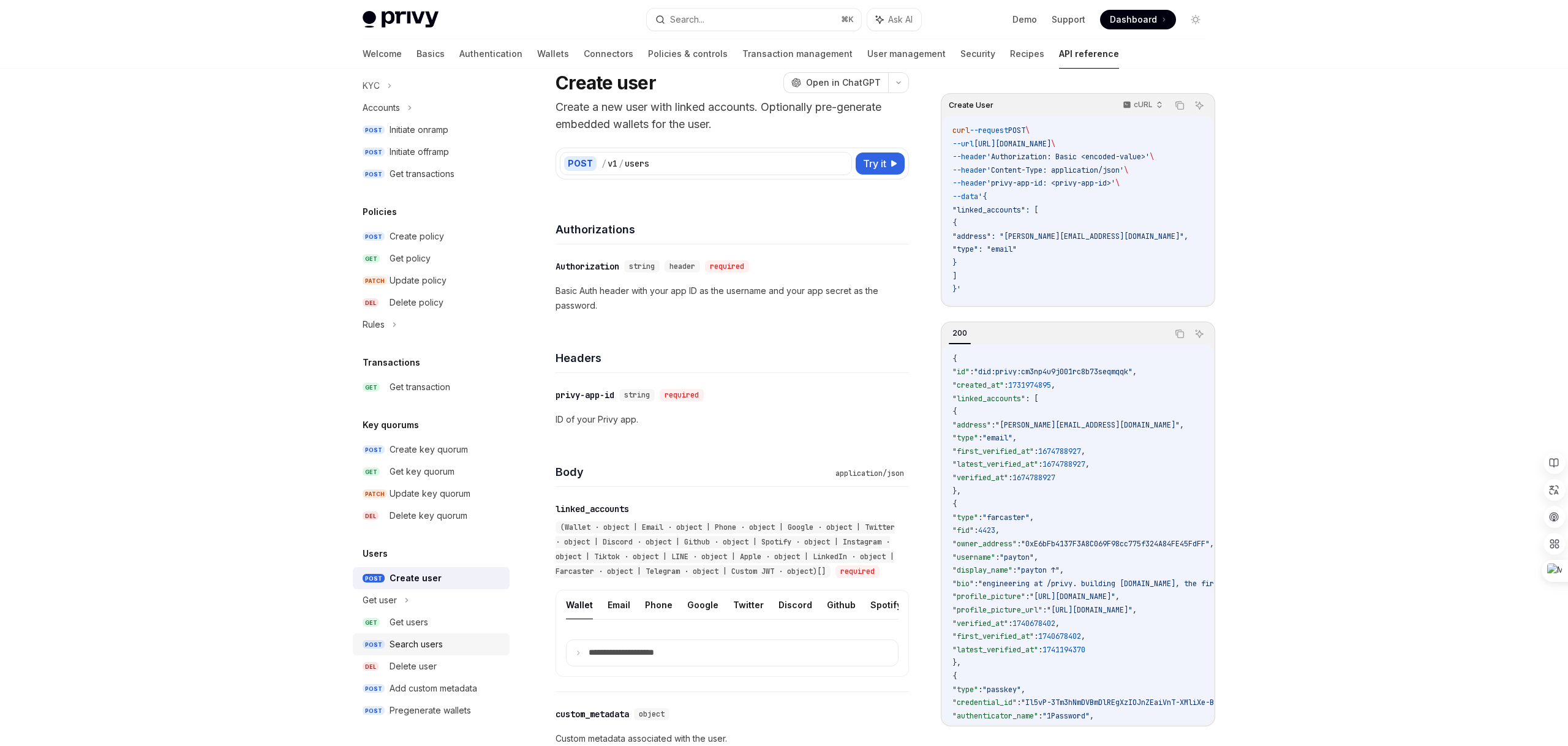
click at [419, 645] on div "Search users" at bounding box center [416, 644] width 53 height 15
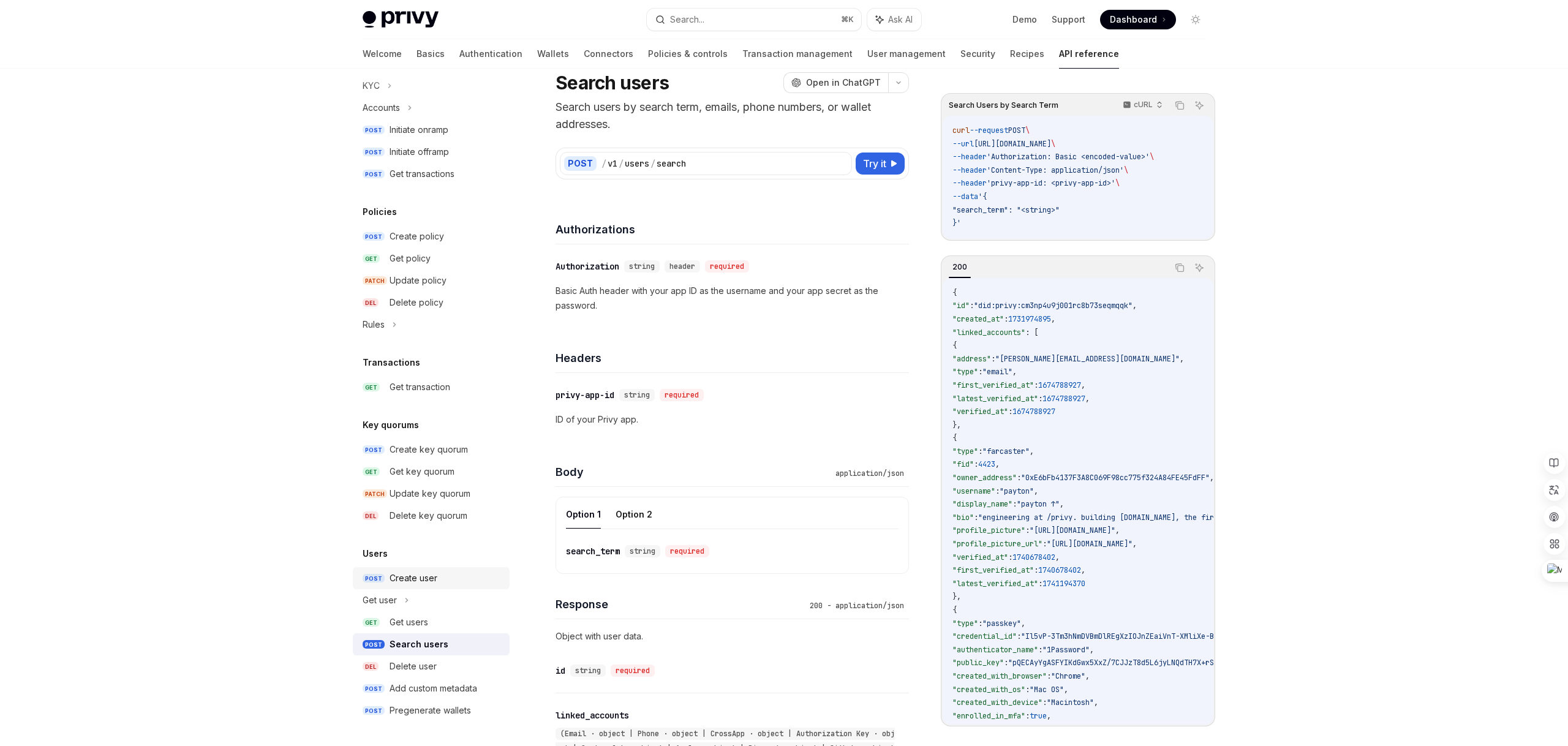
click at [448, 576] on div "Create user" at bounding box center [446, 578] width 113 height 15
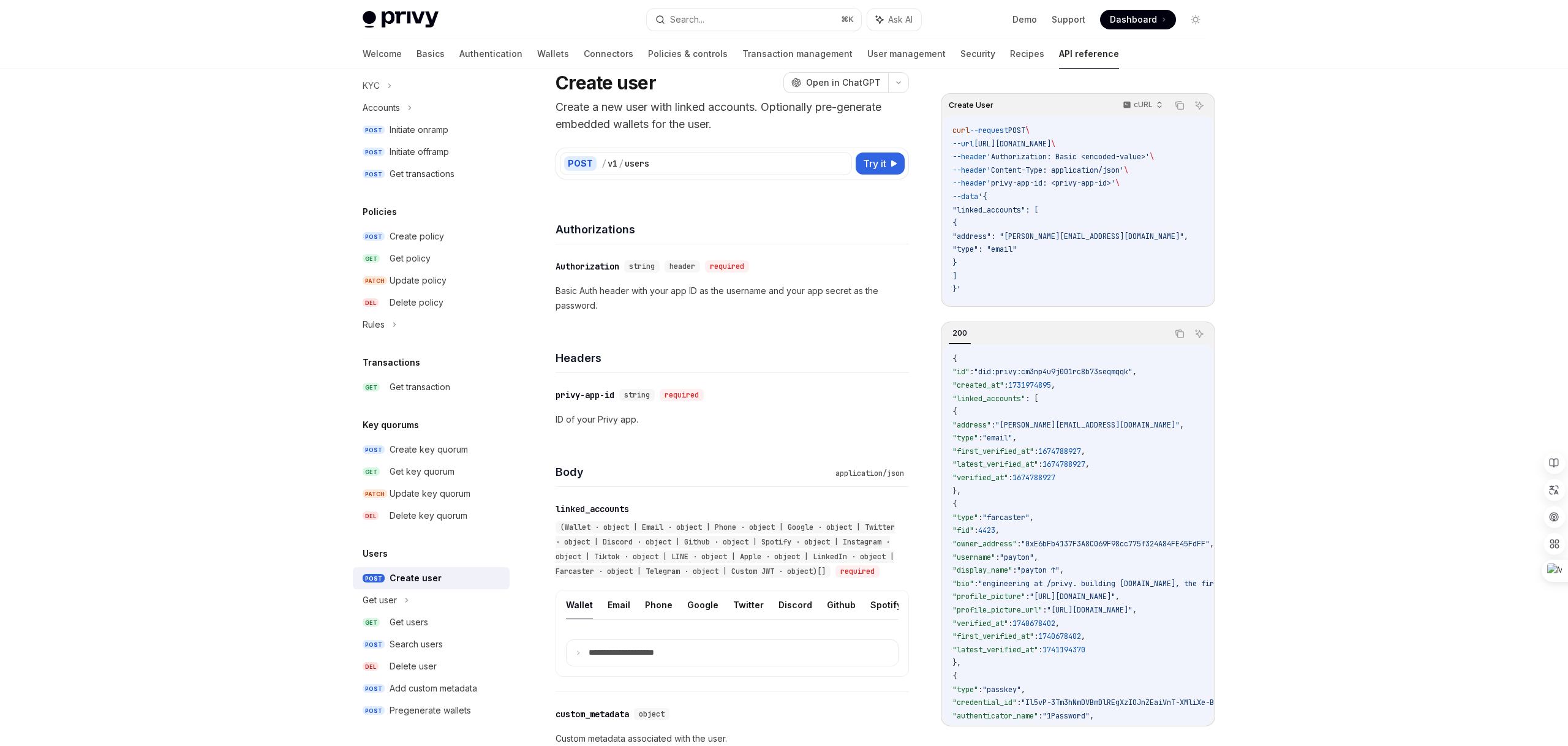
click at [858, 251] on div "​ Authorization string header required Basic Auth header with your app ID as th…" at bounding box center [732, 286] width 354 height 83
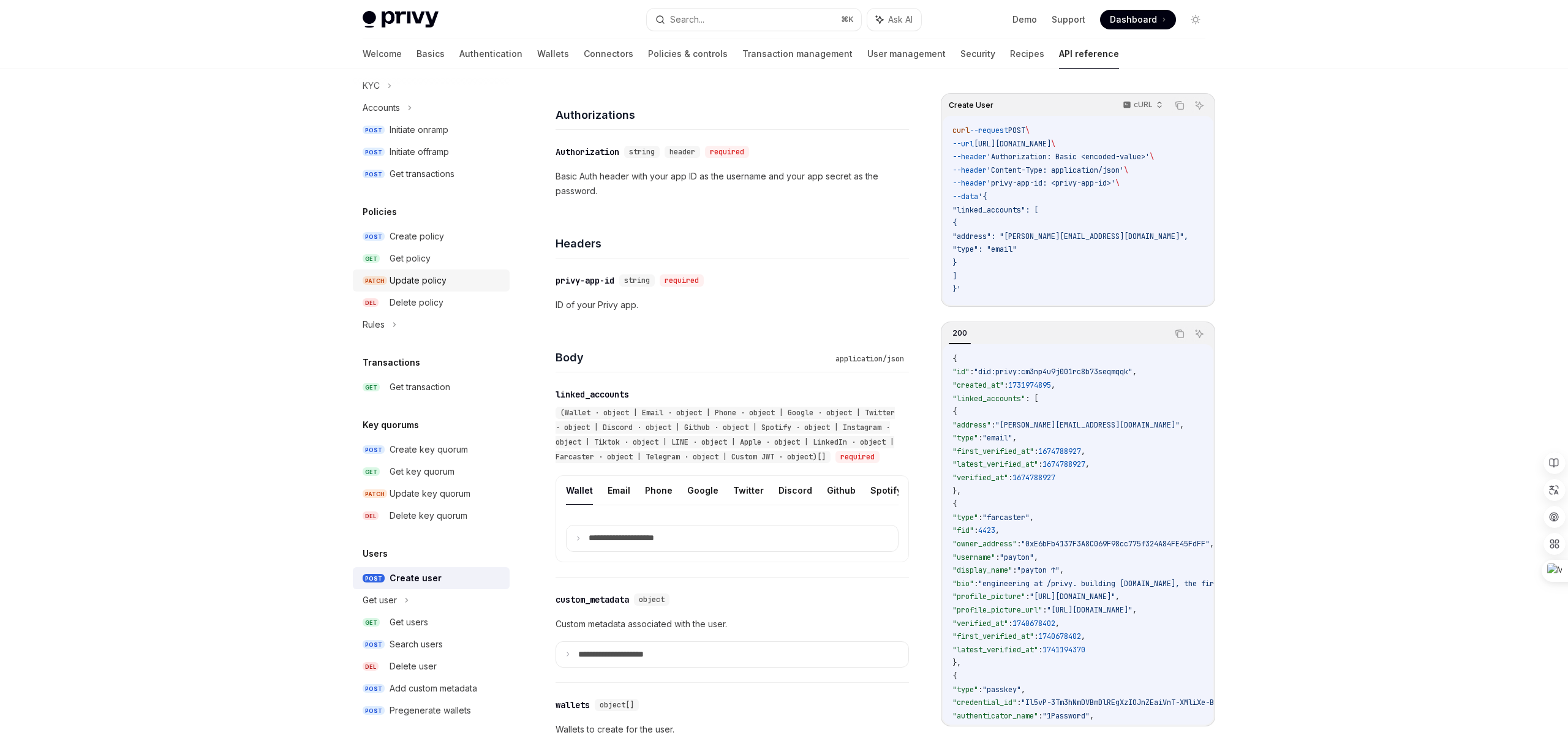
scroll to position [213, 0]
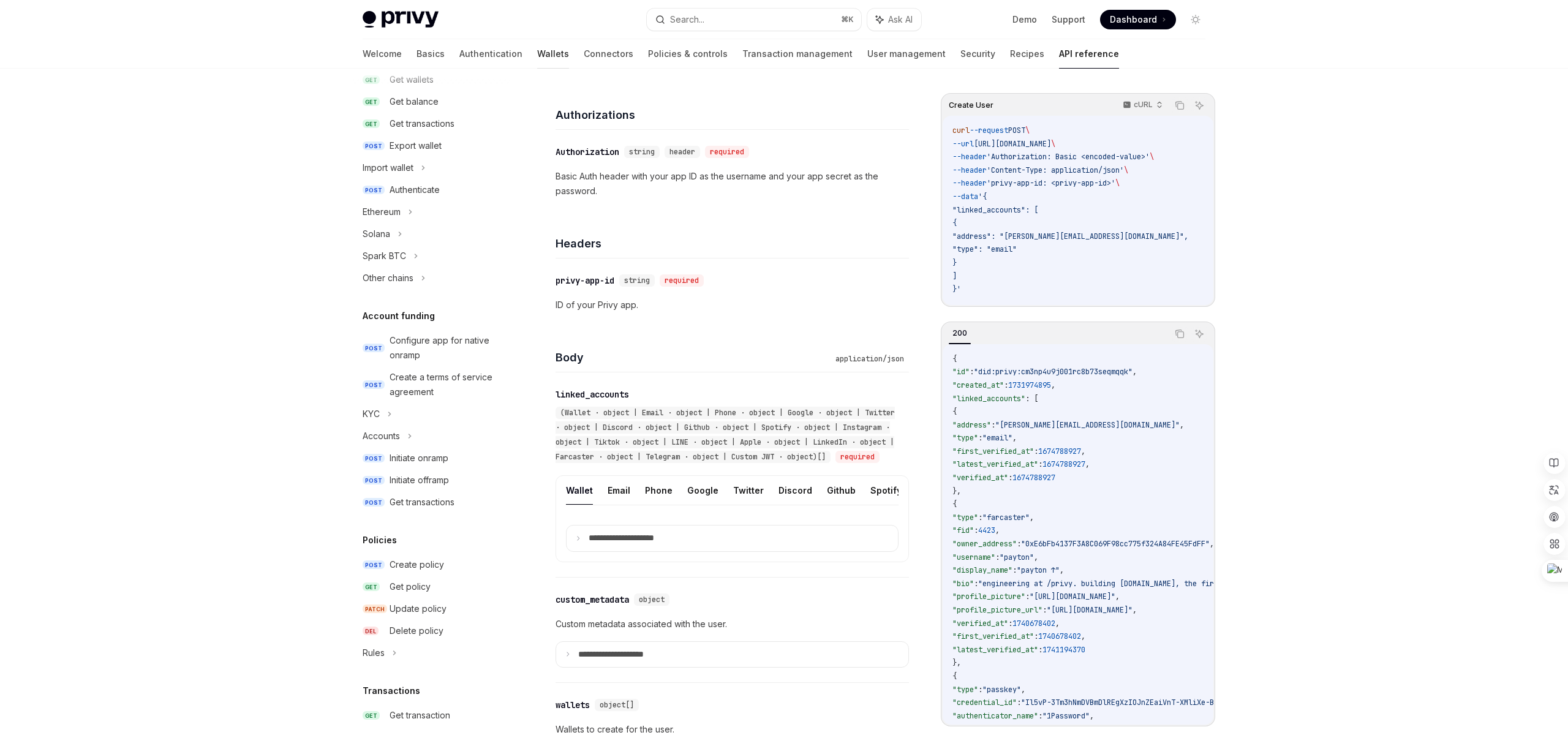
click at [537, 51] on link "Wallets" at bounding box center [553, 53] width 32 height 29
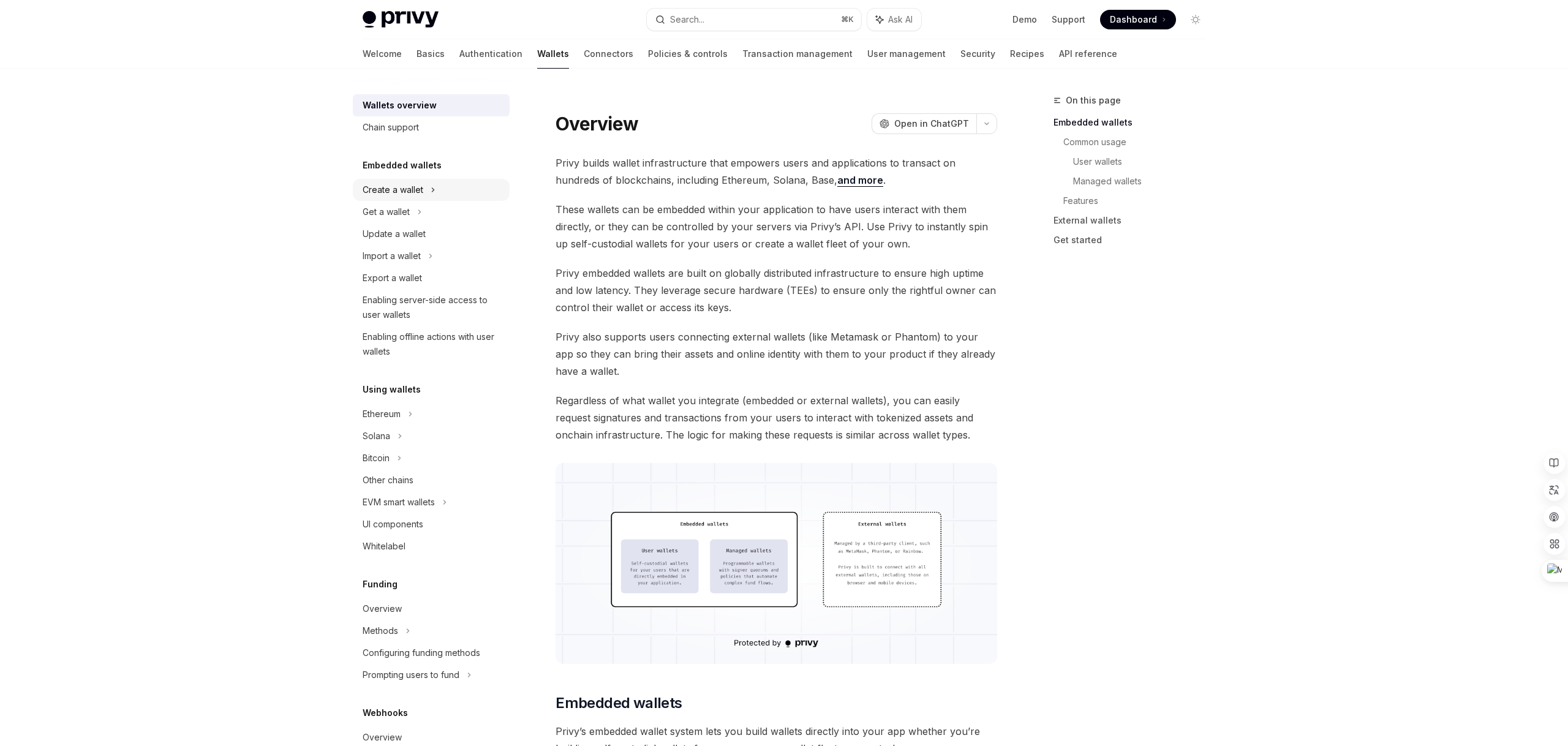
click at [387, 198] on div "Create a wallet" at bounding box center [431, 190] width 157 height 22
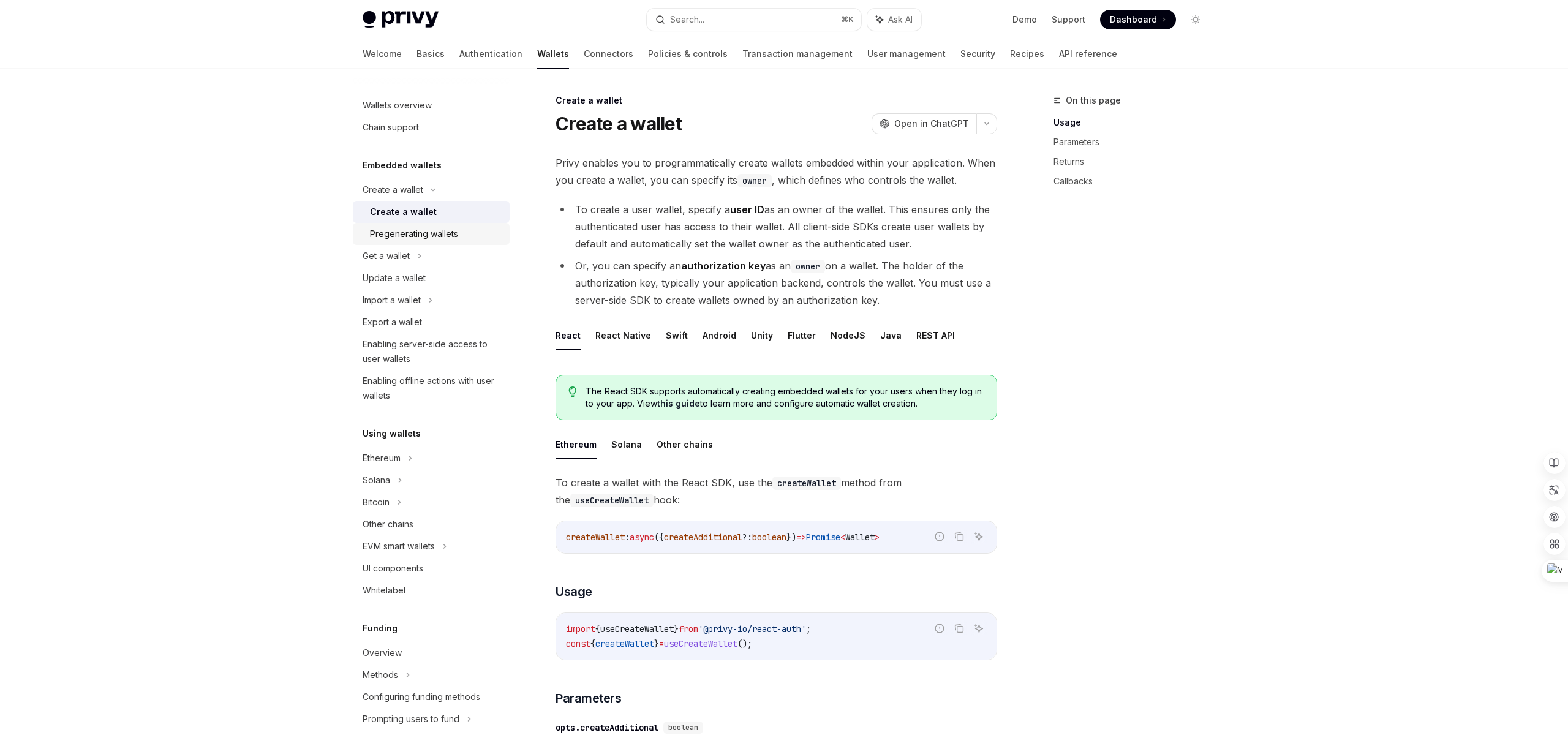
click at [409, 235] on div "Pregenerating wallets" at bounding box center [414, 234] width 88 height 15
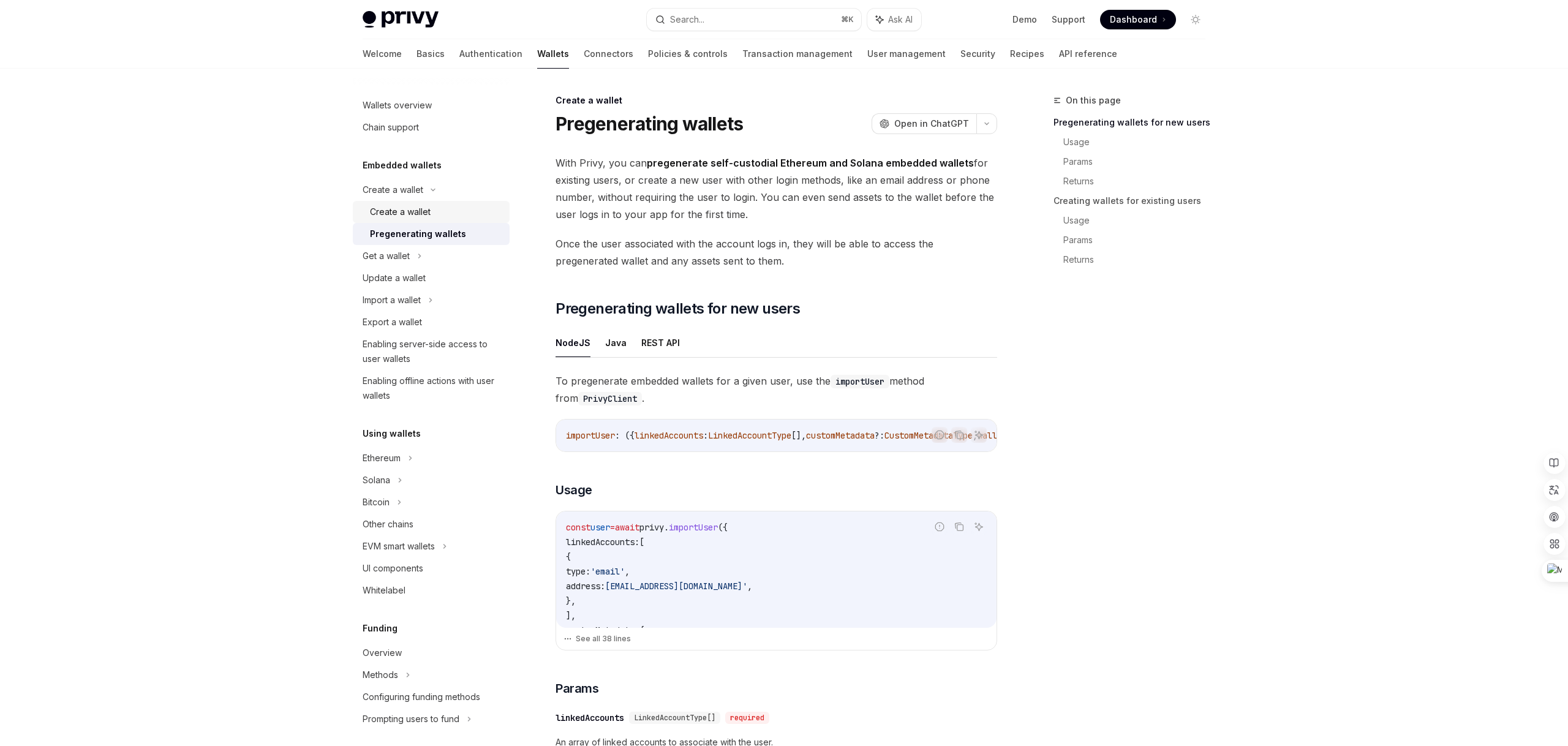
click at [416, 215] on div "Create a wallet" at bounding box center [400, 212] width 61 height 15
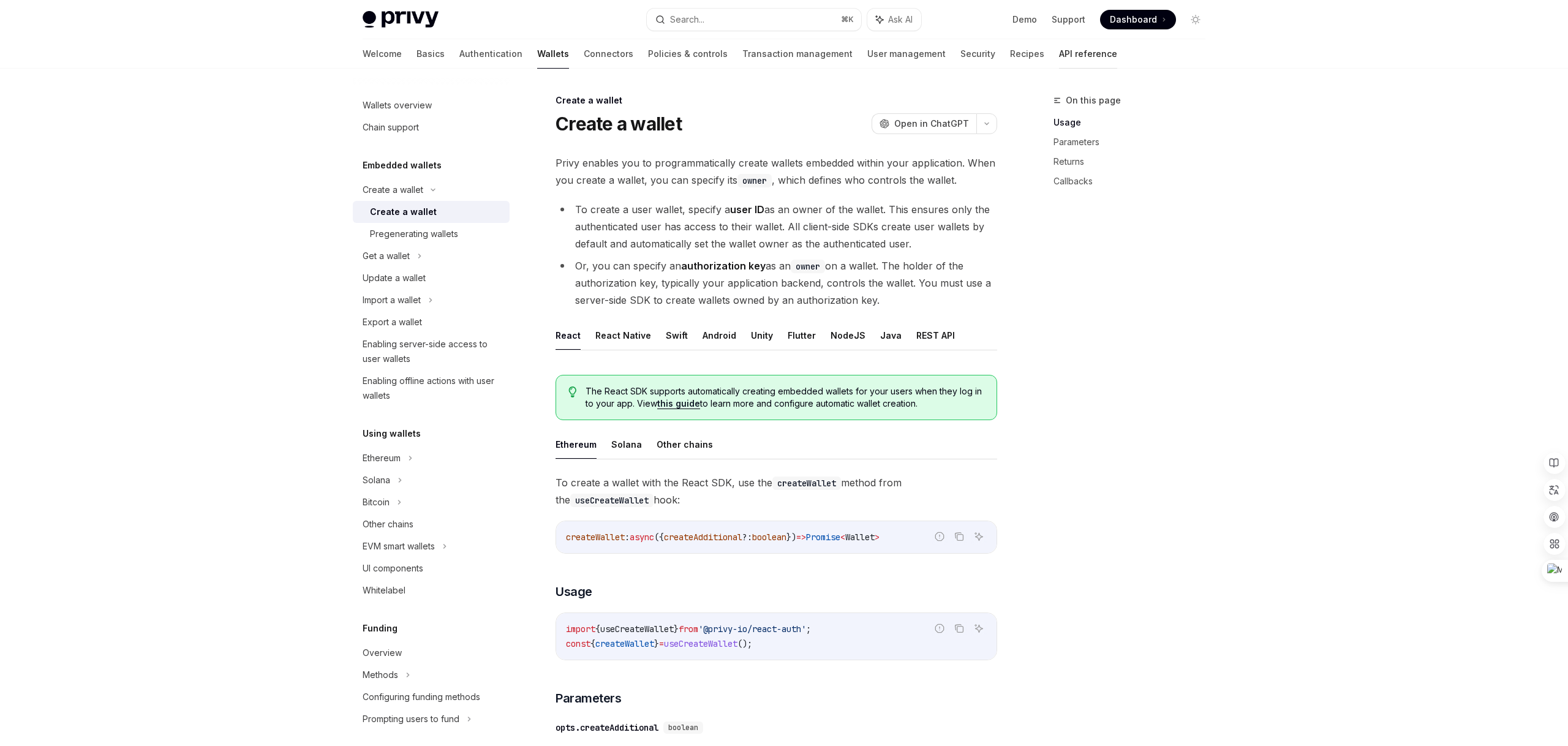
click at [1059, 53] on link "API reference" at bounding box center [1088, 53] width 58 height 29
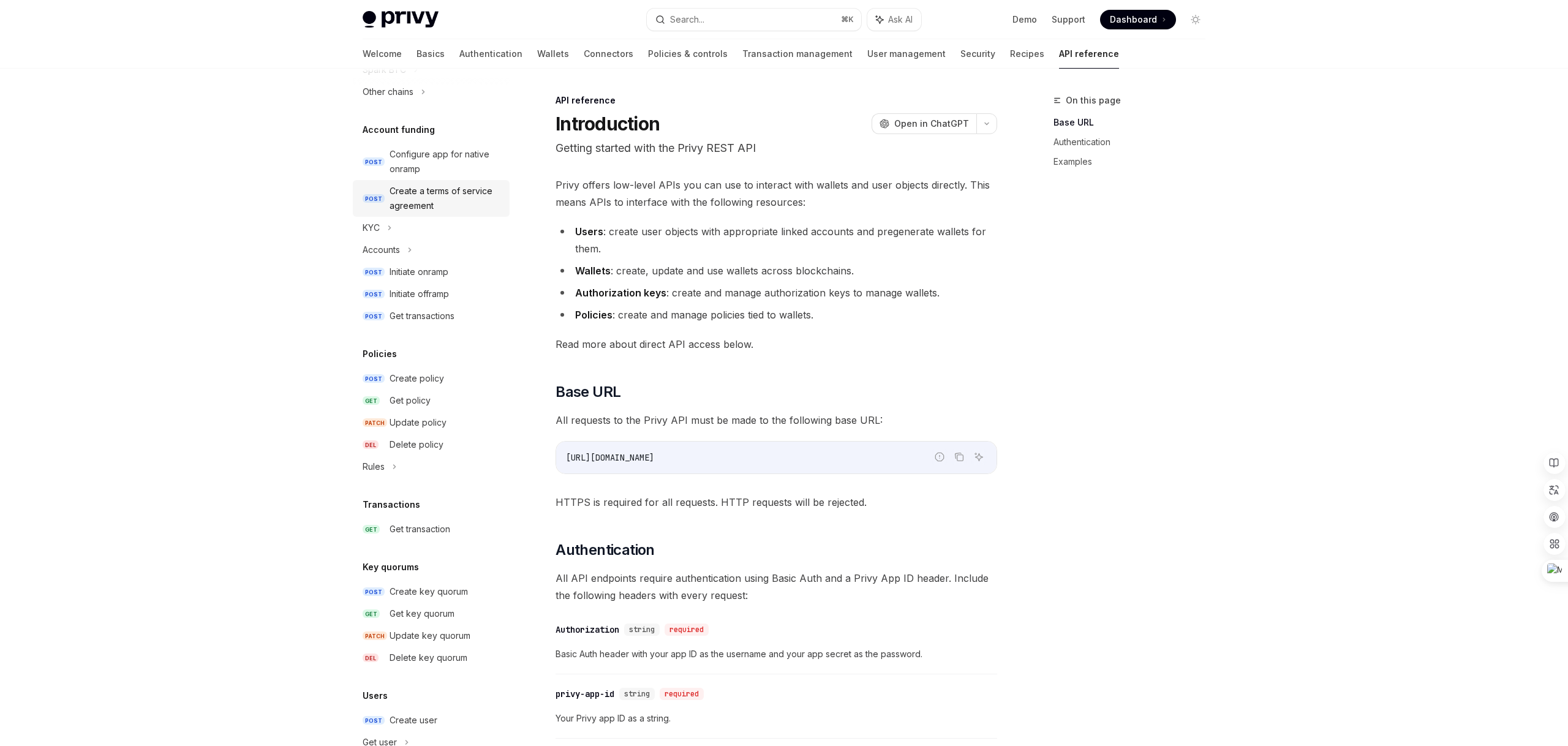
scroll to position [541, 0]
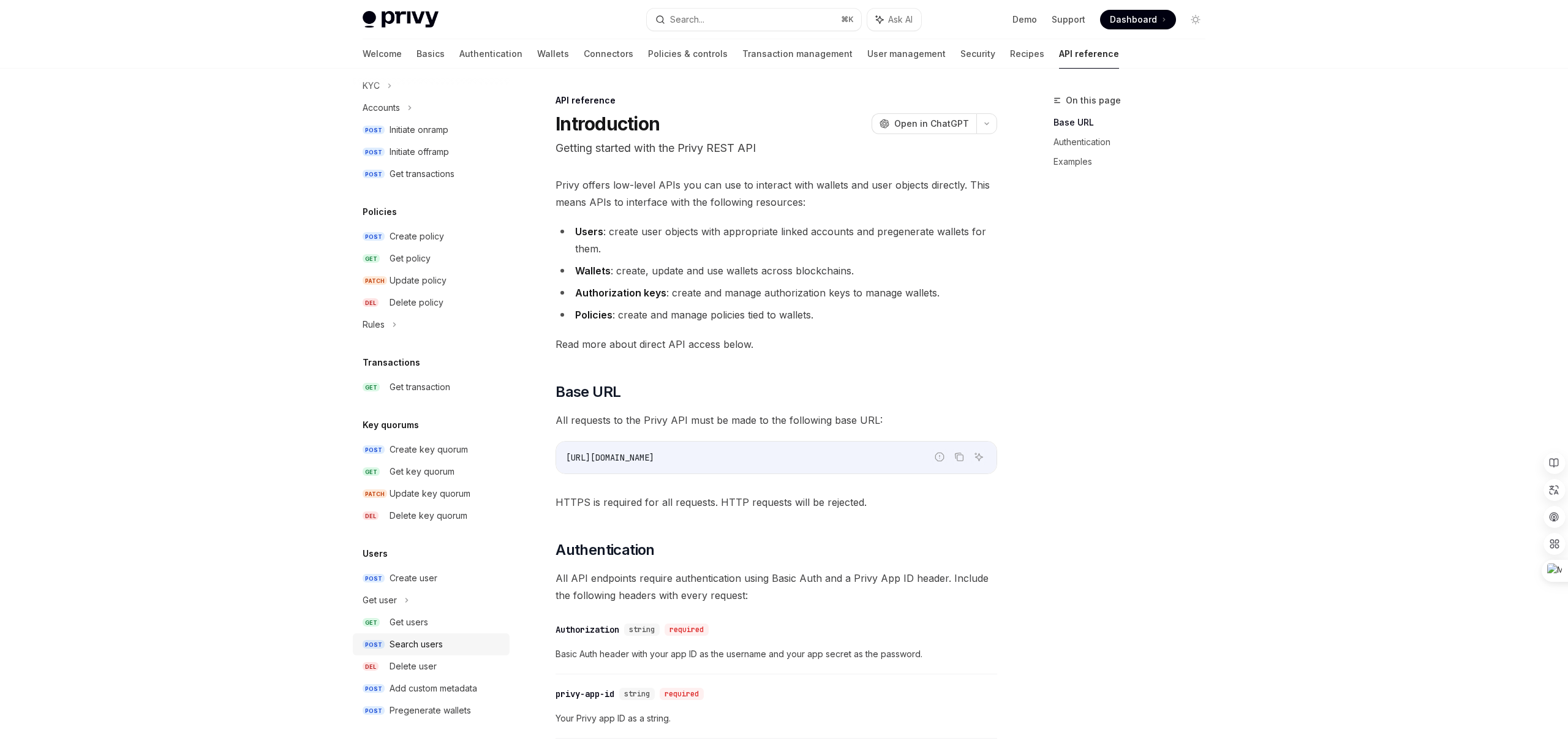
click at [416, 633] on link "POST Search users" at bounding box center [431, 644] width 157 height 22
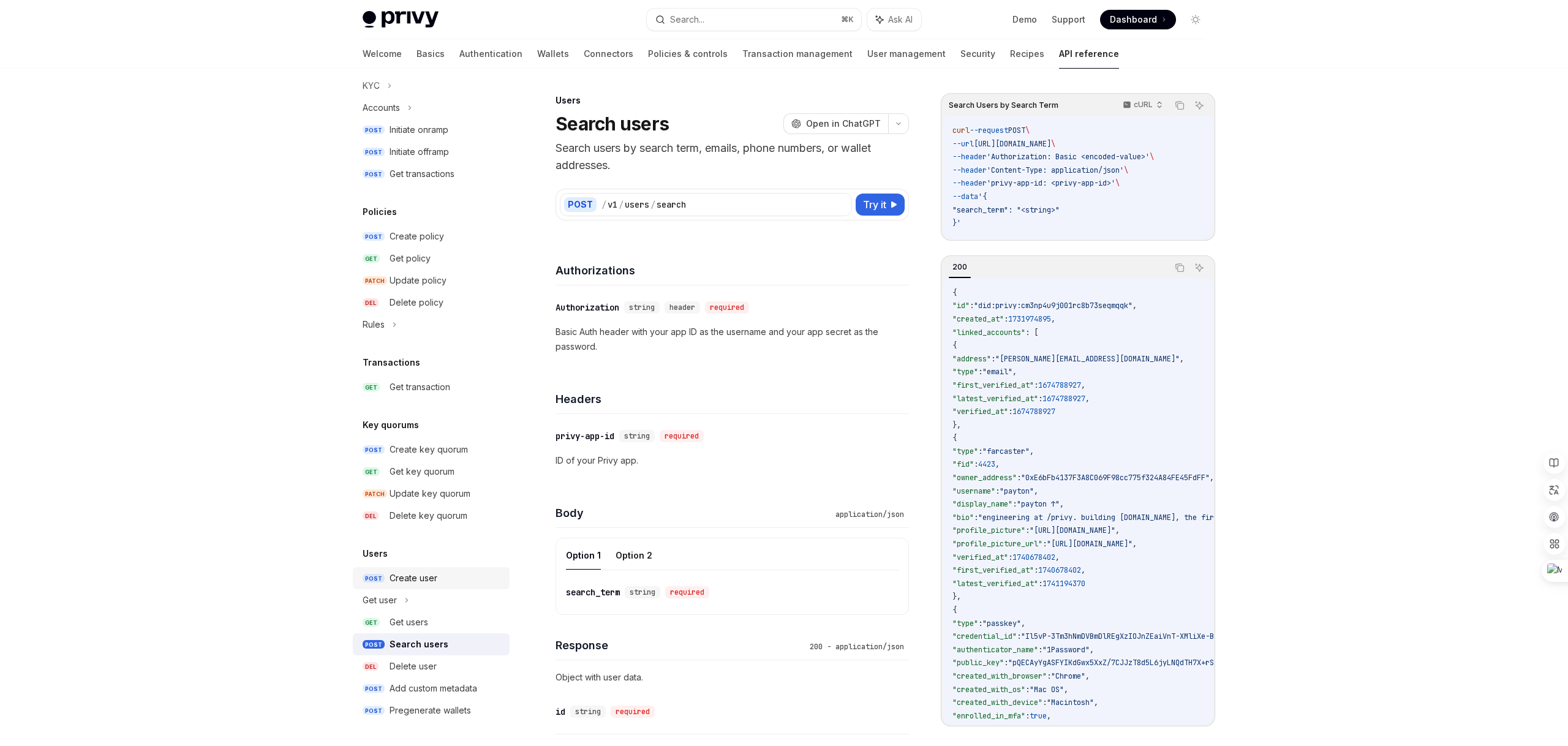
click at [418, 585] on div "Create user" at bounding box center [414, 578] width 48 height 15
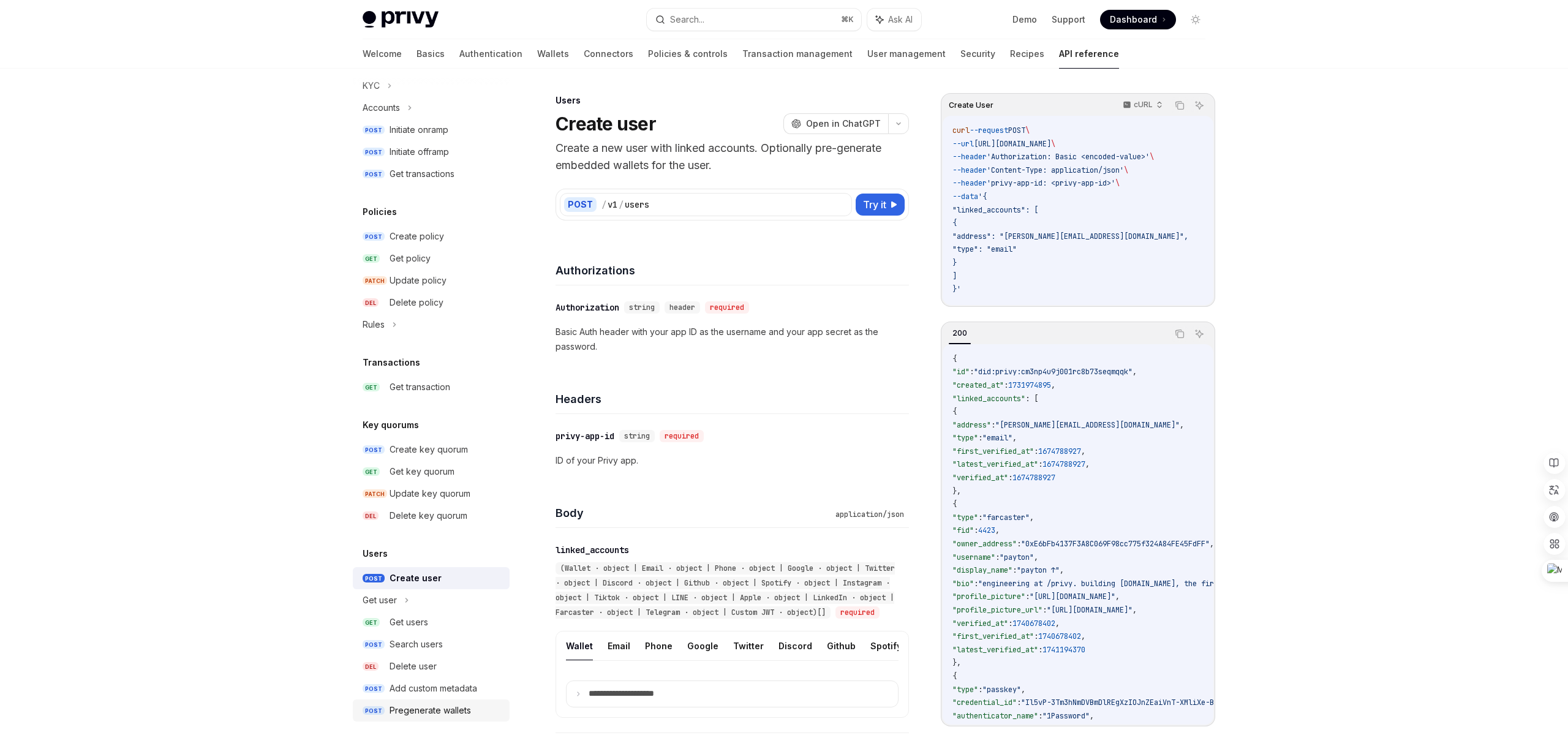
click at [418, 712] on div "Pregenerate wallets" at bounding box center [431, 710] width 81 height 15
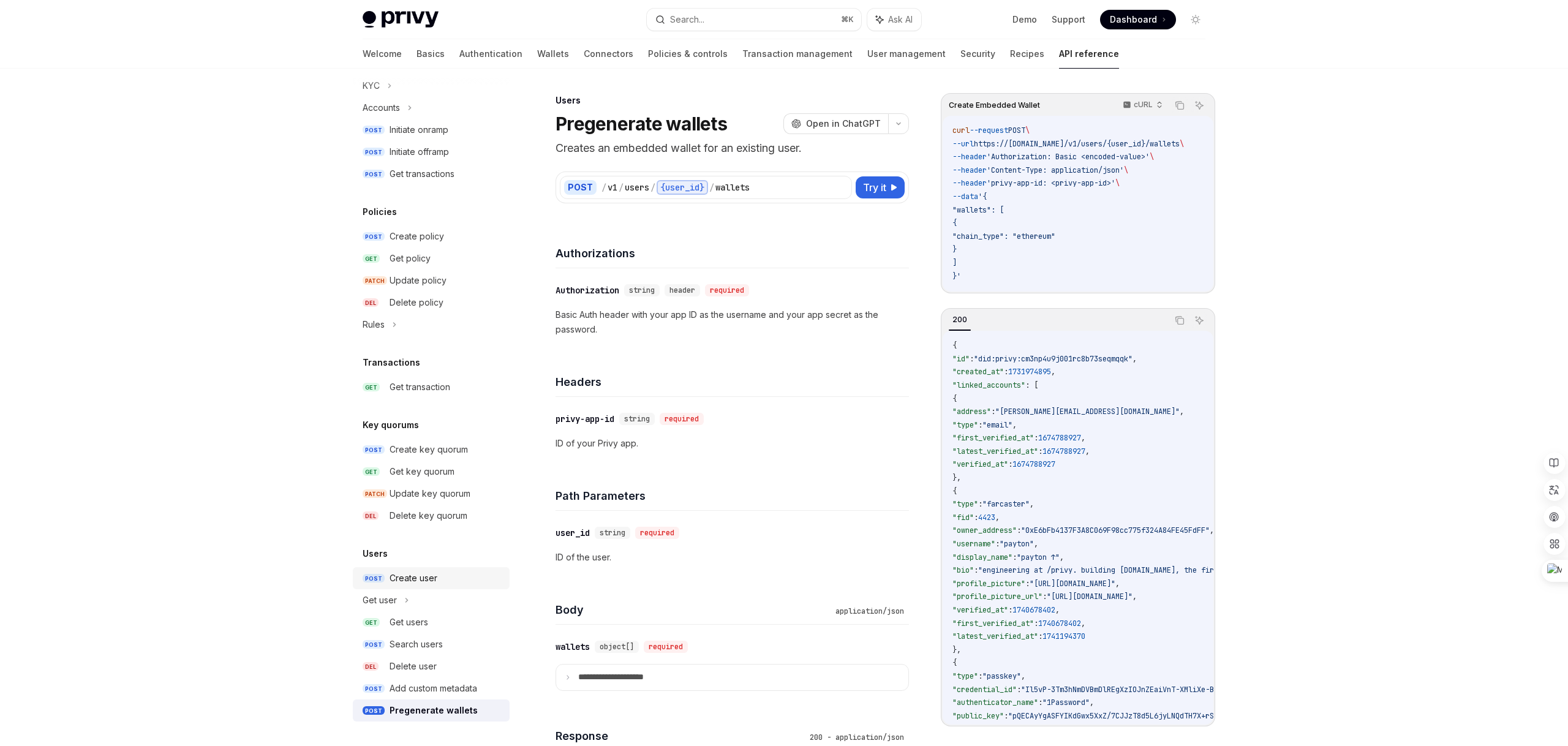
click at [401, 585] on div "Create user" at bounding box center [414, 578] width 48 height 15
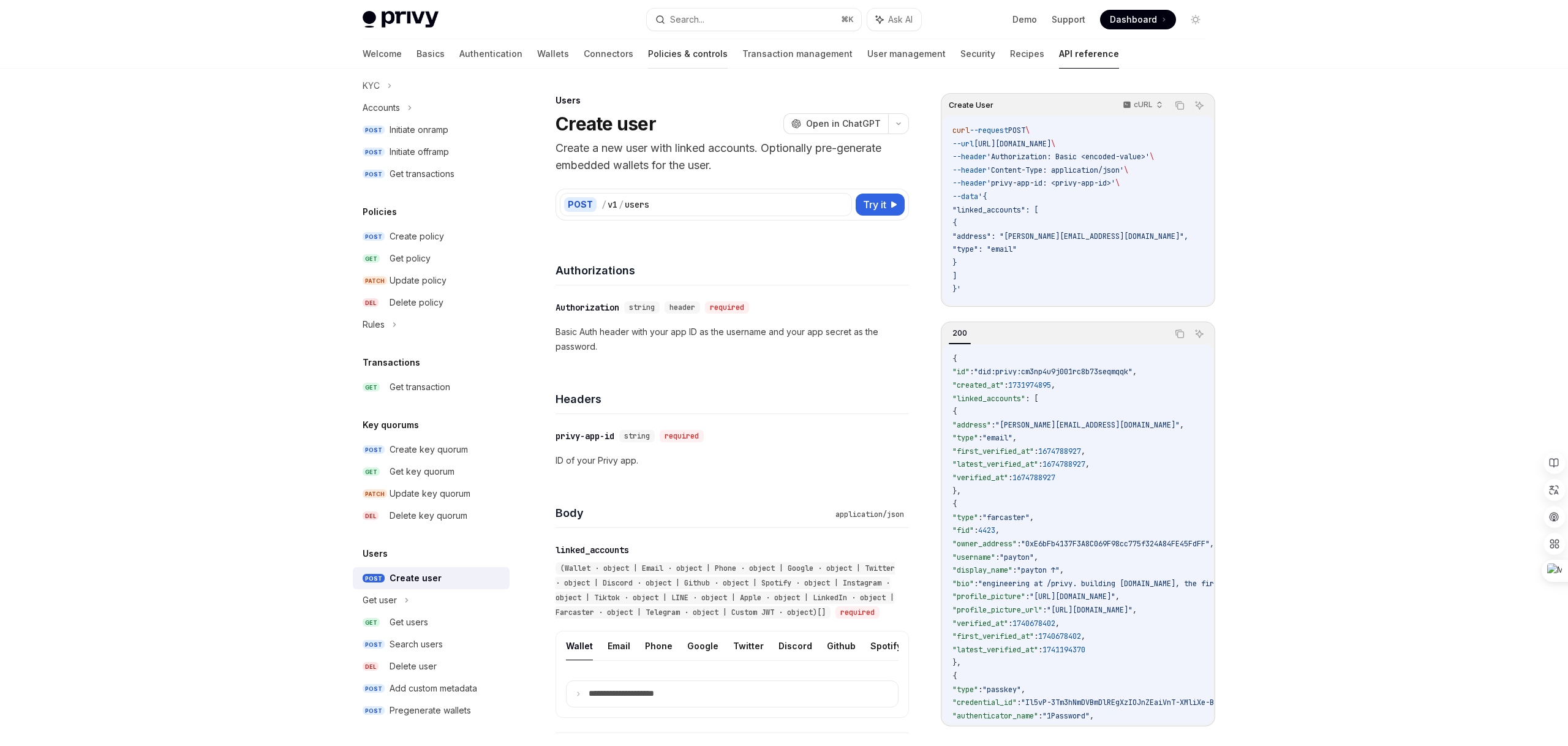
click at [649, 55] on link "Policies & controls" at bounding box center [688, 53] width 79 height 29
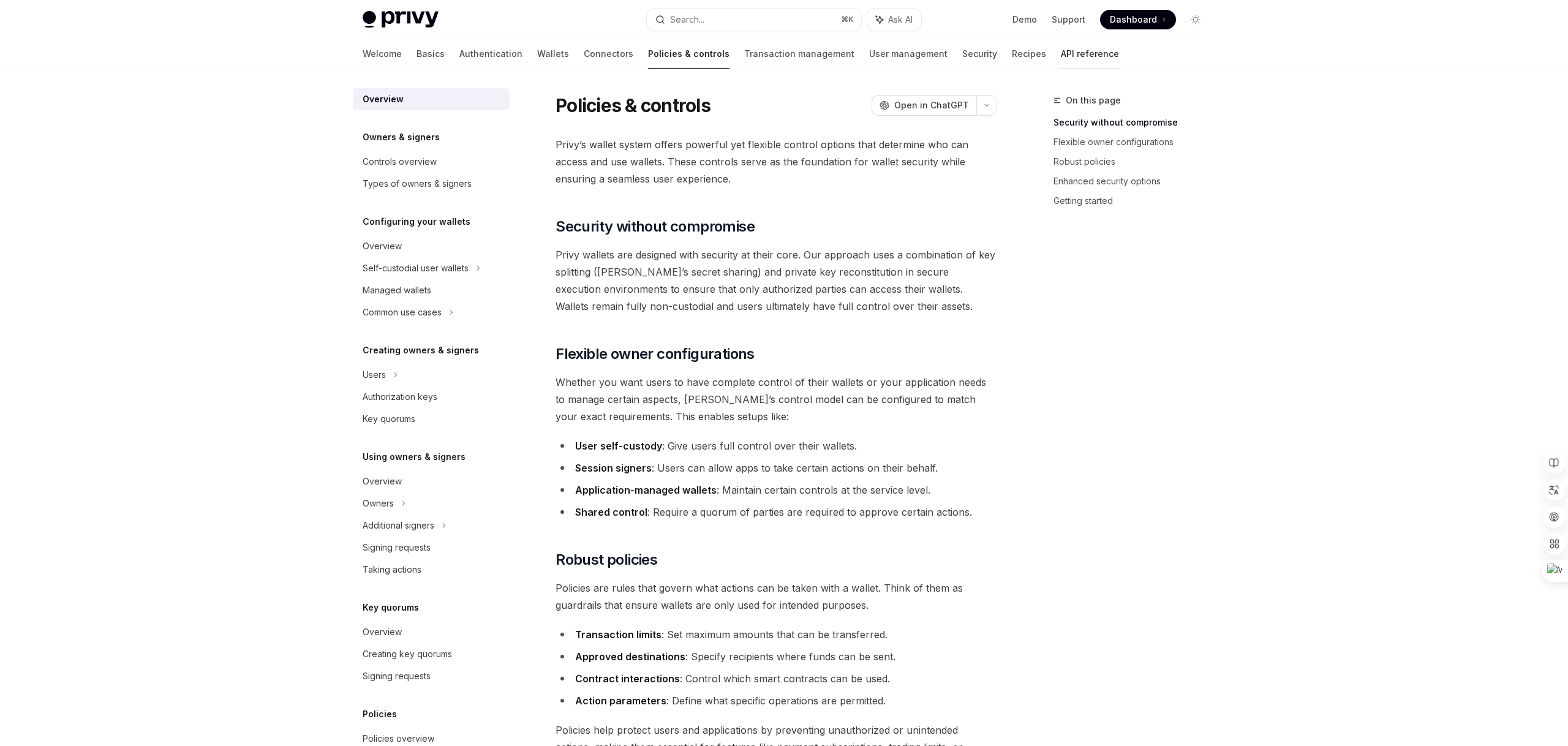
click at [1062, 61] on link "API reference" at bounding box center [1091, 53] width 58 height 29
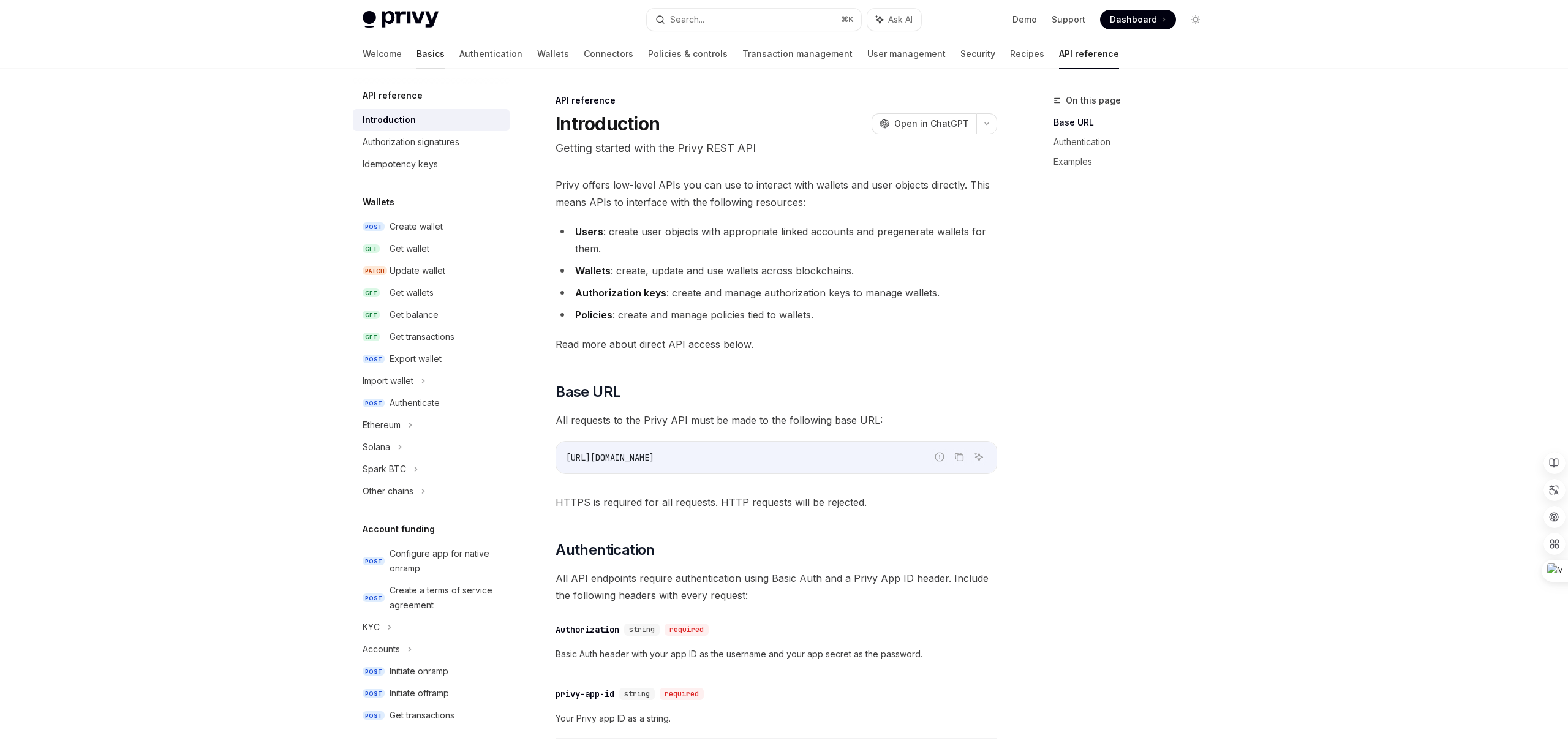
click at [416, 55] on link "Basics" at bounding box center [431, 53] width 28 height 29
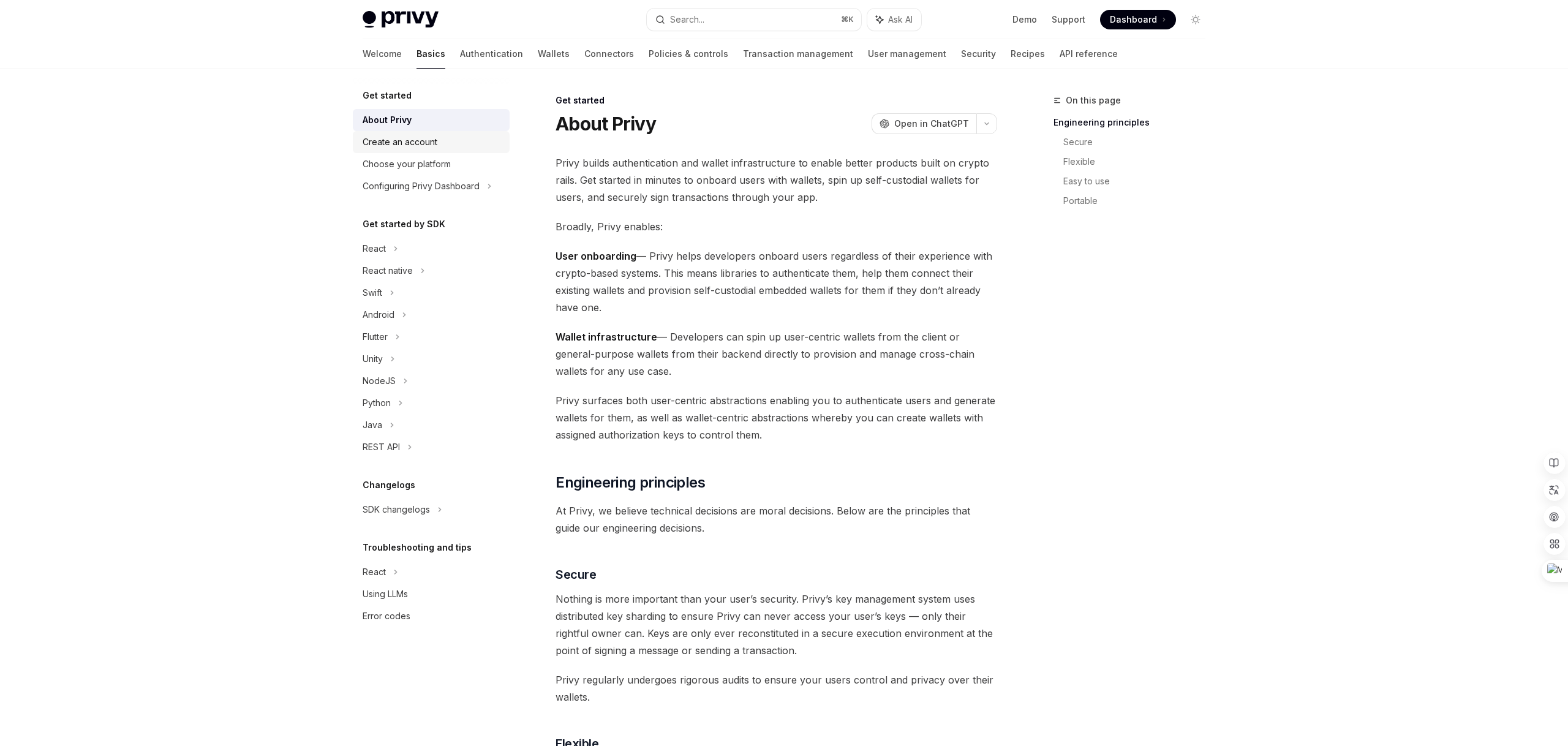
click at [438, 151] on link "Create an account" at bounding box center [431, 142] width 157 height 22
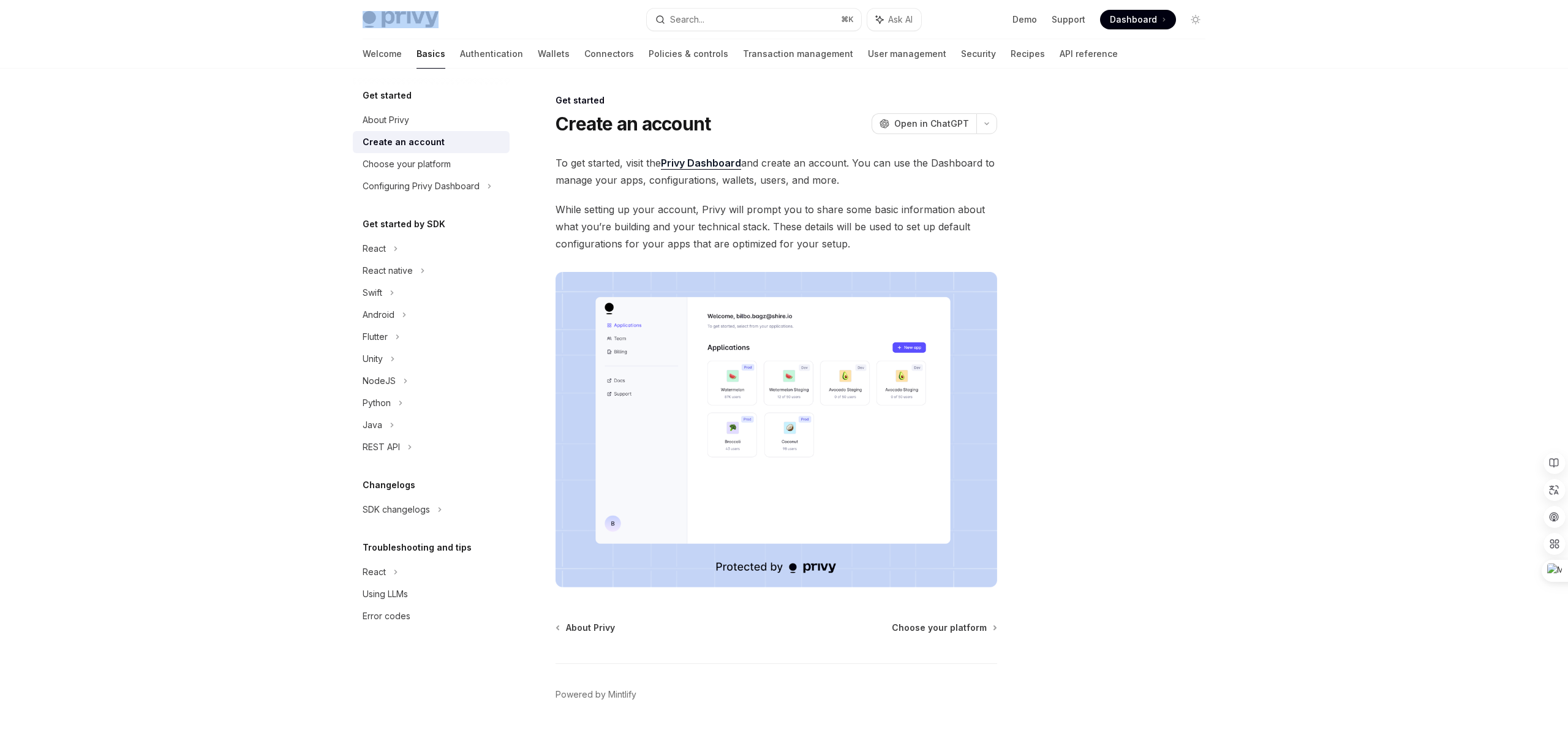
drag, startPoint x: 449, startPoint y: 26, endPoint x: 390, endPoint y: 21, distance: 59.2
click at [390, 21] on div "Privy Docs home page" at bounding box center [499, 19] width 274 height 17
click at [393, 16] on img at bounding box center [401, 19] width 76 height 17
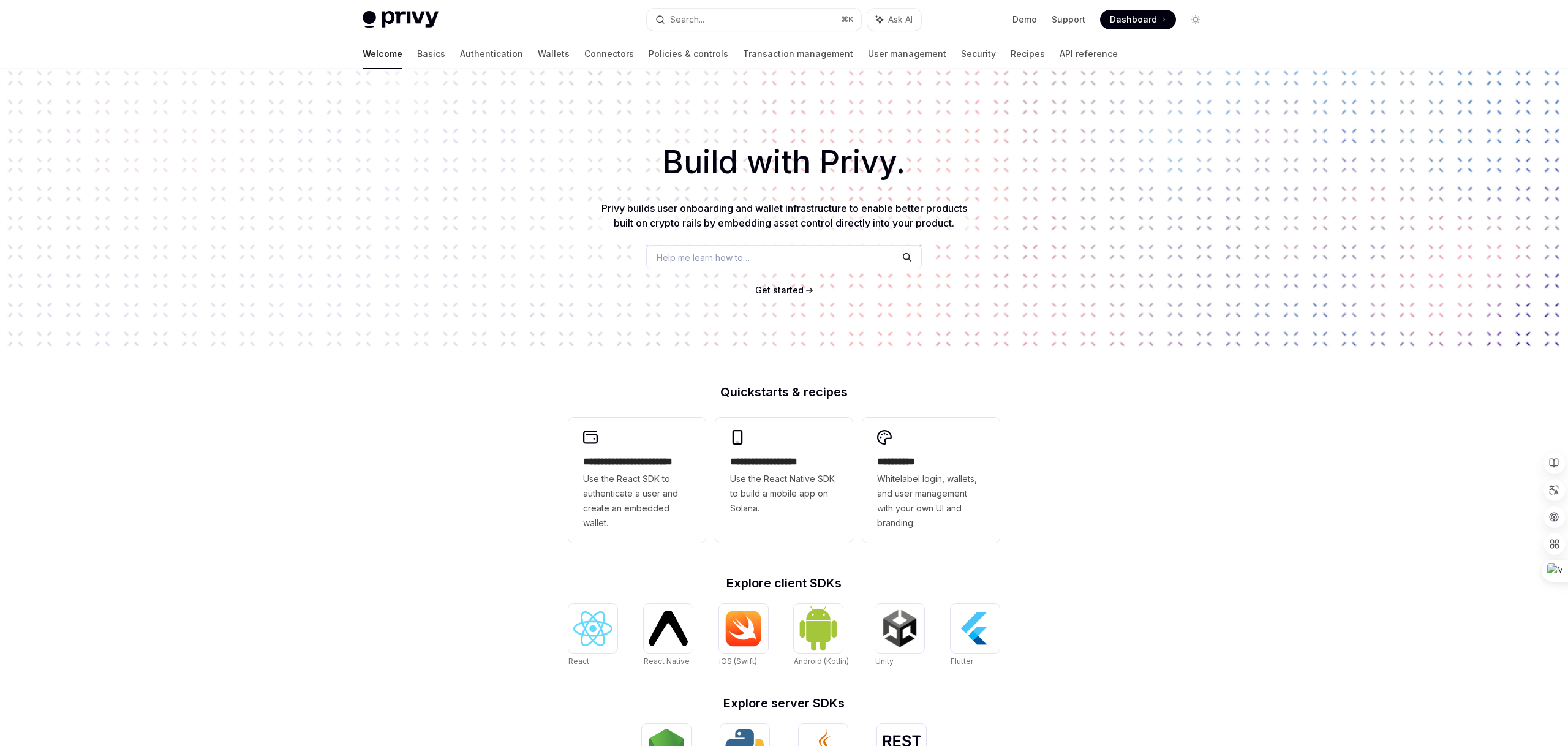
click at [393, 16] on img at bounding box center [401, 19] width 76 height 17
click at [460, 54] on link "Authentication" at bounding box center [491, 53] width 64 height 29
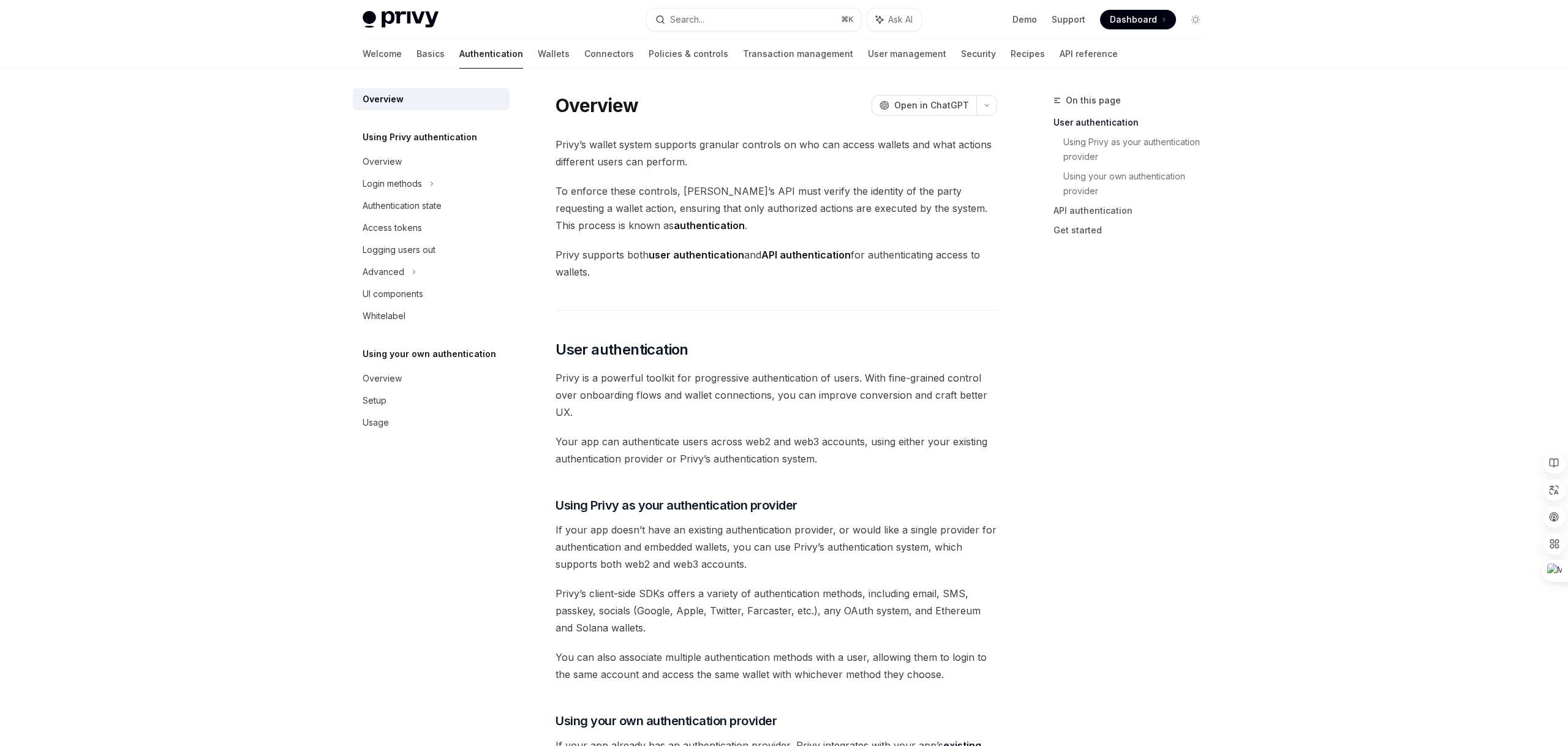
click at [773, 151] on span "Privy’s wallet system supports granular controls on who can access wallets and …" at bounding box center [776, 153] width 442 height 34
click at [852, 363] on div "Privy’s wallet system supports granular controls on who can access wallets and …" at bounding box center [776, 745] width 442 height 1219
click at [538, 56] on link "Wallets" at bounding box center [554, 53] width 32 height 29
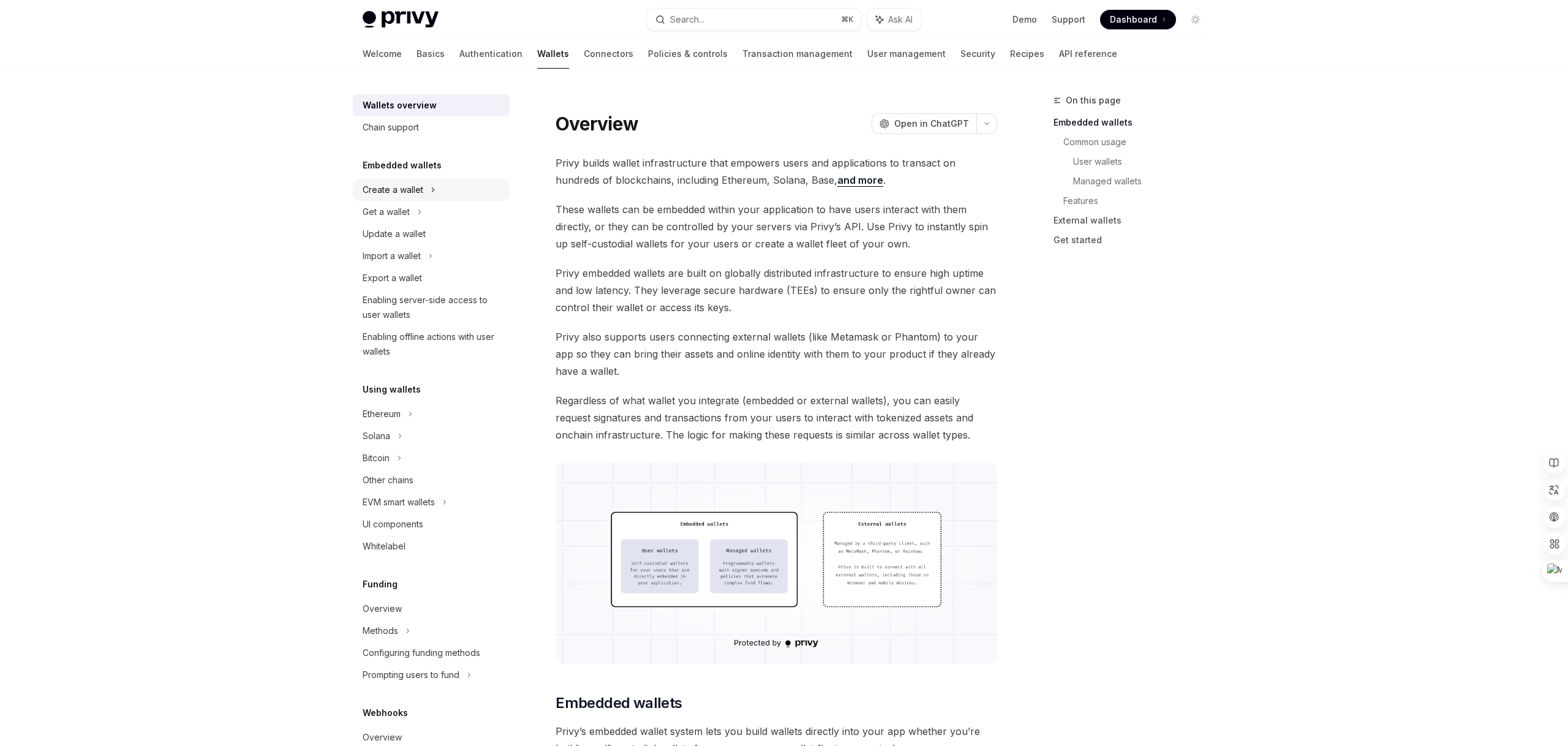
click at [399, 195] on div "Create a wallet" at bounding box center [393, 190] width 61 height 15
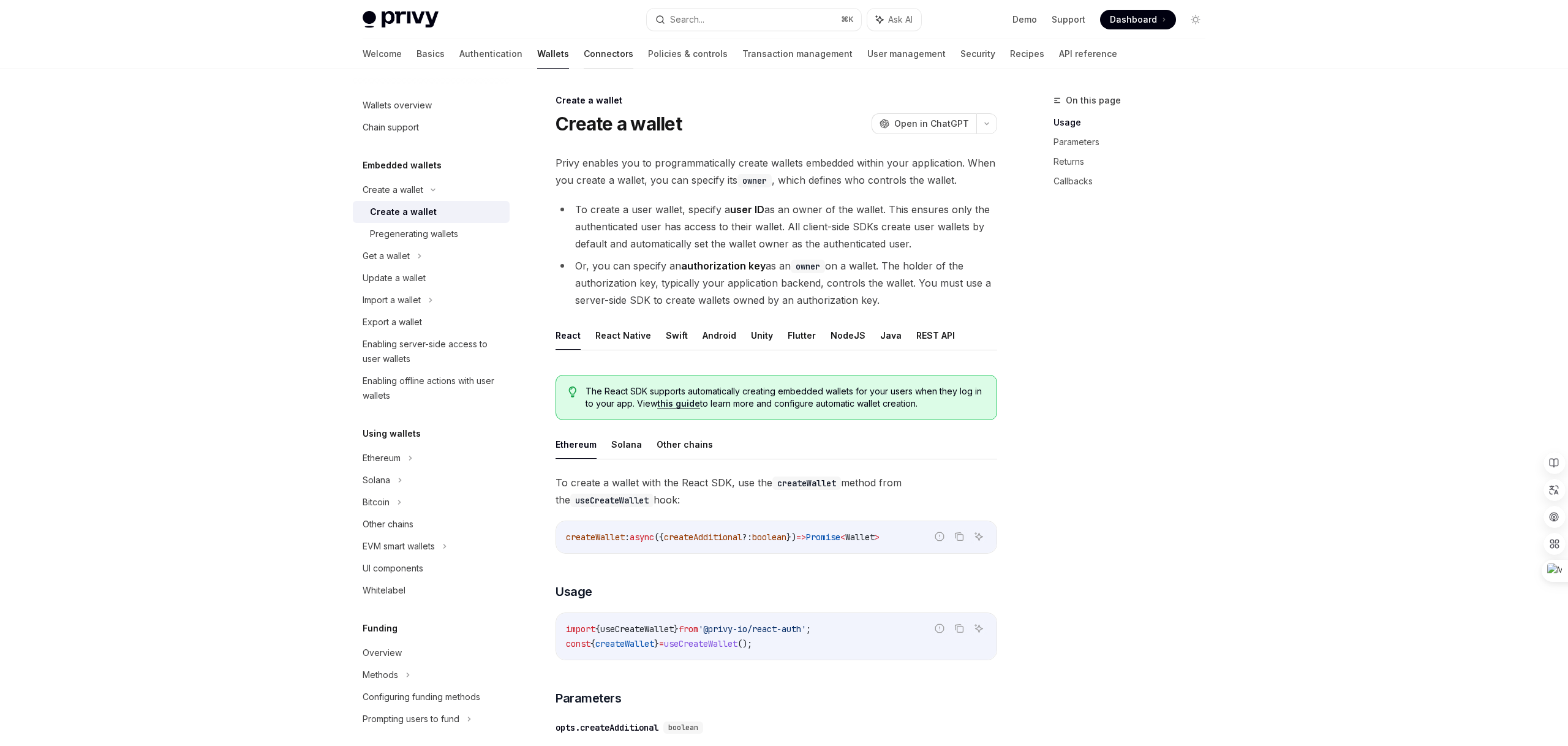
click at [584, 53] on link "Connectors" at bounding box center [609, 53] width 49 height 29
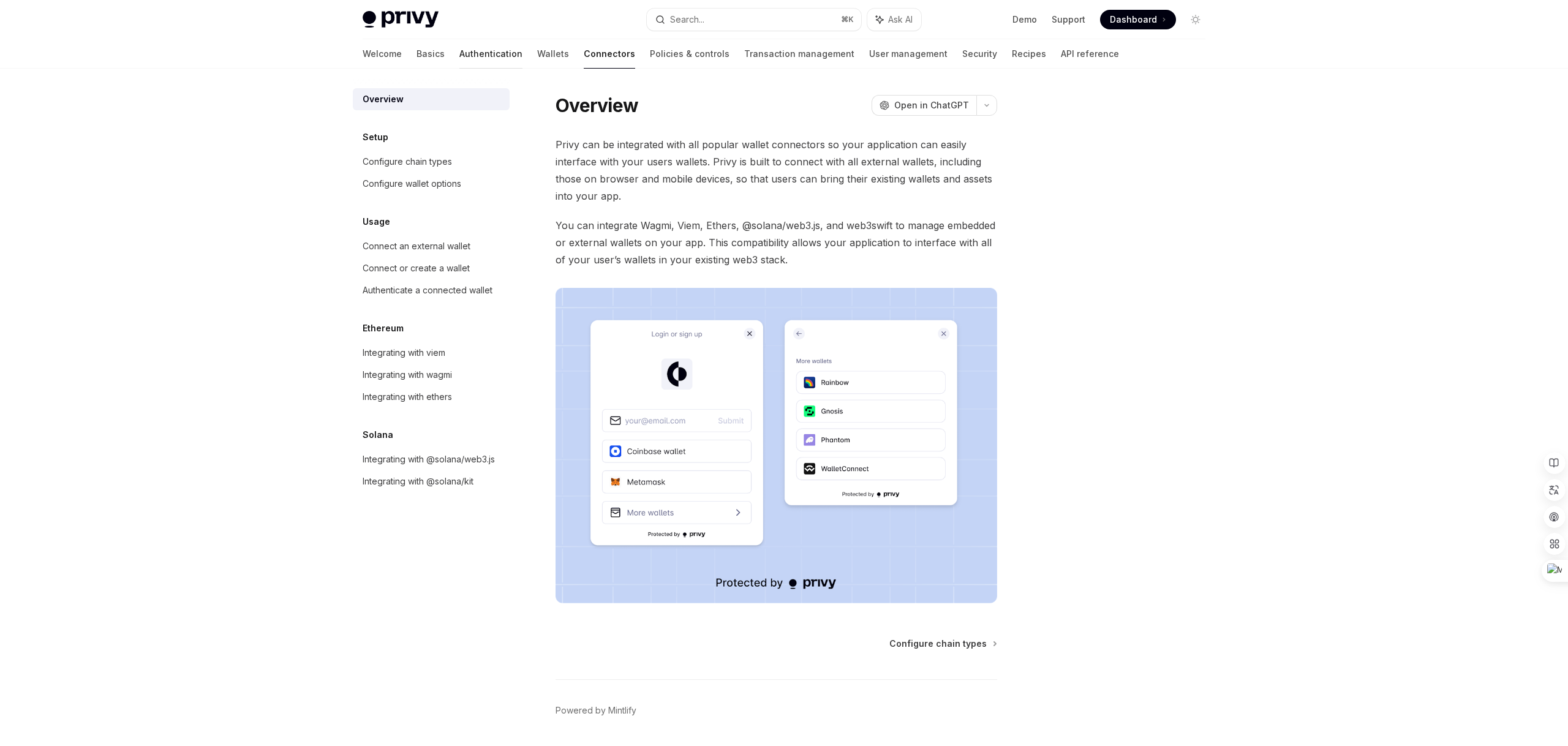
click at [460, 57] on link "Authentication" at bounding box center [491, 53] width 64 height 29
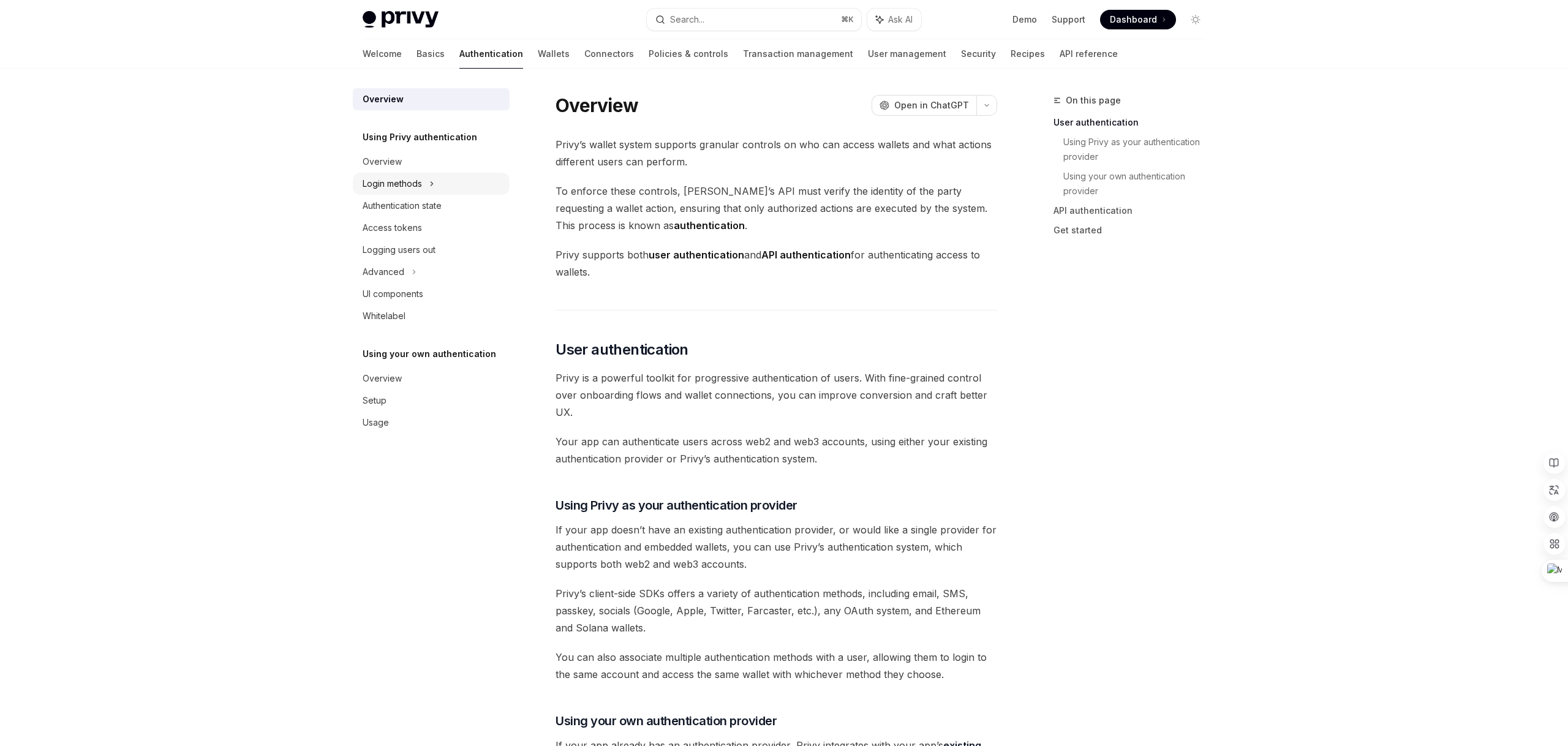
click at [391, 179] on div "Login methods" at bounding box center [392, 183] width 59 height 15
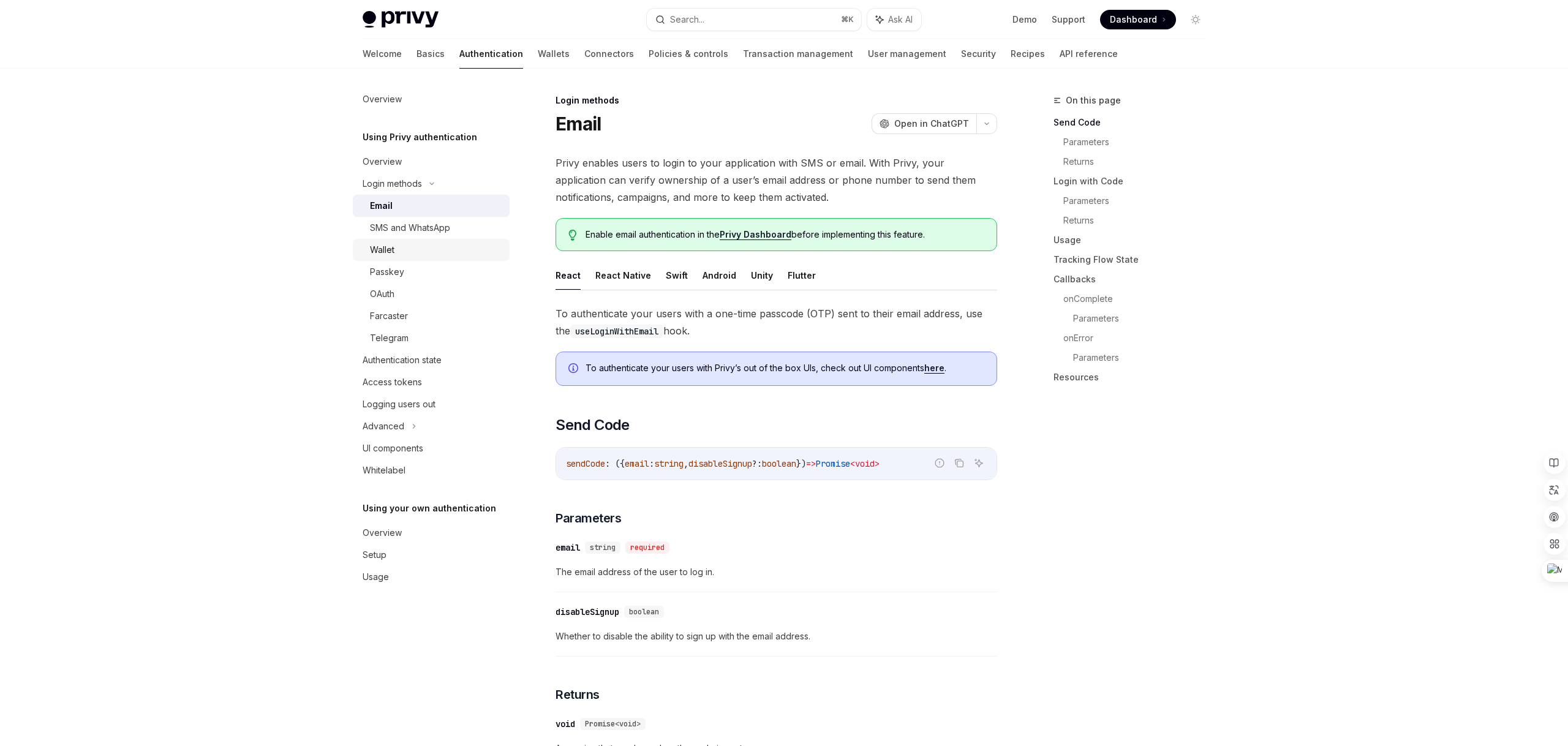
click at [389, 243] on div "Wallet" at bounding box center [382, 250] width 25 height 15
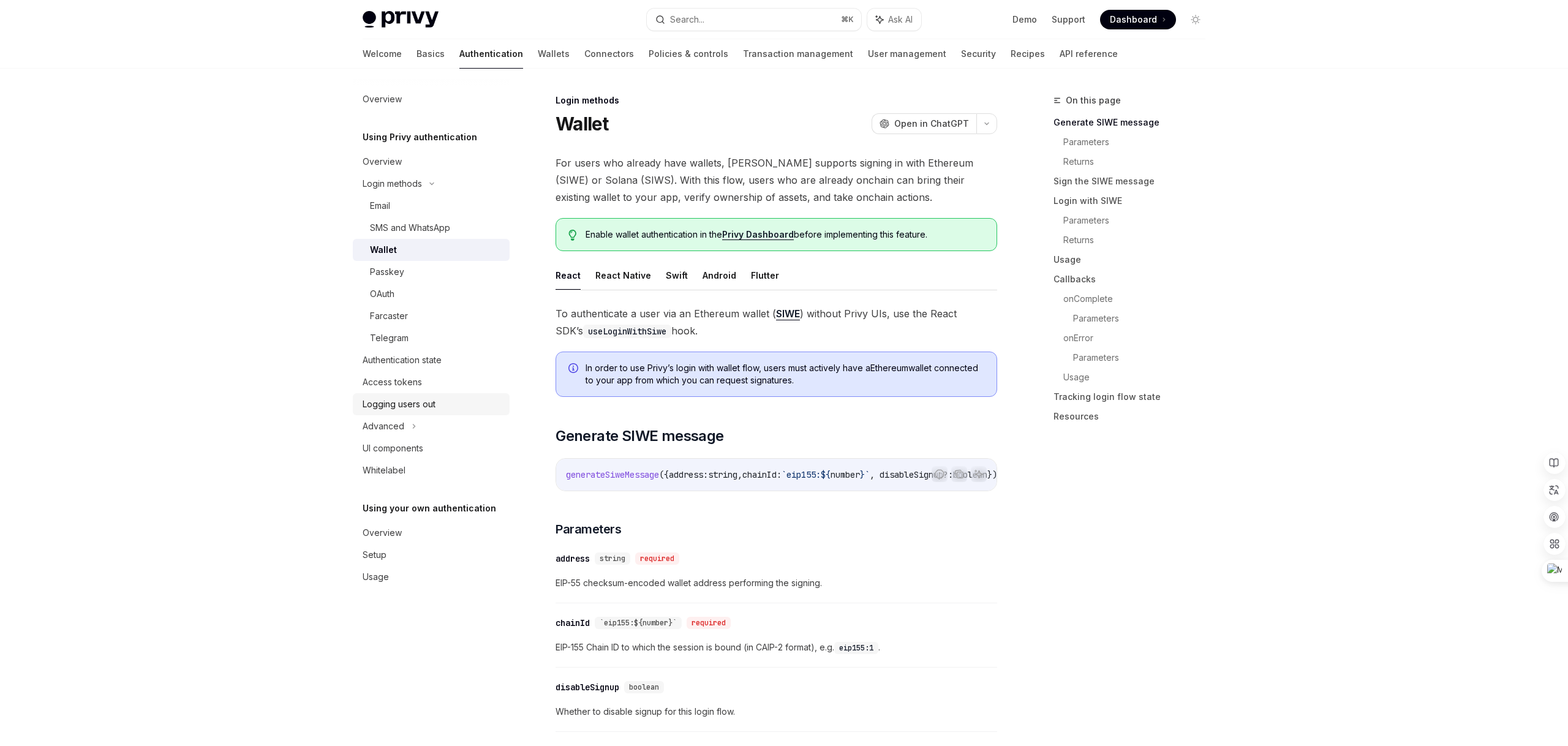
click at [390, 399] on div "Logging users out" at bounding box center [399, 404] width 73 height 15
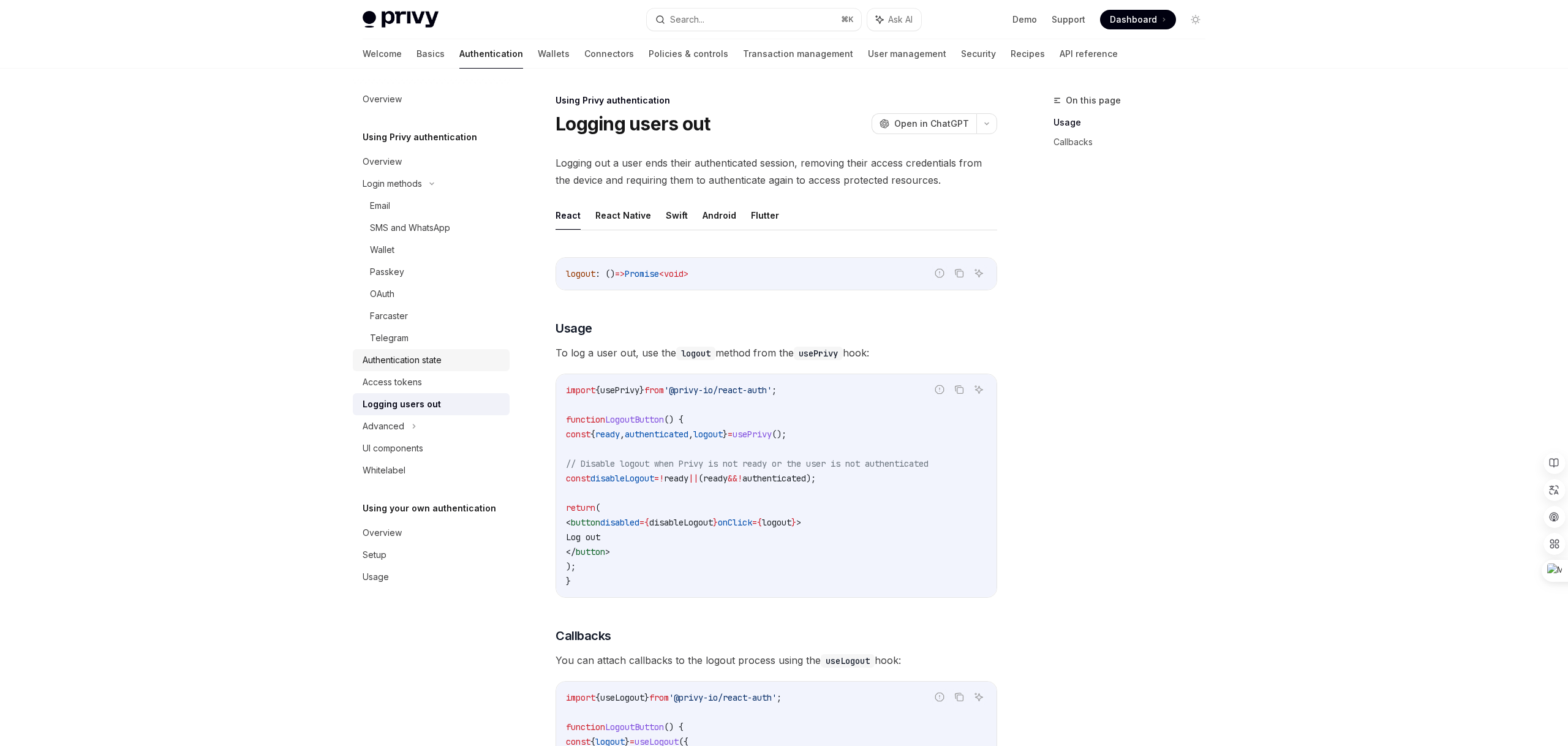
click at [394, 366] on div "Authentication state" at bounding box center [402, 360] width 79 height 15
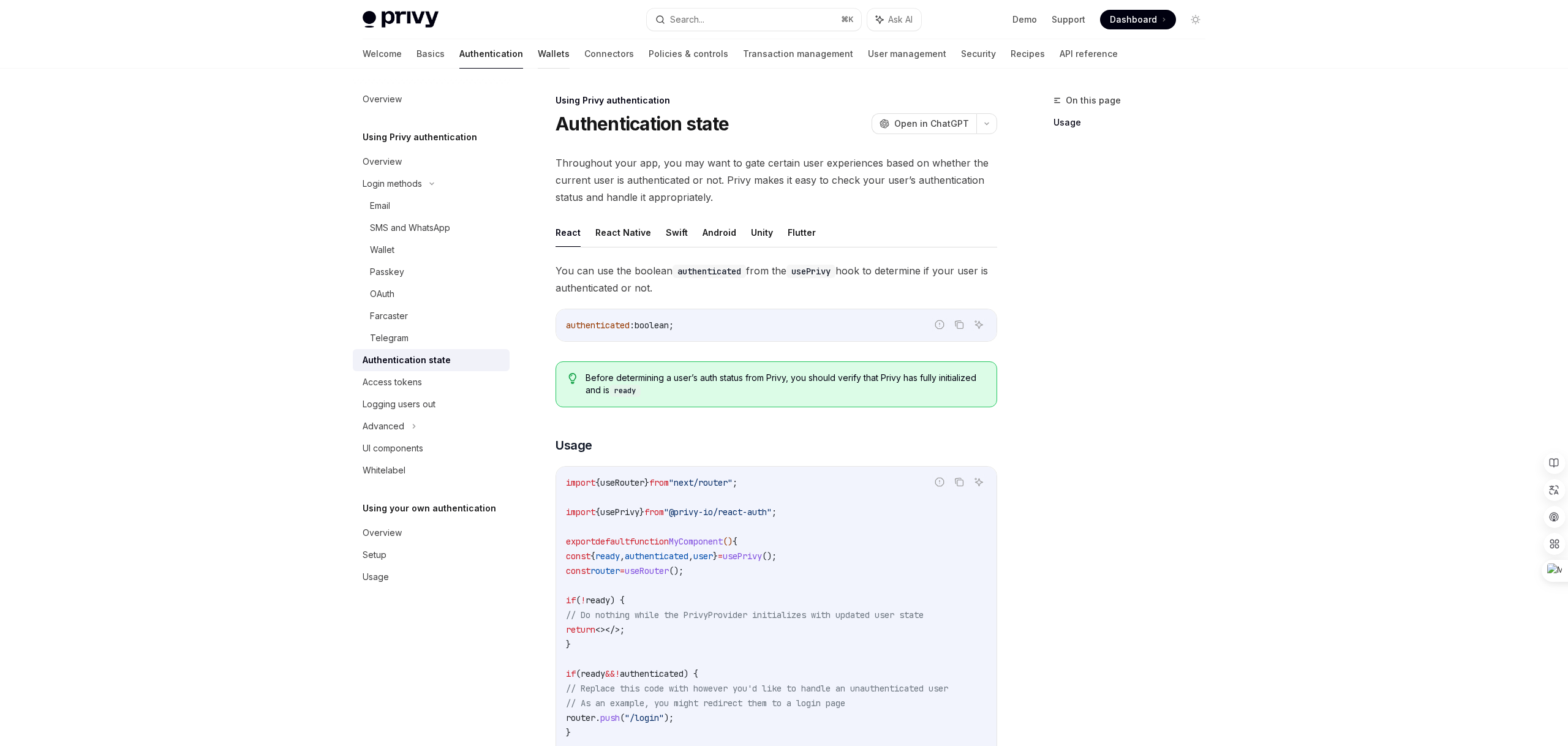
click at [538, 53] on link "Wallets" at bounding box center [554, 53] width 32 height 29
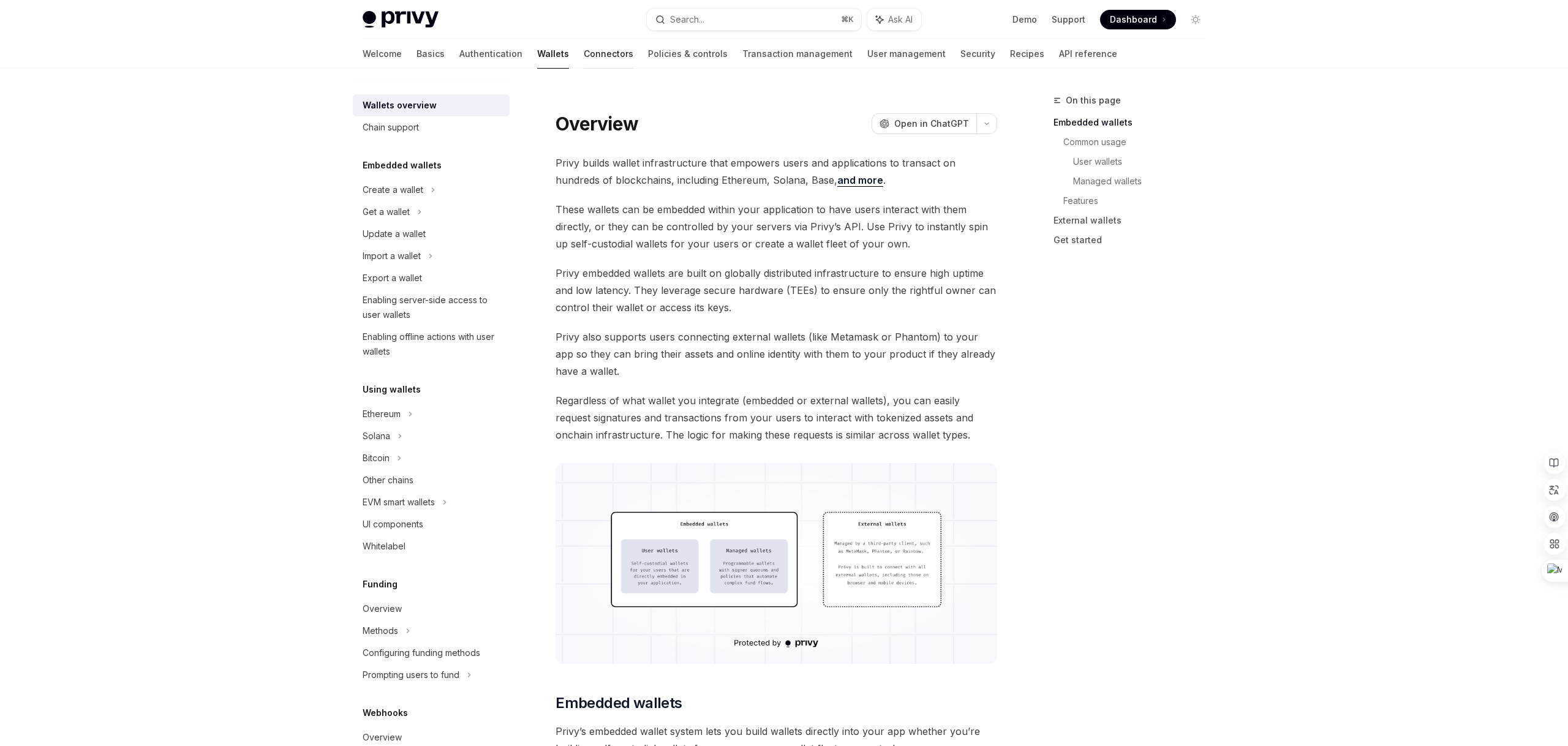
click at [584, 50] on link "Connectors" at bounding box center [609, 53] width 49 height 29
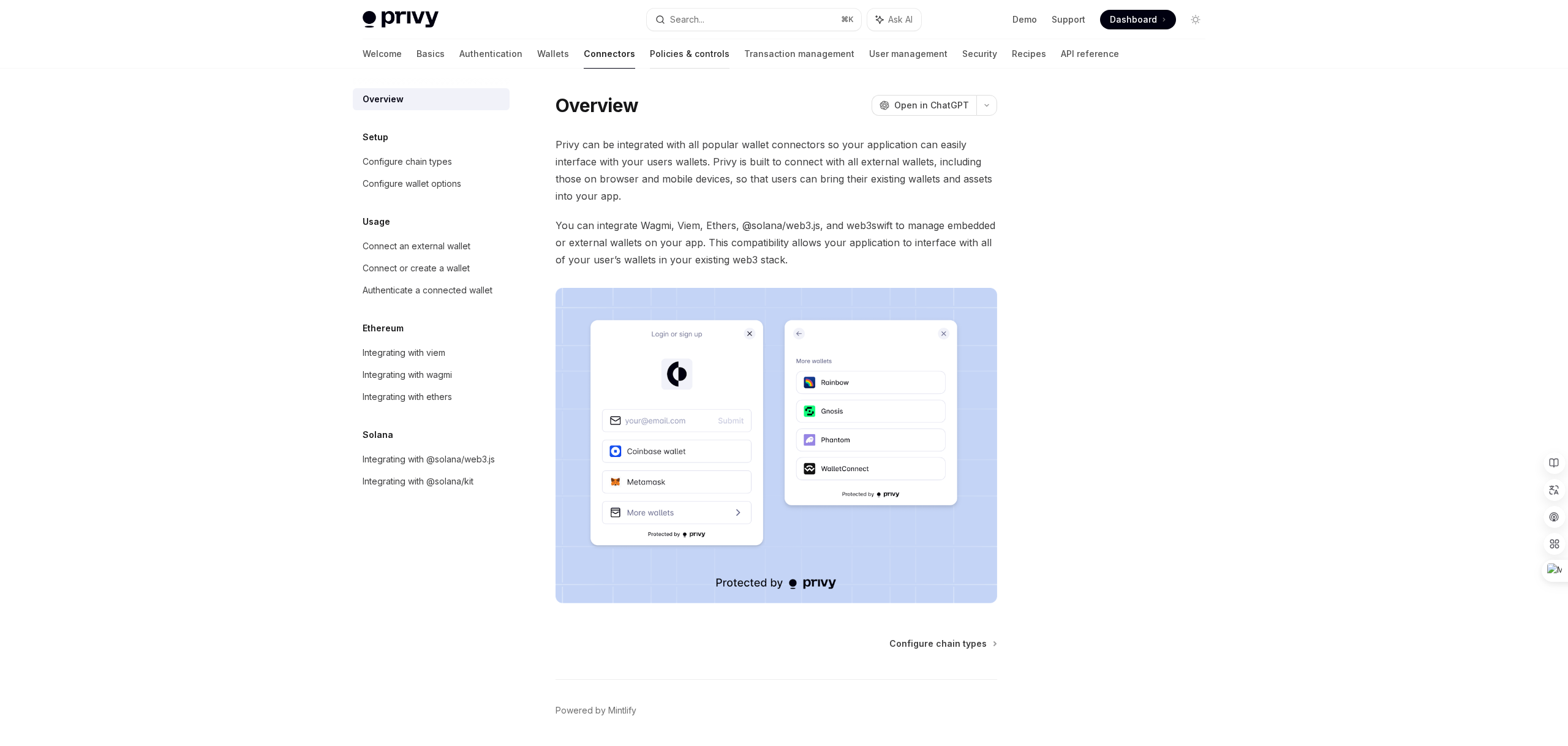
click at [650, 51] on link "Policies & controls" at bounding box center [690, 53] width 79 height 29
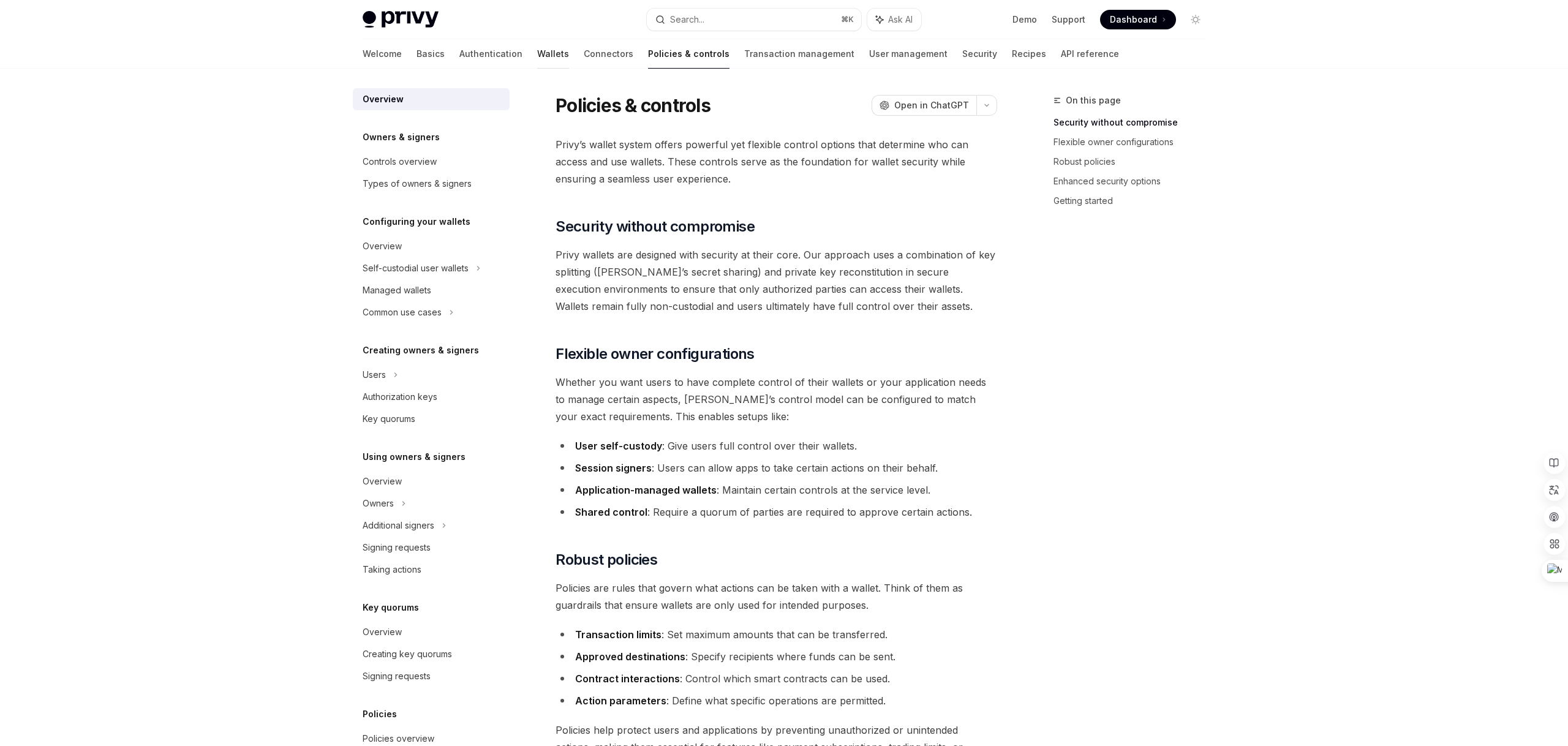
click at [537, 53] on link "Wallets" at bounding box center [553, 53] width 32 height 29
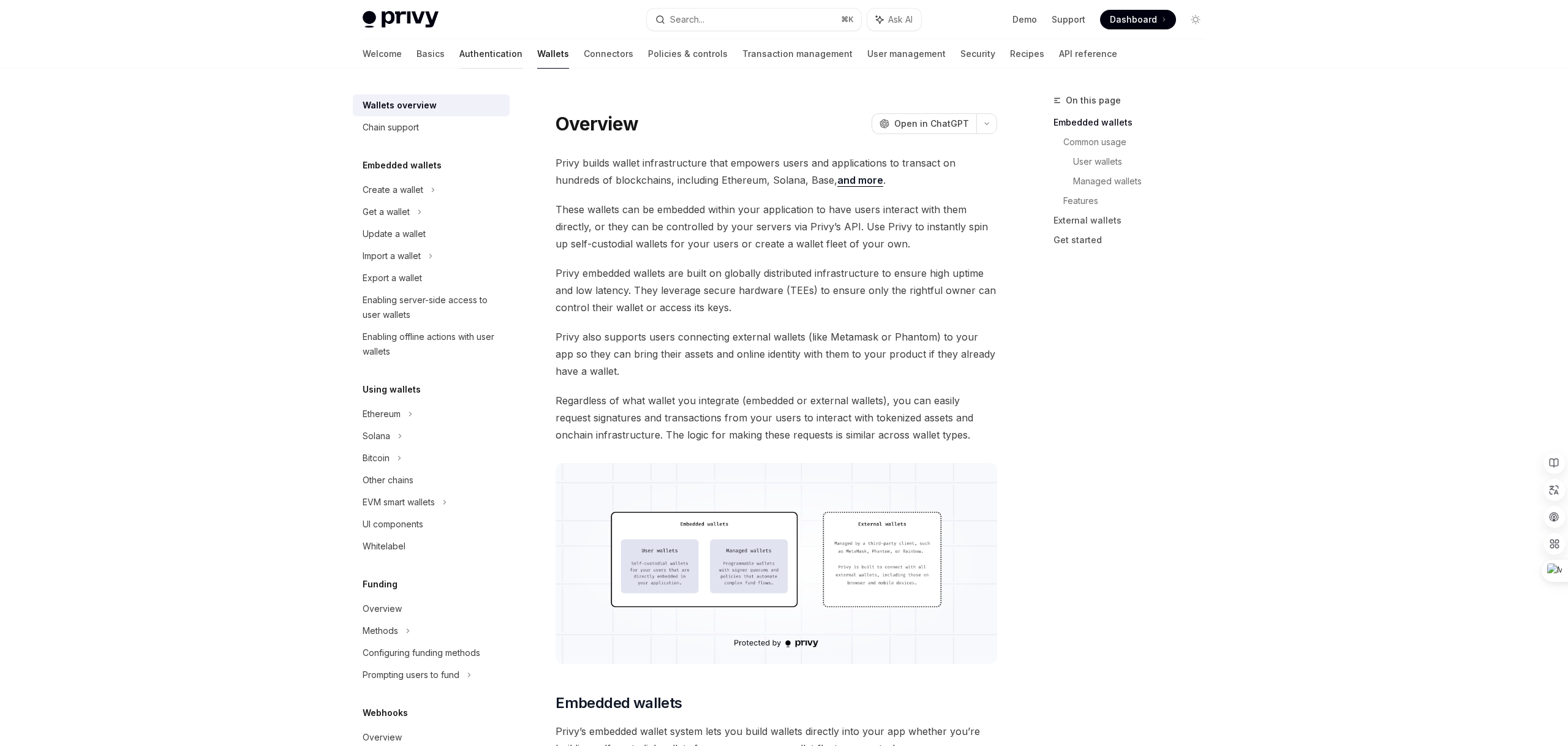
click at [460, 61] on link "Authentication" at bounding box center [491, 53] width 64 height 29
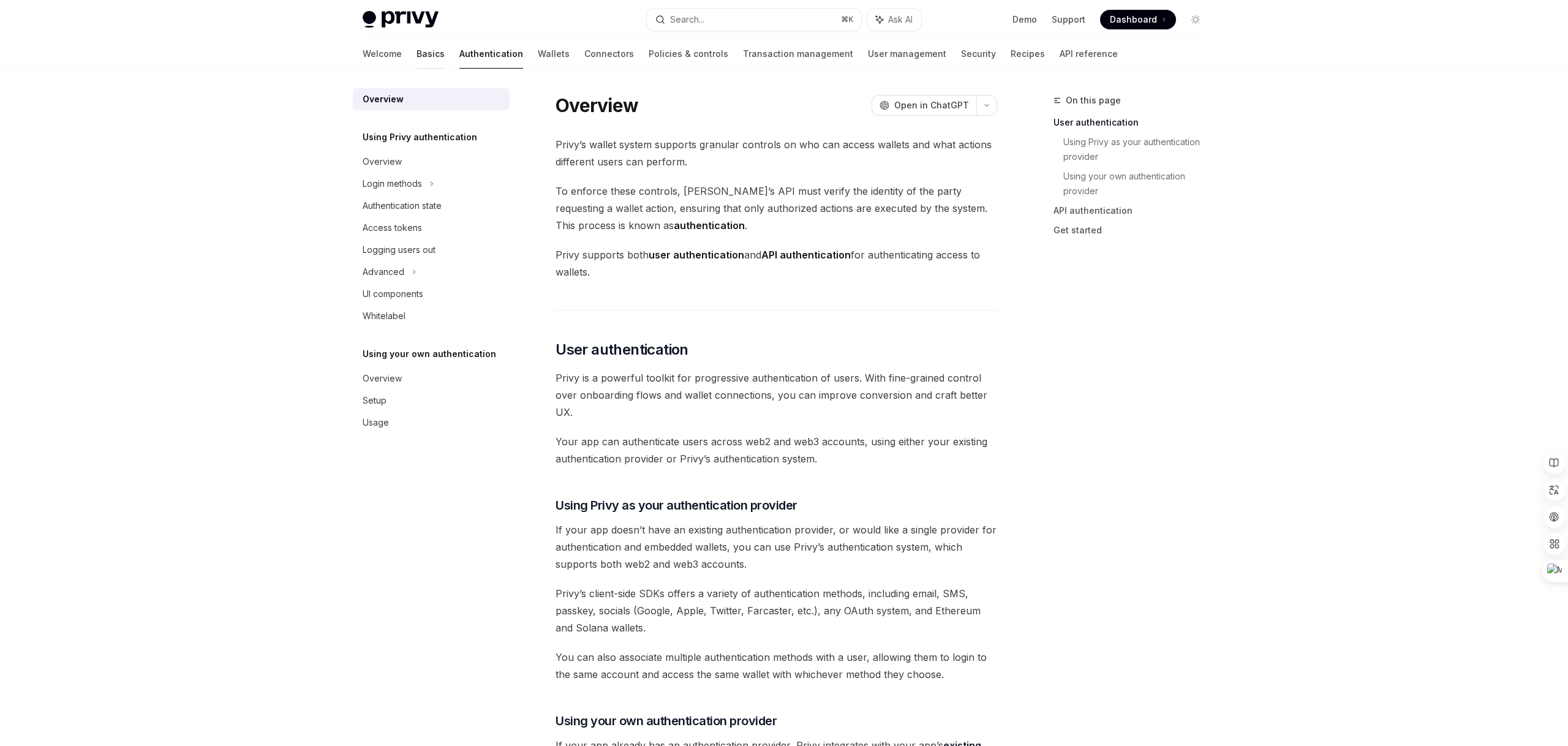
click at [416, 49] on link "Basics" at bounding box center [431, 53] width 28 height 29
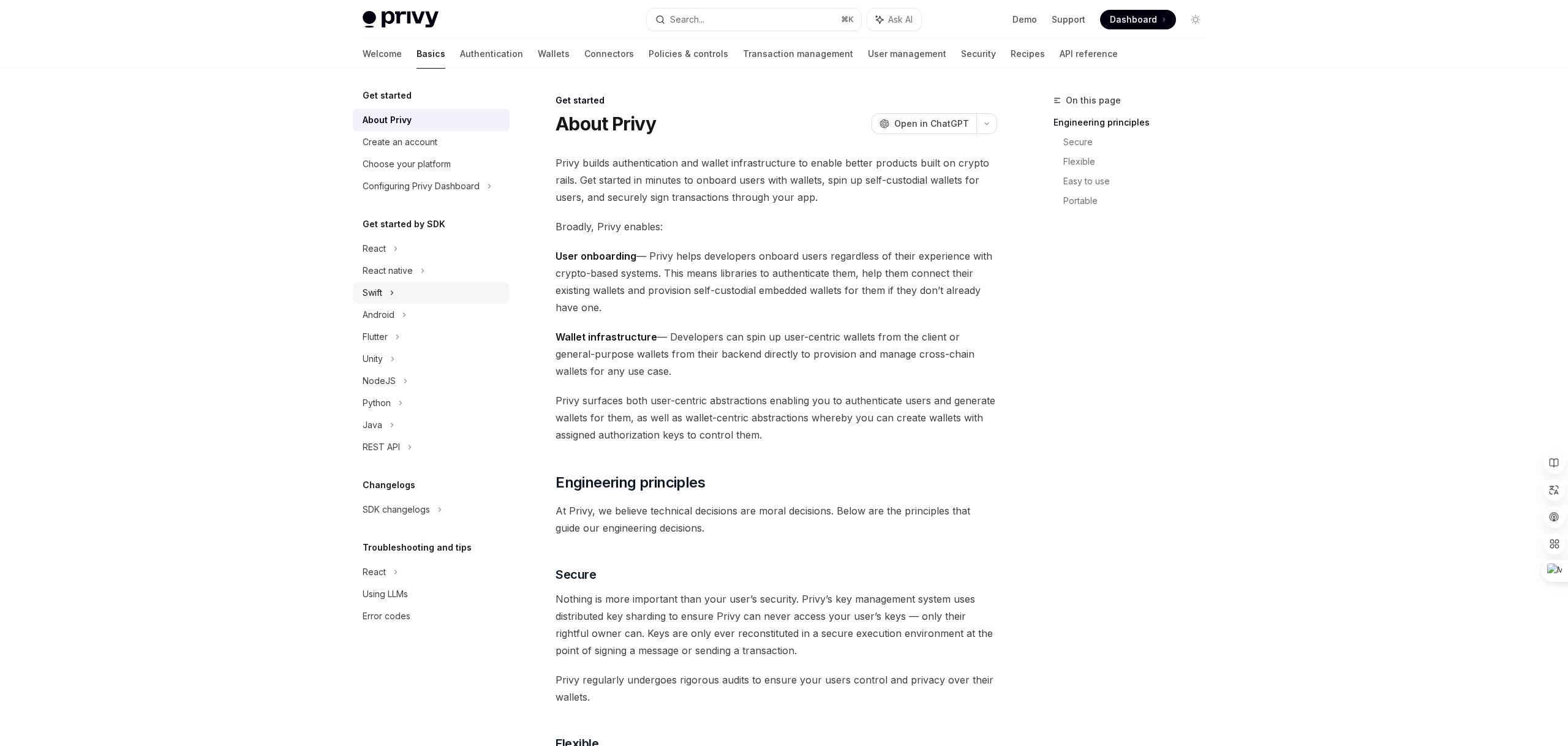
click at [371, 289] on div "Swift" at bounding box center [372, 293] width 19 height 15
type textarea "*"
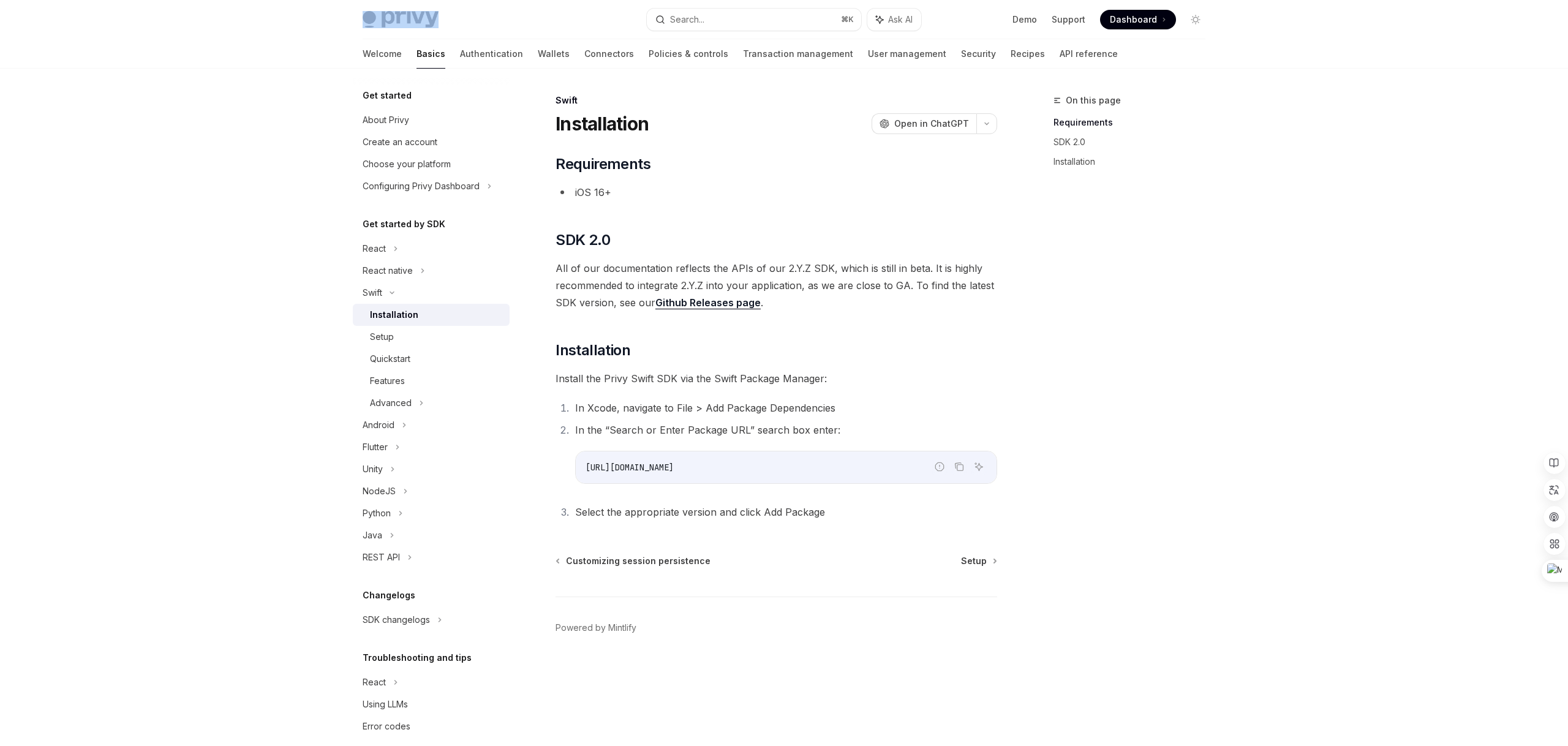
drag, startPoint x: 467, startPoint y: 17, endPoint x: 138, endPoint y: -19, distance: 331.0
click at [138, 0] on html "Privy Docs home page Search... ⌘ K Ask AI Demo Support Dashboard Dashboard Sear…" at bounding box center [784, 373] width 1568 height 746
